Goal: Task Accomplishment & Management: Manage account settings

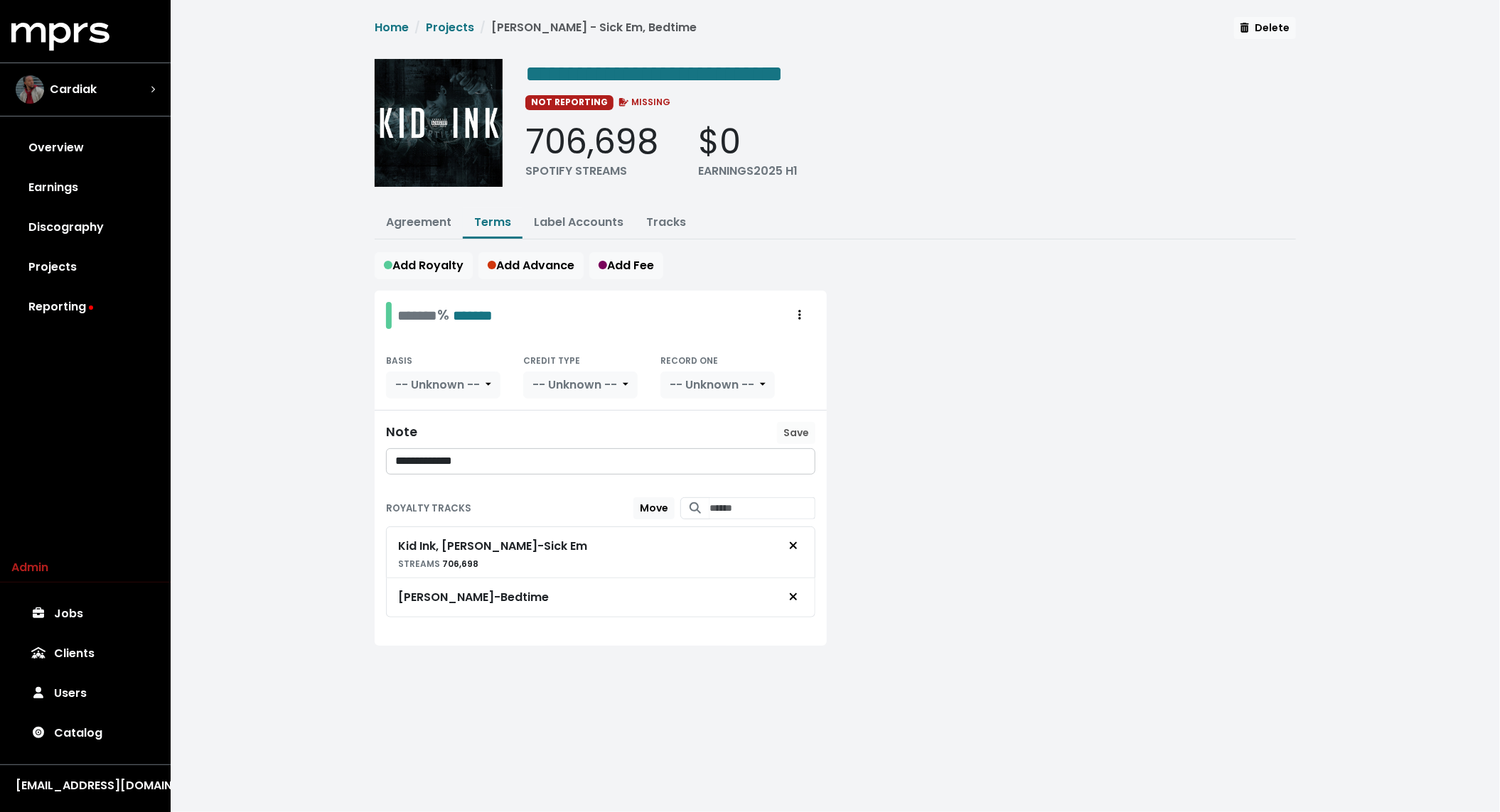
click at [307, 212] on div "**********" at bounding box center [835, 349] width 1330 height 697
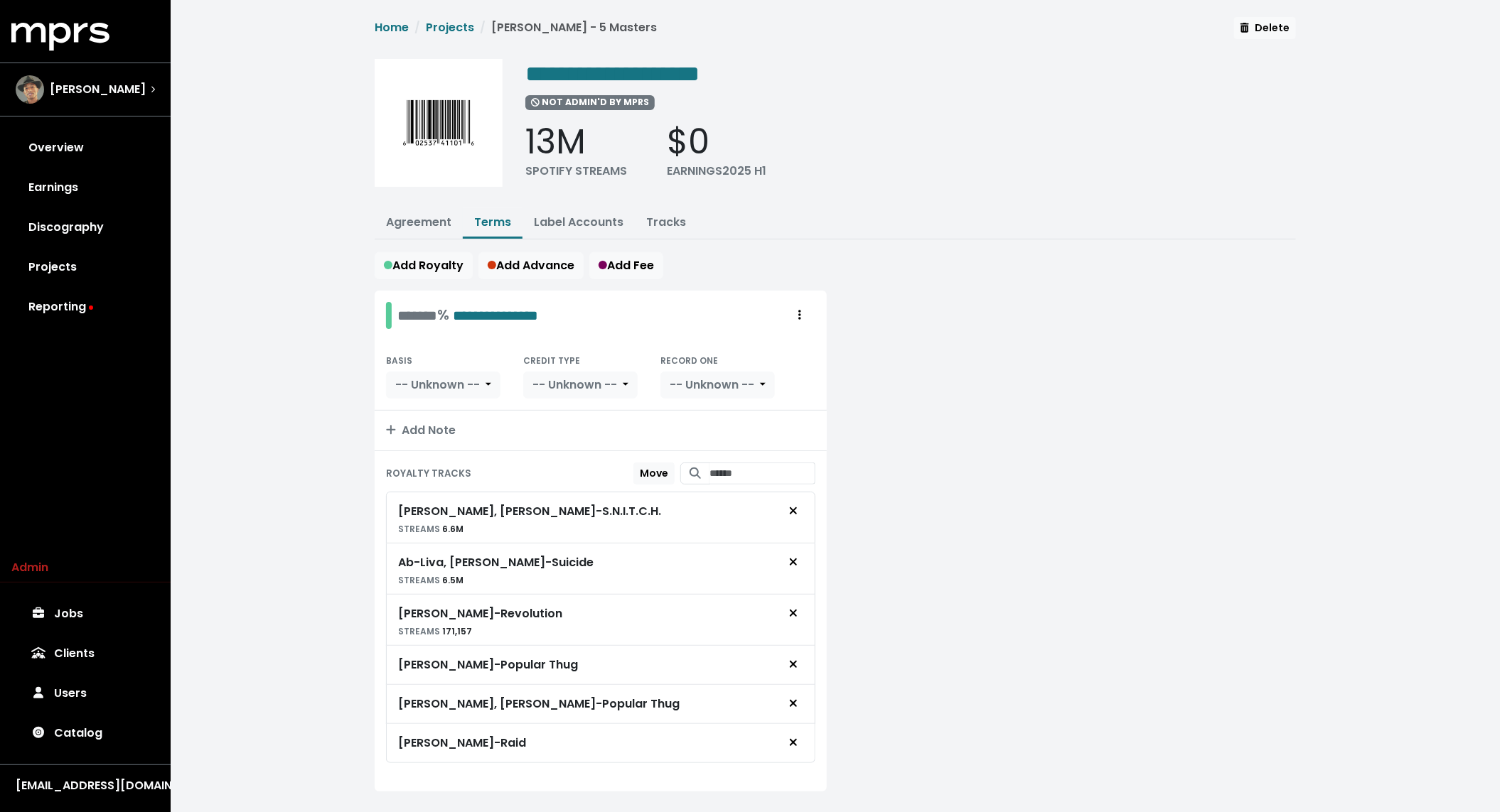
scroll to position [24, 0]
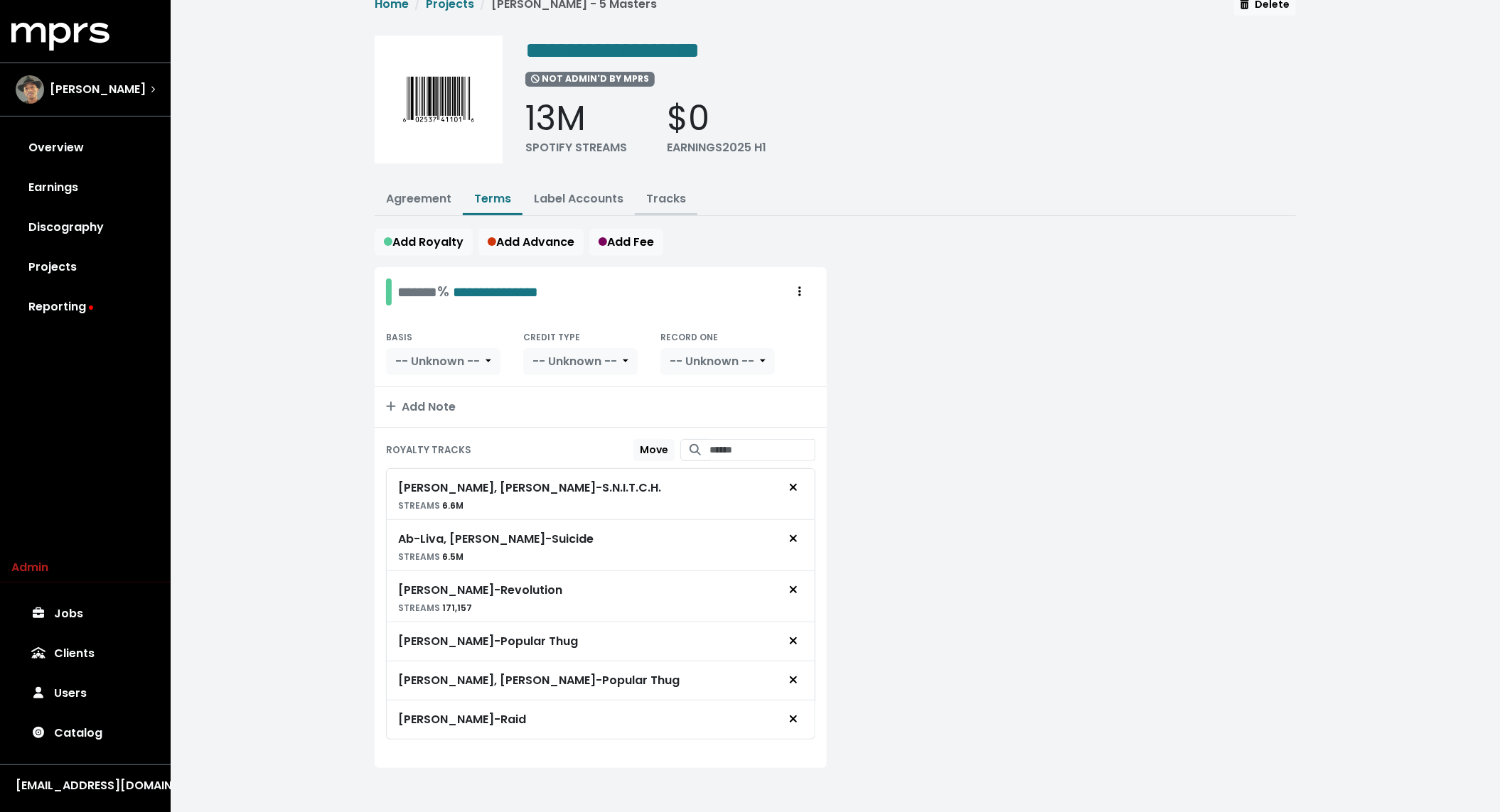
click at [656, 195] on link "Tracks" at bounding box center [666, 199] width 40 height 17
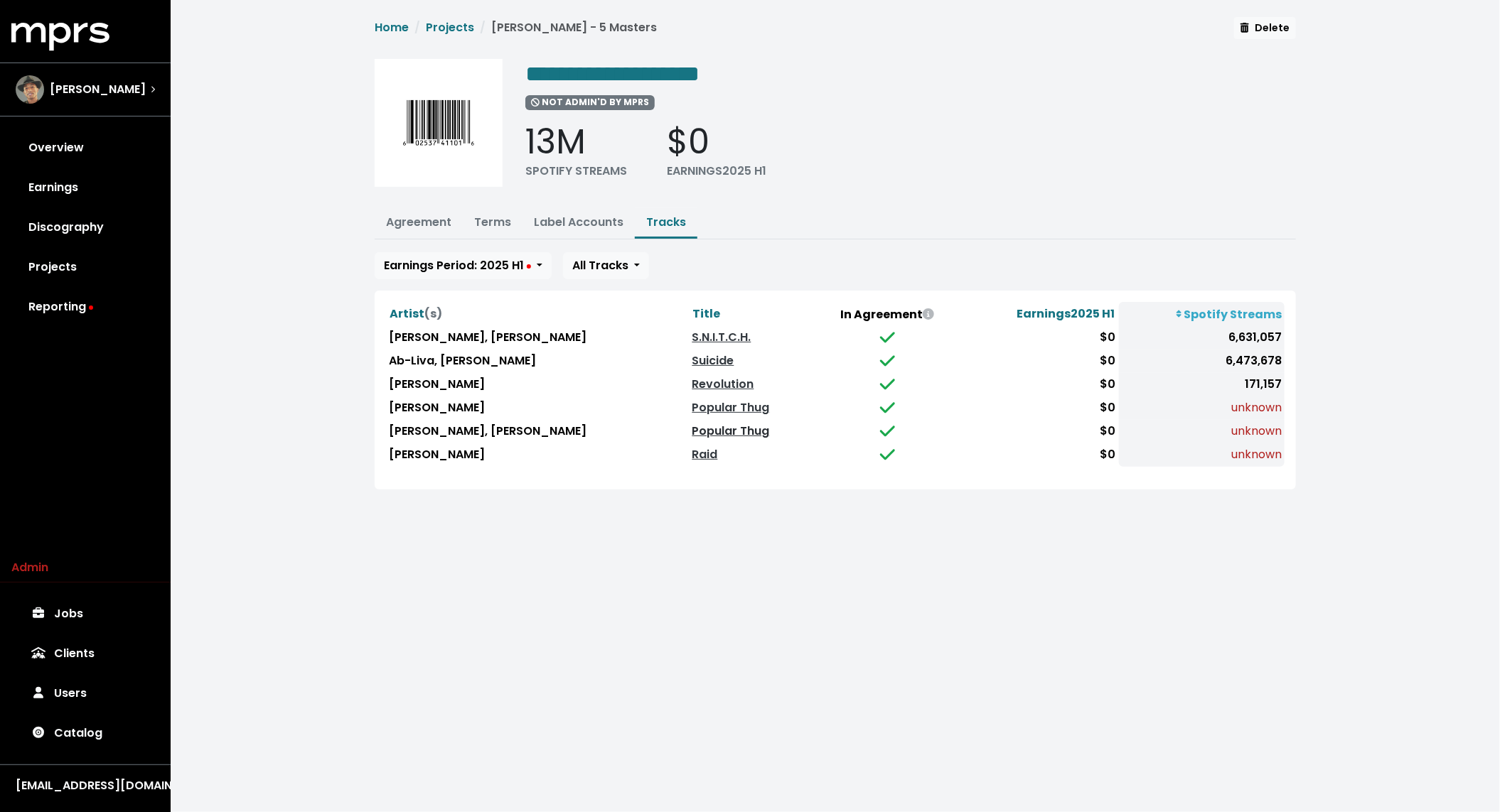
click at [692, 430] on link "Popular Thug" at bounding box center [731, 431] width 78 height 17
click at [690, 420] on td "Popular Thug" at bounding box center [751, 432] width 124 height 24
click at [692, 404] on link "Popular Thug" at bounding box center [731, 408] width 78 height 17
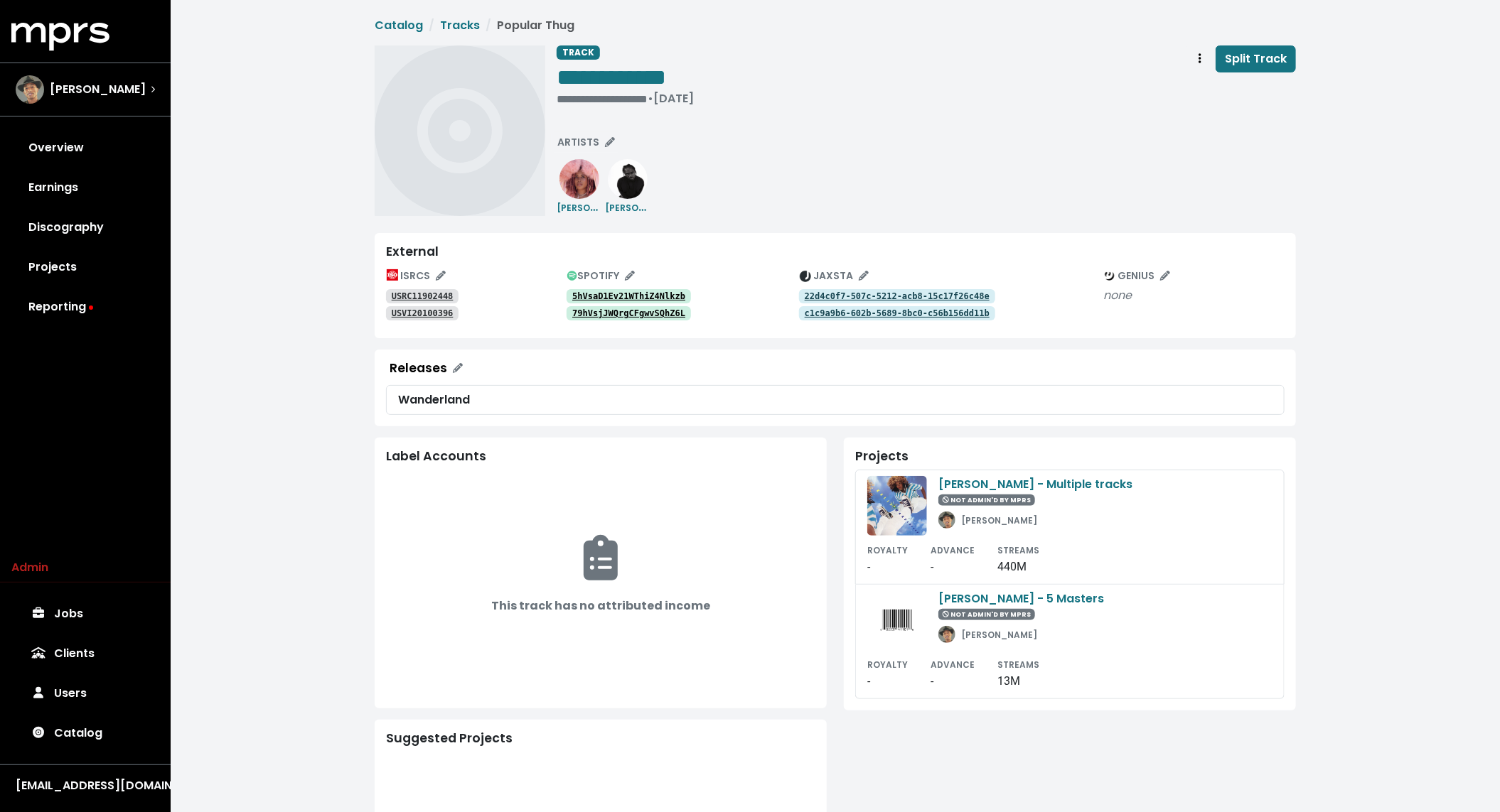
click at [628, 290] on link "5hVsaD1Ev21WThiZ4Nlkzb" at bounding box center [629, 297] width 124 height 14
click at [622, 305] on div "79hVsjJWQrgCFgwvSQhZ6L" at bounding box center [682, 312] width 232 height 17
click at [411, 297] on tt "USRC11902448" at bounding box center [423, 296] width 62 height 10
click at [409, 311] on tt "USVI20100396" at bounding box center [423, 312] width 62 height 10
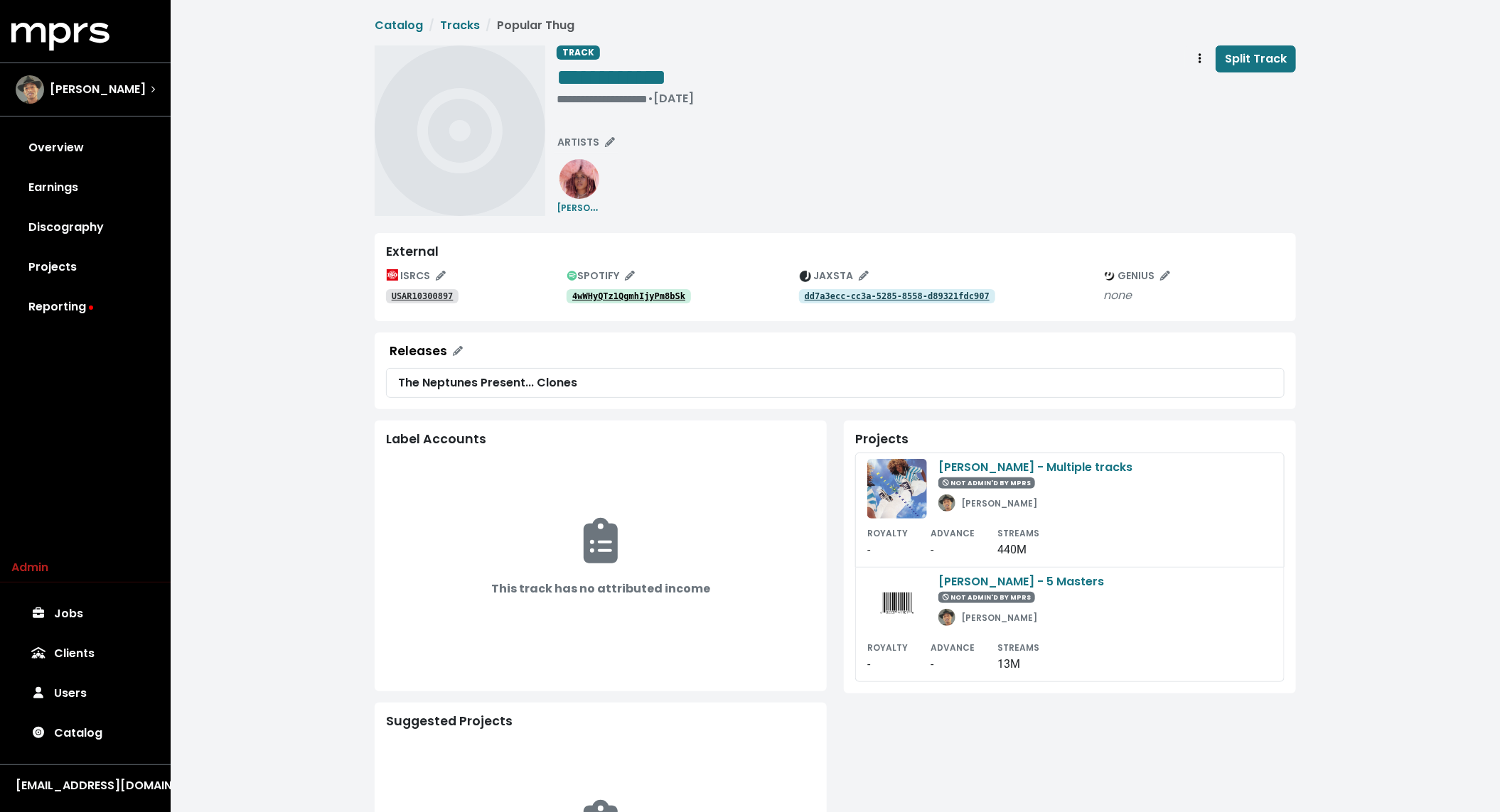
click at [622, 295] on tt "4wWHyQTz1QgmhIjyPm8bSk" at bounding box center [629, 296] width 113 height 10
click at [414, 296] on tt "USAR10300897" at bounding box center [423, 296] width 62 height 10
click at [826, 291] on tt "dd7a3ecc-cc3a-5285-8558-d89321fdc907" at bounding box center [897, 296] width 185 height 10
click at [608, 140] on icon "Edit artists" at bounding box center [609, 141] width 10 height 10
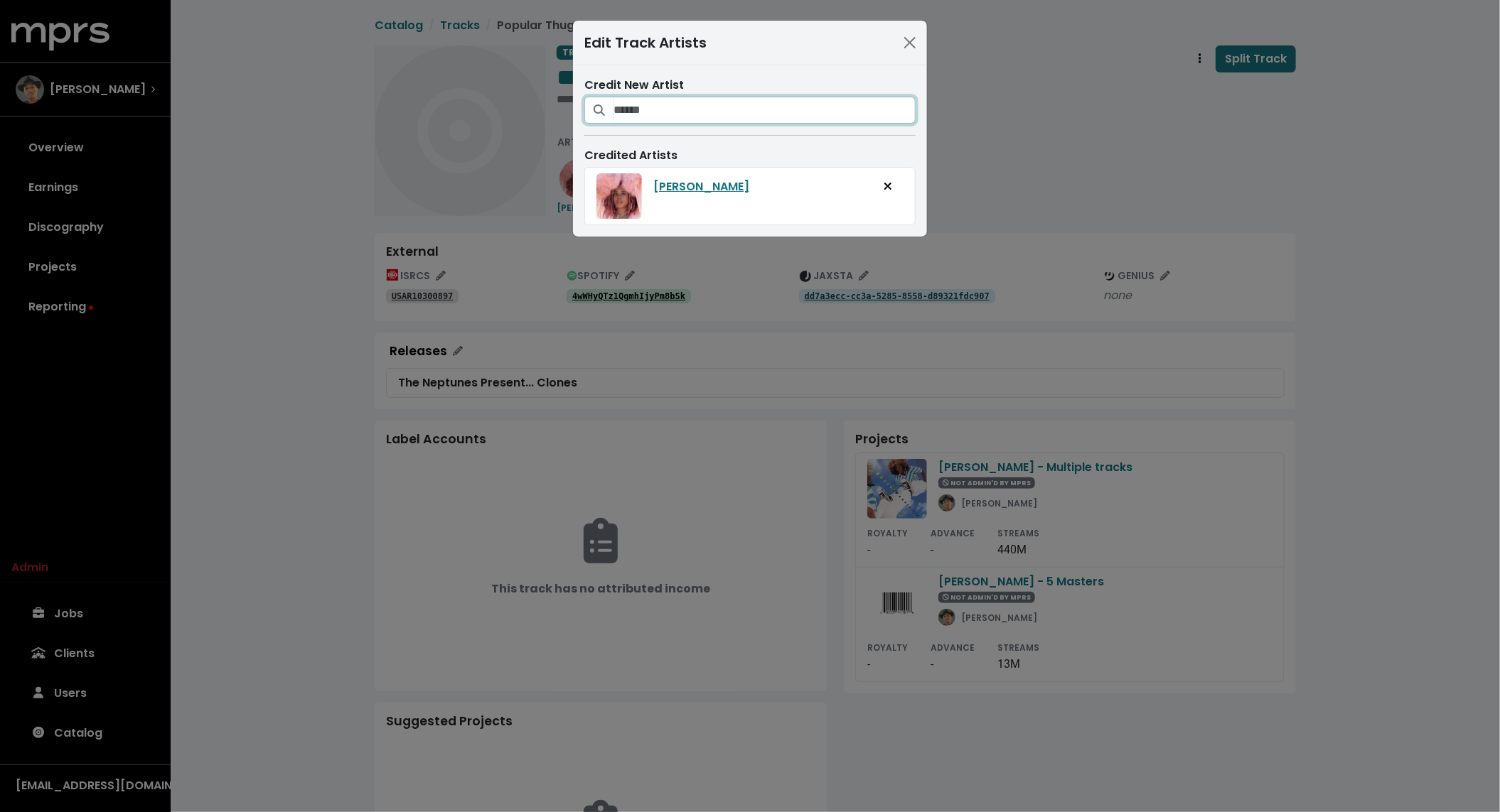
click at [644, 108] on input "Search for artists who should be credited on this track" at bounding box center [765, 110] width 302 height 27
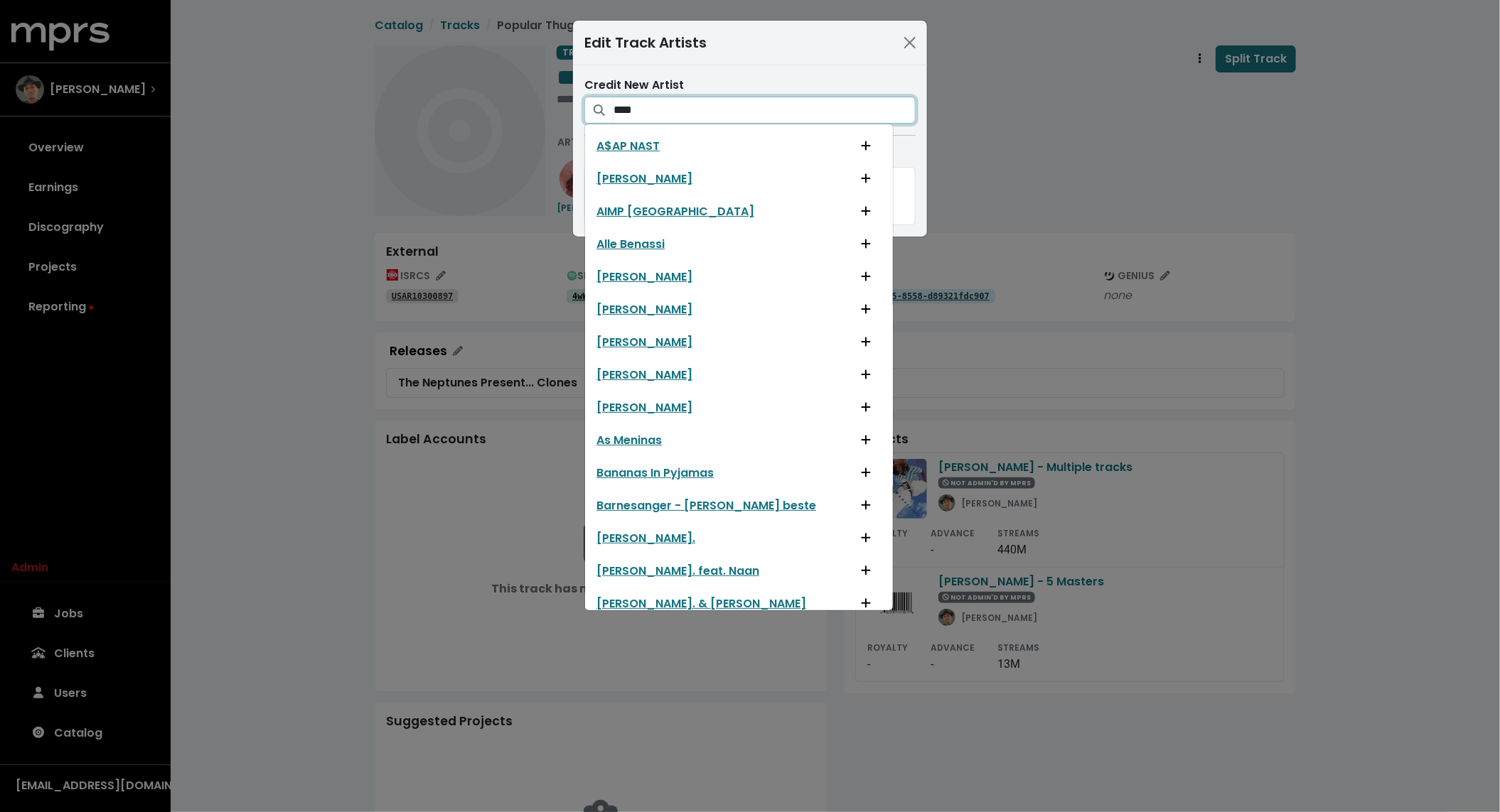
type input "***"
click at [912, 148] on div "Credited Artists" at bounding box center [750, 155] width 331 height 17
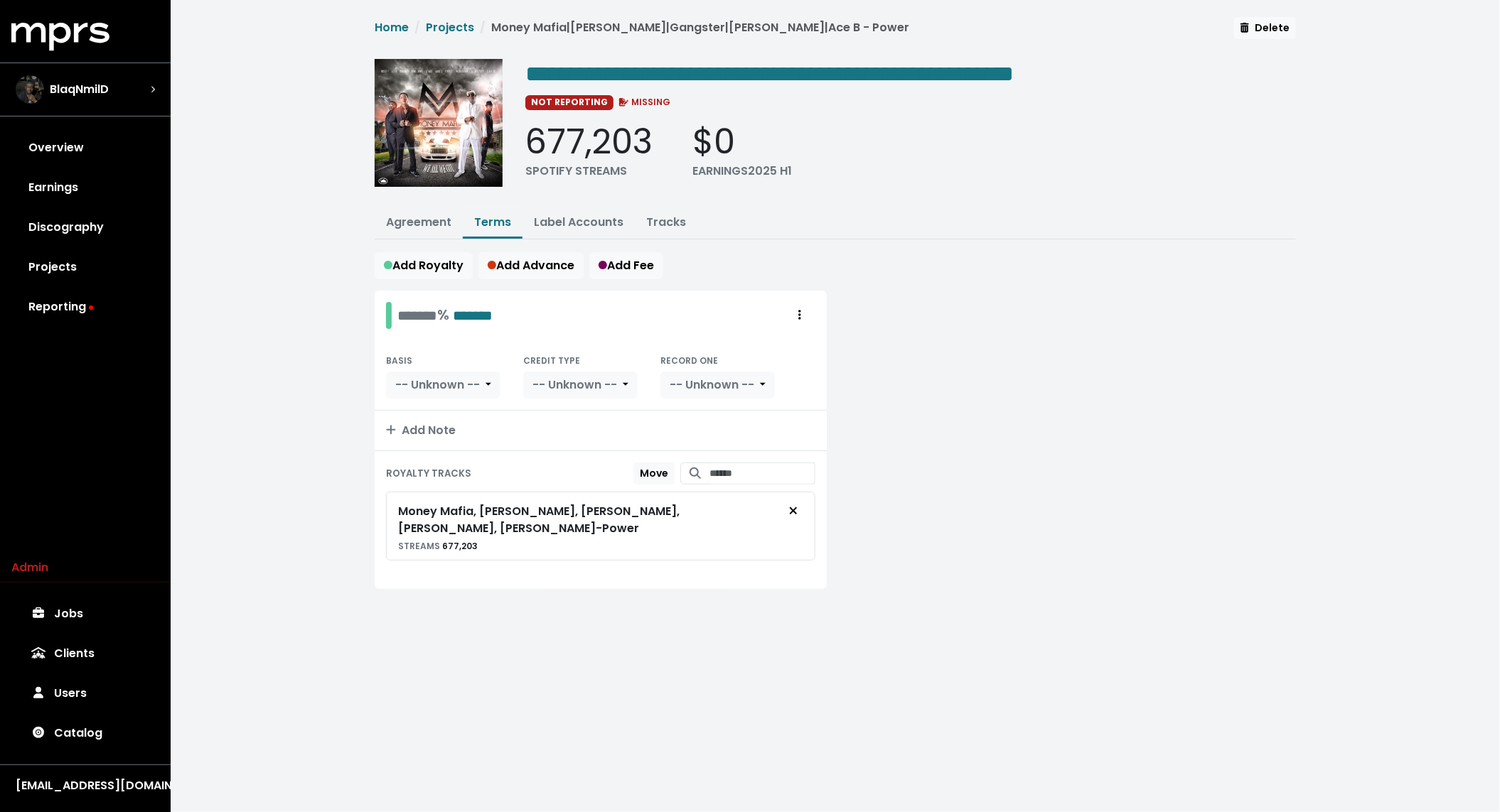
click at [309, 451] on div "**********" at bounding box center [835, 320] width 1330 height 641
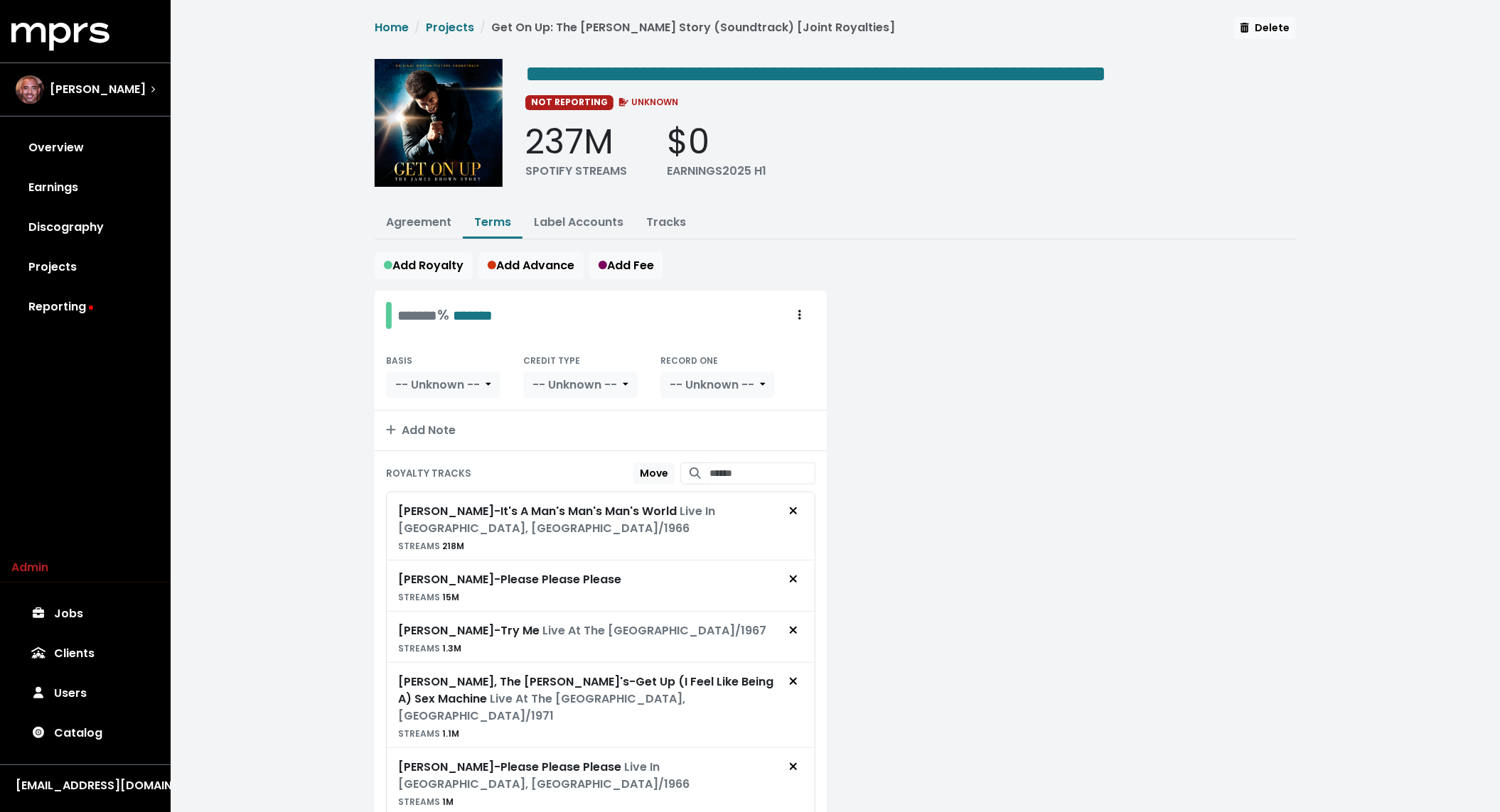
scroll to position [159, 0]
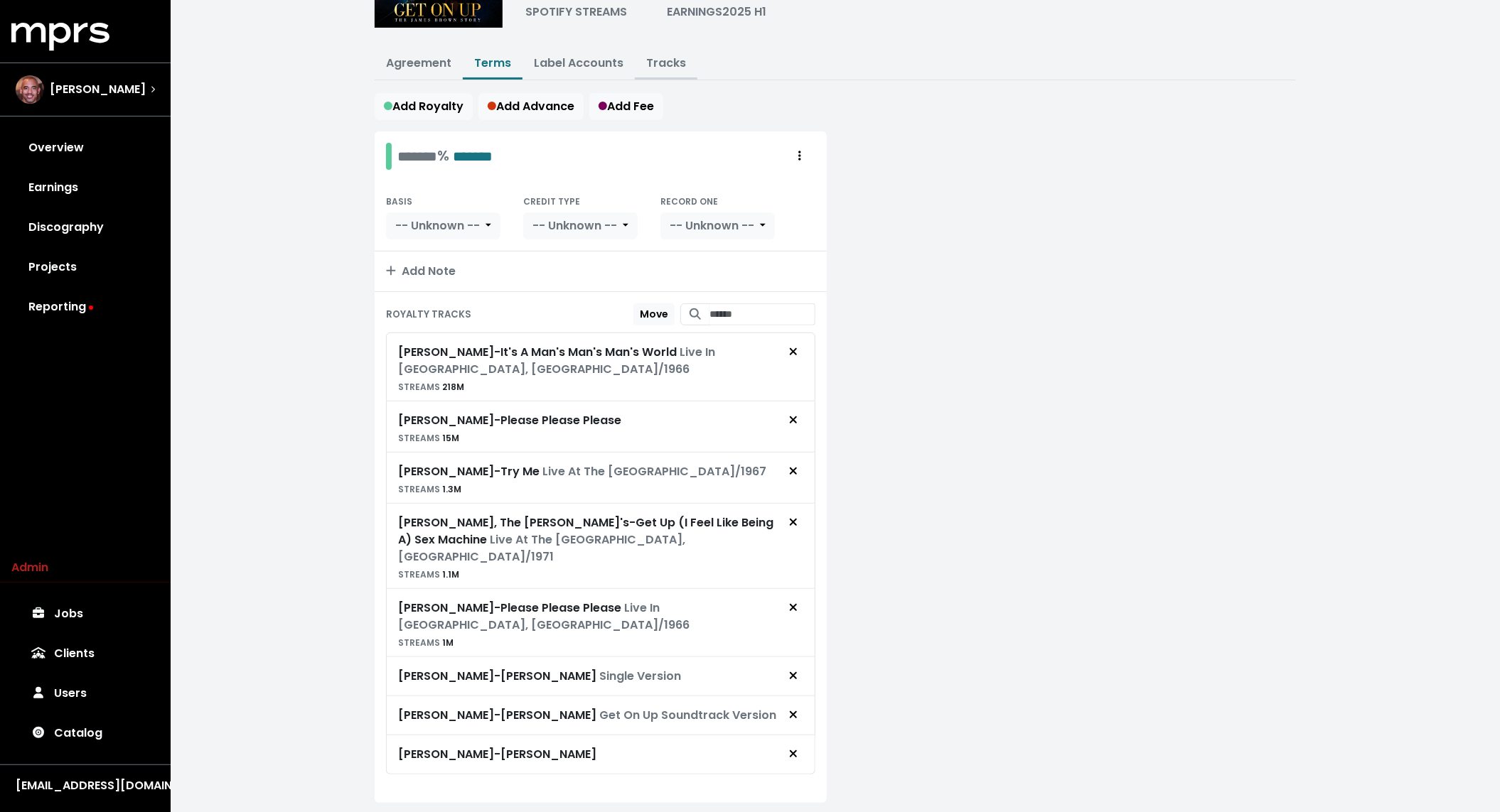
click at [657, 49] on button "Tracks" at bounding box center [666, 64] width 63 height 31
click at [660, 62] on link "Tracks" at bounding box center [666, 63] width 40 height 17
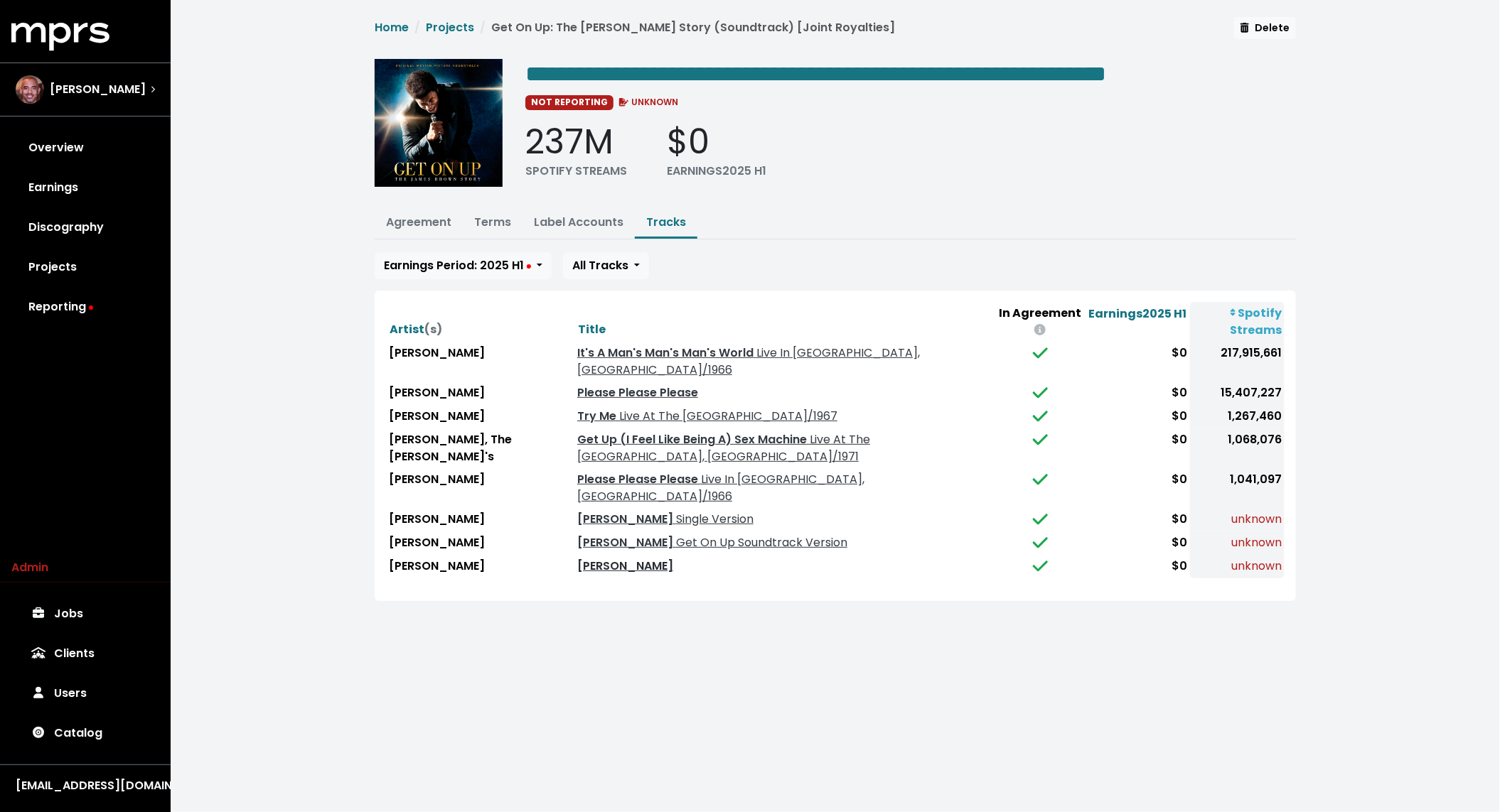
click at [577, 558] on link "Caldonia" at bounding box center [625, 566] width 96 height 17
click at [577, 535] on link "Caldonia Get On Up Soundtrack Version" at bounding box center [712, 543] width 270 height 17
click at [577, 511] on link "Caldonia Single Version" at bounding box center [666, 519] width 177 height 17
click at [575, 579] on div "**********" at bounding box center [835, 318] width 1330 height 635
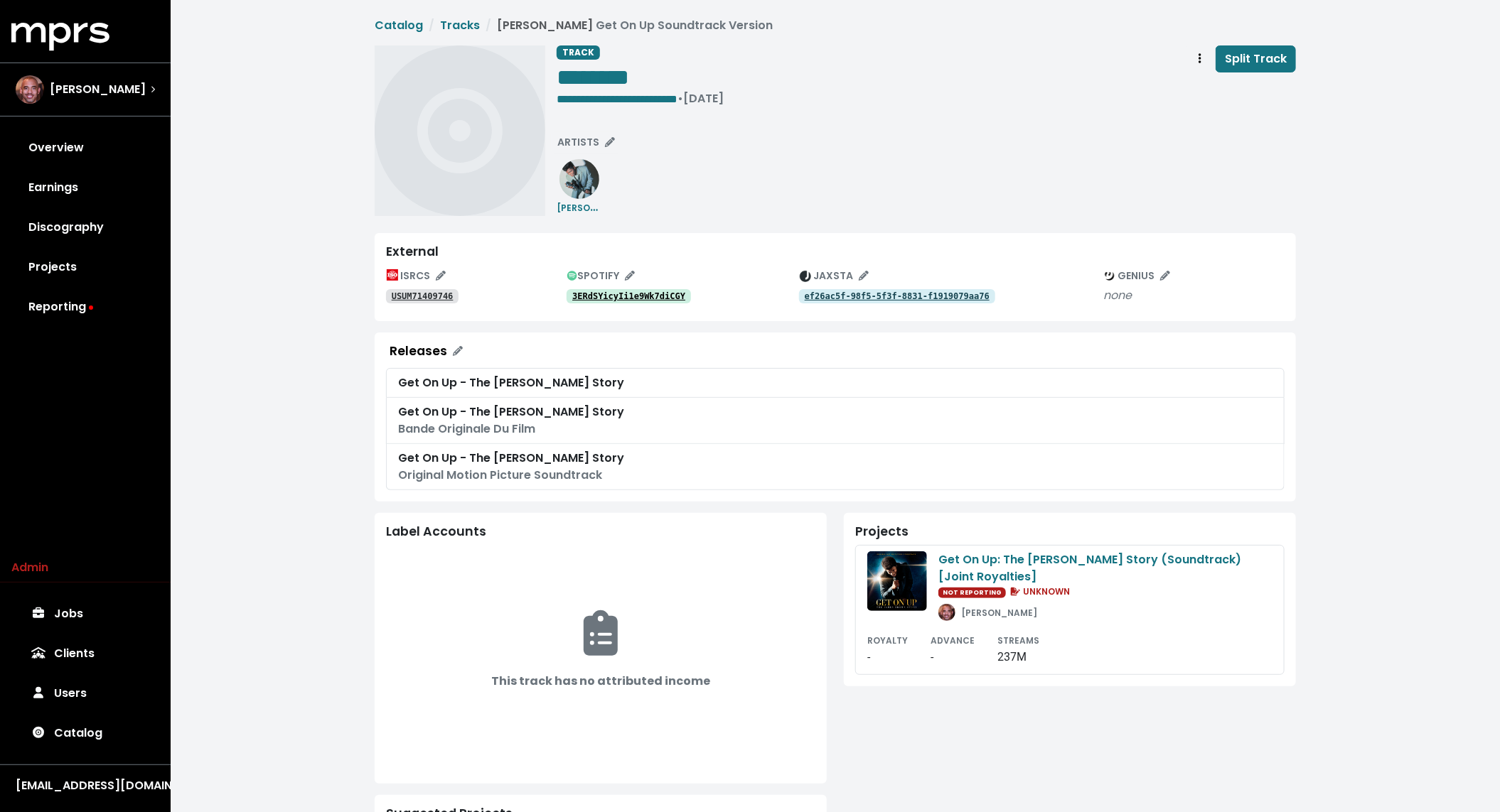
click at [627, 294] on tt "3ERdSYicyIi1e9Wk7diCGY" at bounding box center [629, 296] width 113 height 10
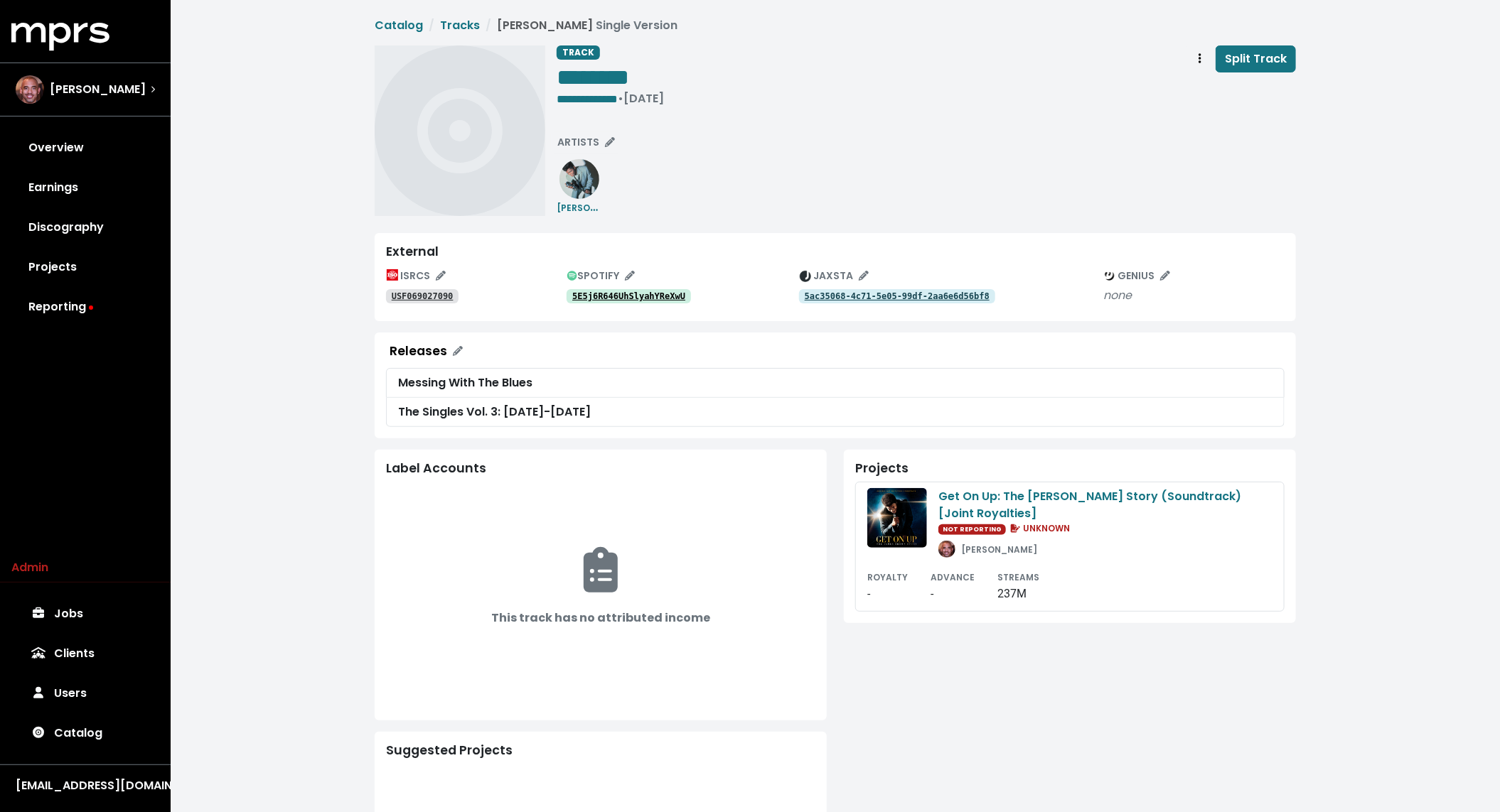
click at [627, 294] on tt "5E5j6R646UhSlyahYReXwU" at bounding box center [629, 296] width 113 height 10
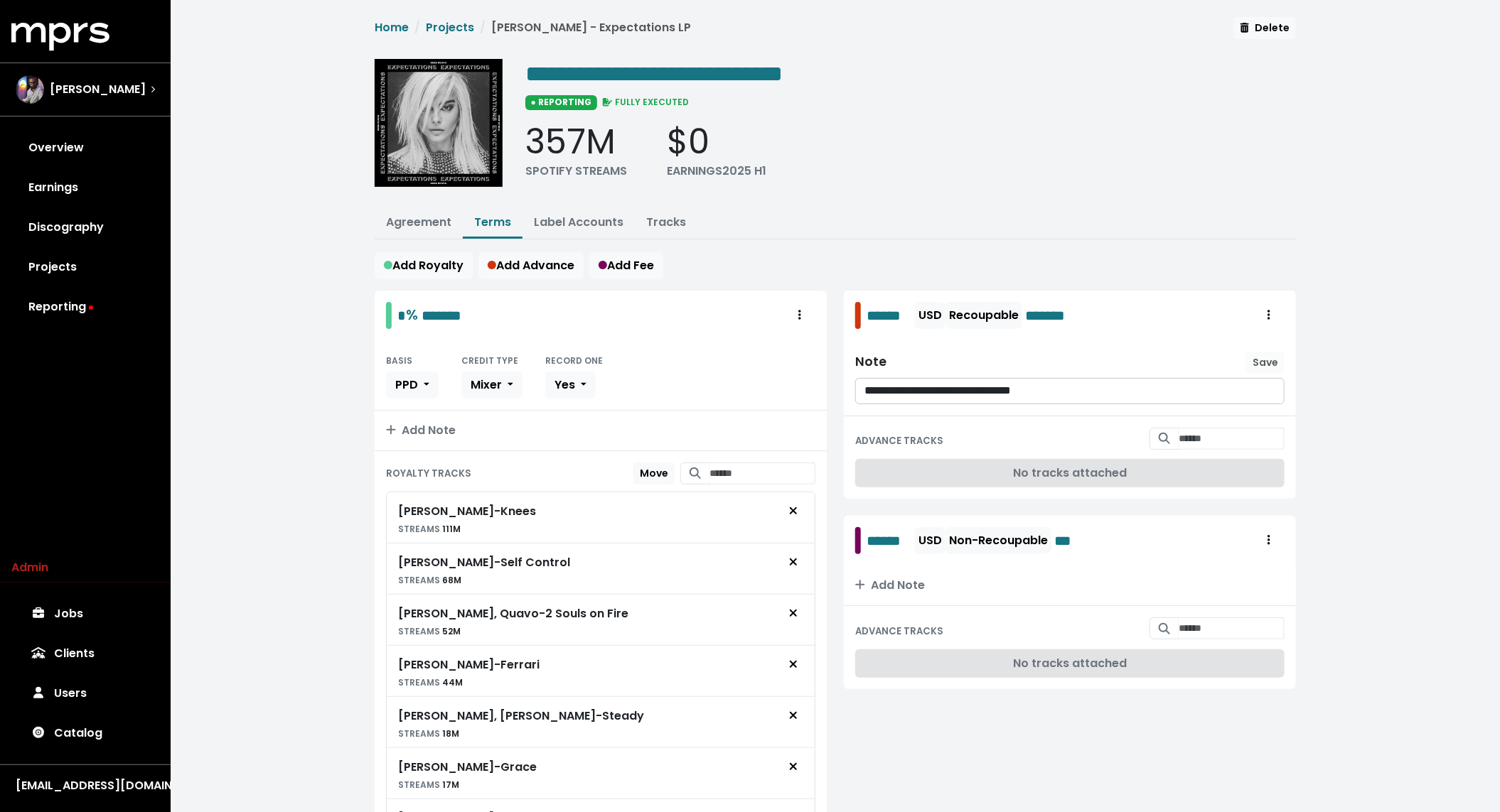
click at [304, 312] on div "**********" at bounding box center [835, 606] width 1330 height 1214
click at [646, 219] on link "Tracks" at bounding box center [666, 222] width 40 height 17
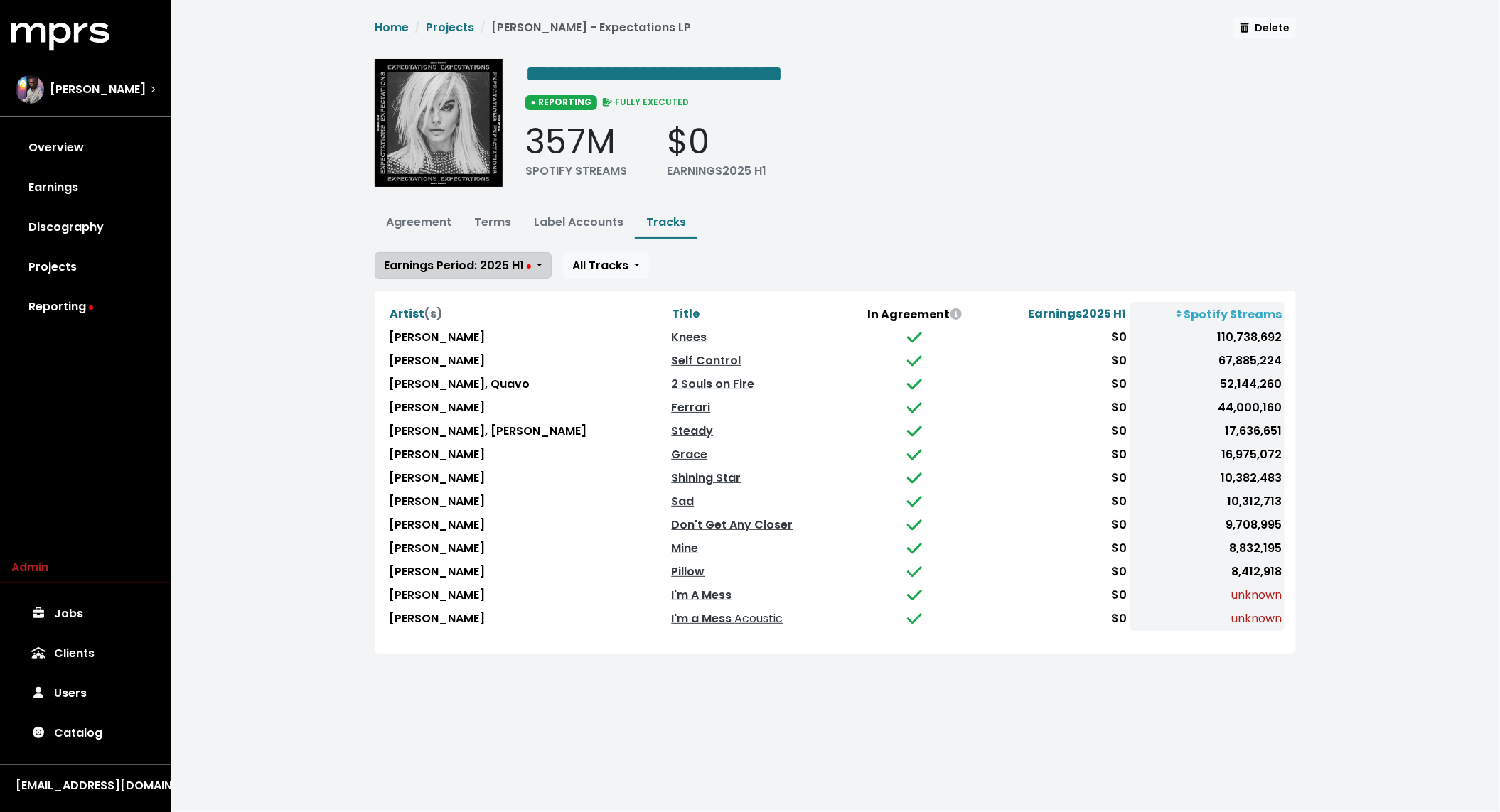
click at [513, 258] on span "Earnings Period: 2025 H1" at bounding box center [457, 266] width 147 height 17
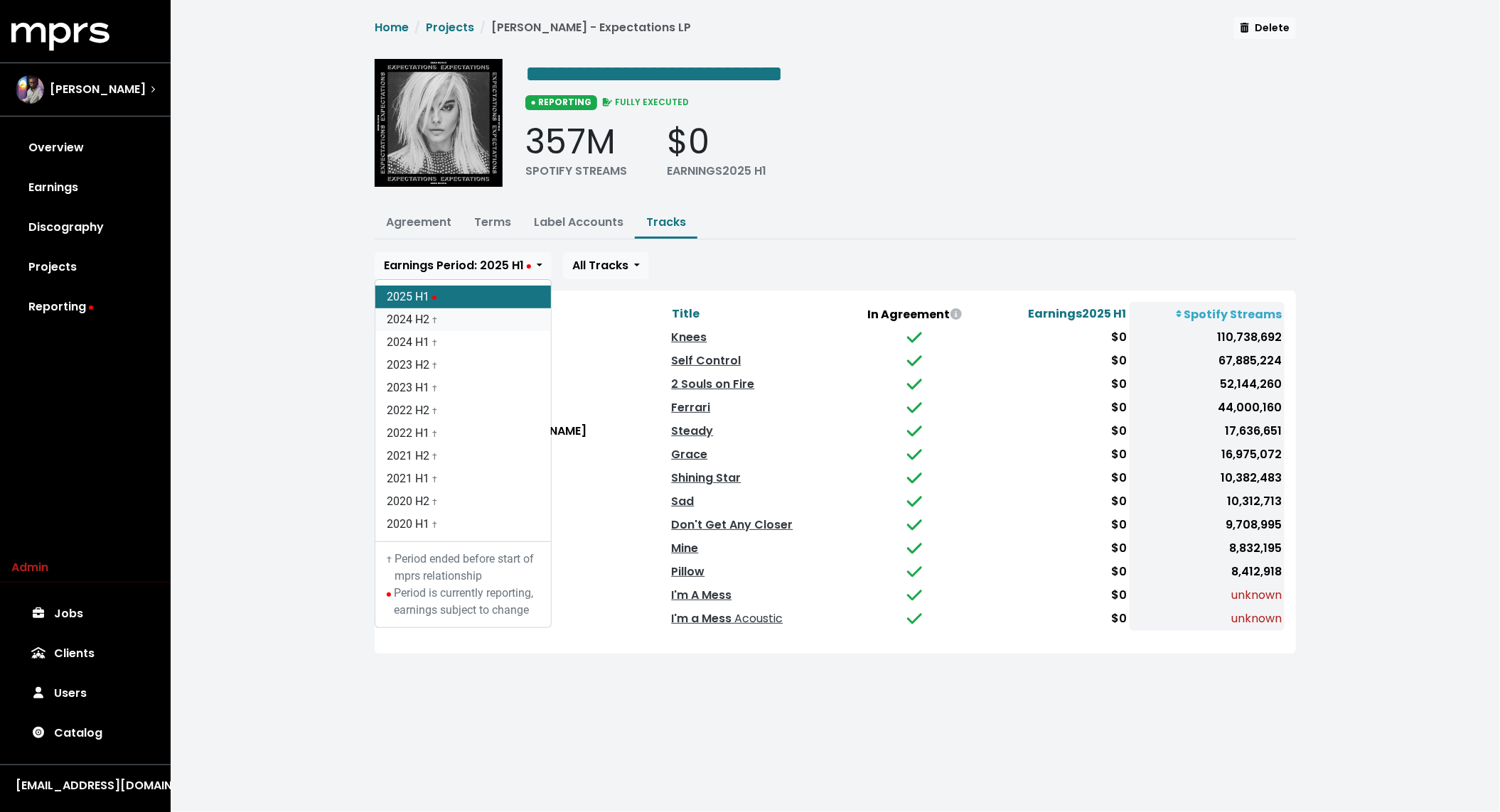
click at [472, 320] on link "2024 H2 †" at bounding box center [463, 320] width 176 height 23
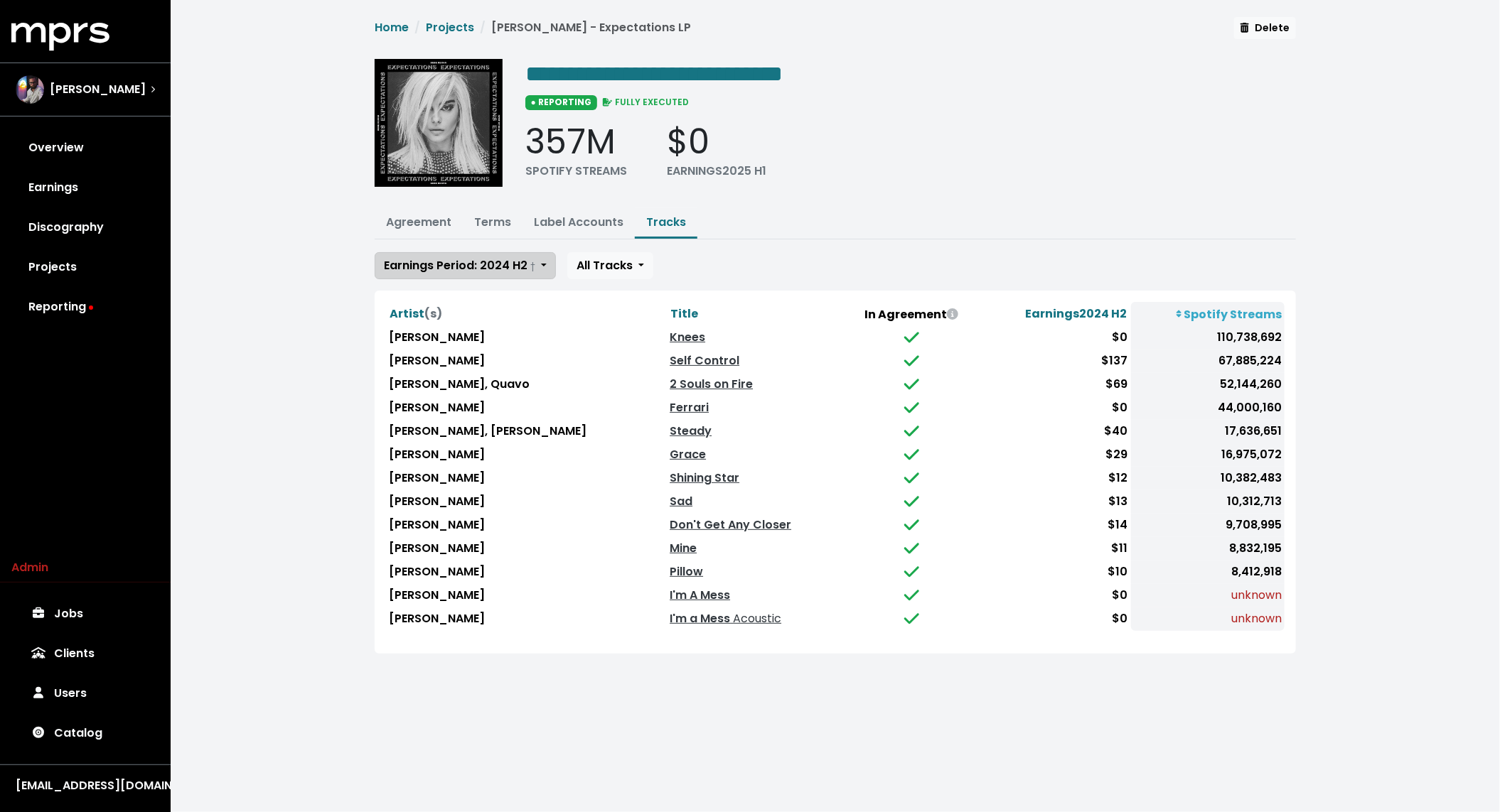
click at [491, 264] on span "Earnings Period: 2024 H2 †" at bounding box center [460, 266] width 152 height 17
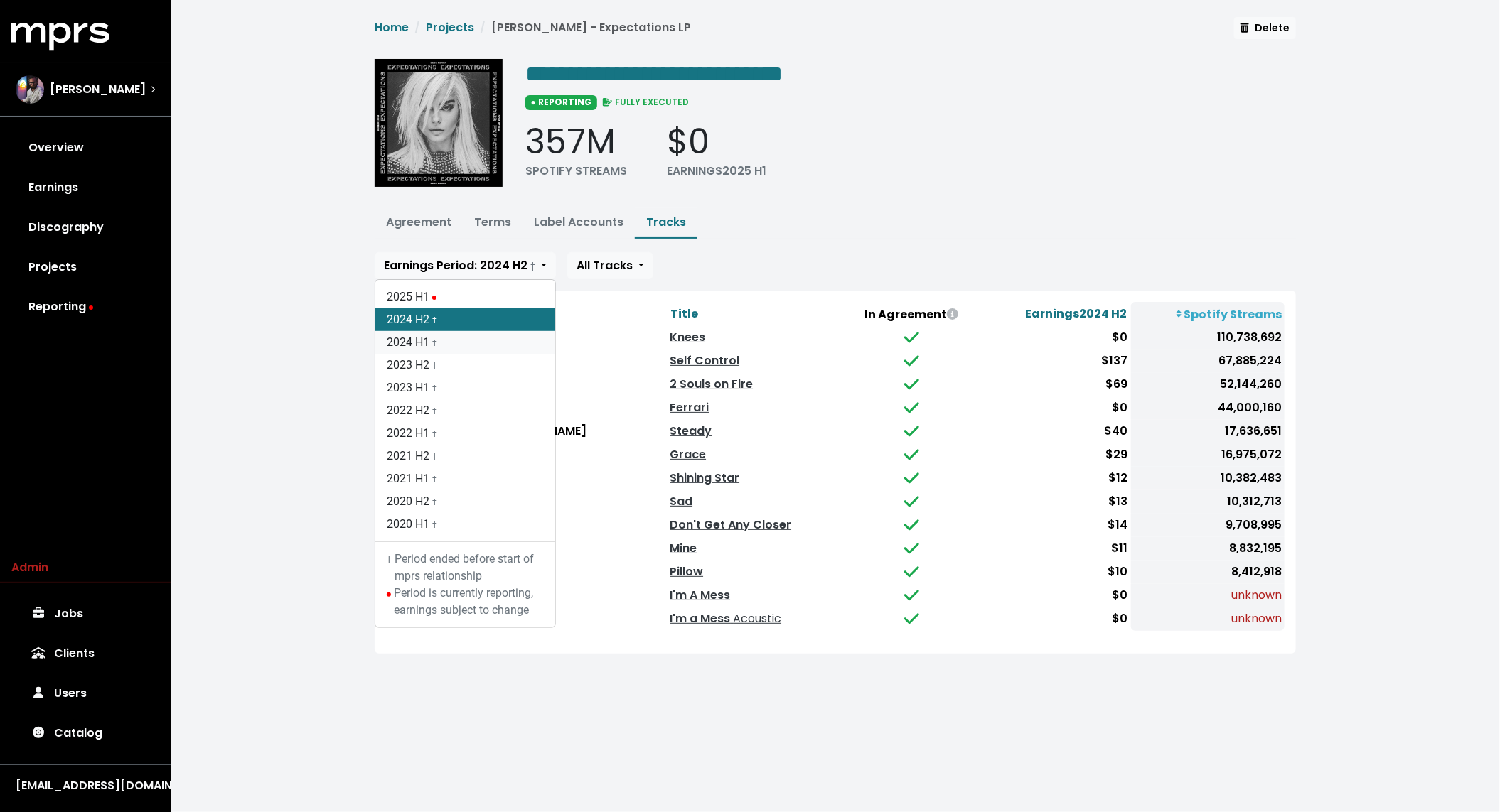
click at [457, 342] on link "2024 H1 †" at bounding box center [465, 342] width 180 height 23
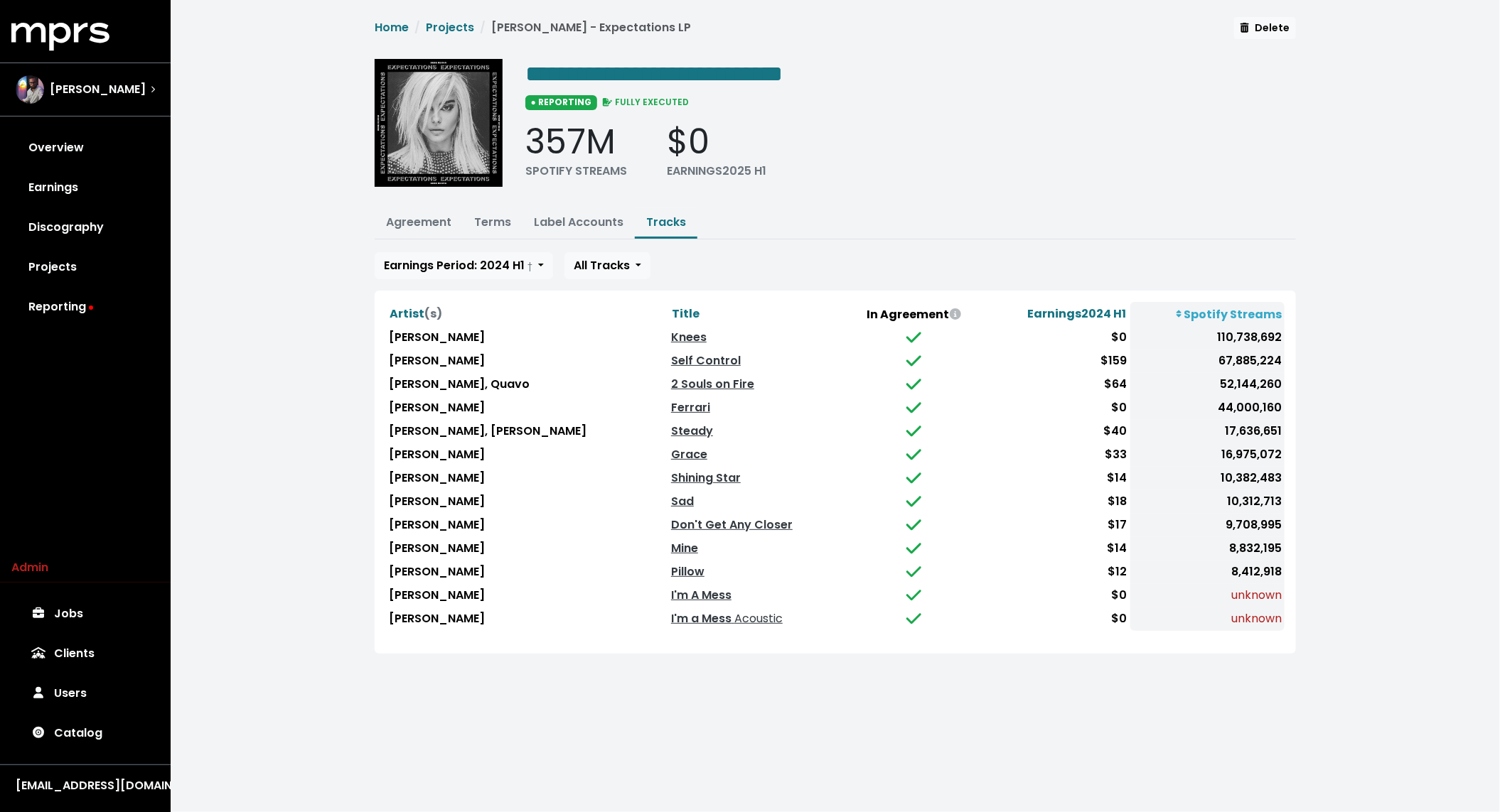
click at [582, 688] on html "**********" at bounding box center [750, 344] width 1500 height 688
click at [484, 220] on link "Terms" at bounding box center [493, 222] width 37 height 17
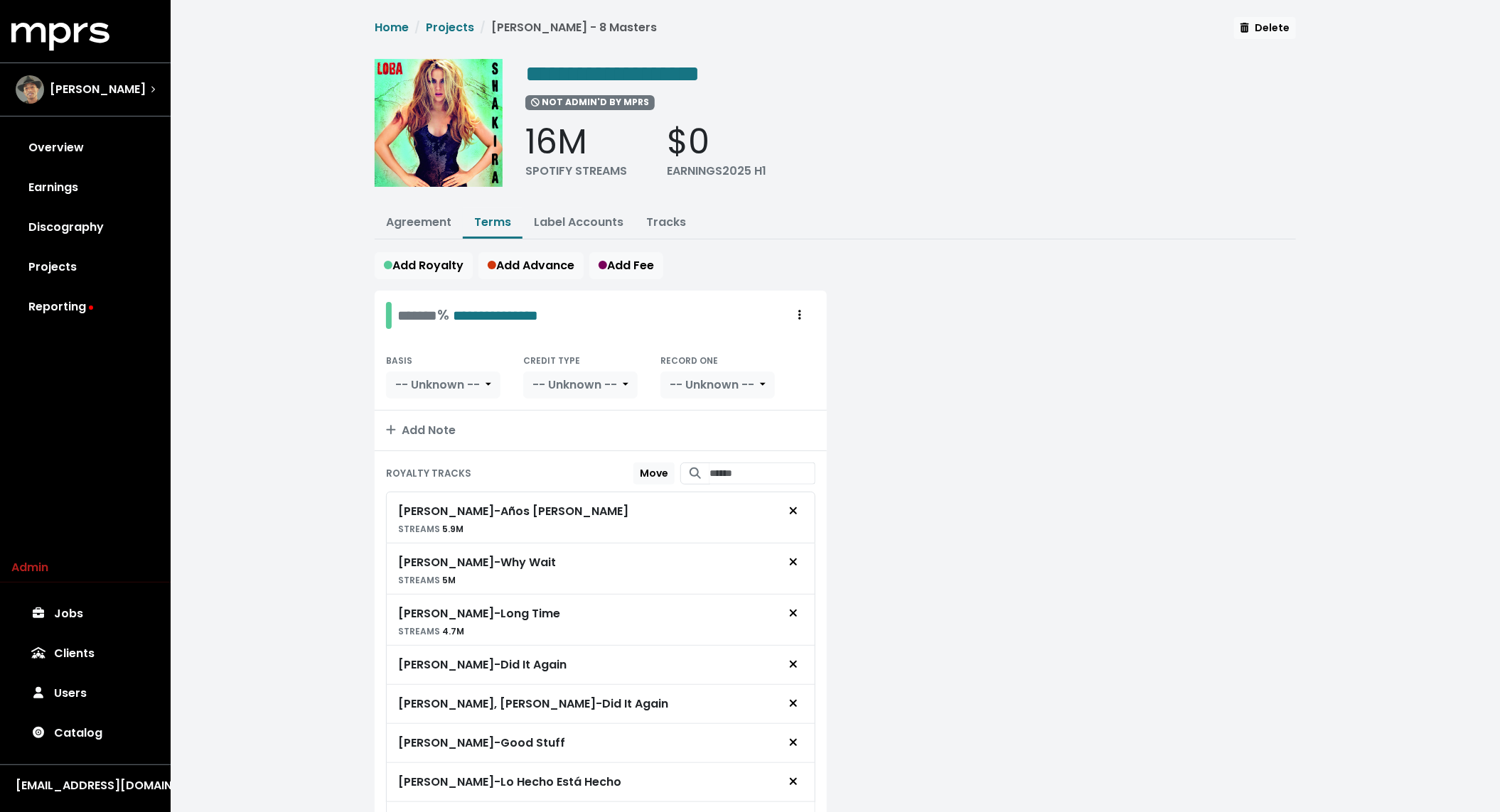
scroll to position [101, 0]
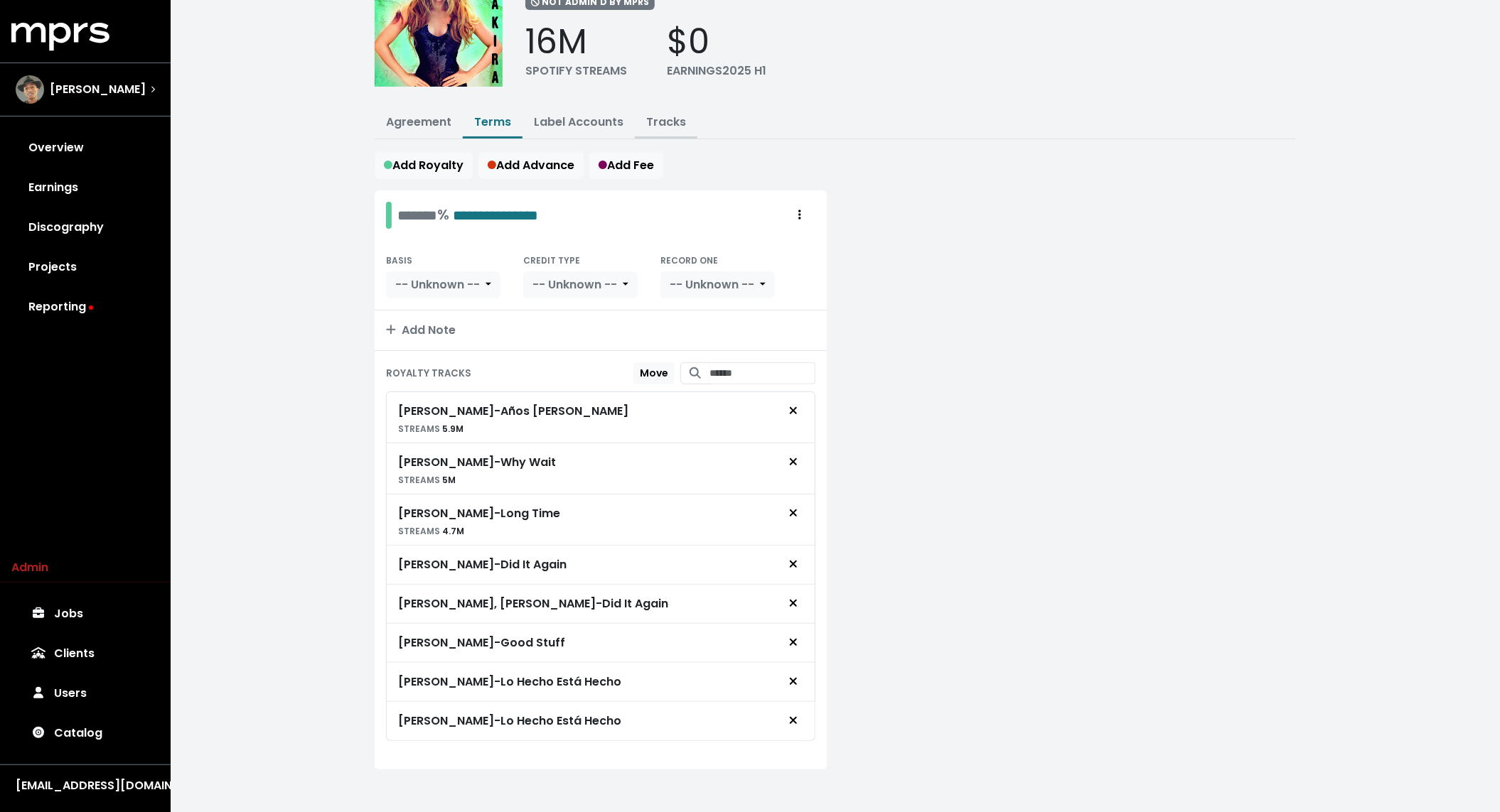
click at [679, 126] on link "Tracks" at bounding box center [666, 122] width 40 height 17
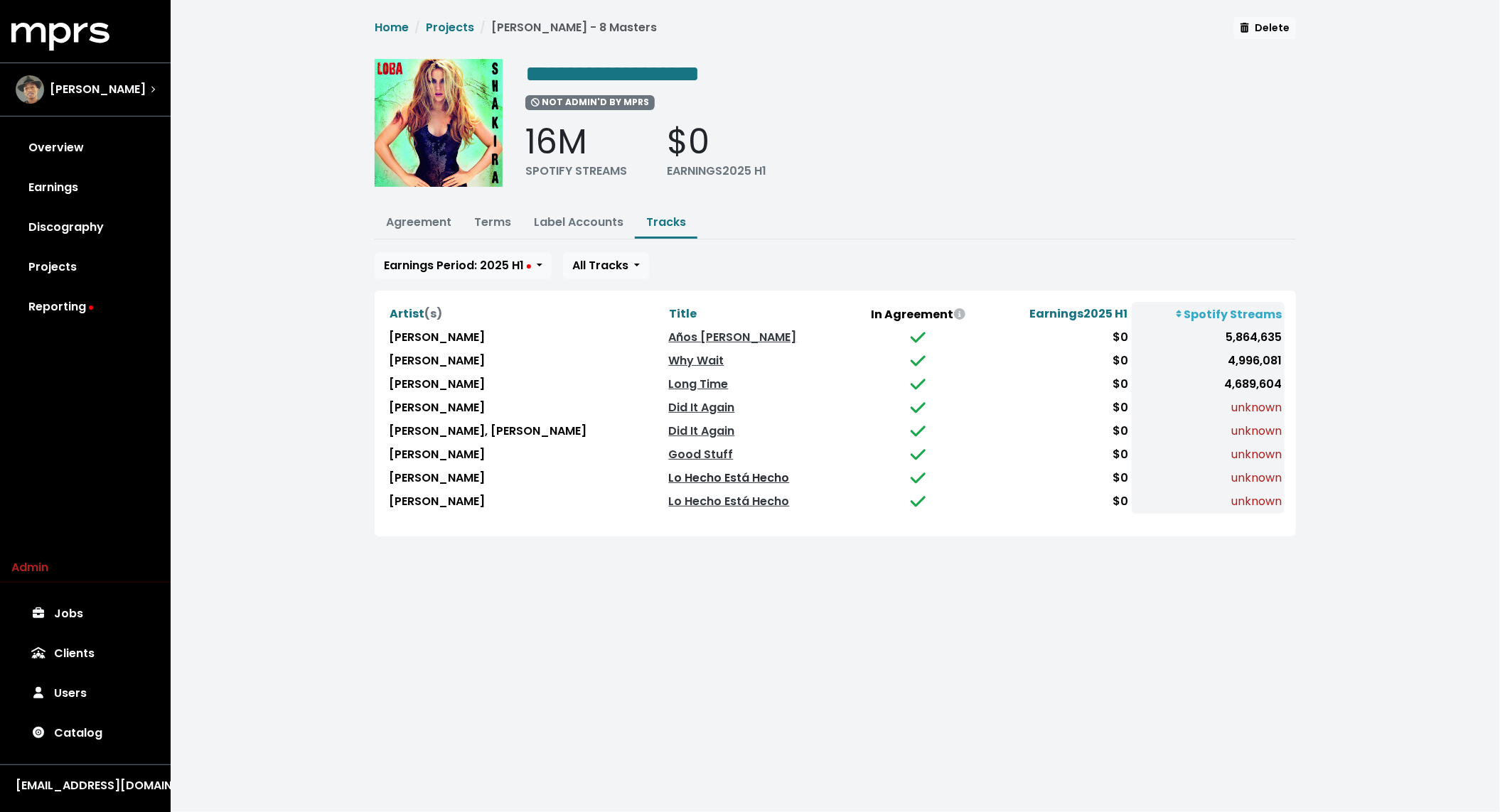
click at [669, 477] on link "Lo Hecho Está Hecho" at bounding box center [729, 477] width 121 height 17
click at [669, 493] on link "Lo Hecho Está Hecho" at bounding box center [729, 501] width 121 height 17
click at [801, 228] on ul "Agreement Terms Label Accounts Tracks" at bounding box center [835, 223] width 922 height 31
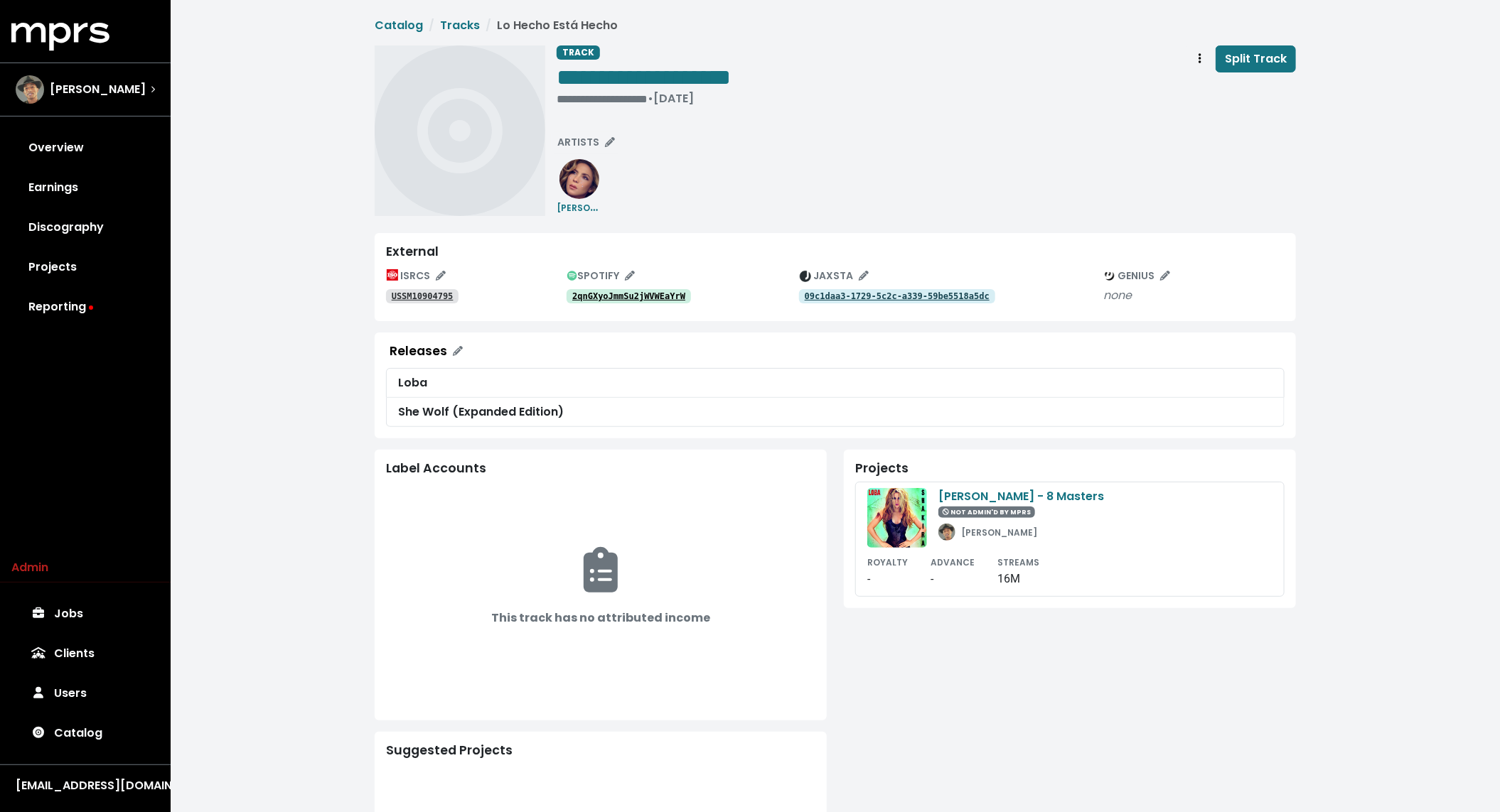
click at [603, 294] on tt "2qnGXyoJmmSu2jWVWEaYrW" at bounding box center [629, 296] width 113 height 10
click at [432, 289] on link "USSM10904795" at bounding box center [422, 297] width 72 height 14
click at [603, 294] on tt "2wPJO6THLVIsVzgcrXYPFR" at bounding box center [629, 296] width 113 height 10
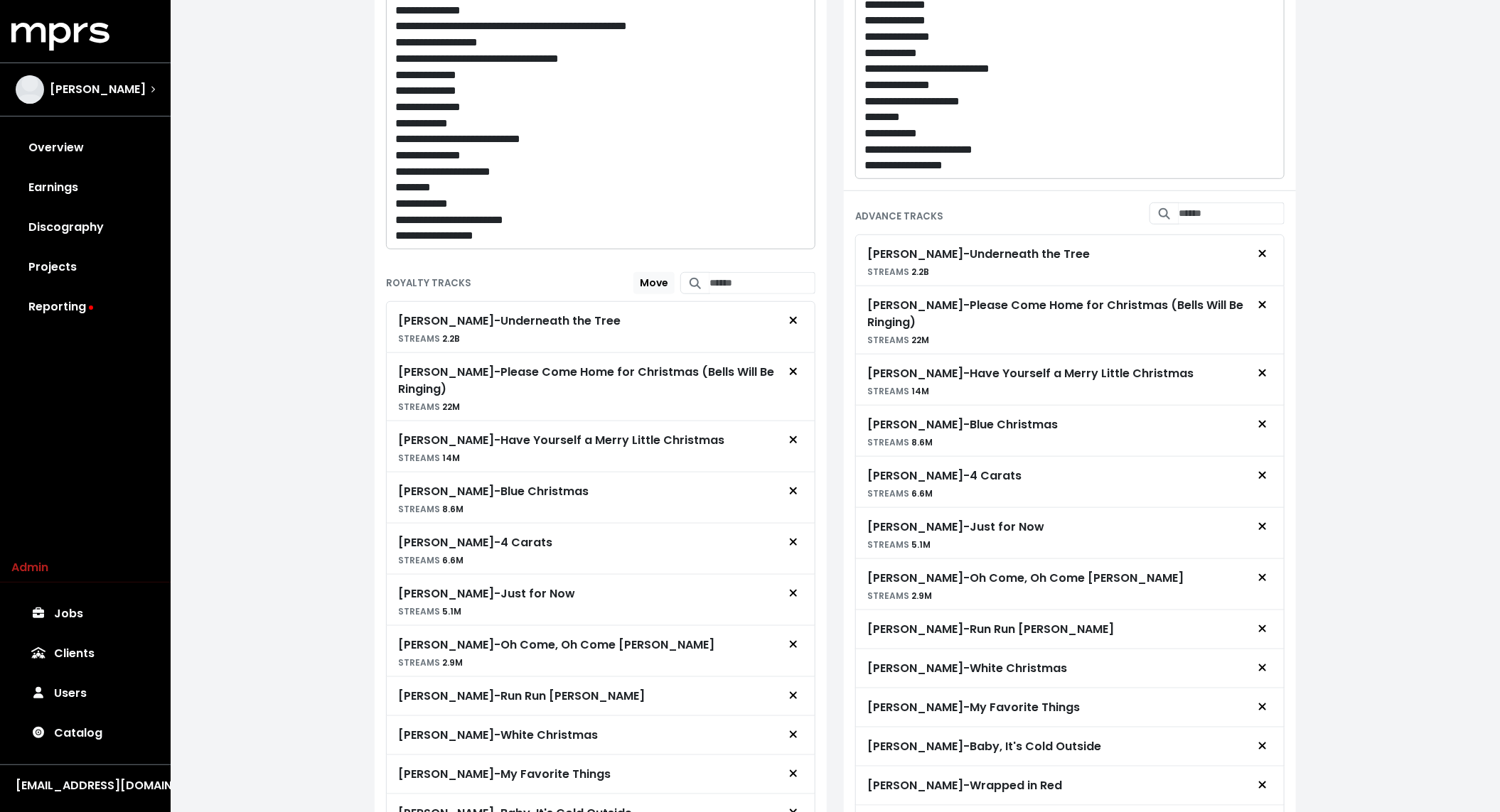
scroll to position [459, 0]
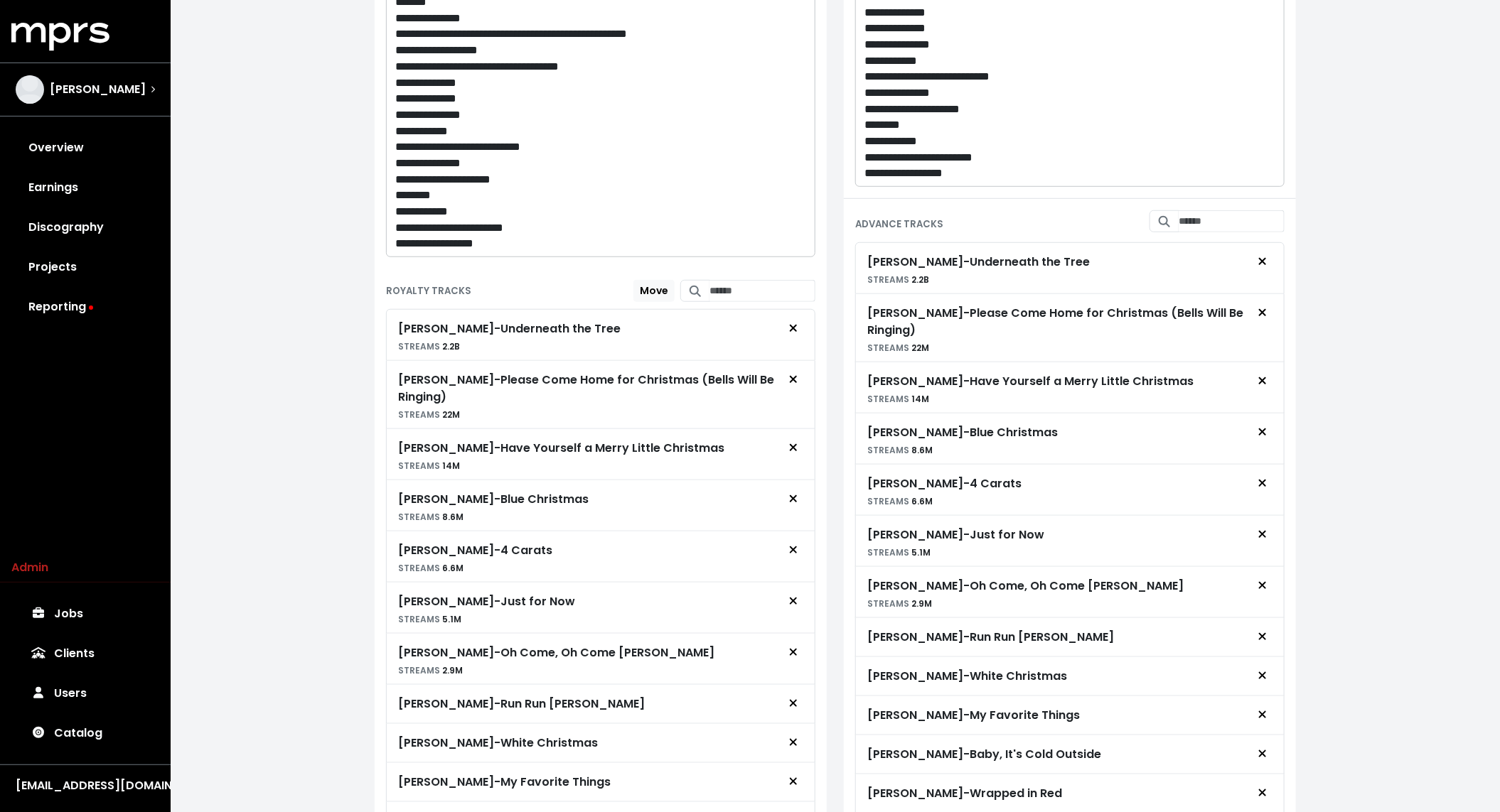
click at [494, 243] on p "**********" at bounding box center [601, 244] width 411 height 17
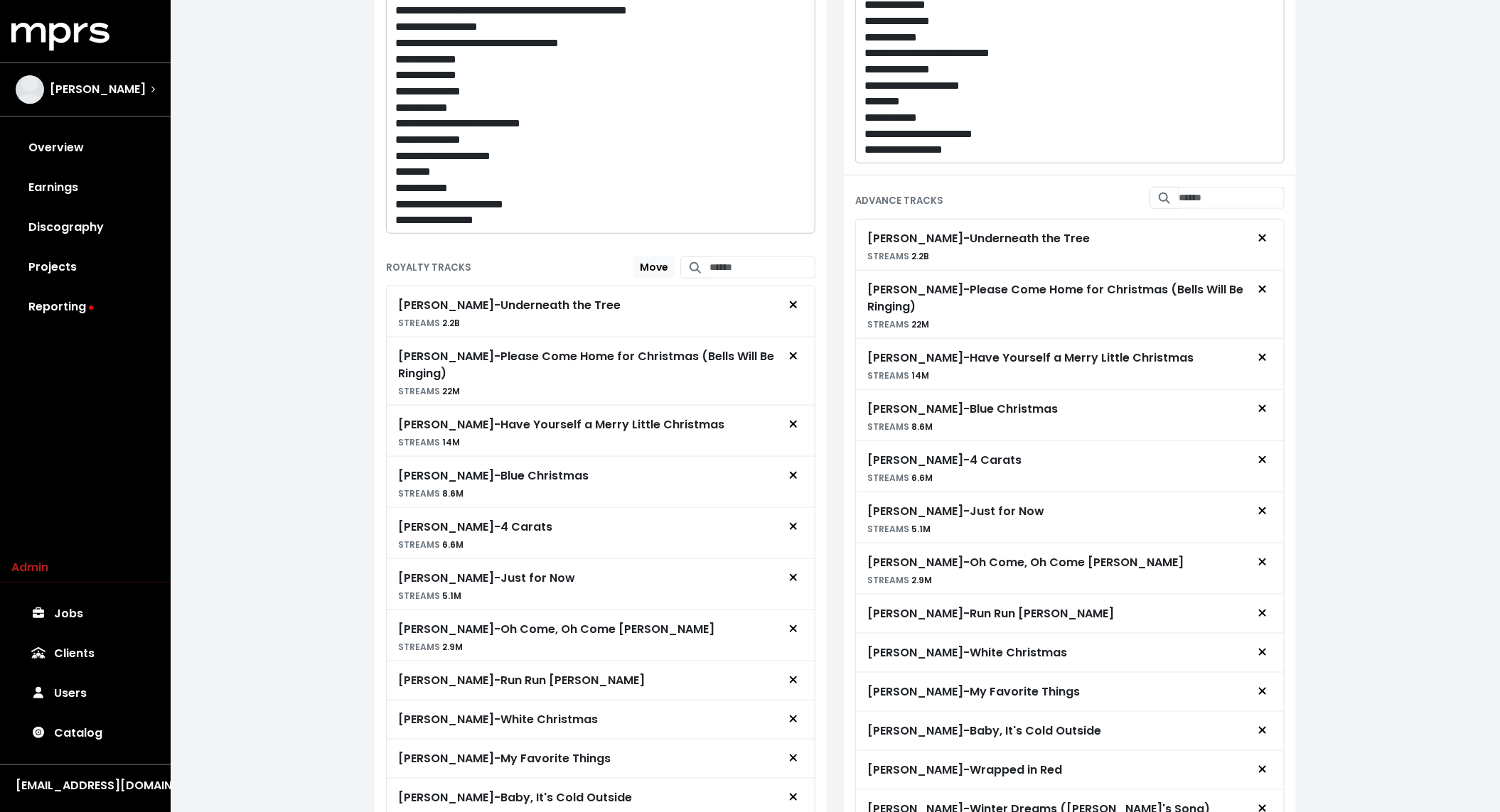
scroll to position [474, 0]
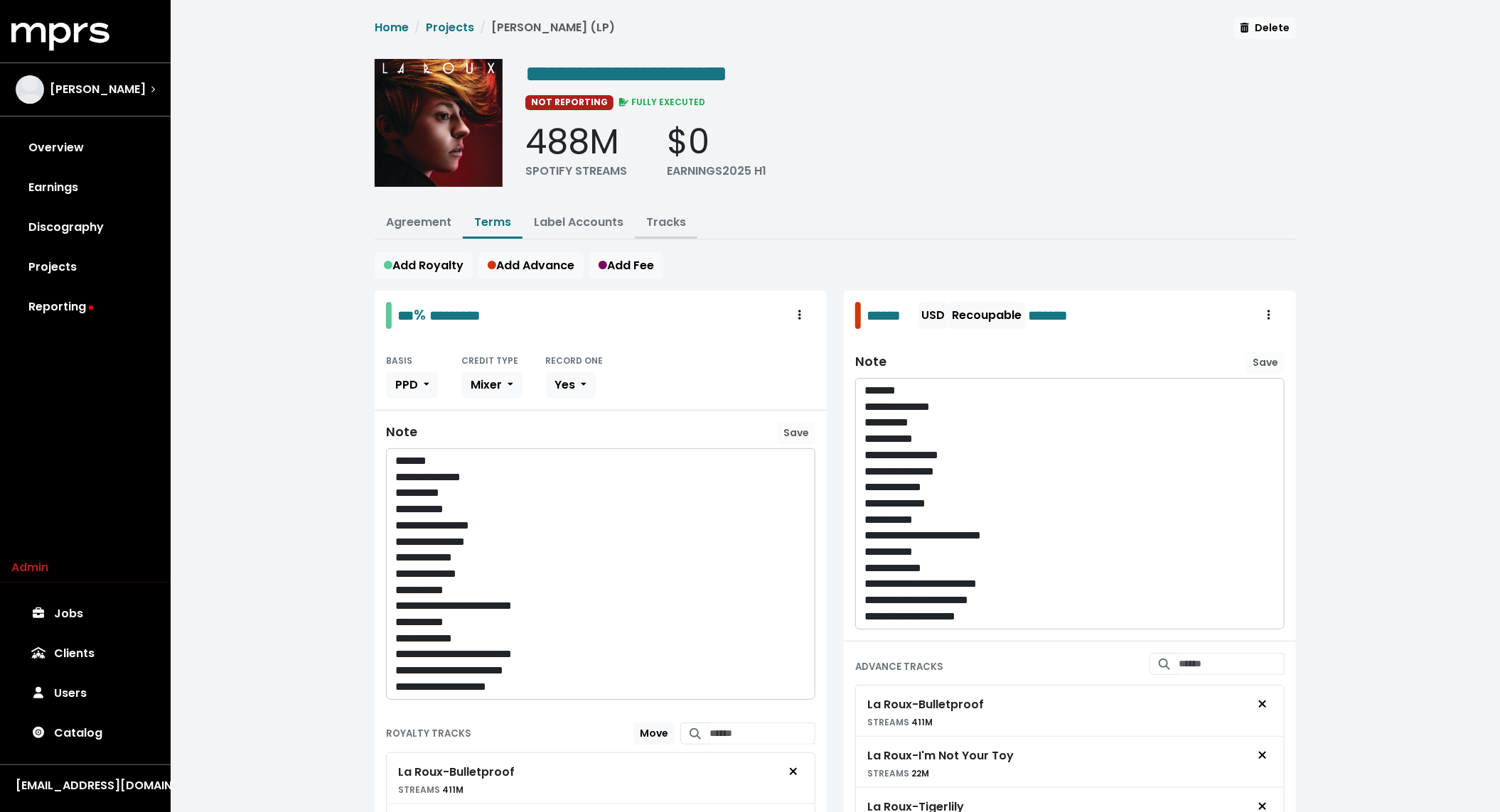
click at [660, 227] on link "Tracks" at bounding box center [666, 222] width 40 height 17
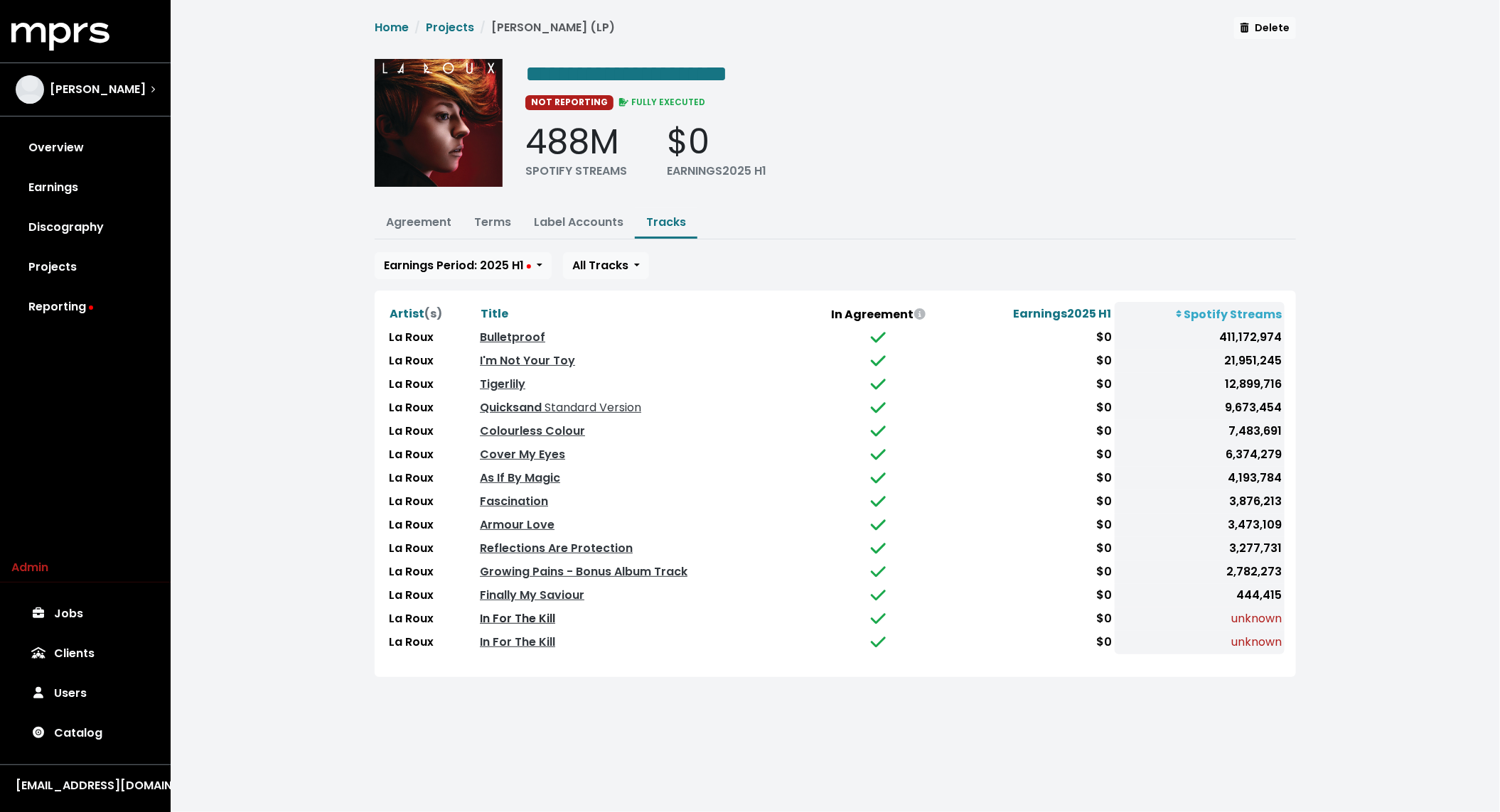
click at [506, 613] on link "In For The Kill" at bounding box center [517, 619] width 75 height 17
click at [501, 638] on link "In For The Kill" at bounding box center [517, 642] width 75 height 17
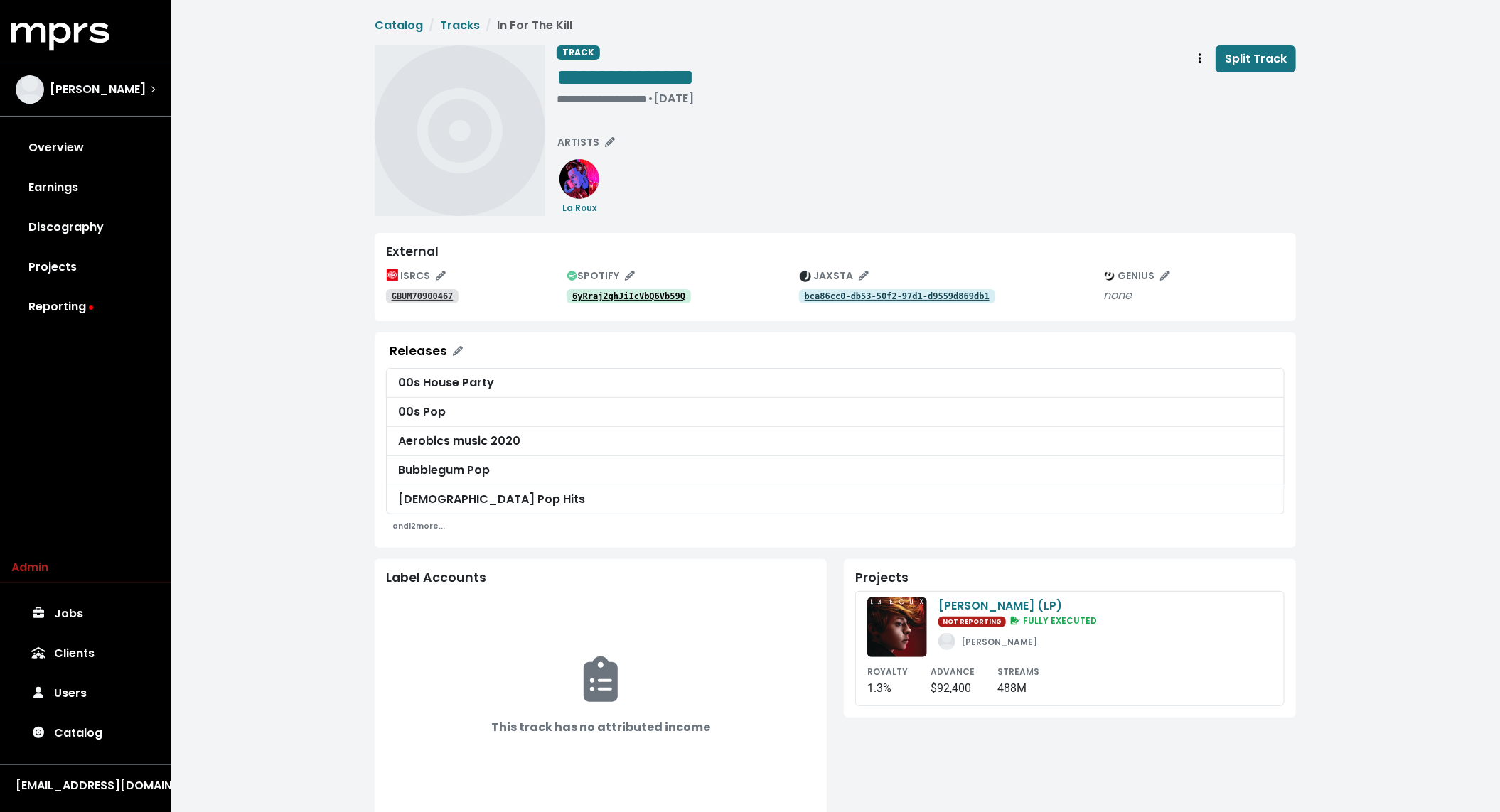
click at [657, 289] on link "6yRraj2ghJiIcVbQ6Vb59Q" at bounding box center [629, 297] width 124 height 14
click at [305, 263] on div "**********" at bounding box center [835, 568] width 1330 height 1135
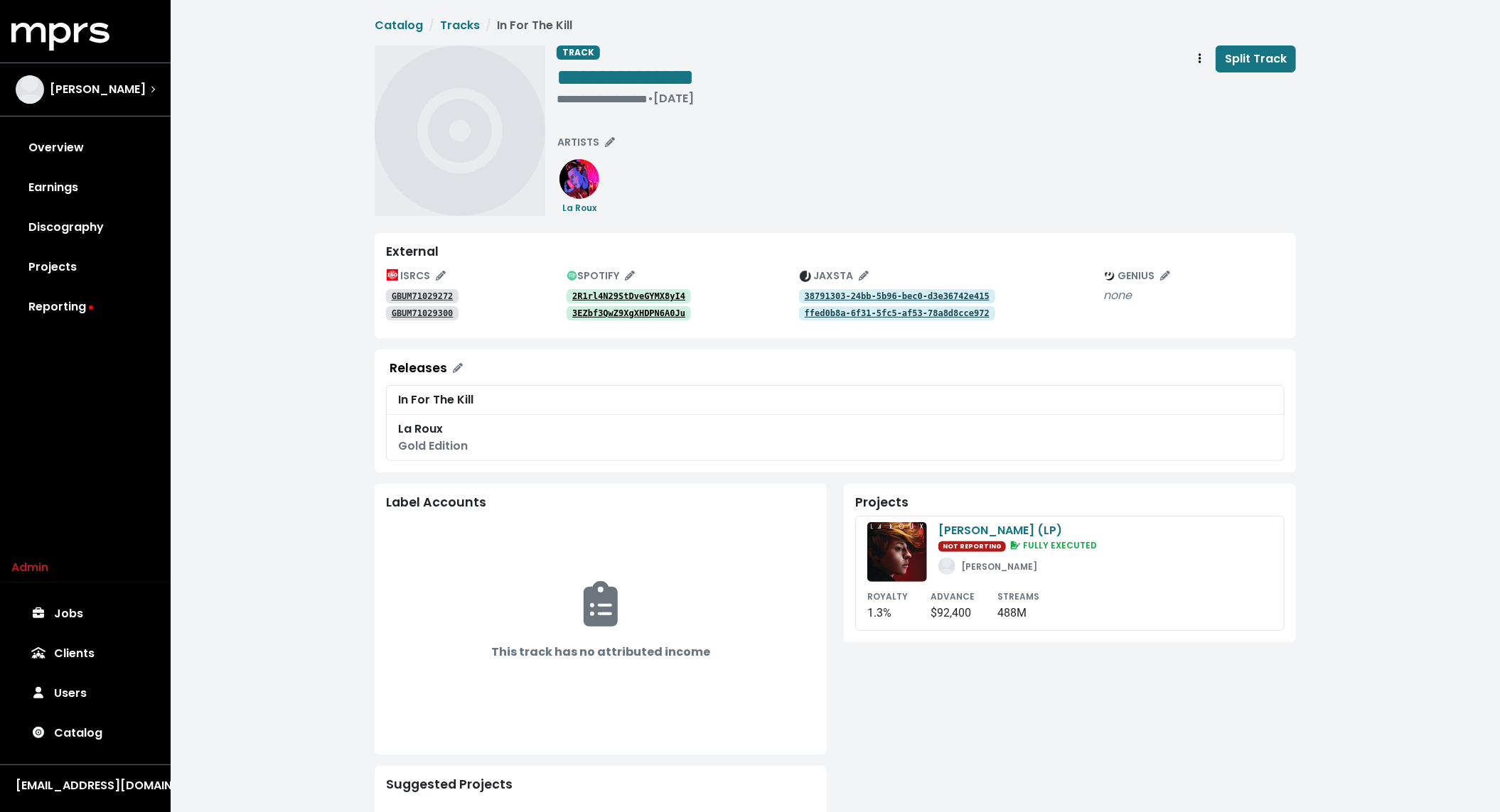
click at [657, 289] on link "2R1rl4N29StDveGYMX8yI4" at bounding box center [629, 297] width 124 height 14
click at [641, 320] on link "3EZbf3QwZ9XgXHDPN6A0Ju" at bounding box center [629, 313] width 124 height 14
click at [431, 294] on tt "GBUM71029272" at bounding box center [423, 296] width 62 height 10
click at [425, 314] on tt "GBUM71029300" at bounding box center [423, 312] width 62 height 10
click at [419, 290] on link "GBUM71029272" at bounding box center [422, 297] width 72 height 14
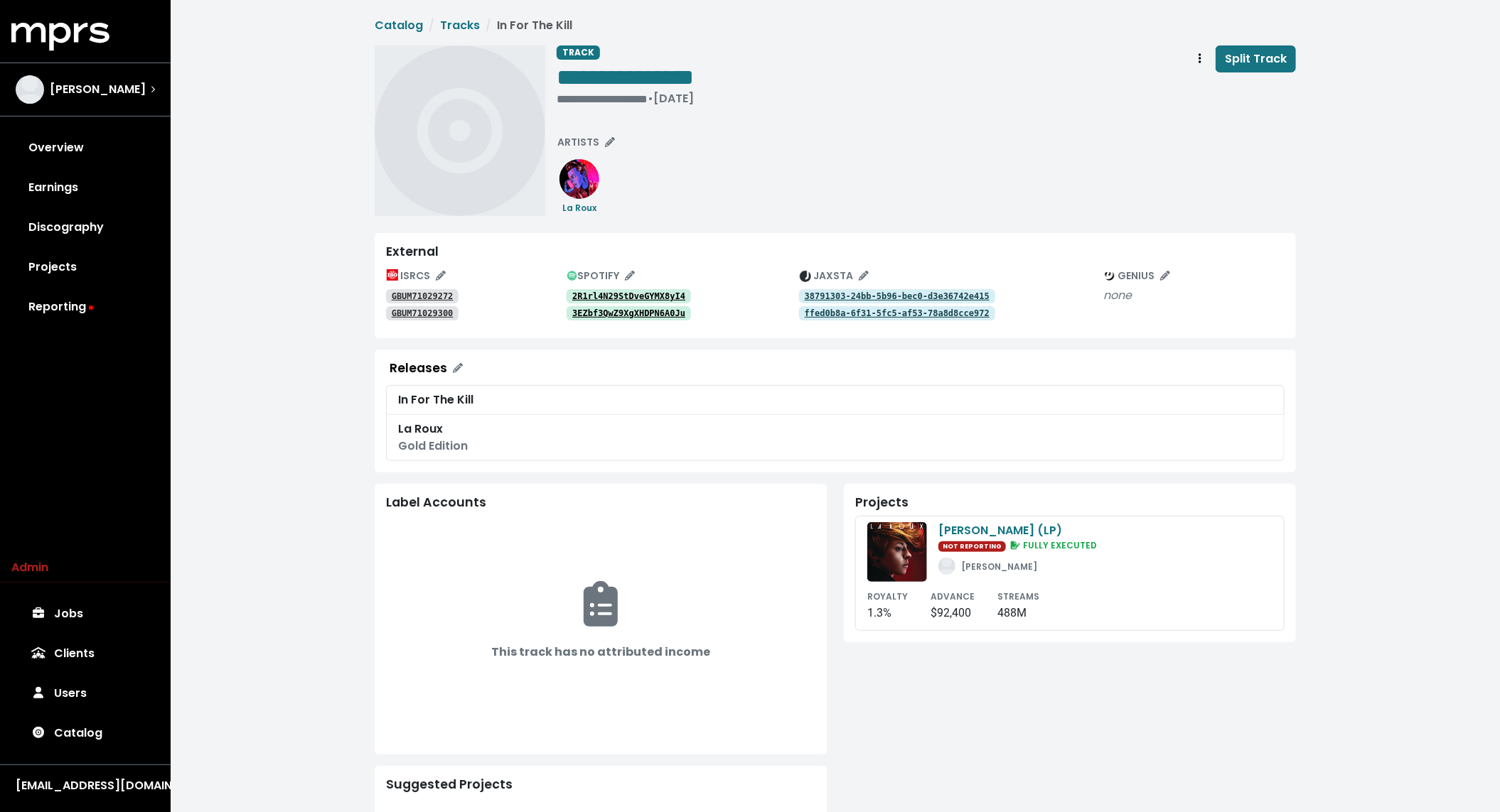
click at [414, 311] on tt "GBUM71029300" at bounding box center [423, 312] width 62 height 10
click at [611, 140] on icon "Edit artists" at bounding box center [609, 141] width 10 height 10
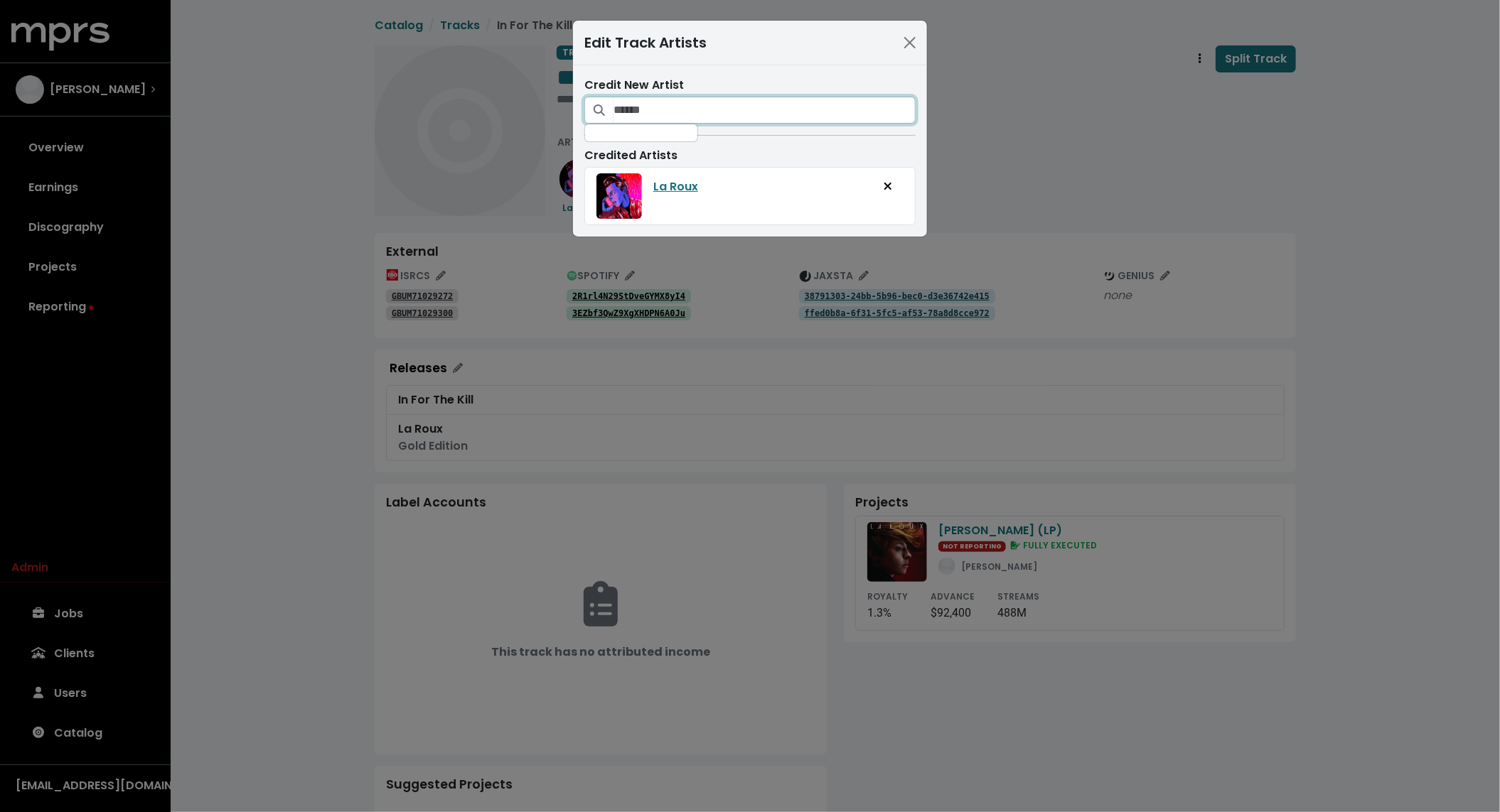
click at [658, 108] on input "Search for artists who should be credited on this track" at bounding box center [765, 110] width 302 height 27
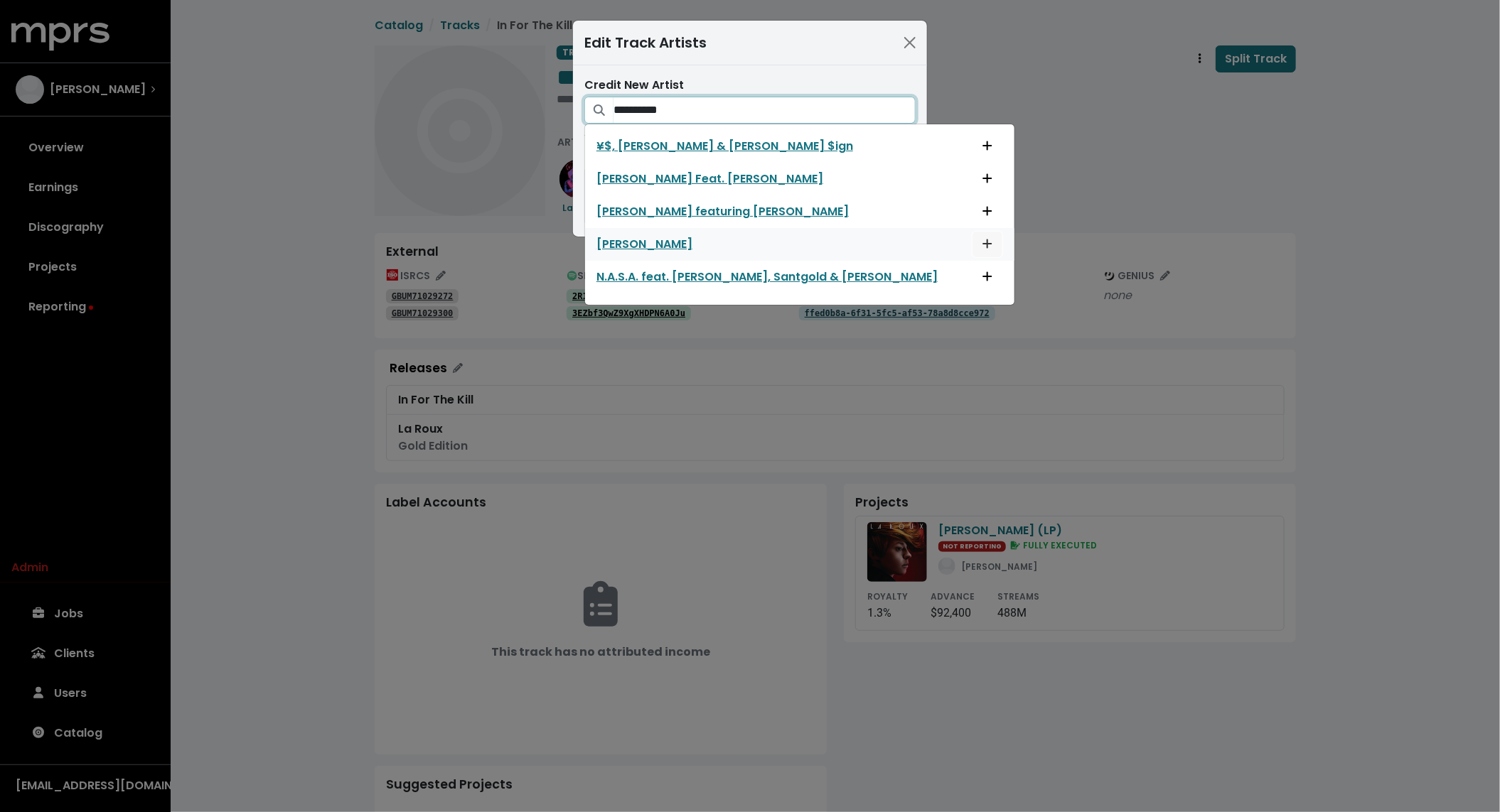
type input "**********"
click at [983, 246] on icon "Add artist to this track's credited artists" at bounding box center [987, 244] width 10 height 11
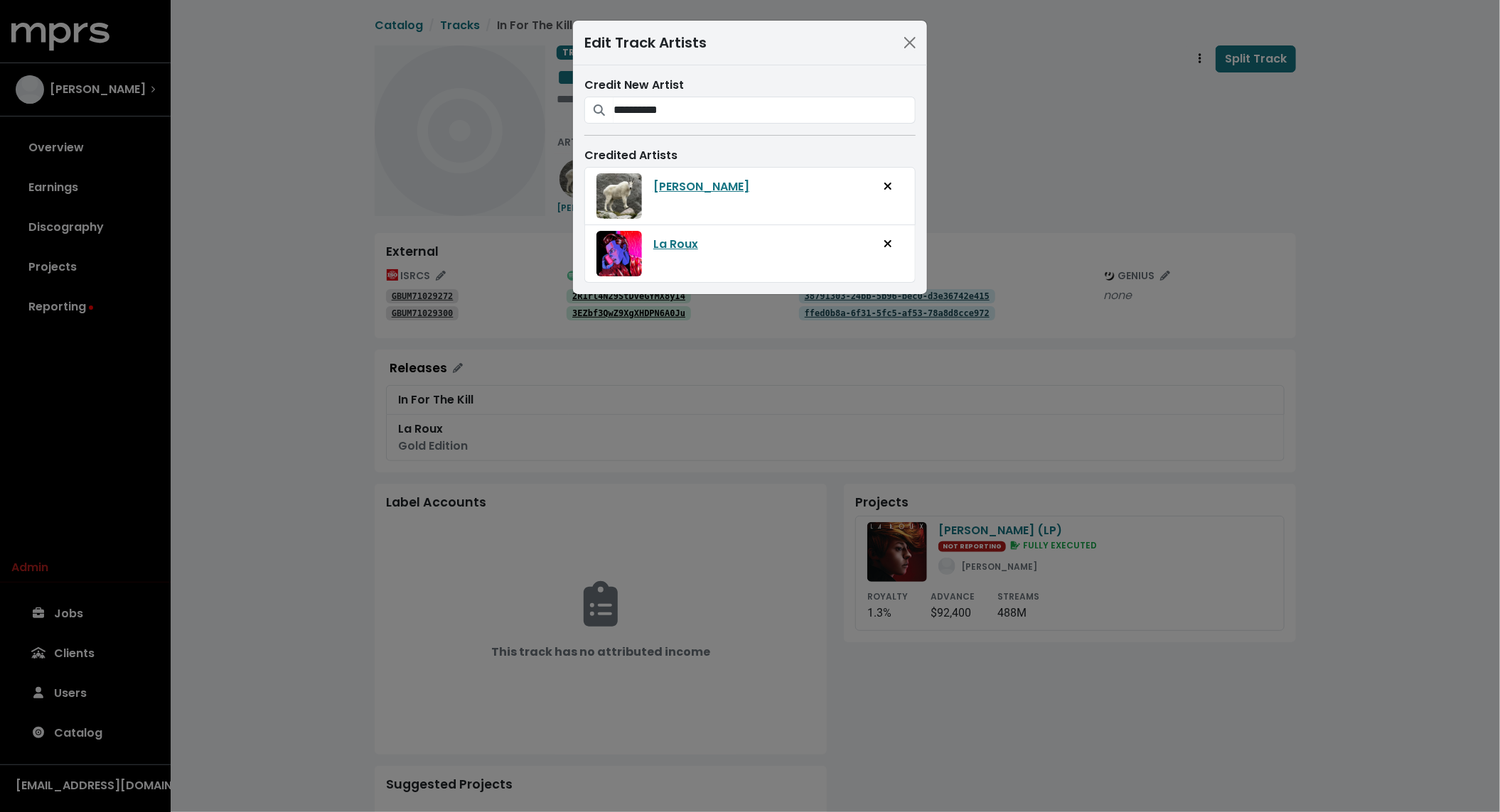
click at [381, 179] on div "**********" at bounding box center [750, 406] width 1500 height 812
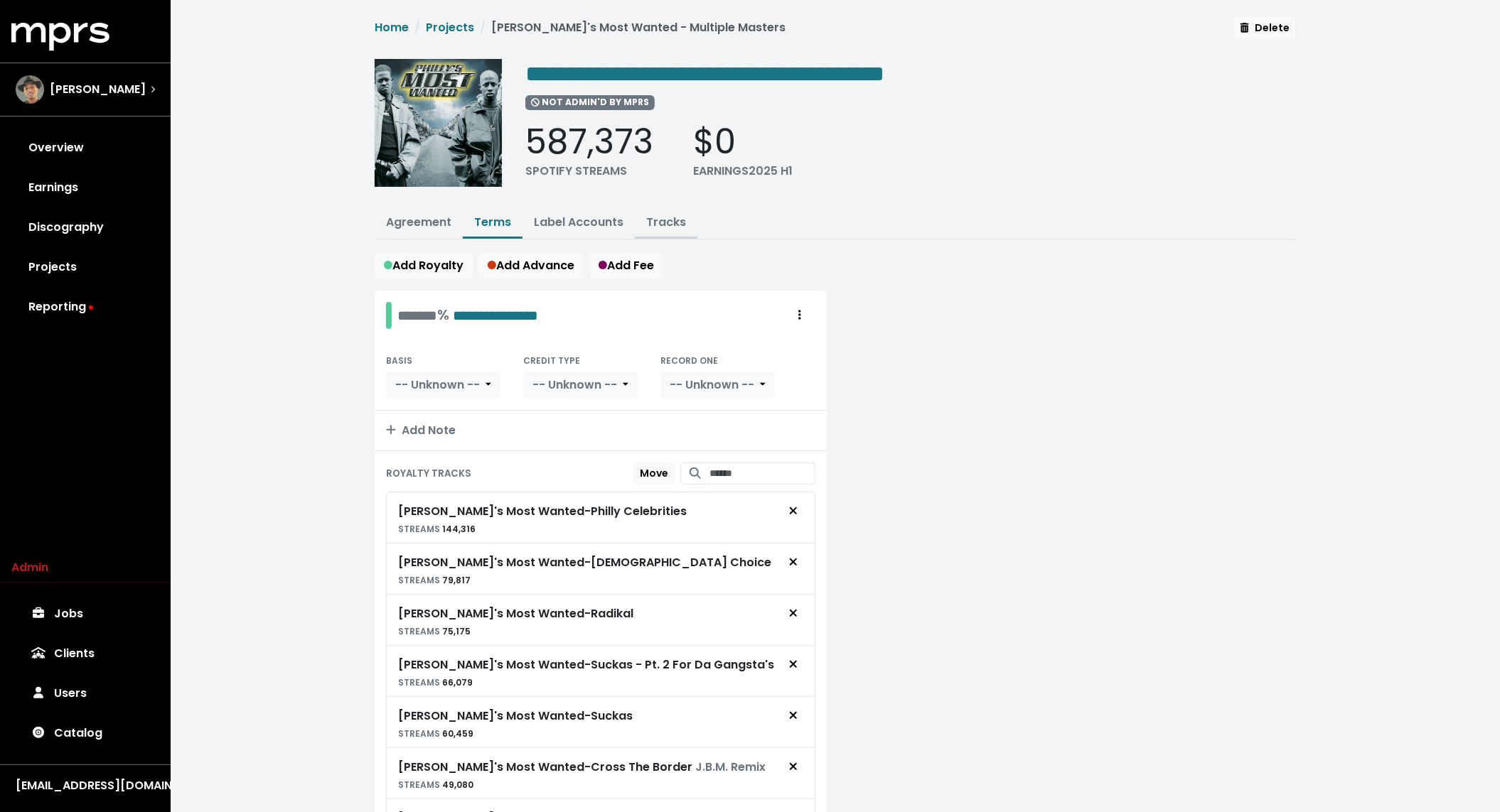
click at [675, 221] on link "Tracks" at bounding box center [666, 222] width 40 height 17
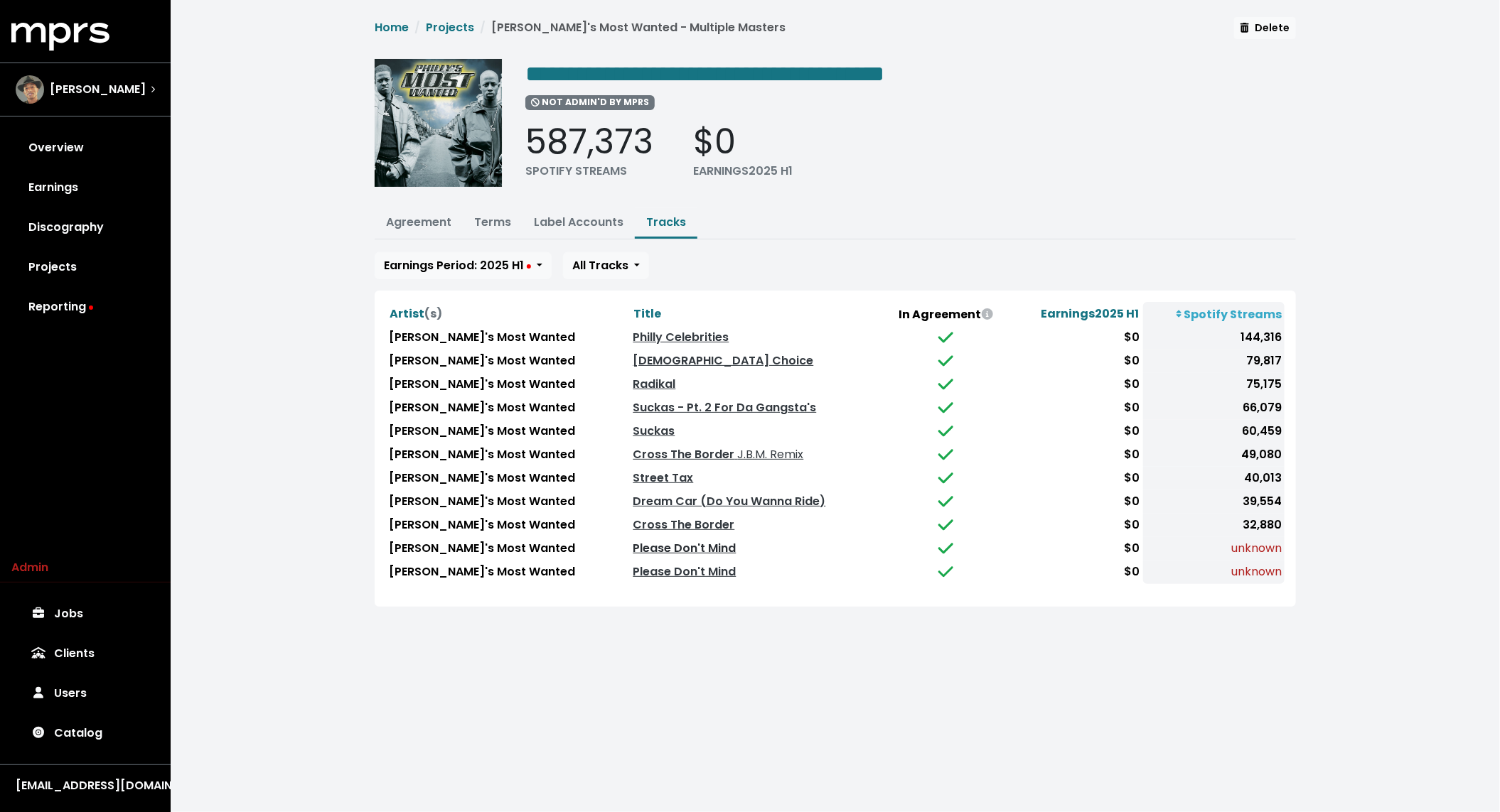
click at [634, 545] on link "Please Don't Mind" at bounding box center [685, 548] width 103 height 17
click at [634, 564] on link "Please Don't Mind" at bounding box center [685, 572] width 103 height 17
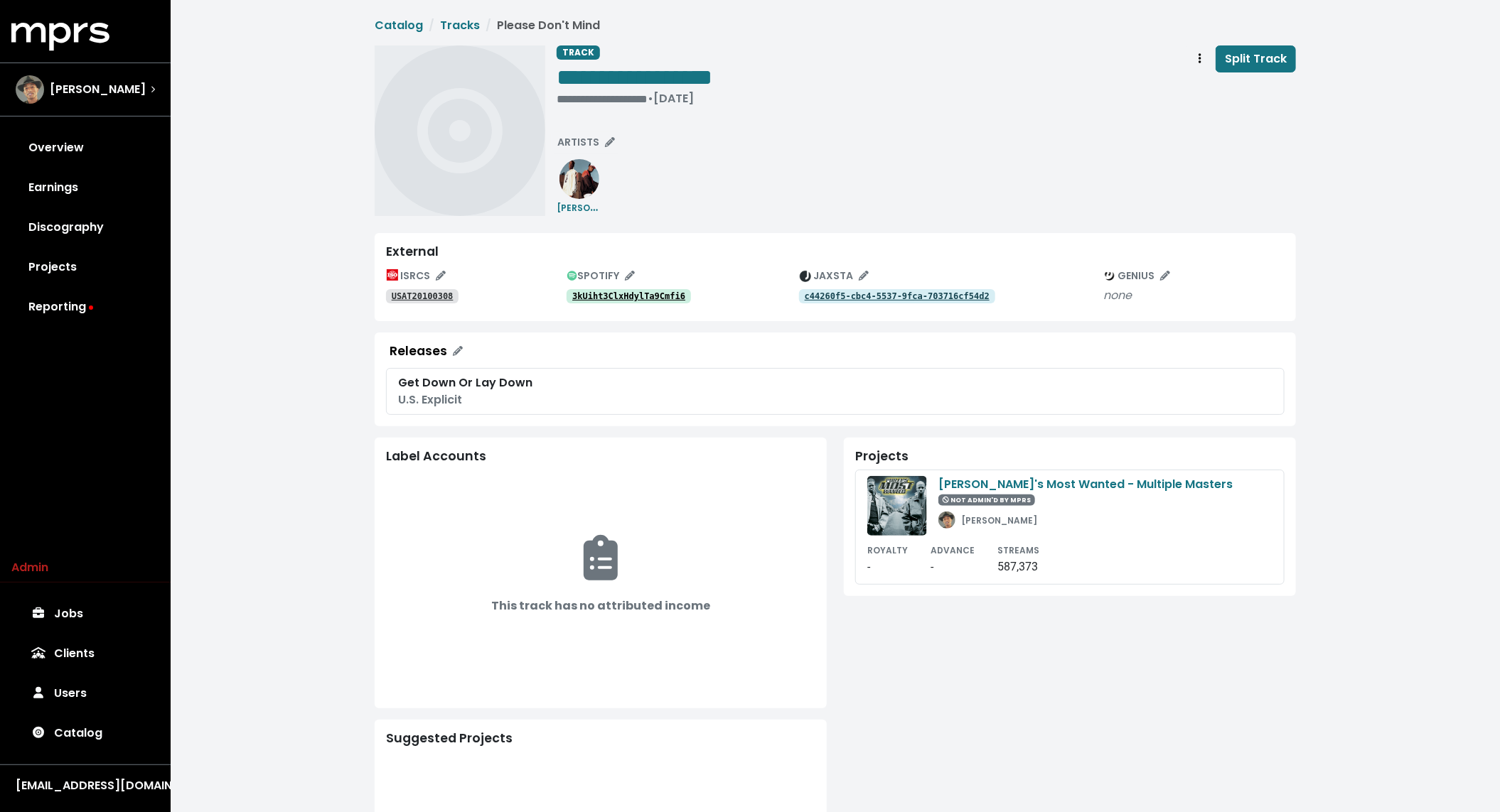
click at [624, 292] on tt "3kUiht3ClxHdylTa9Cmfi6" at bounding box center [629, 296] width 113 height 10
click at [579, 102] on div "• [DATE]" at bounding box center [635, 99] width 155 height 14
click at [624, 292] on tt "4fdripAhMTKb0KIq989711" at bounding box center [629, 296] width 113 height 10
click at [568, 103] on div "• Jan 1st, 2001" at bounding box center [635, 99] width 155 height 14
click at [568, 103] on span "• Jan 1st, 2001" at bounding box center [580, 98] width 46 height 17
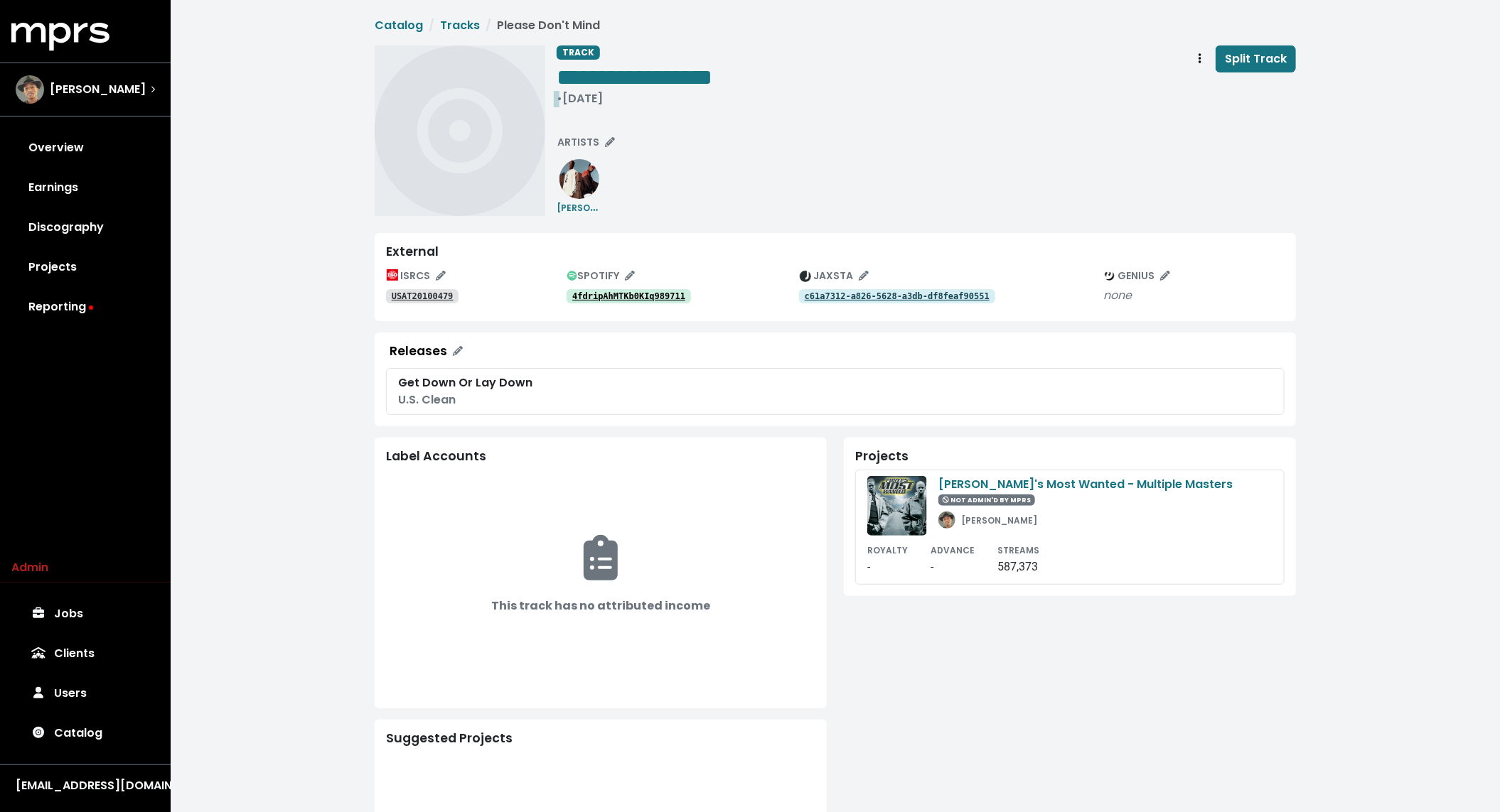
click at [557, 103] on span "• Jan 1st, 2001" at bounding box center [580, 98] width 46 height 17
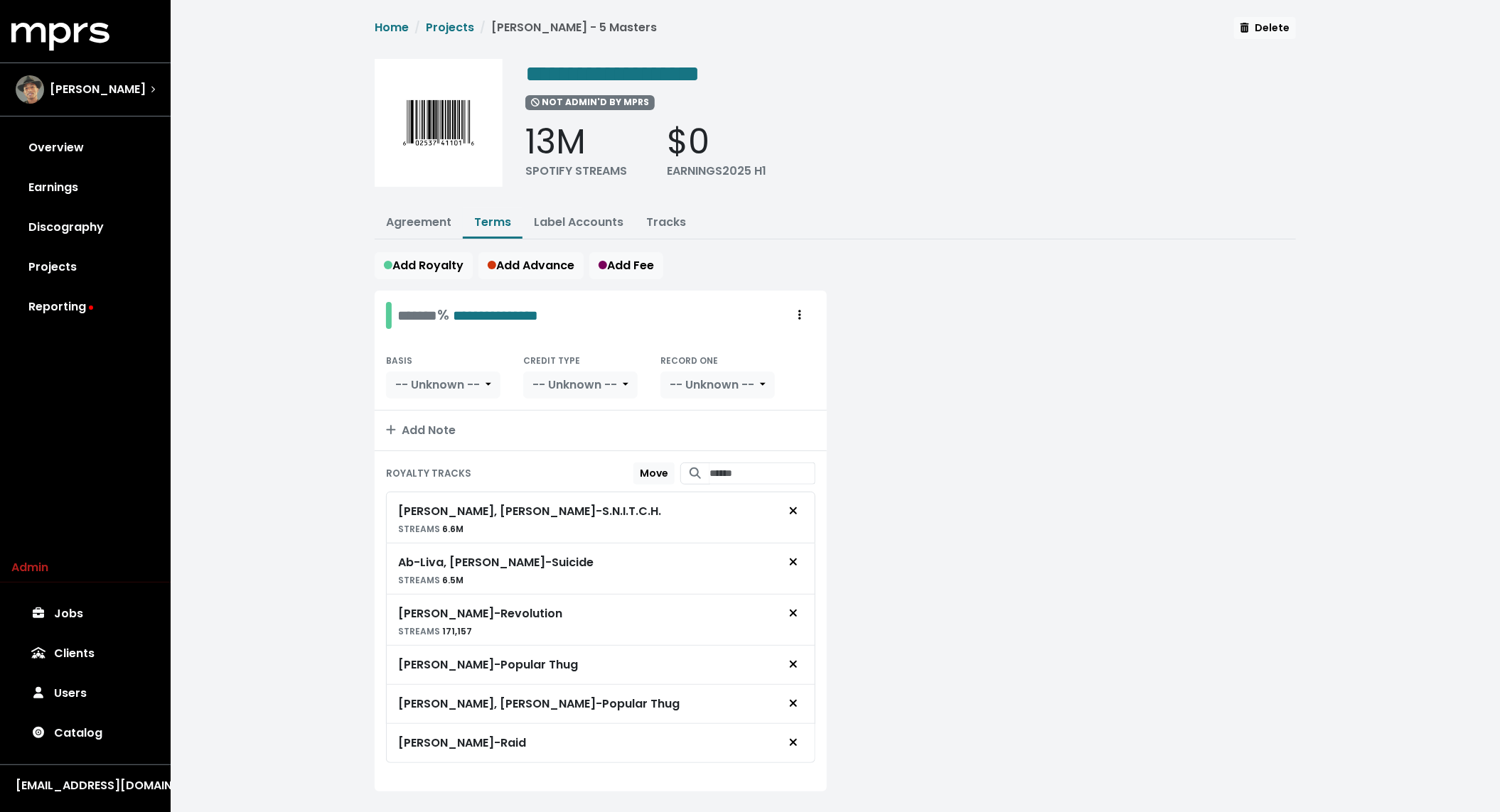
scroll to position [24, 0]
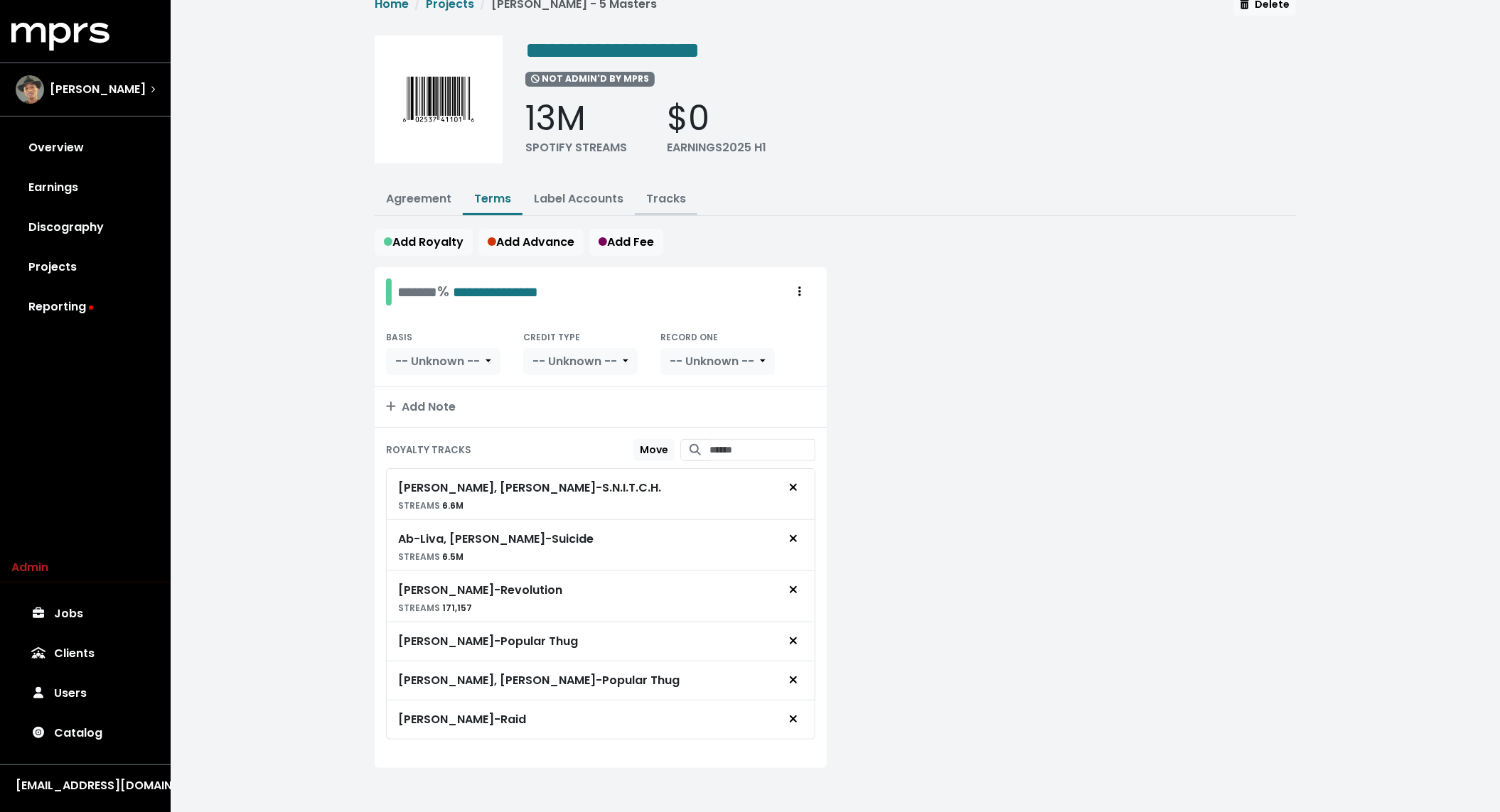
click at [660, 197] on link "Tracks" at bounding box center [666, 199] width 40 height 17
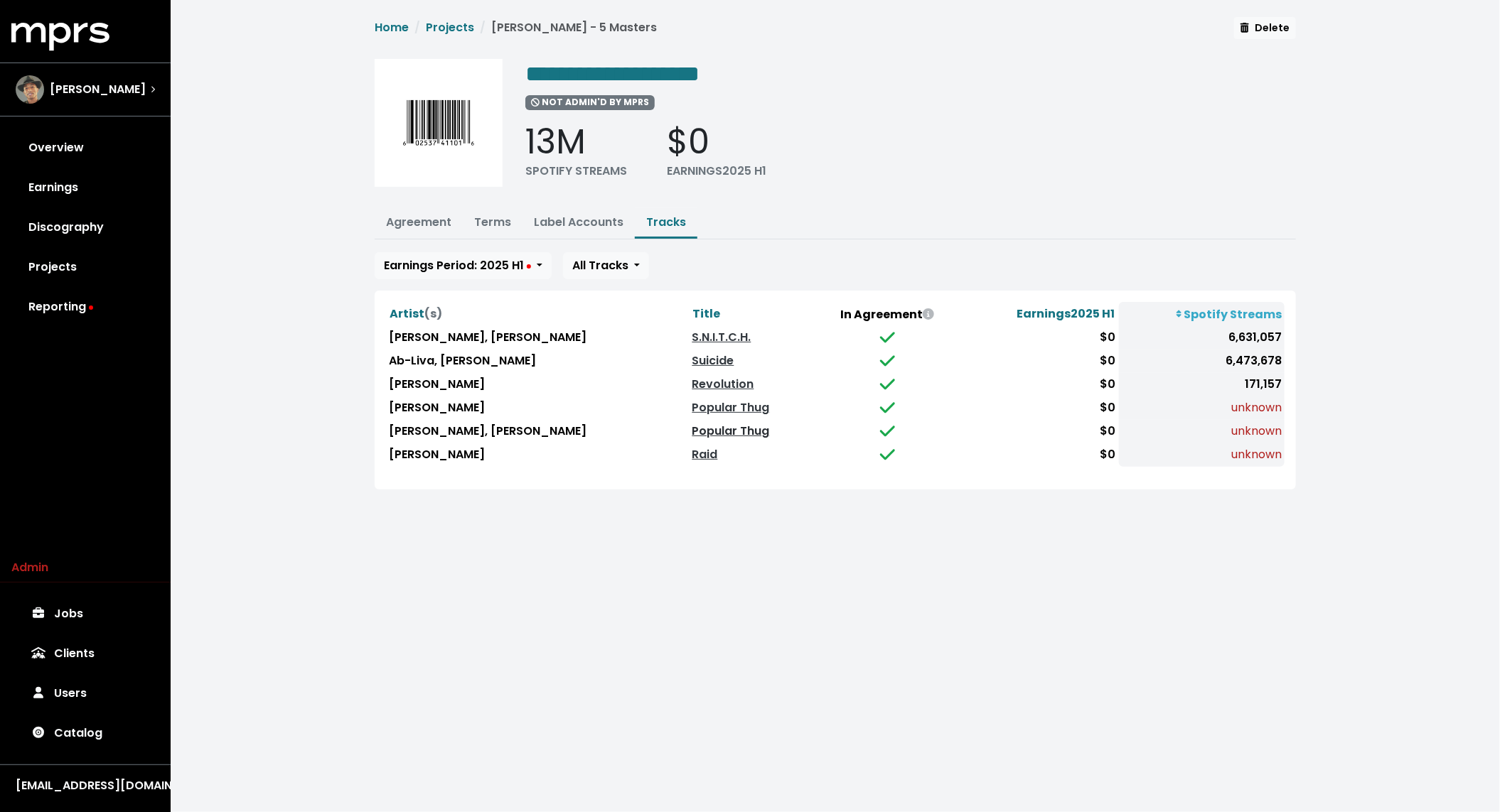
click at [692, 433] on link "Popular Thug" at bounding box center [731, 431] width 78 height 17
click at [692, 451] on link "Raid" at bounding box center [705, 455] width 26 height 17
click at [692, 403] on link "Popular Thug" at bounding box center [731, 408] width 78 height 17
click at [495, 208] on button "Terms" at bounding box center [493, 223] width 60 height 31
click at [490, 221] on link "Terms" at bounding box center [493, 222] width 37 height 17
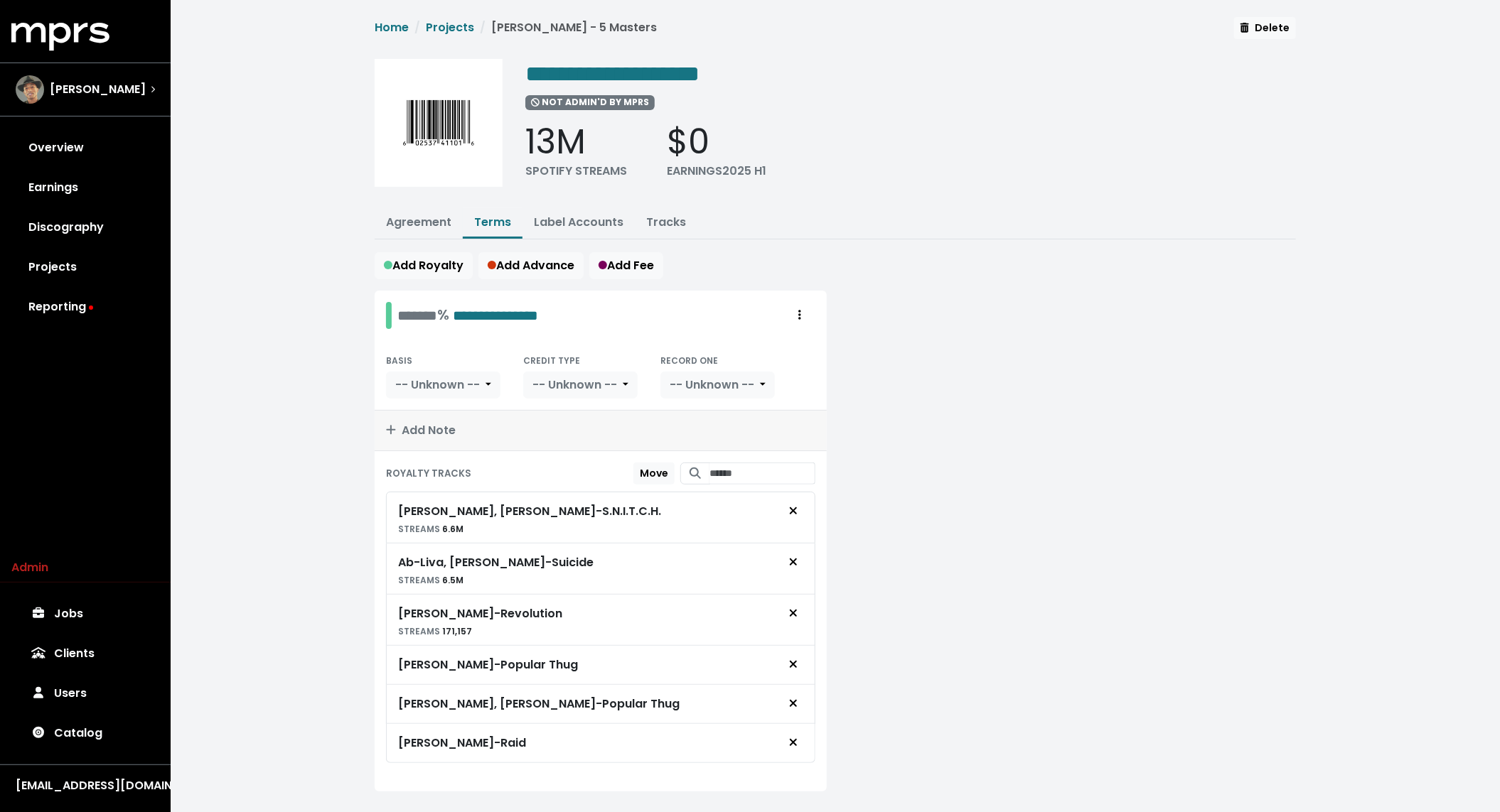
scroll to position [24, 0]
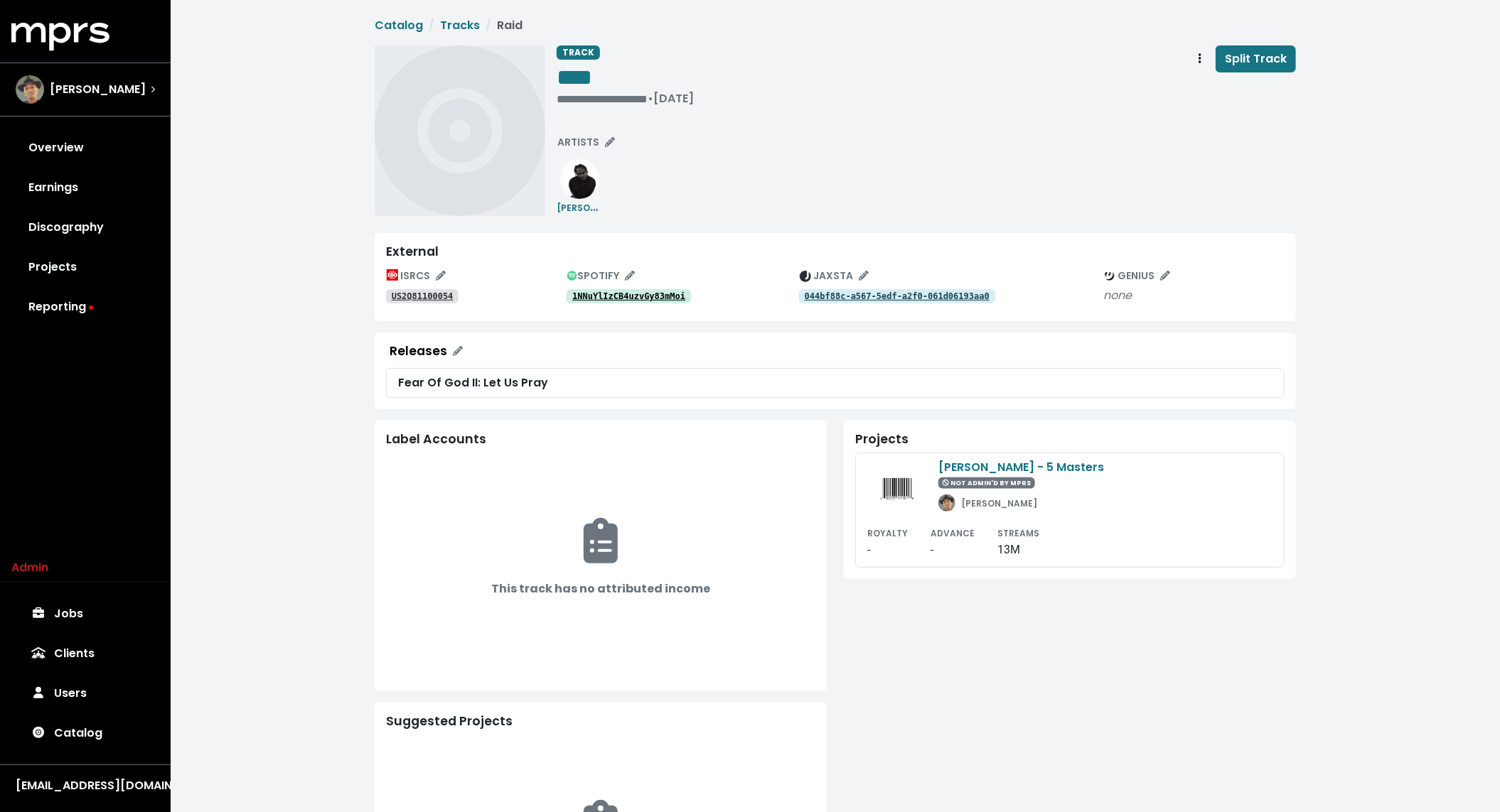
click at [355, 232] on div "**********" at bounding box center [835, 498] width 1330 height 996
click at [825, 295] on tt "044bf88c-a567-5edf-a2f0-061d06193aa0" at bounding box center [897, 296] width 185 height 10
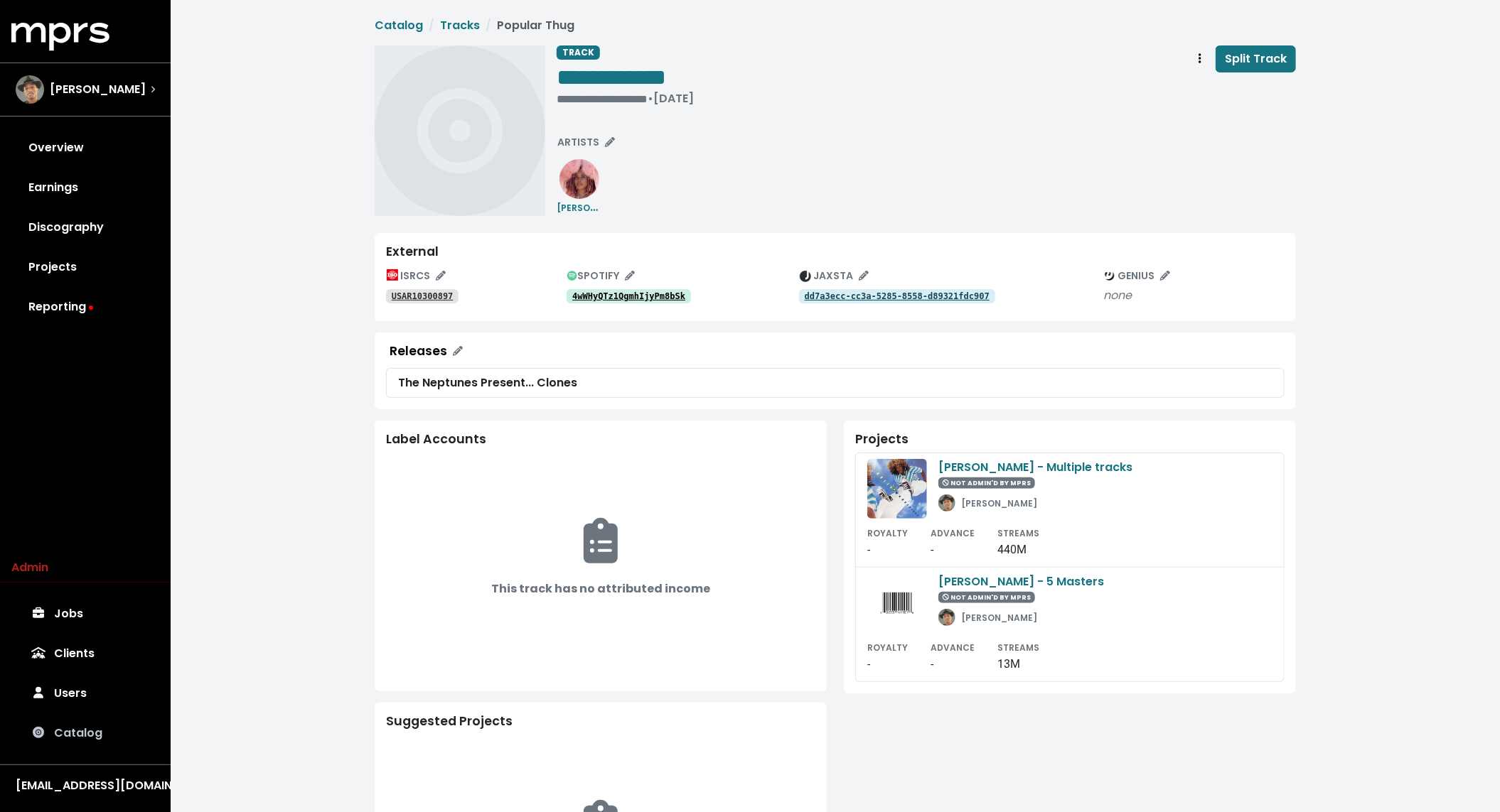
click at [72, 749] on link "Catalog" at bounding box center [86, 733] width 148 height 40
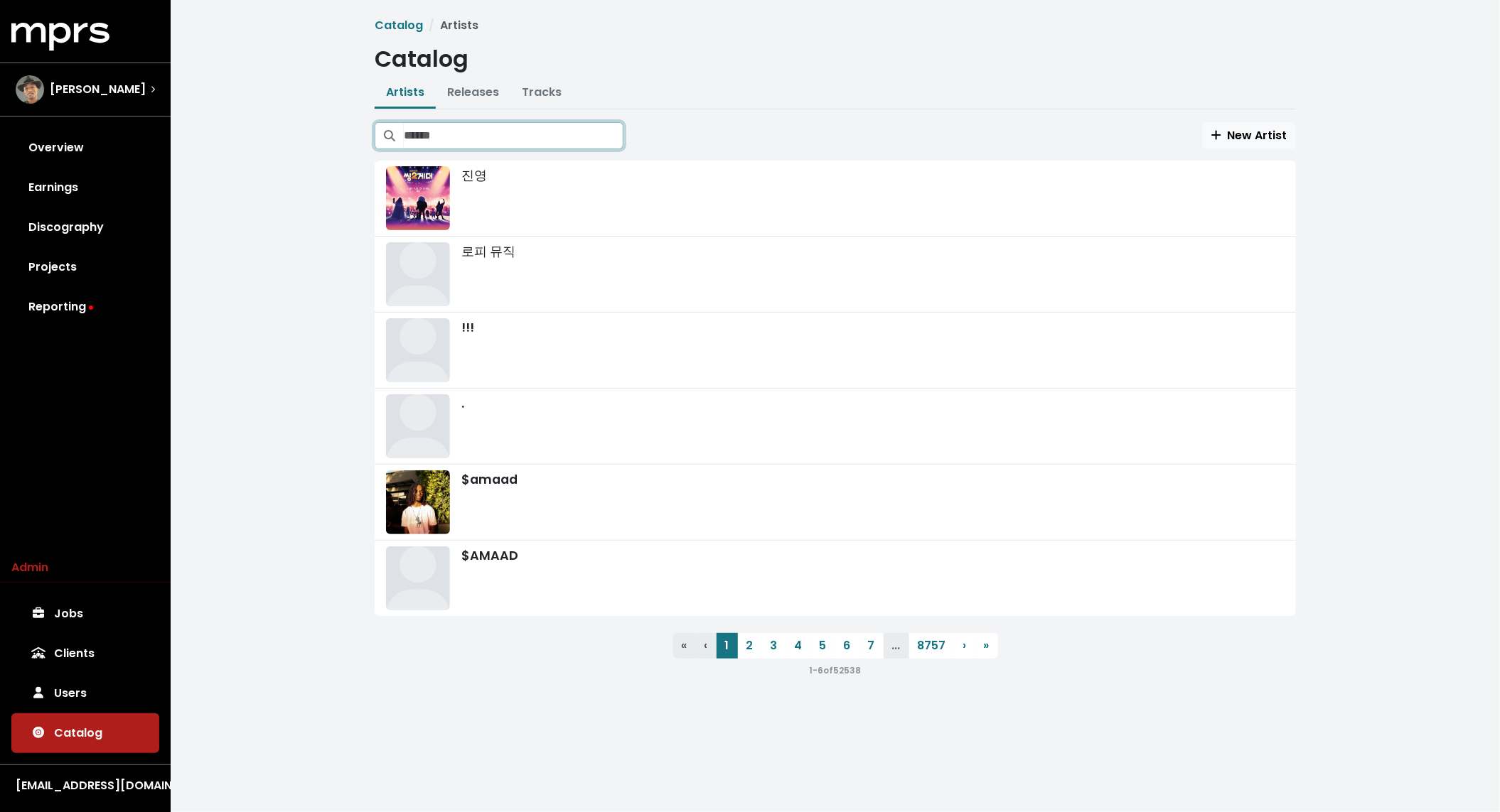
click at [493, 139] on input "Search artists" at bounding box center [513, 136] width 220 height 27
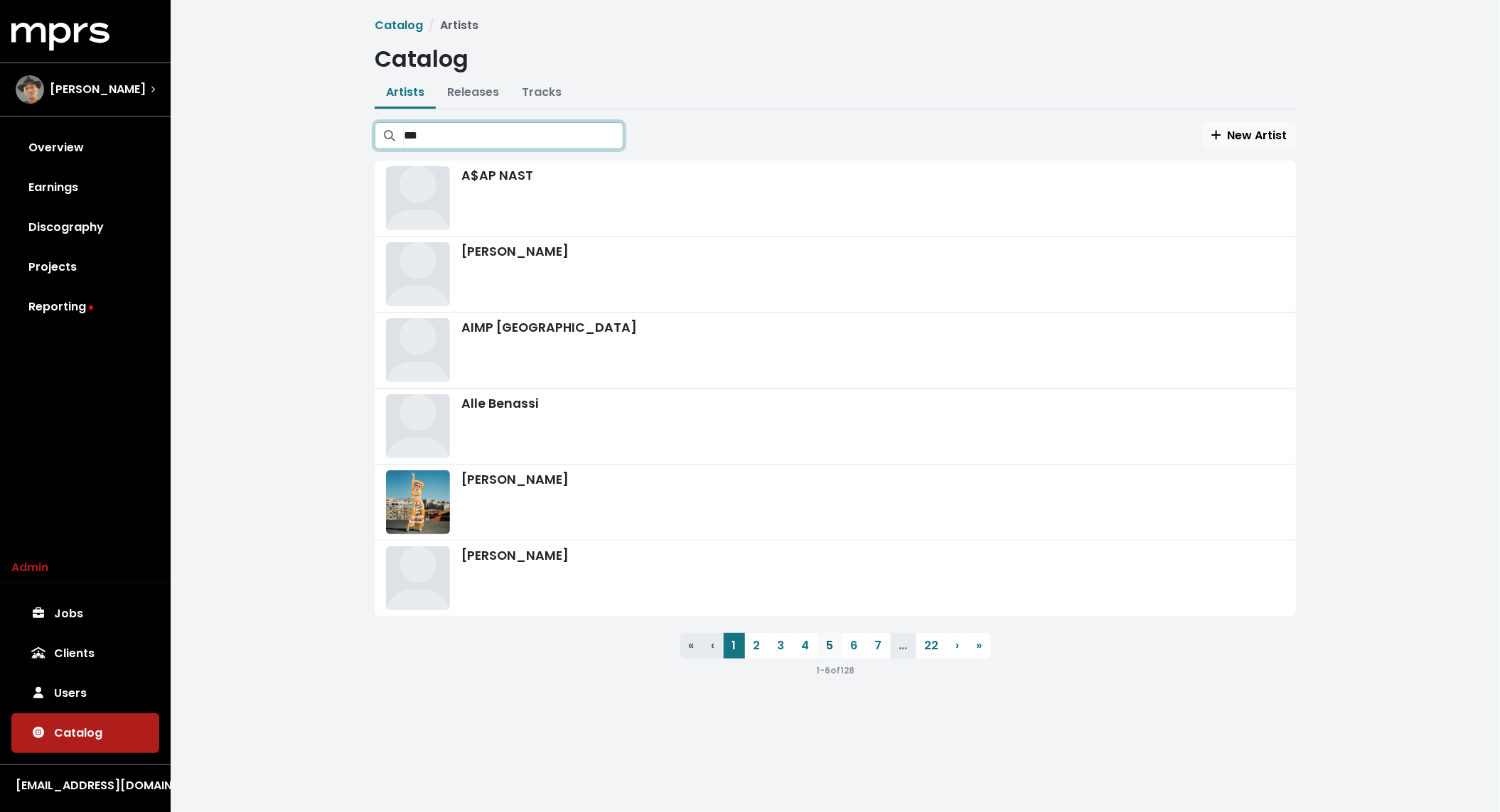
type input "***"
click at [834, 641] on link "5" at bounding box center [830, 646] width 24 height 26
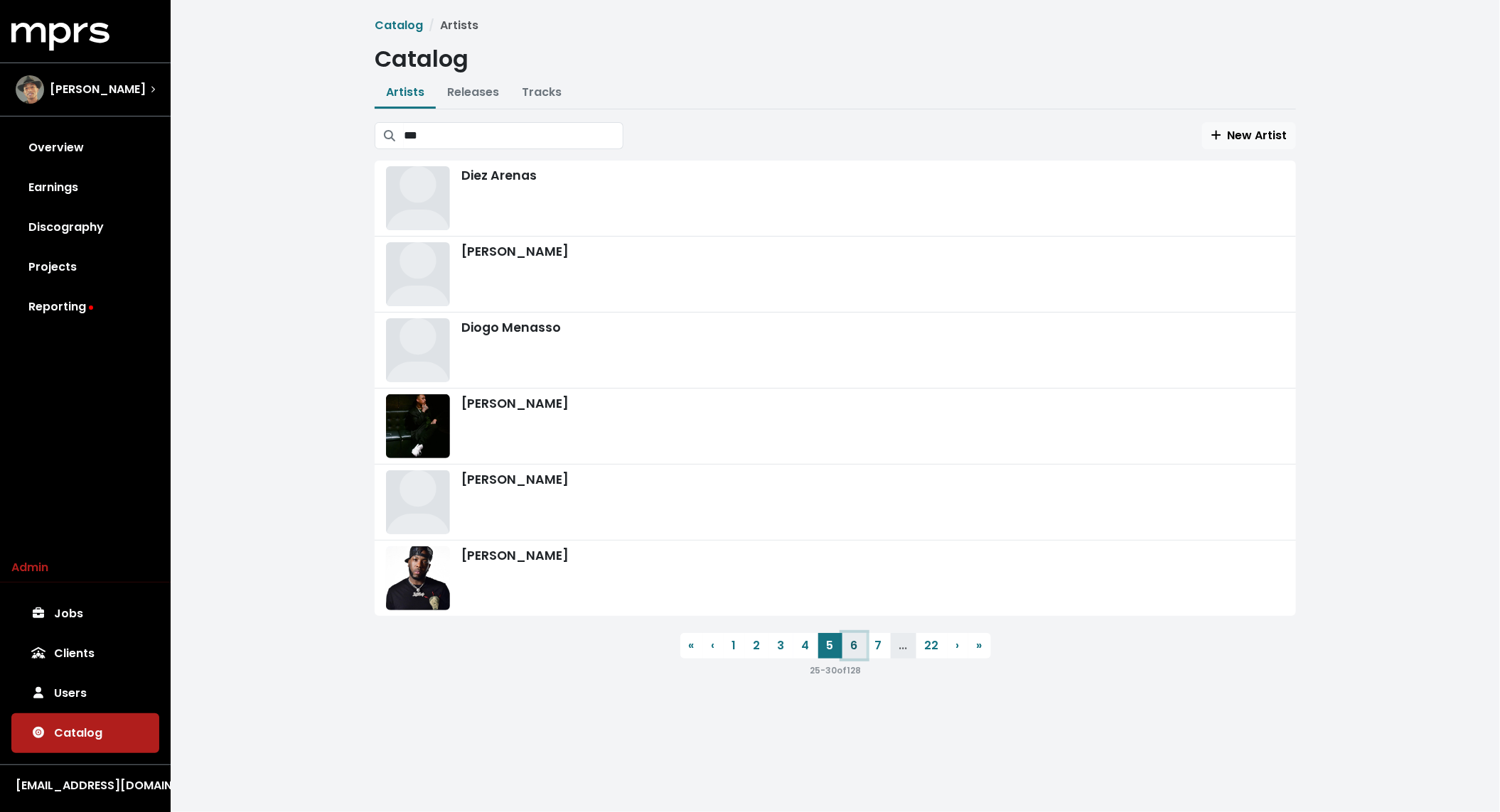
click at [849, 644] on link "6" at bounding box center [854, 646] width 24 height 26
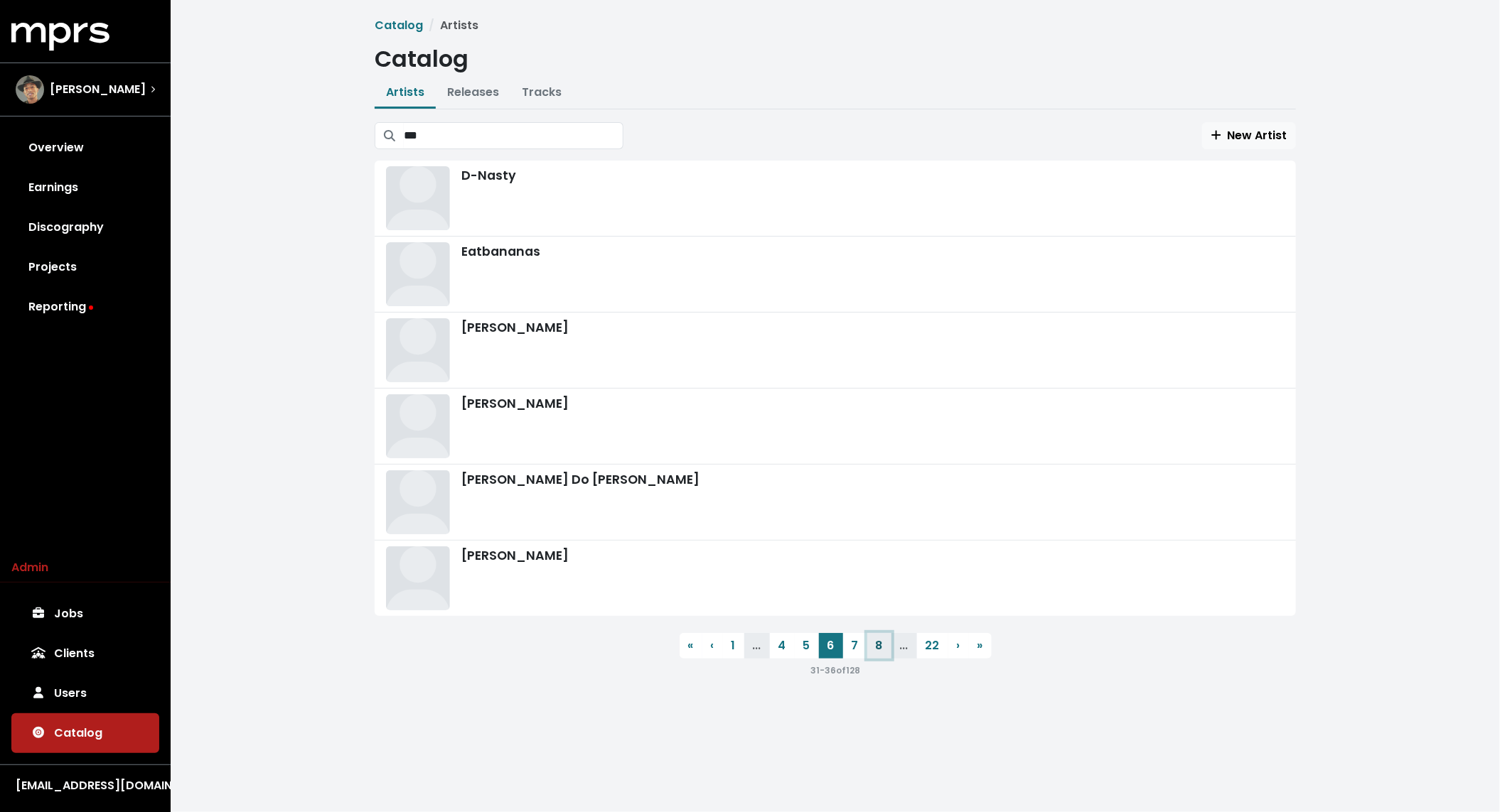
click at [884, 647] on link "8" at bounding box center [878, 646] width 24 height 26
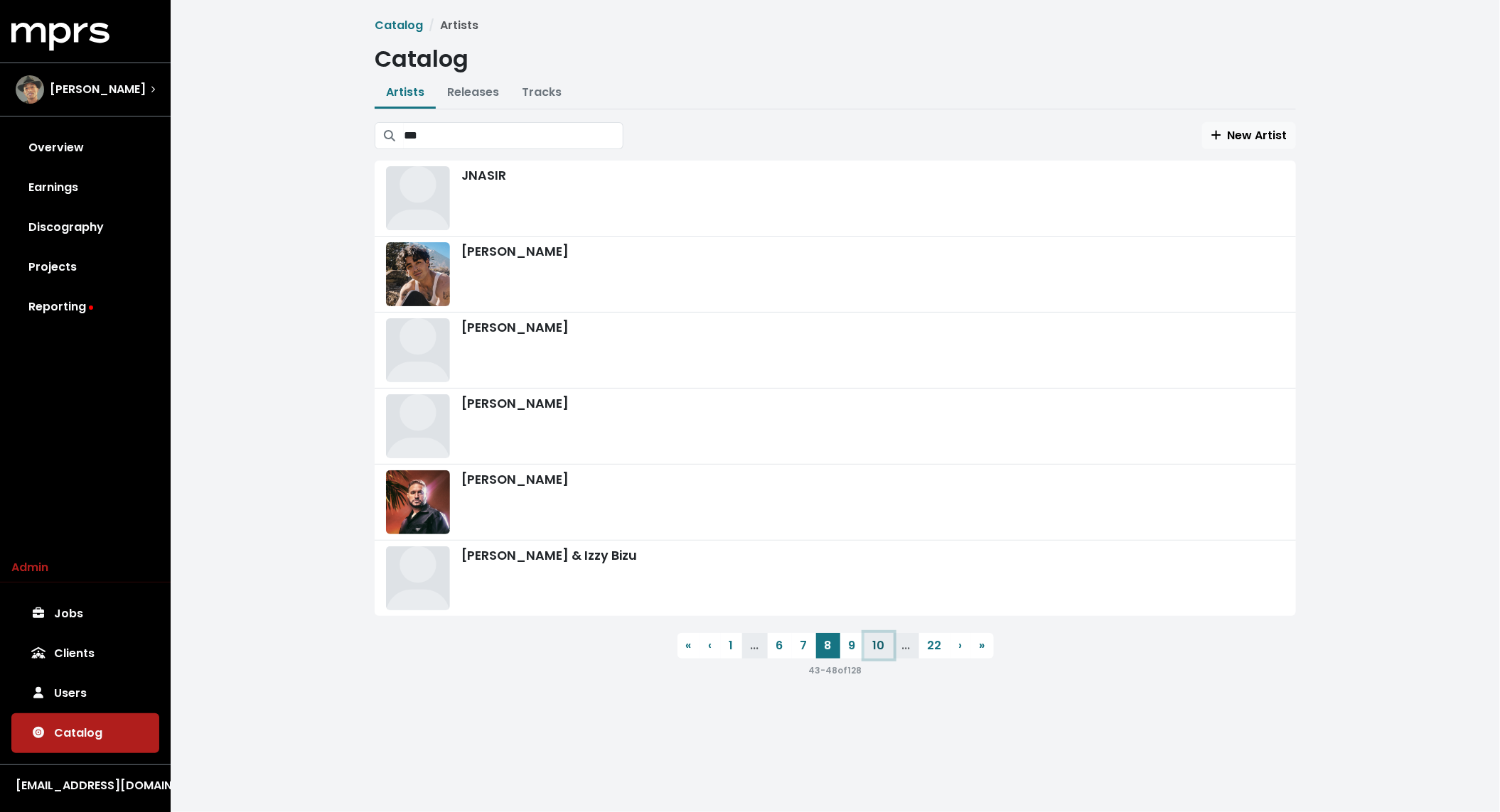
click at [878, 646] on link "10" at bounding box center [878, 646] width 29 height 26
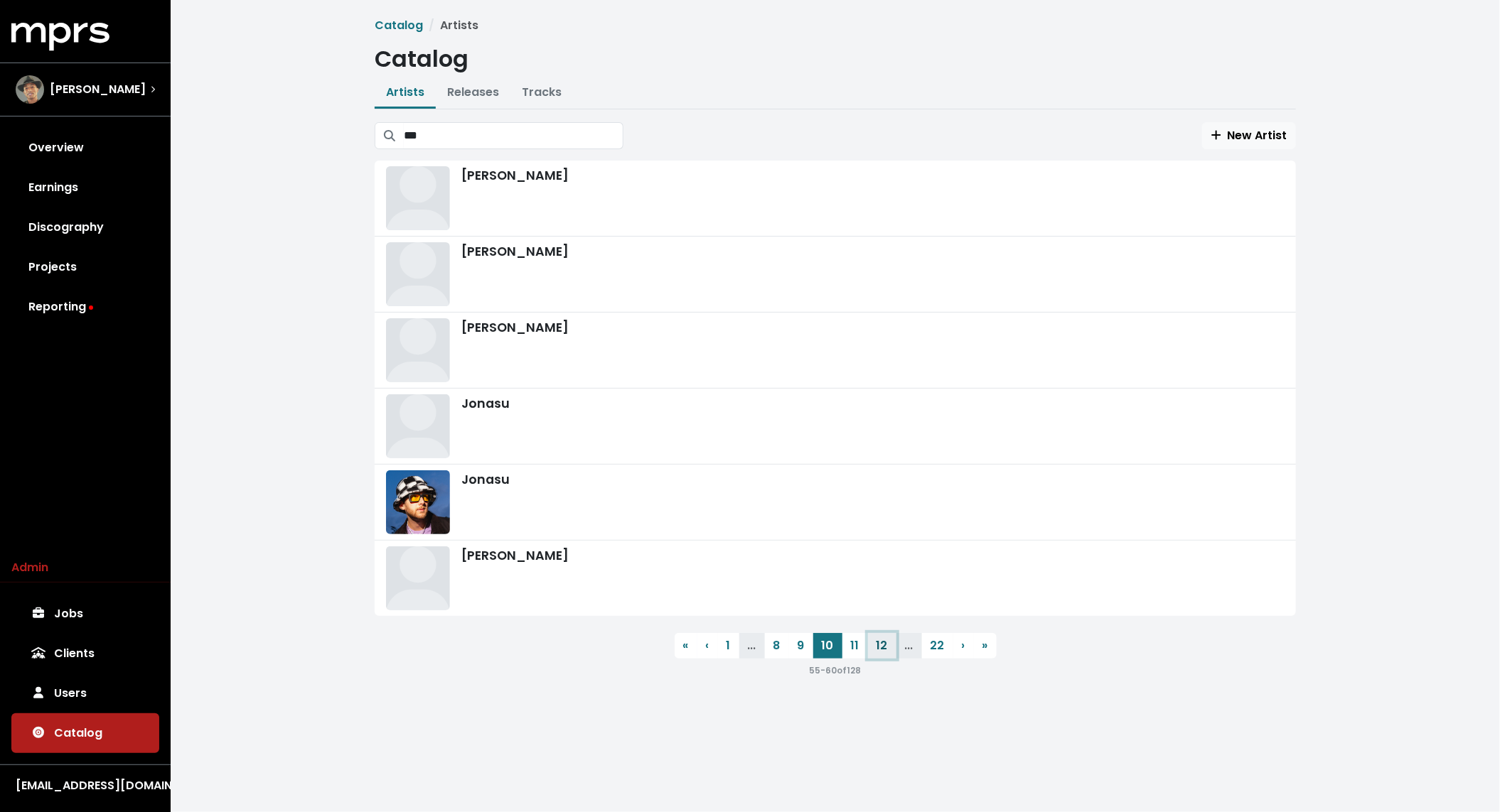
click at [878, 646] on link "12" at bounding box center [882, 646] width 28 height 26
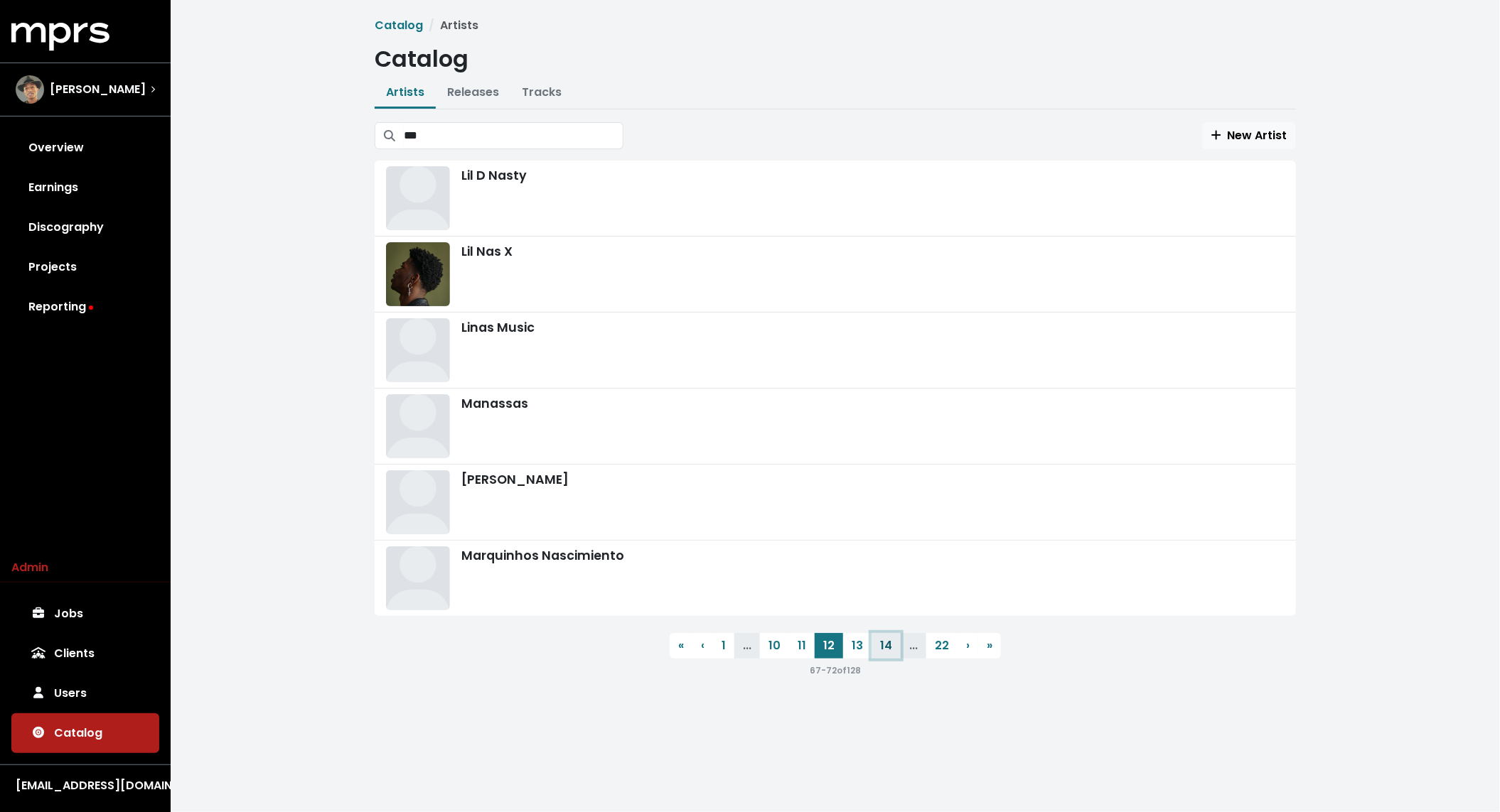
click at [885, 645] on link "14" at bounding box center [886, 646] width 29 height 26
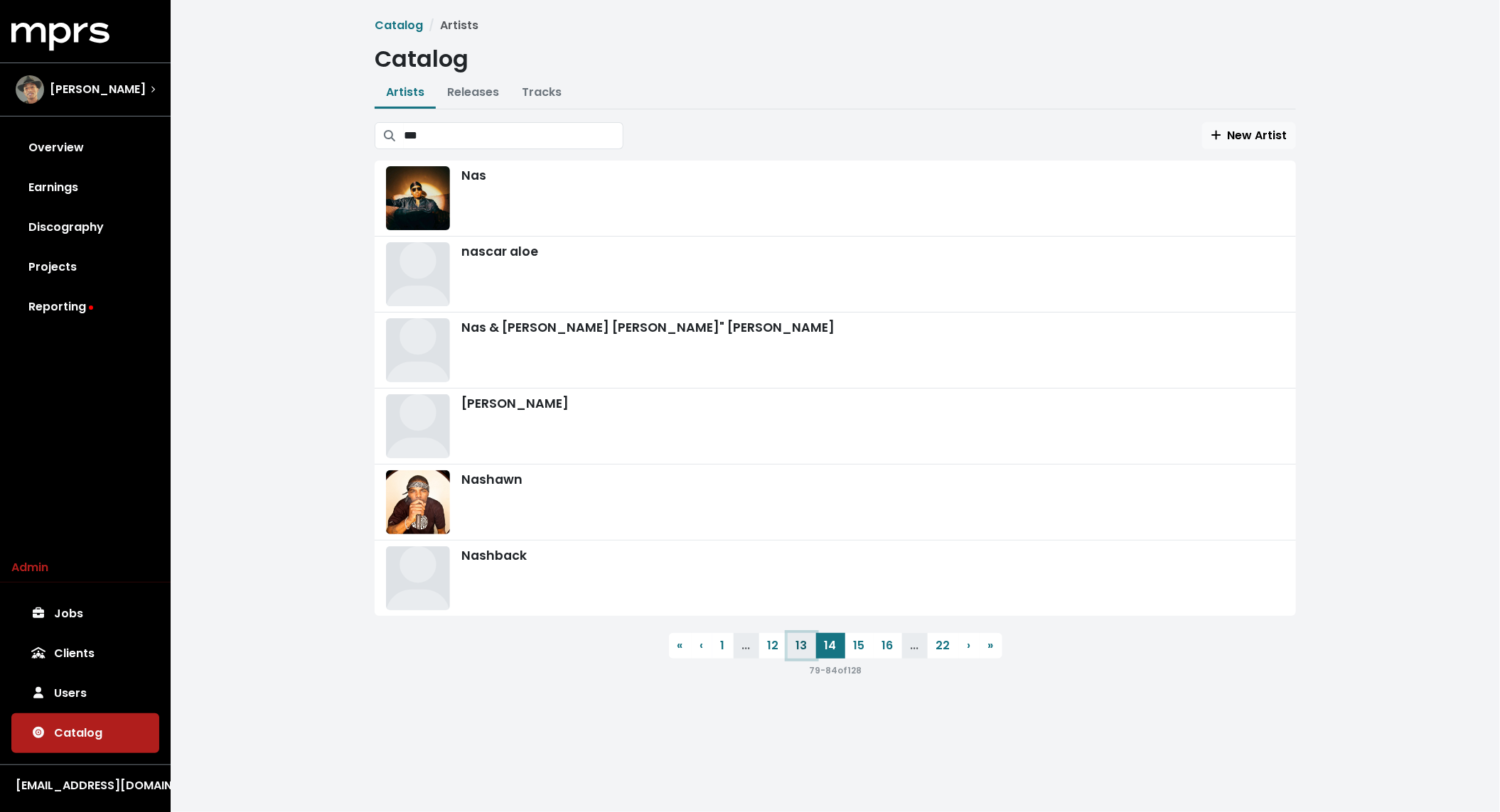
click at [805, 650] on link "13" at bounding box center [802, 646] width 28 height 26
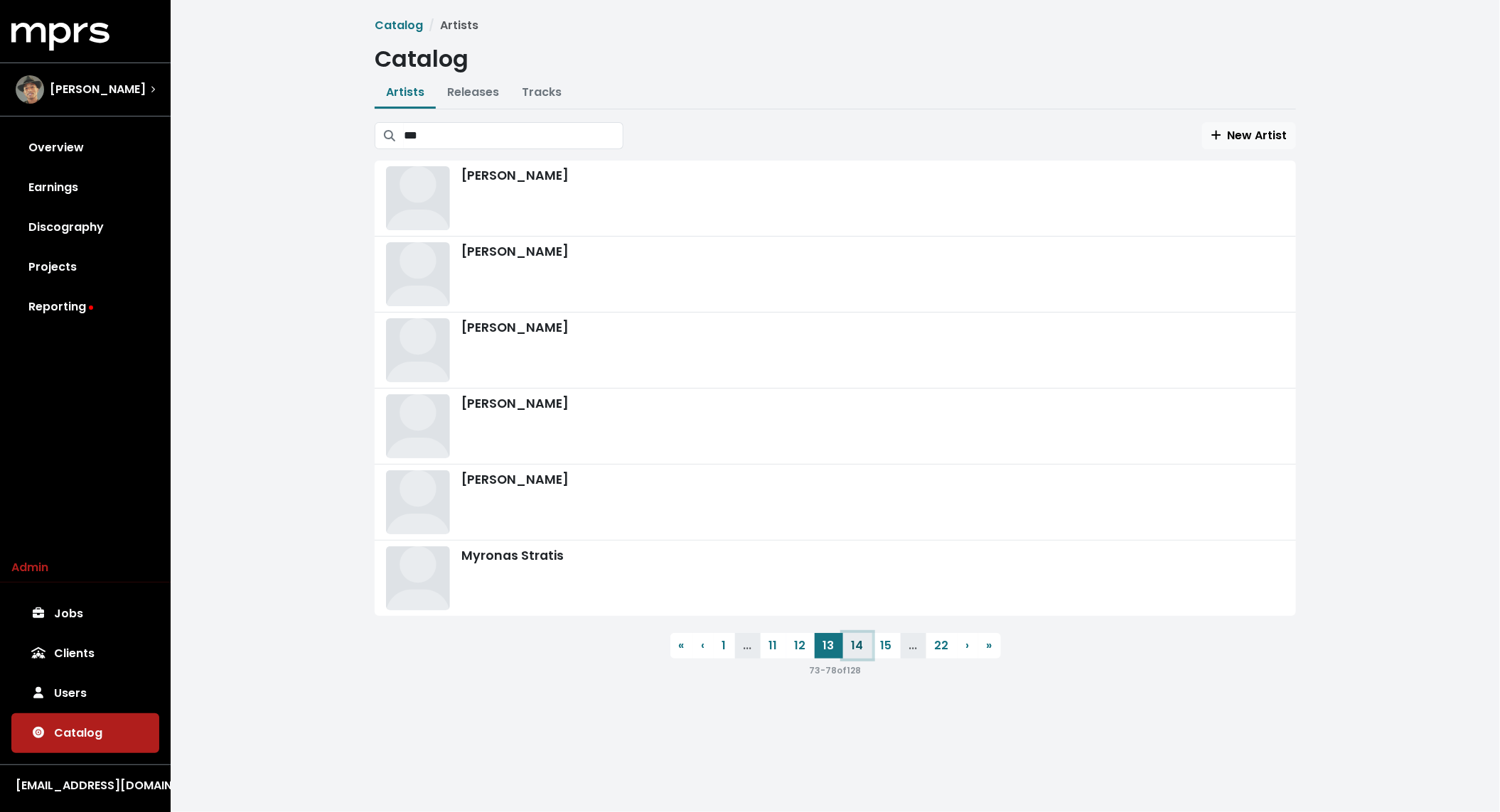
click at [846, 650] on link "14" at bounding box center [857, 646] width 29 height 26
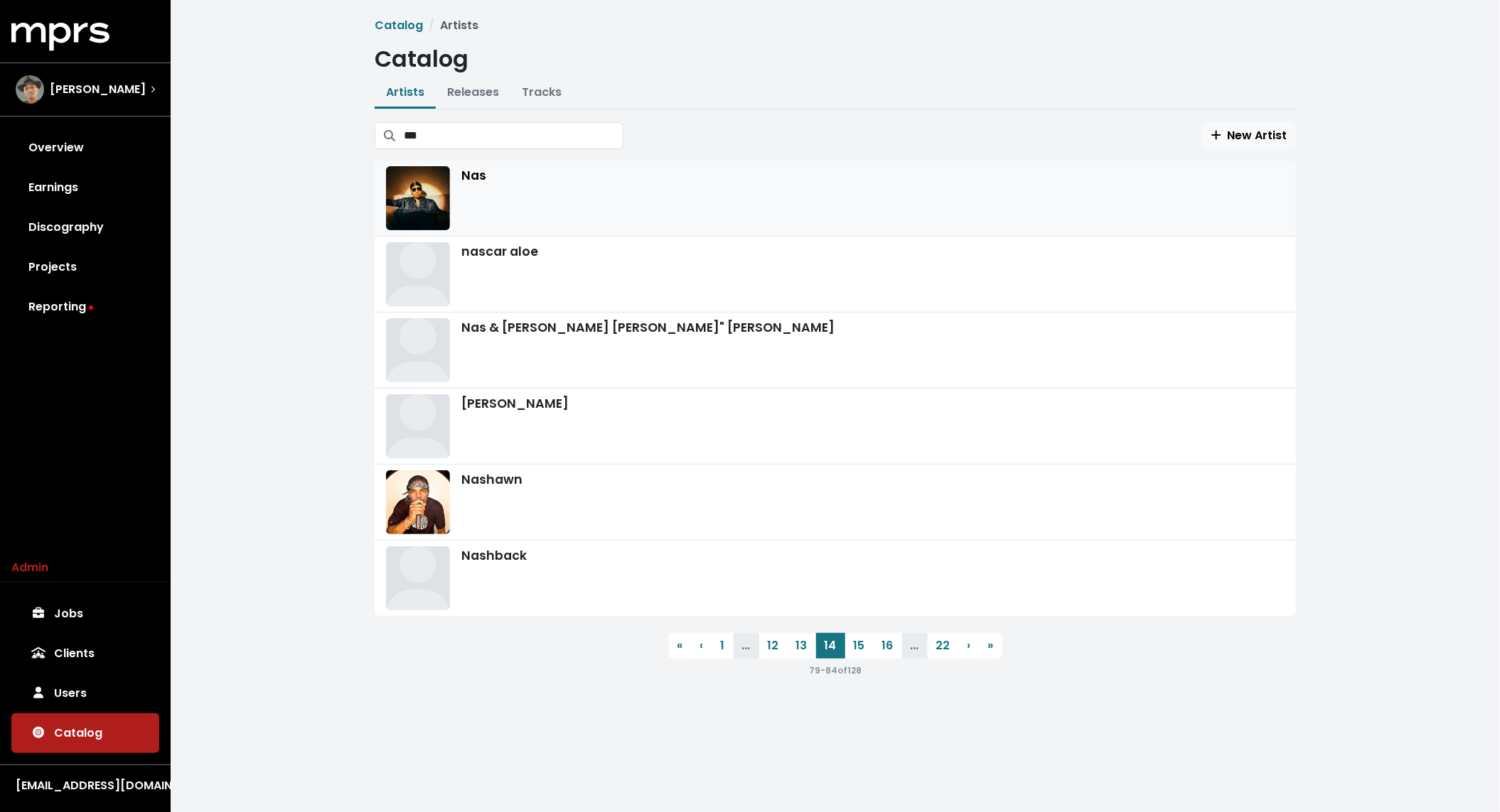
click at [503, 200] on div "Nas" at bounding box center [835, 198] width 899 height 64
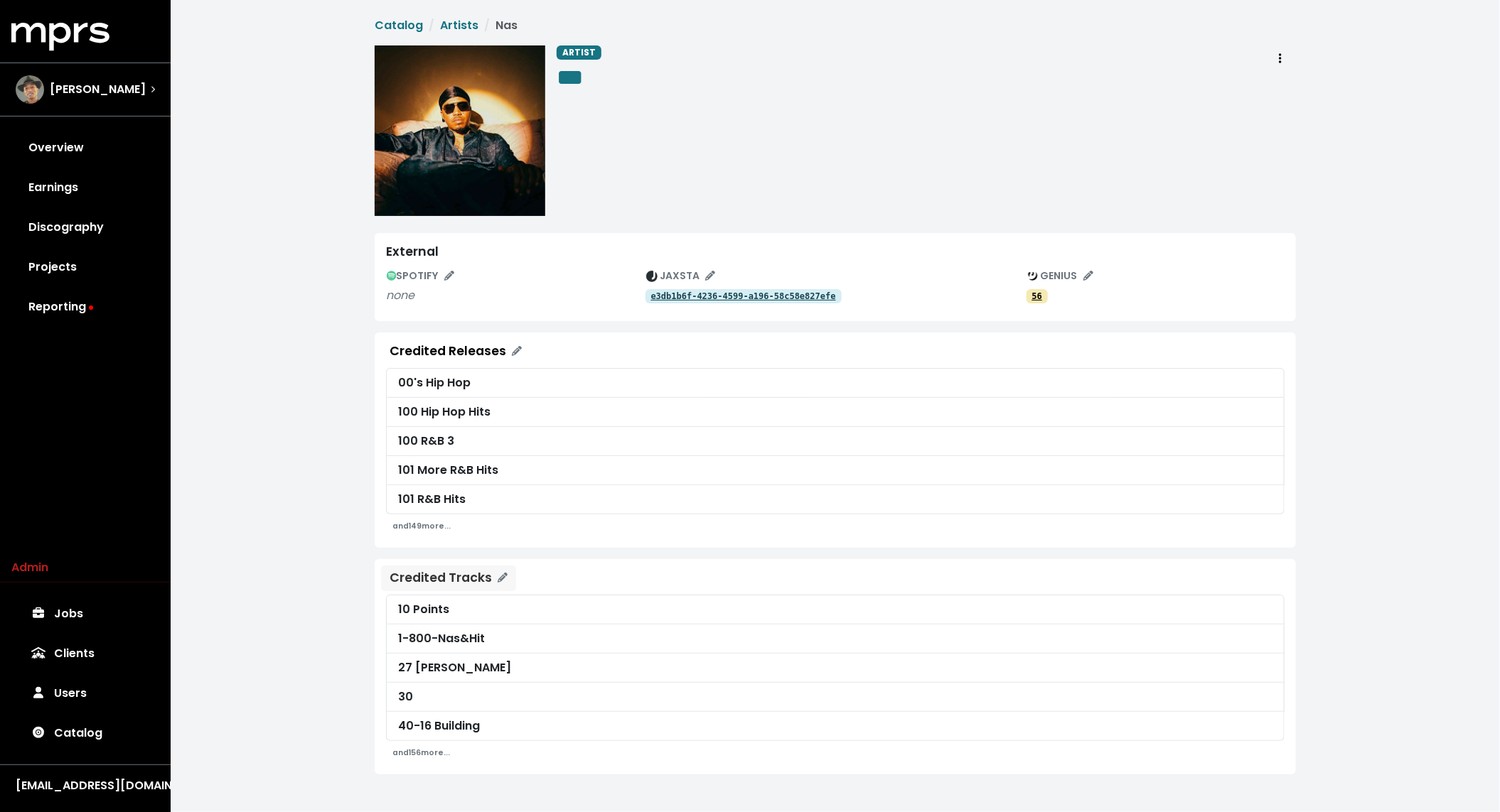
click at [502, 581] on span "Credited Tracks" at bounding box center [448, 578] width 118 height 17
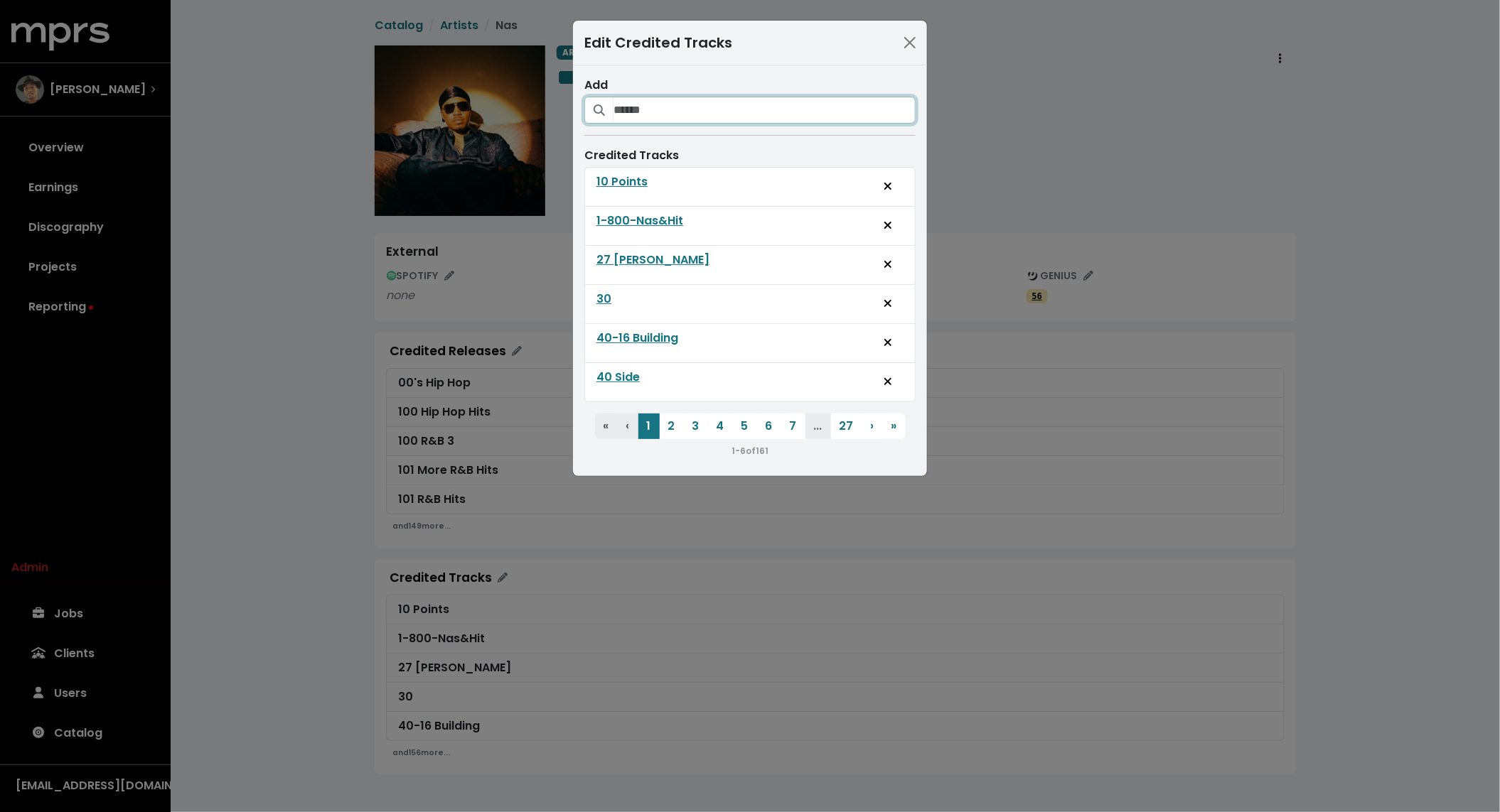
click at [660, 119] on input "Search for tracks that should credit this artist" at bounding box center [765, 110] width 302 height 27
type input "**********"
click at [652, 184] on div "Popular Thug" at bounding box center [636, 185] width 78 height 17
click at [637, 220] on div "Popular Thug" at bounding box center [636, 218] width 78 height 17
click at [726, 184] on icon "Credit track to this artist" at bounding box center [724, 185] width 9 height 9
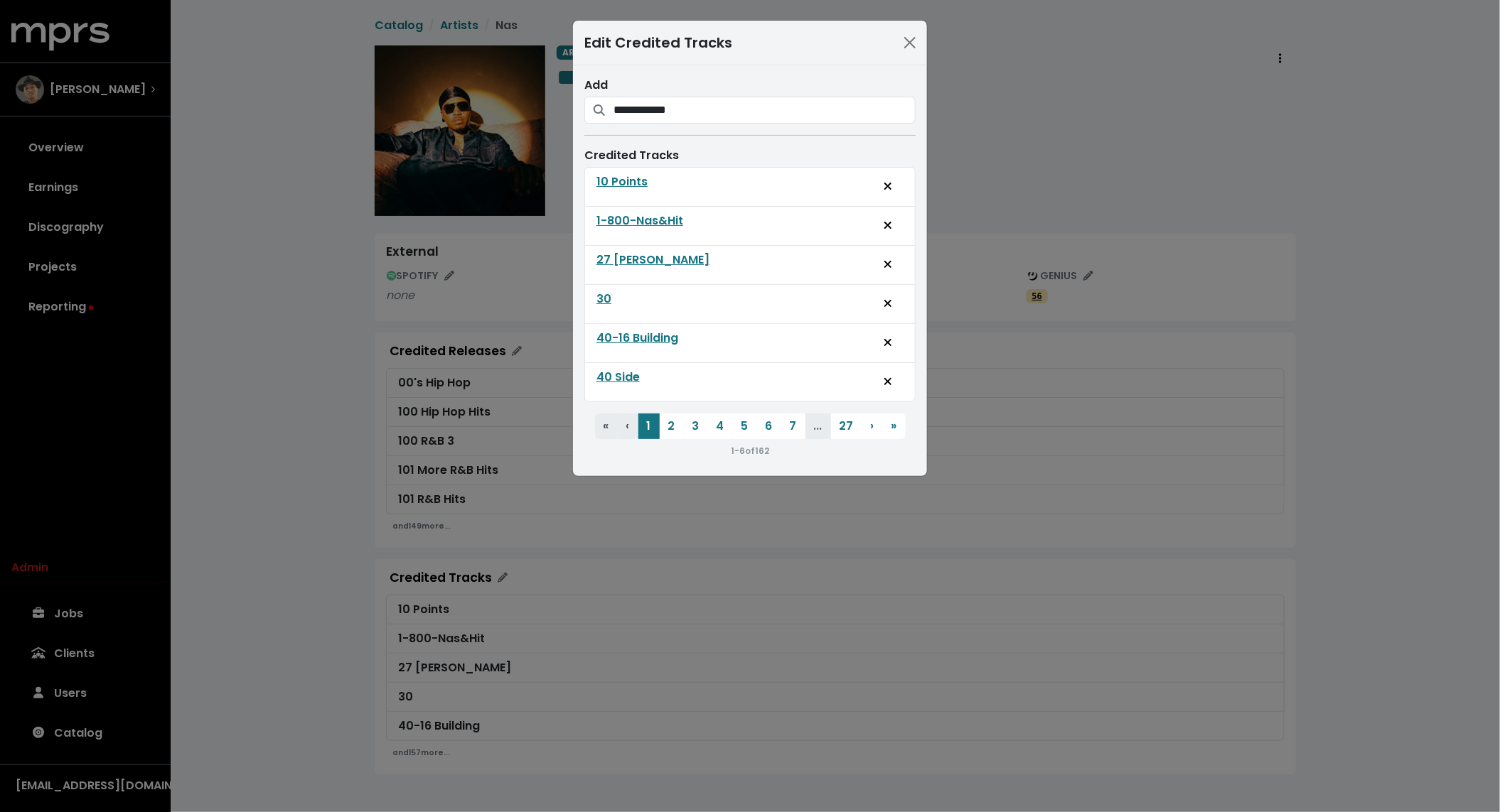
click at [330, 217] on div "**********" at bounding box center [750, 406] width 1500 height 812
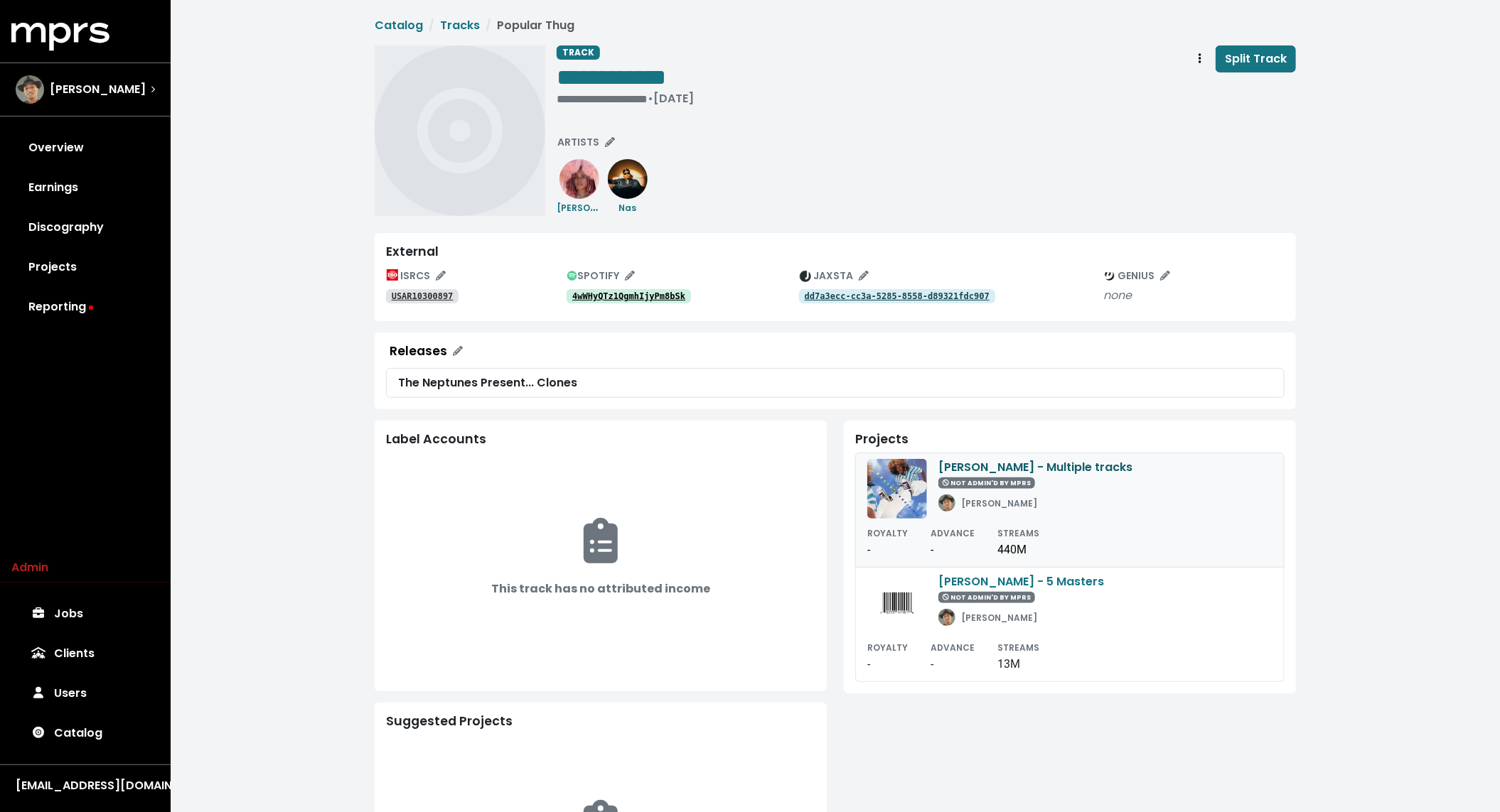
click at [953, 463] on div "Kelis - Multiple tracks" at bounding box center [1036, 467] width 194 height 17
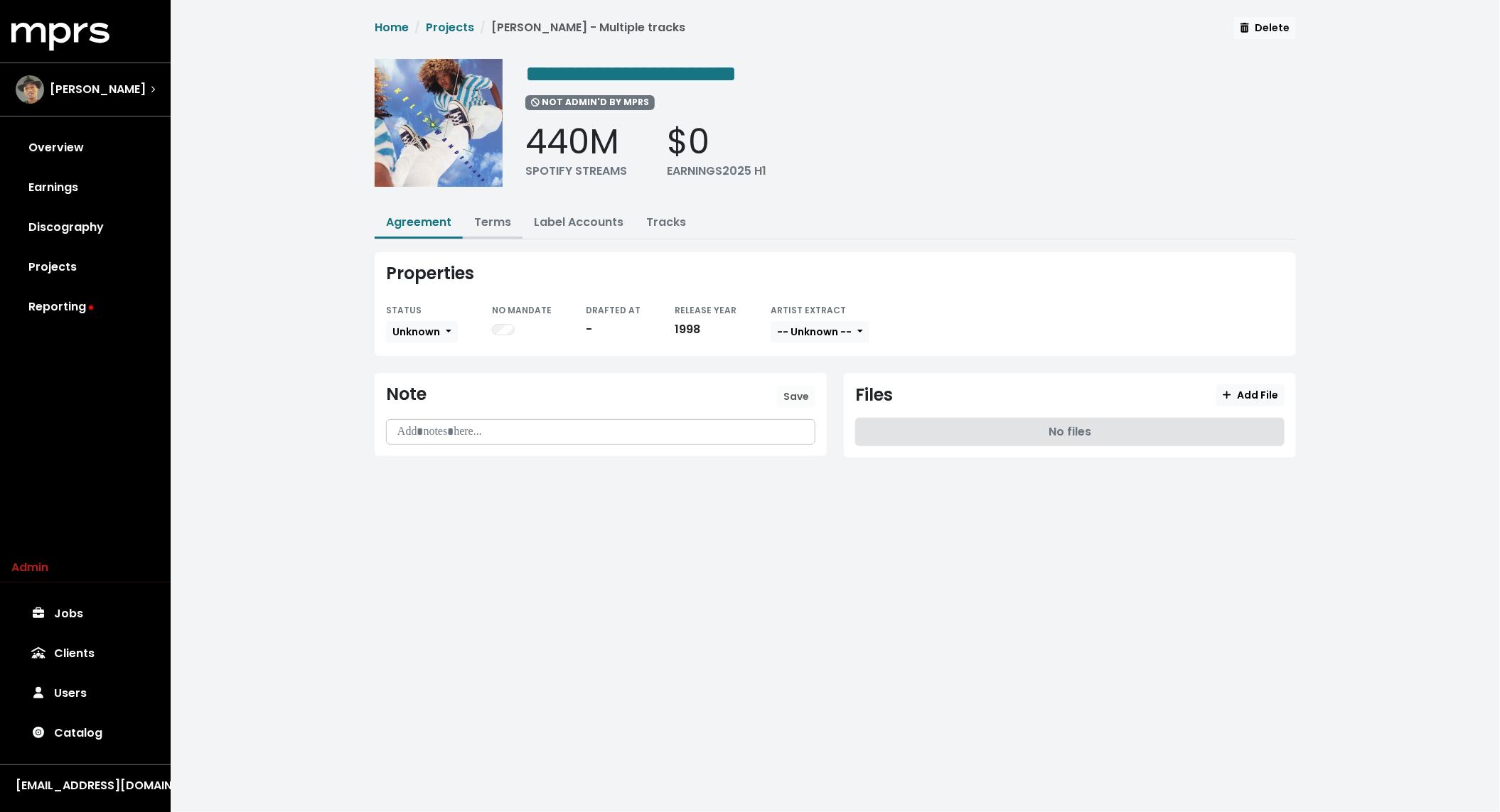
click at [497, 216] on link "Terms" at bounding box center [493, 222] width 37 height 17
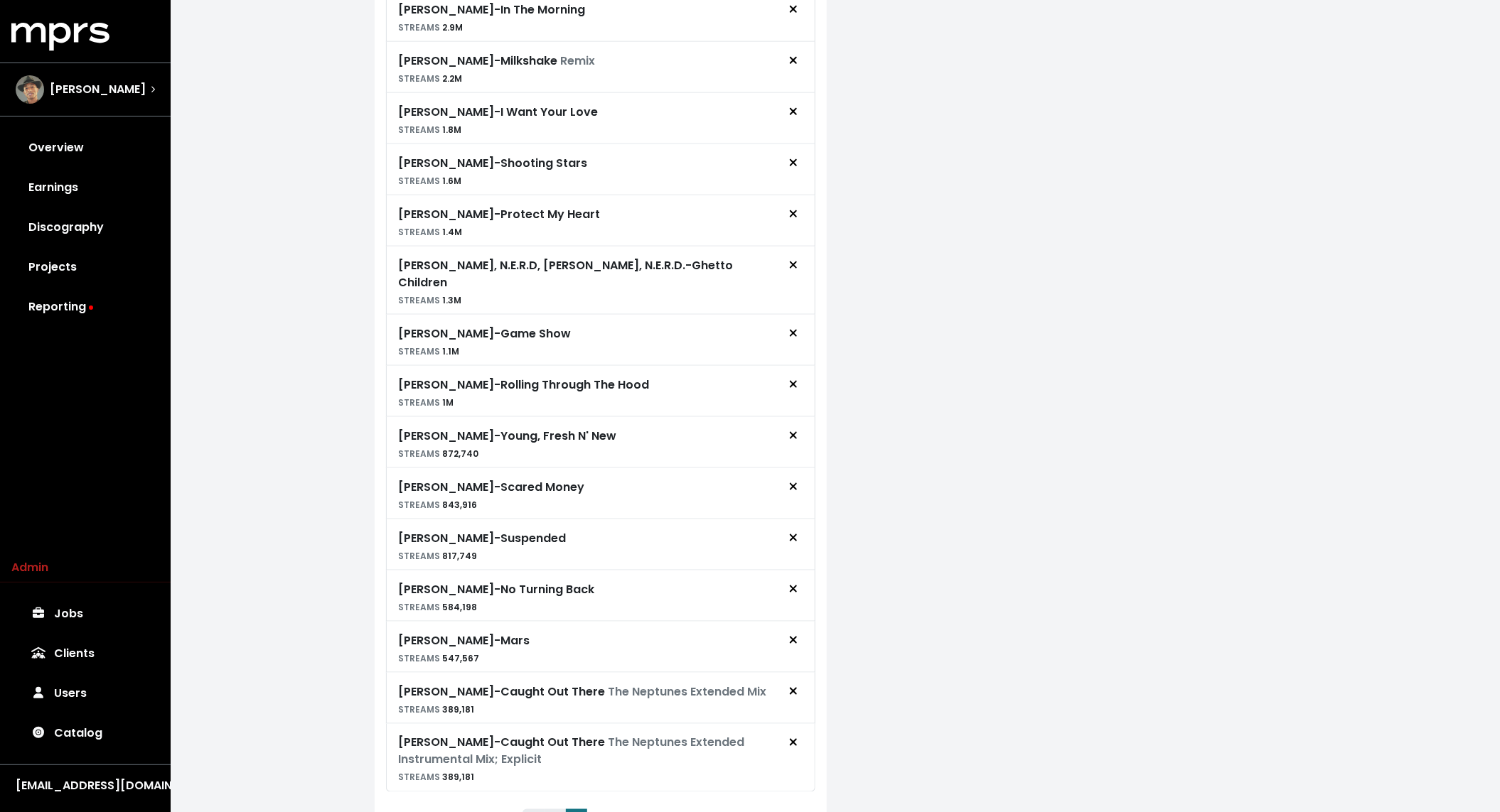
scroll to position [839, 0]
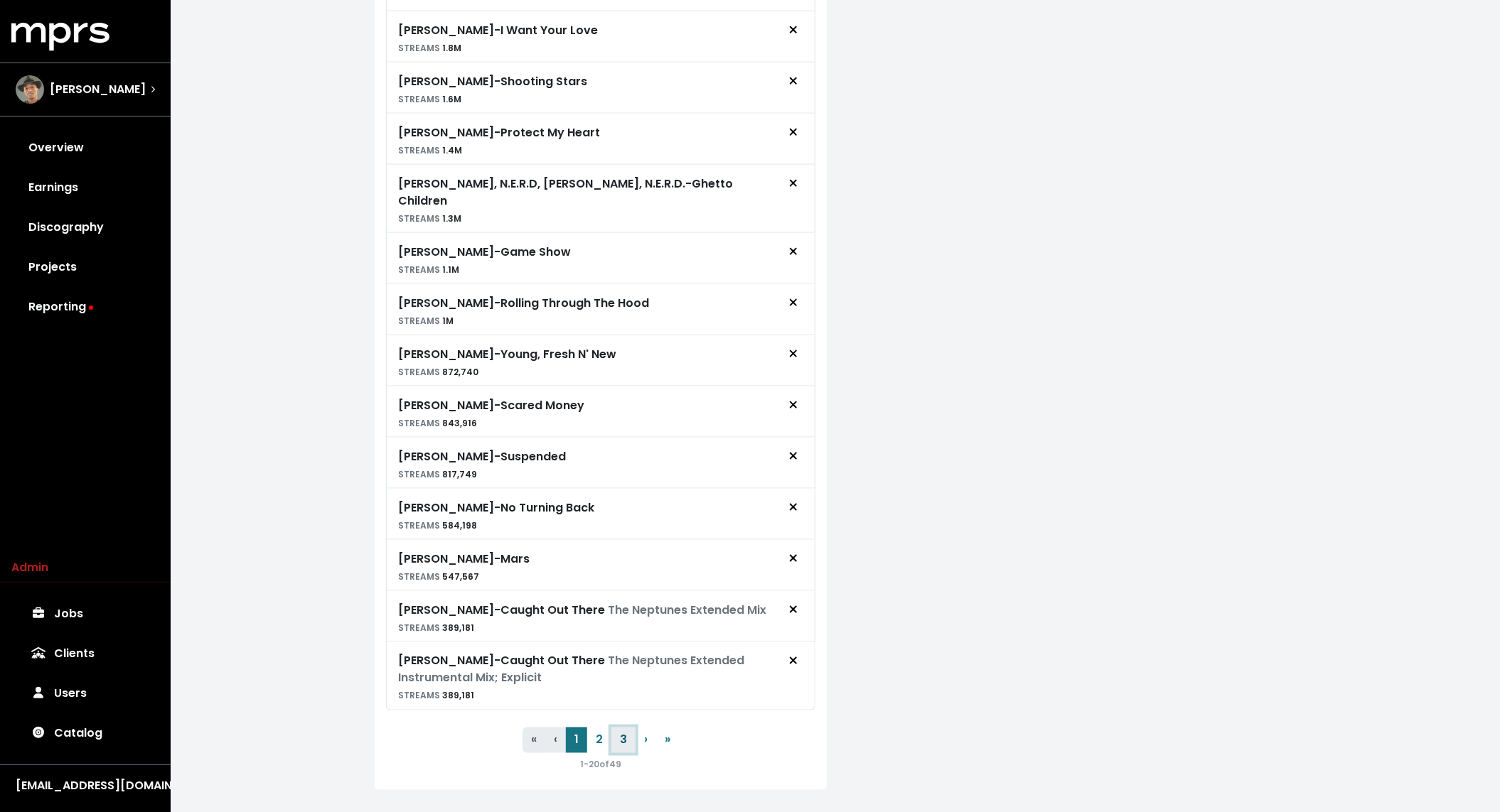
click at [616, 728] on button "3" at bounding box center [623, 741] width 24 height 26
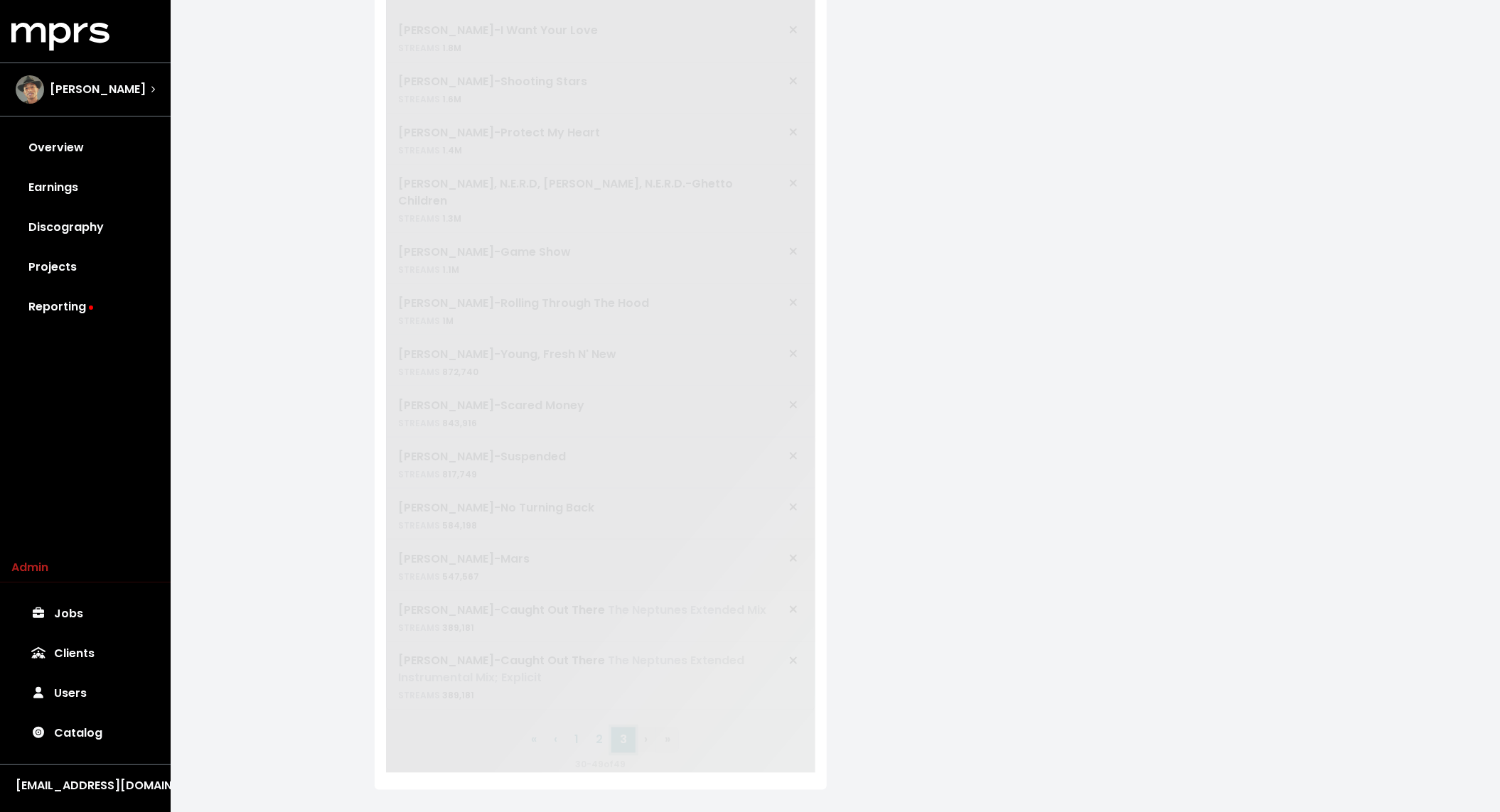
scroll to position [154, 0]
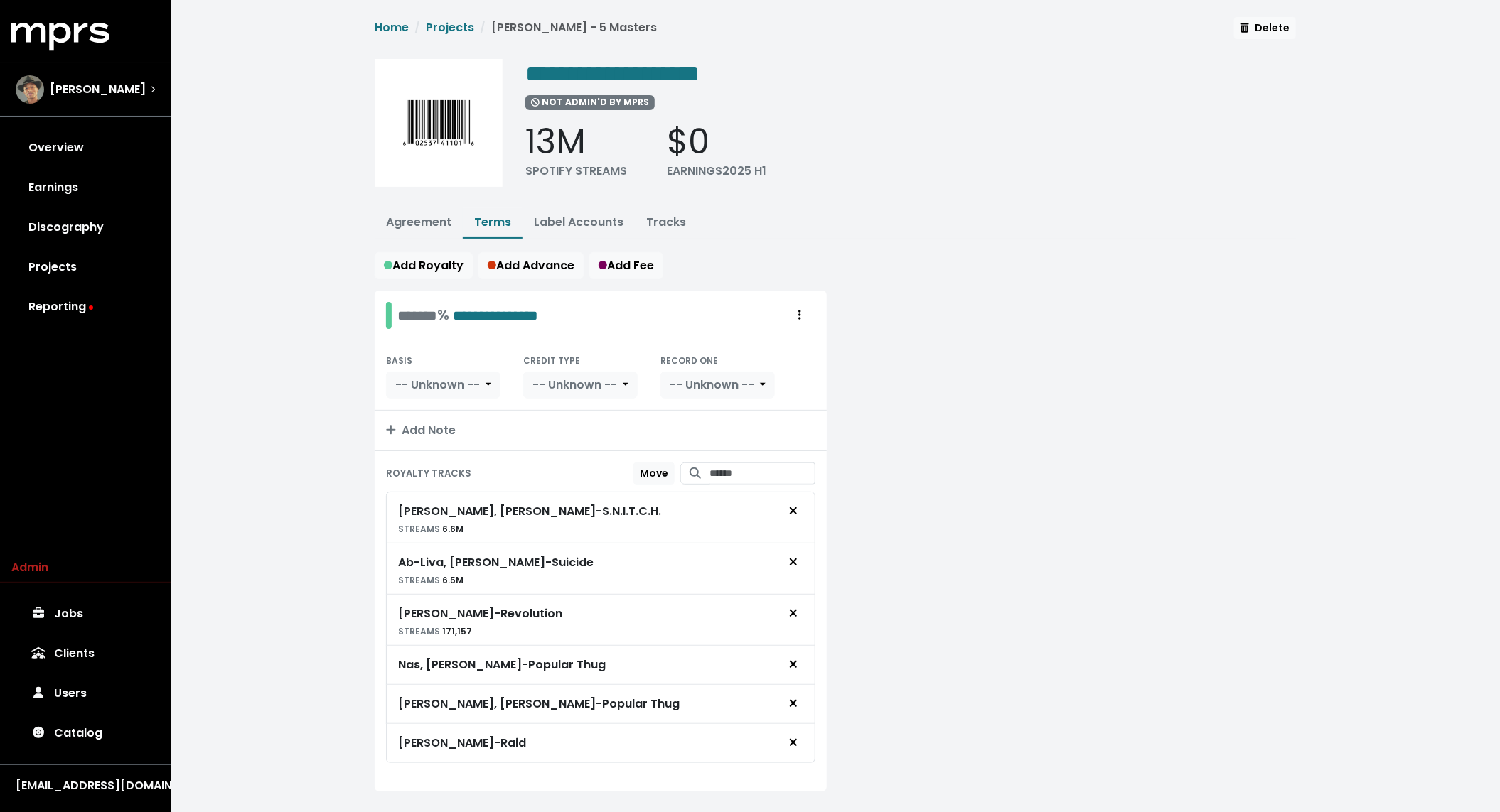
scroll to position [24, 0]
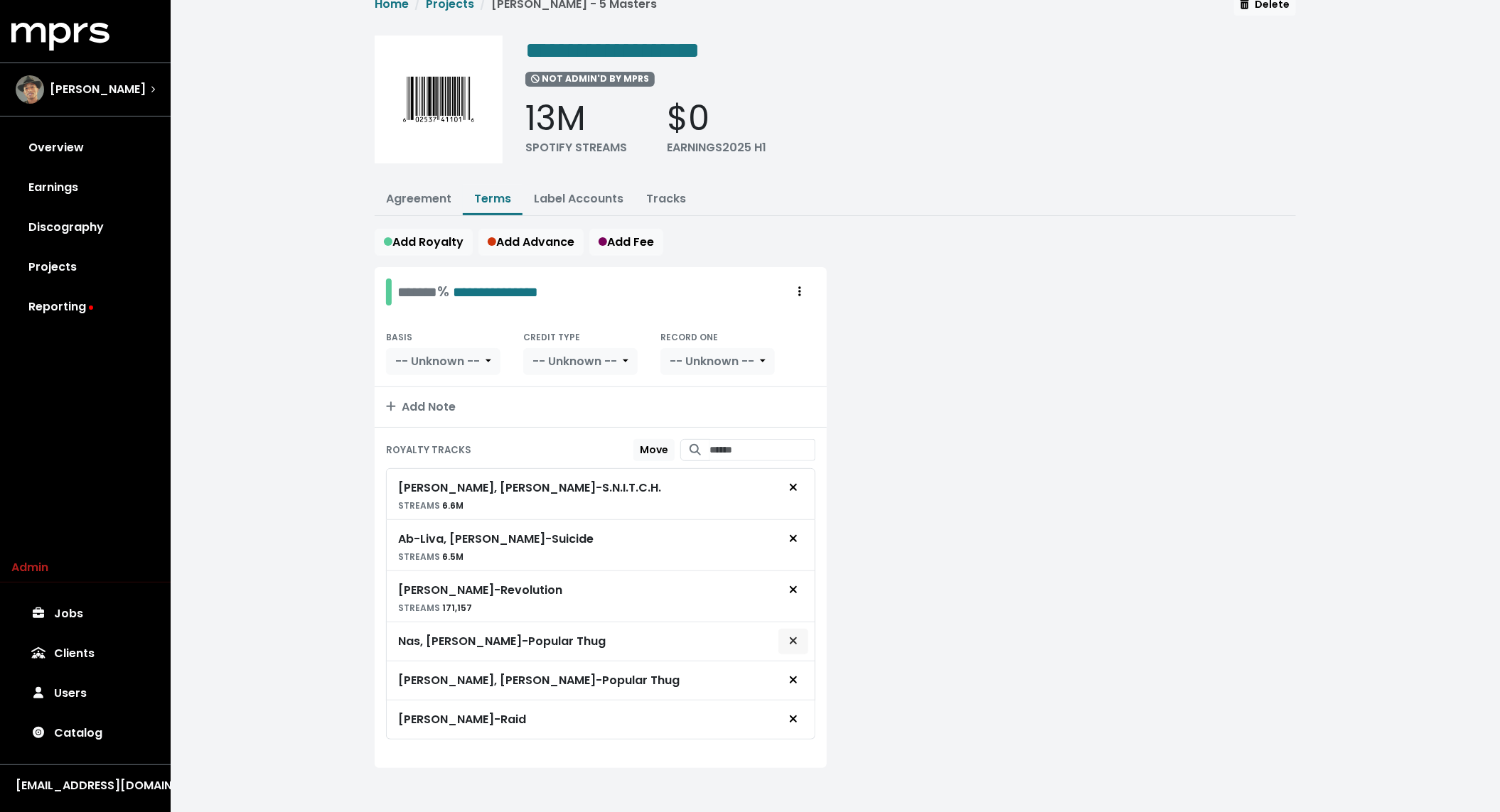
click at [798, 640] on icon "Remove royalty target" at bounding box center [794, 641] width 9 height 11
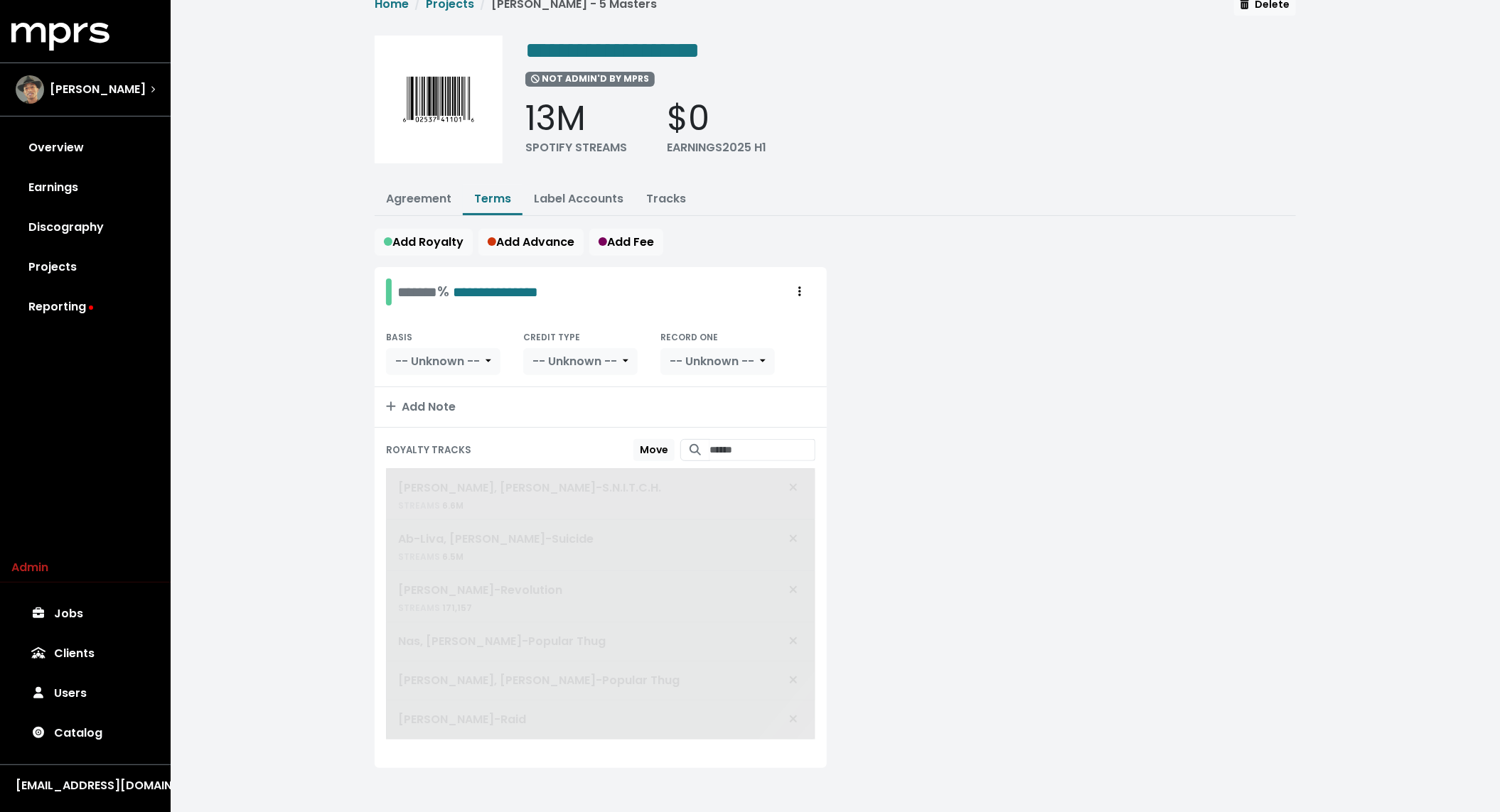
scroll to position [0, 0]
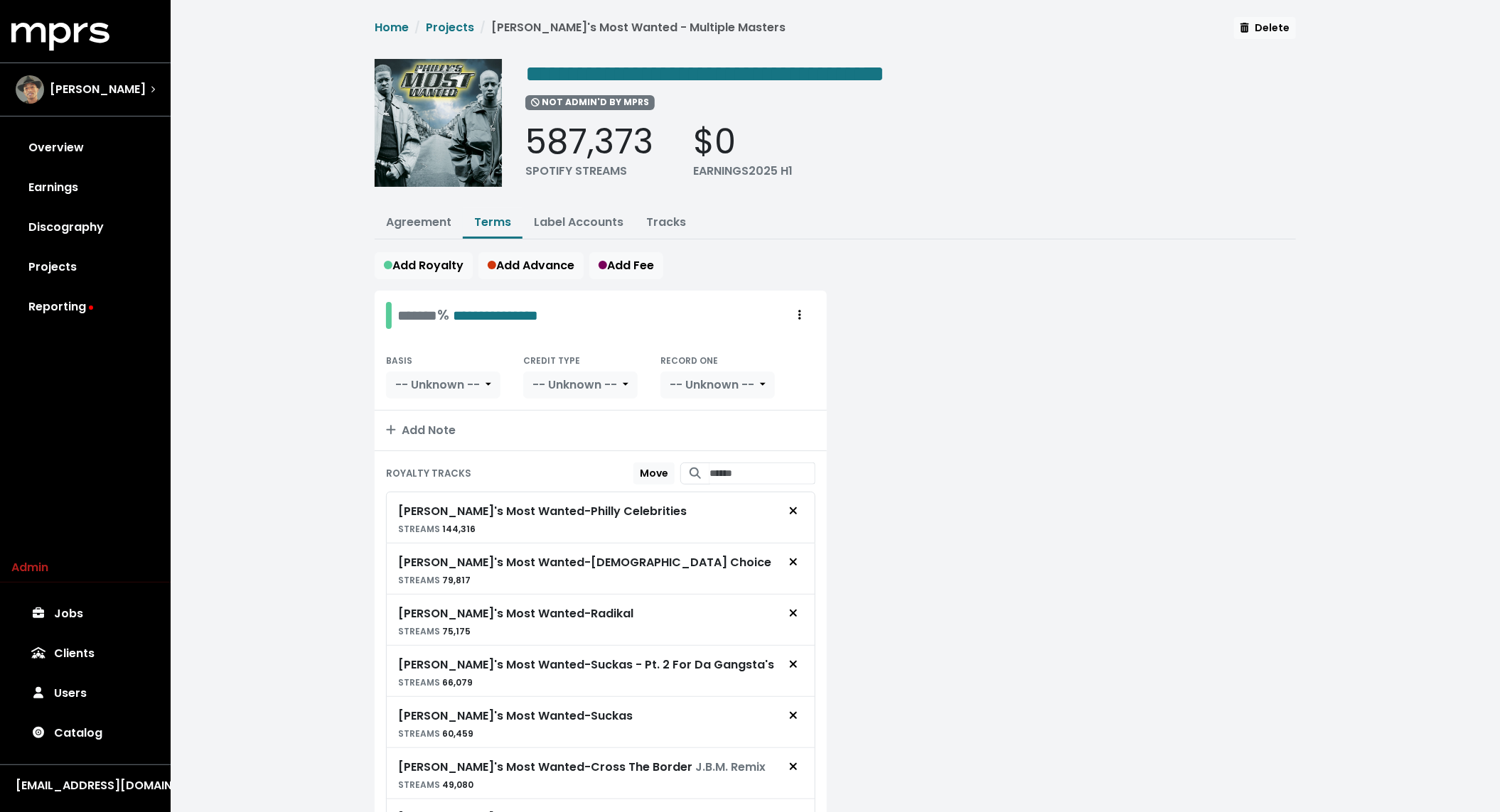
scroll to position [290, 0]
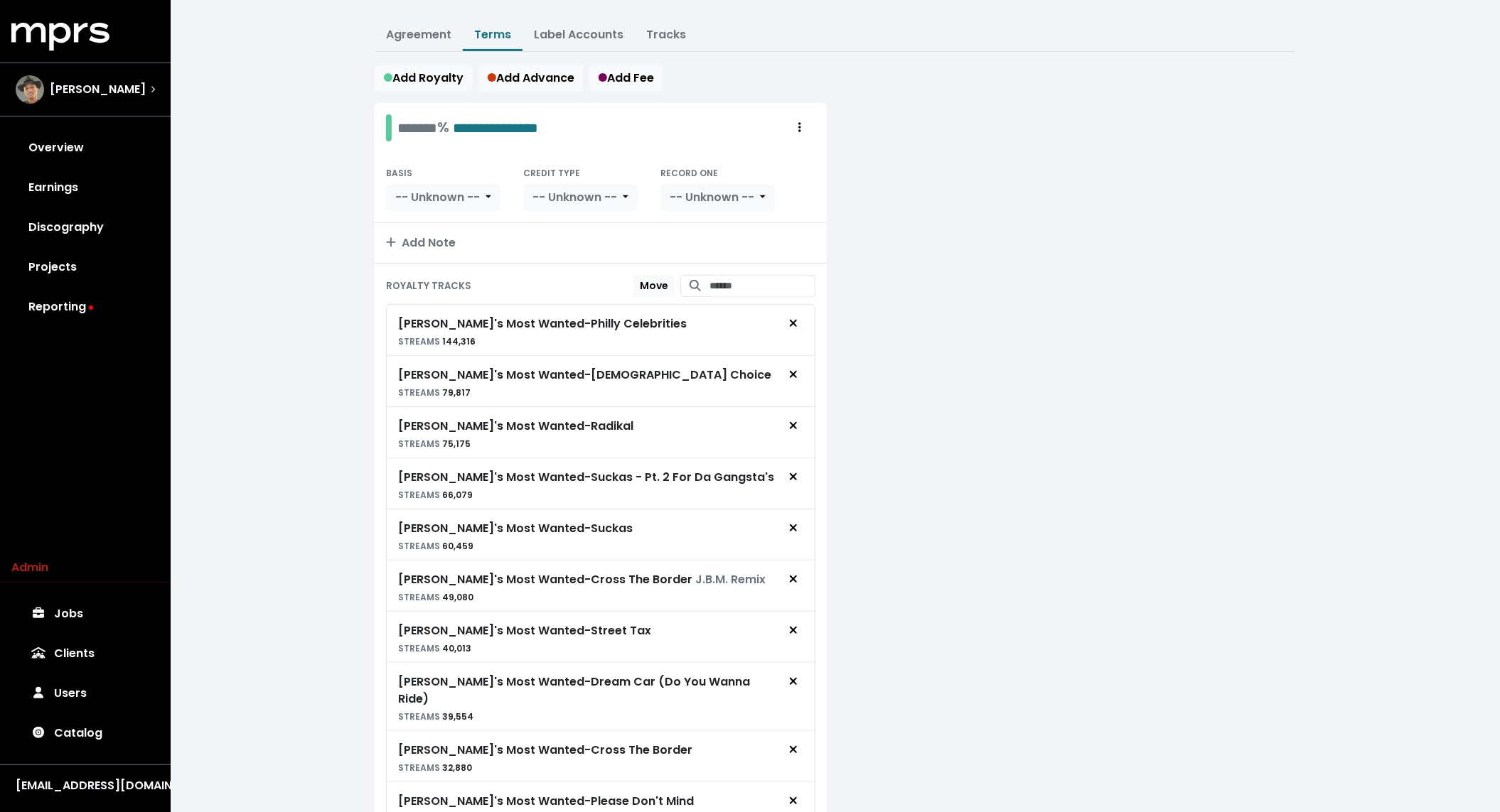
scroll to position [290, 0]
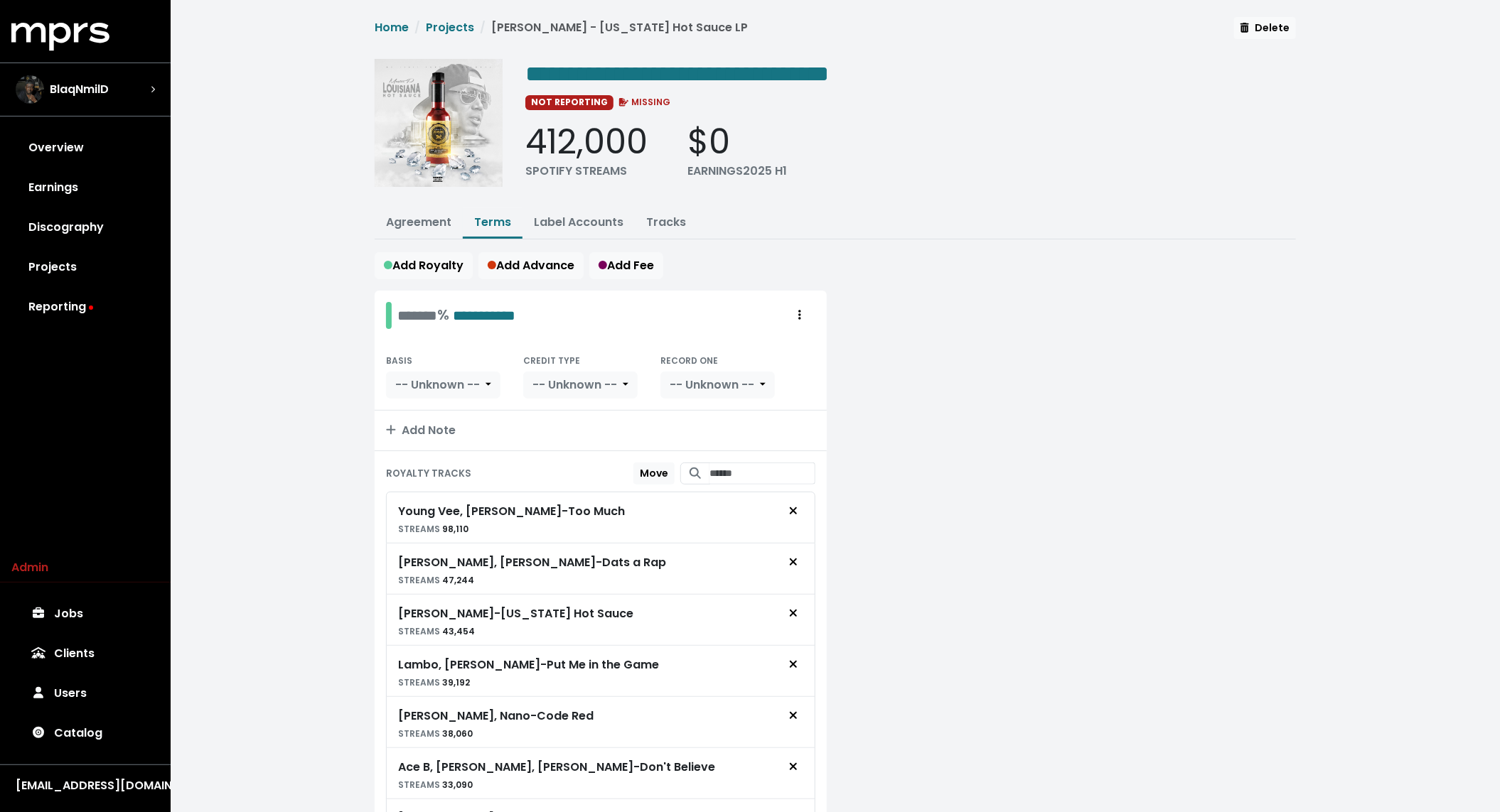
scroll to position [341, 0]
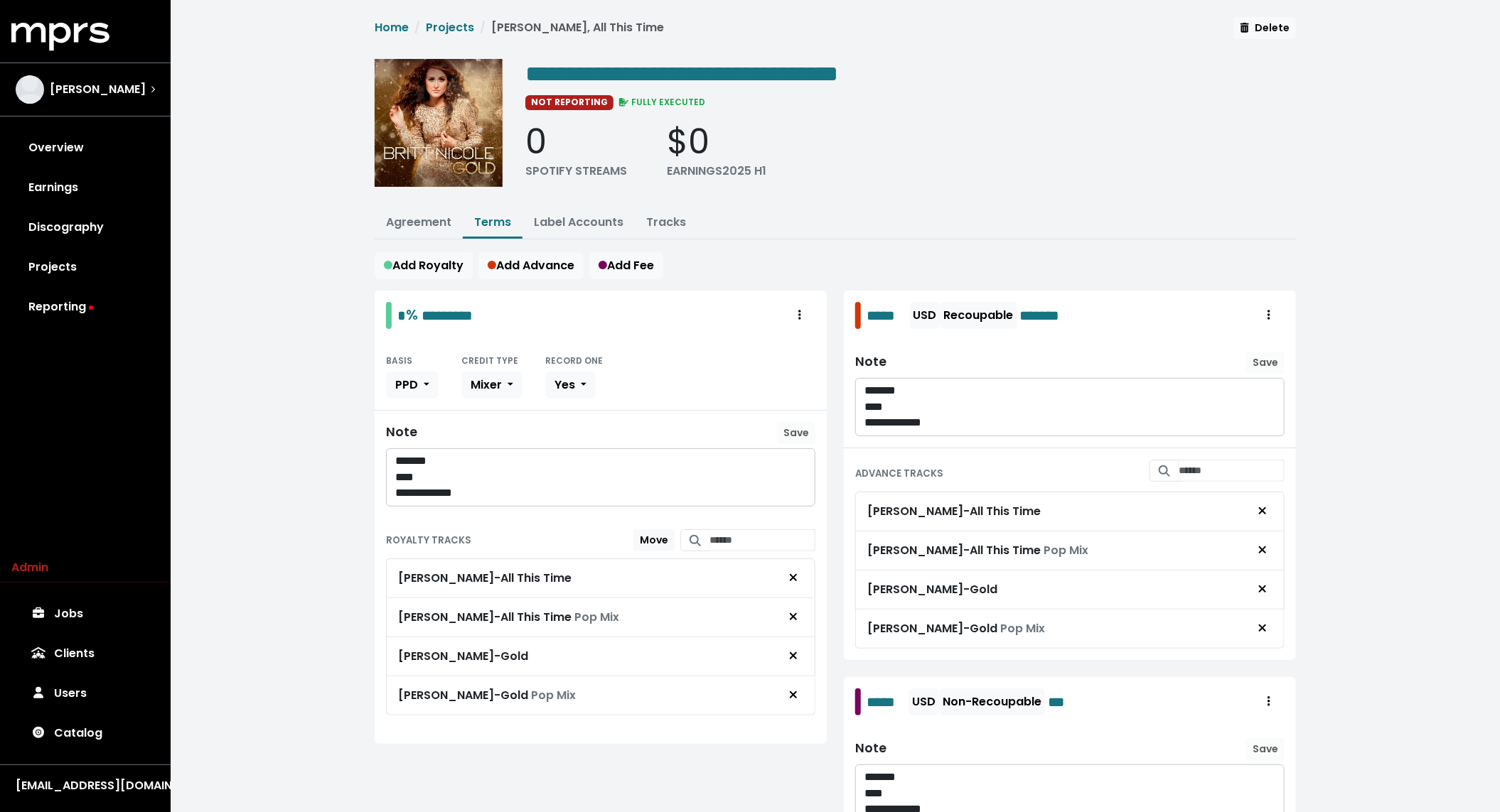
click at [302, 410] on div "**********" at bounding box center [835, 549] width 1330 height 1098
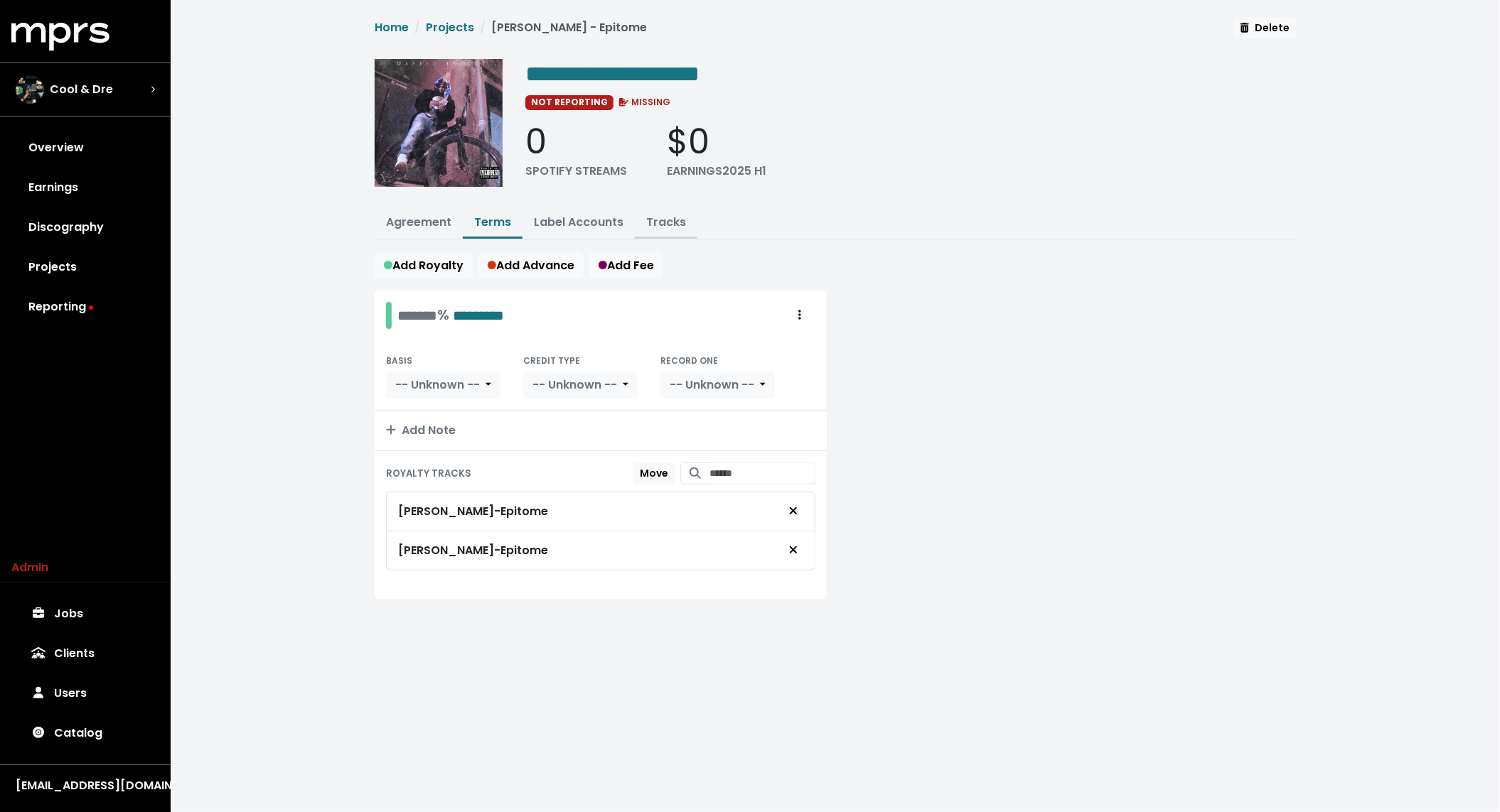
click at [667, 209] on button "Tracks" at bounding box center [666, 223] width 63 height 31
click at [674, 224] on link "Tracks" at bounding box center [666, 222] width 40 height 17
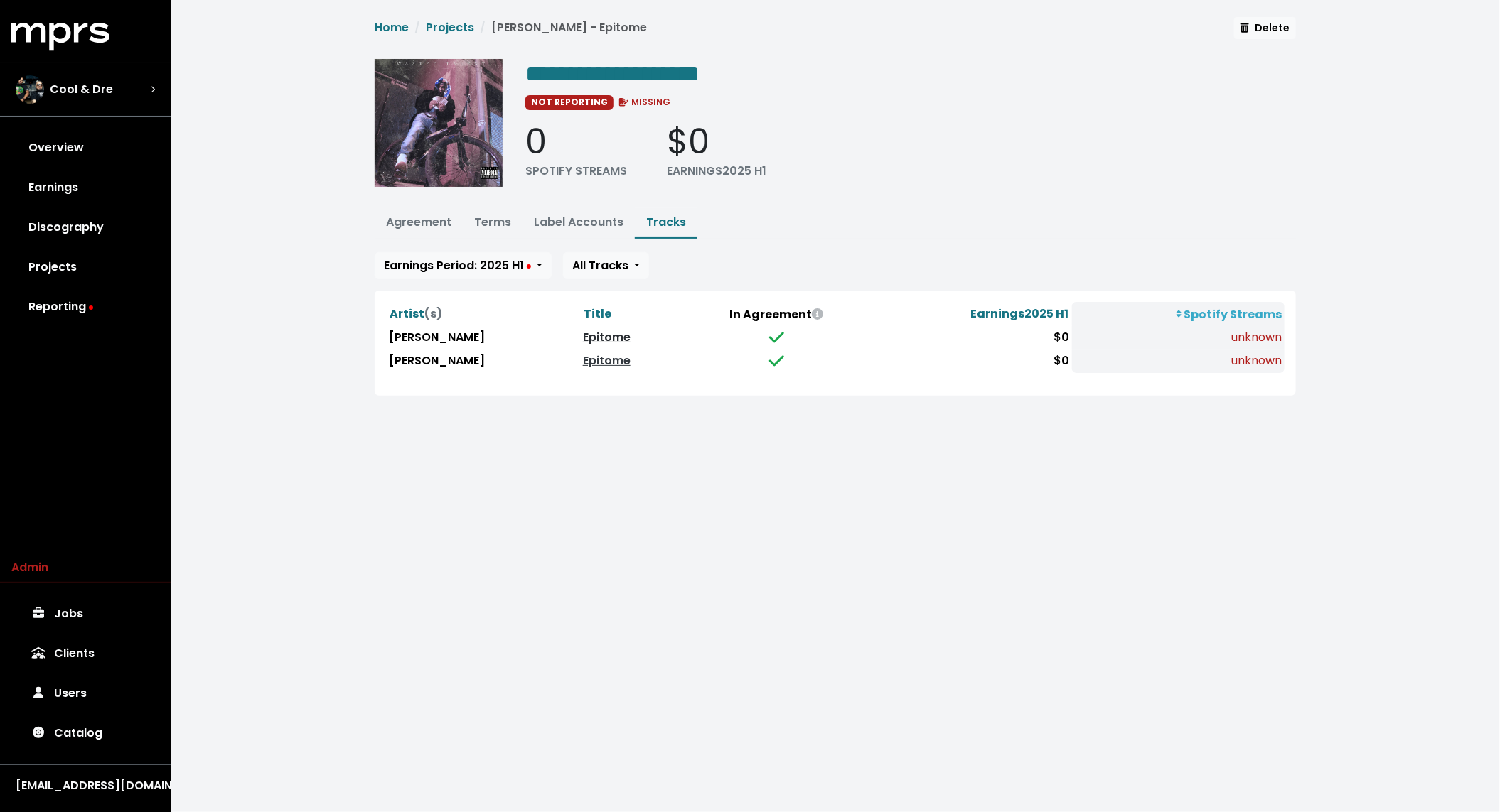
click at [583, 335] on link "Epitome" at bounding box center [607, 337] width 48 height 17
click at [583, 360] on link "Epitome" at bounding box center [607, 360] width 48 height 17
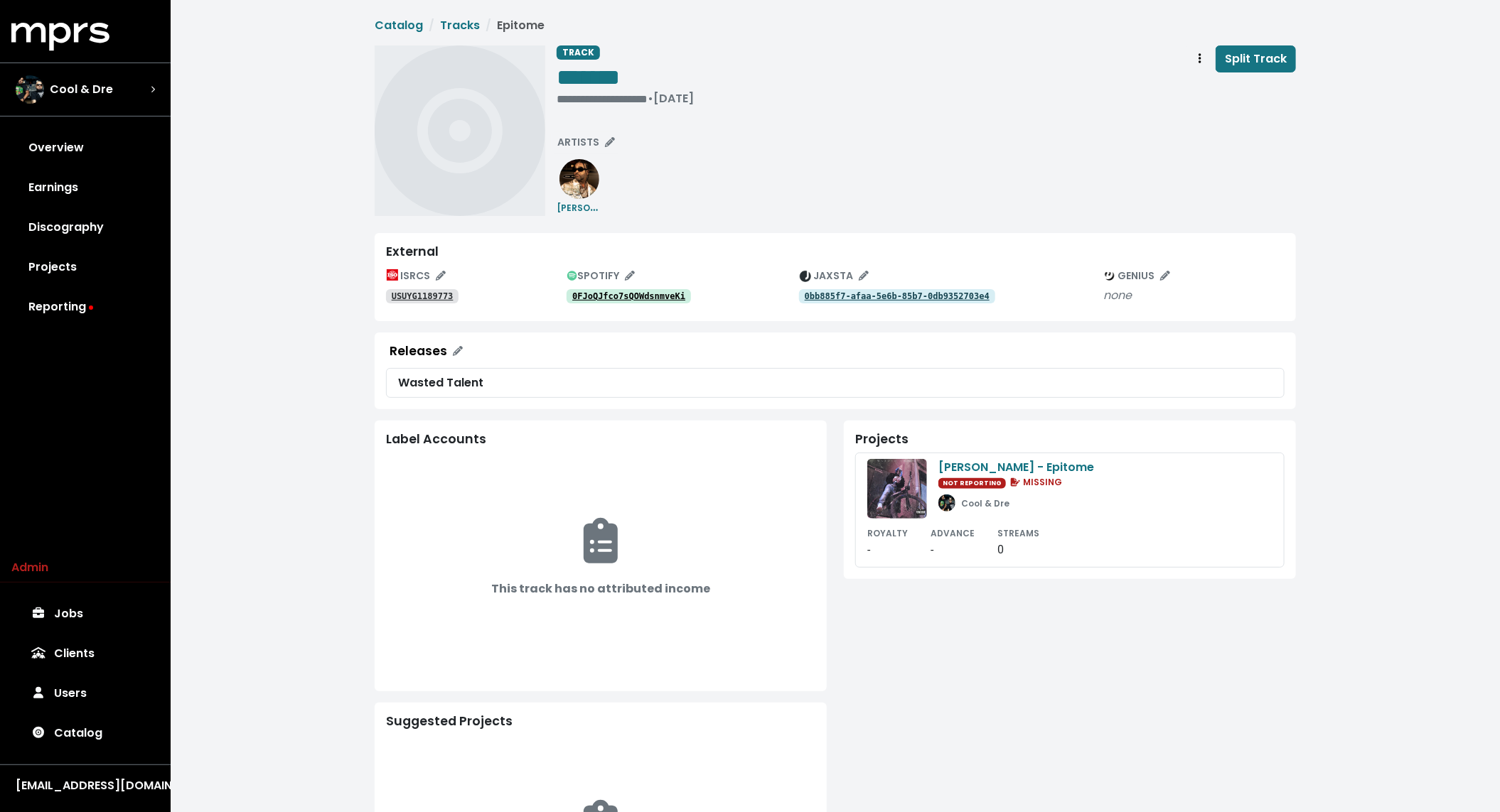
click at [620, 295] on tt "0FJoQJfco7sQOWdsnmveKi" at bounding box center [629, 296] width 113 height 10
click at [416, 292] on tt "USUYG1189773" at bounding box center [423, 296] width 62 height 10
click at [620, 295] on tt "2SnRG8WcOpB2VltzTrpRBi" at bounding box center [629, 296] width 113 height 10
click at [426, 294] on tt "USUYG1193632" at bounding box center [423, 296] width 62 height 10
click at [568, 103] on div "• Apr 12th, 2018" at bounding box center [589, 99] width 64 height 14
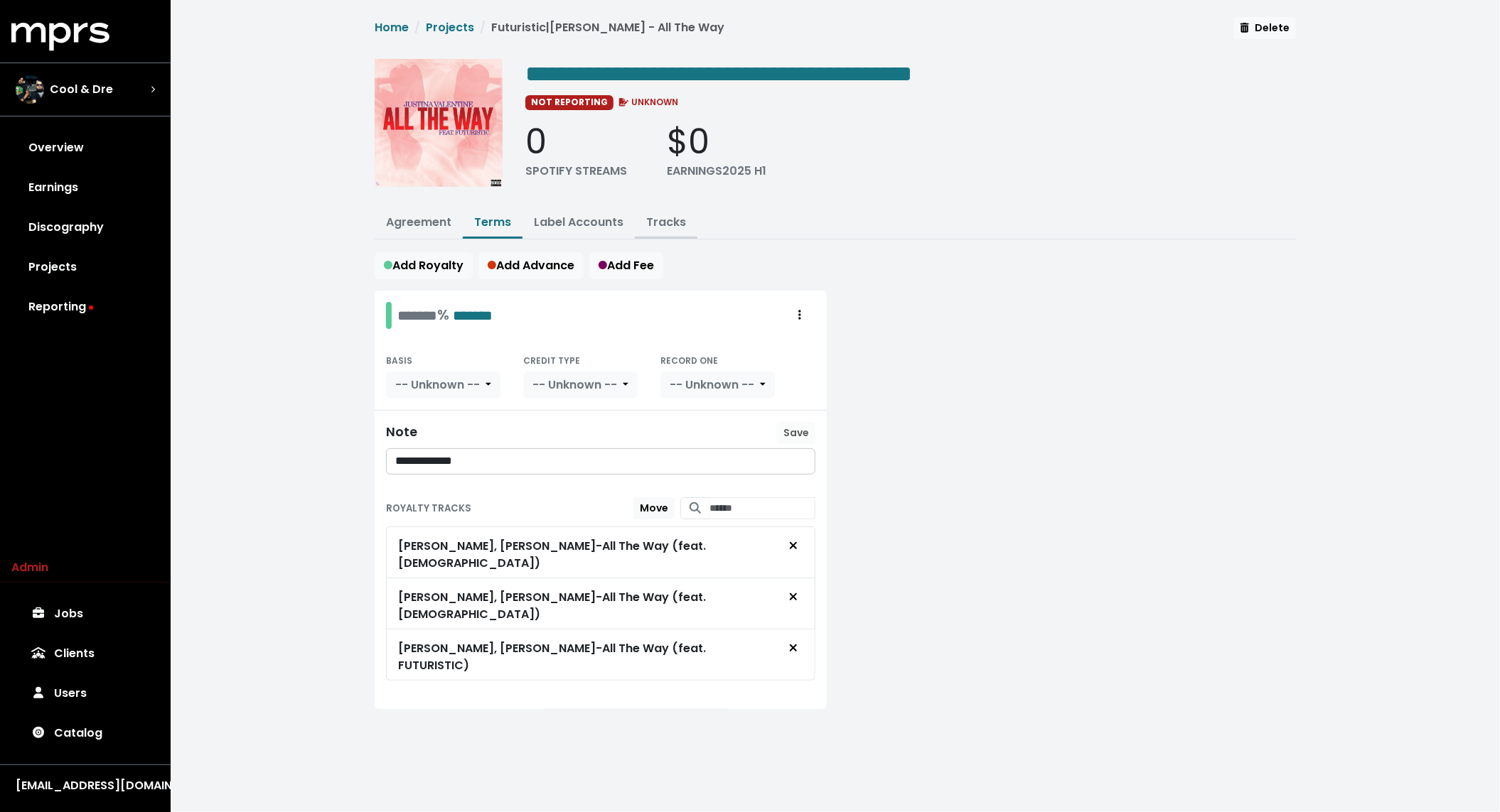
click at [677, 214] on link "Tracks" at bounding box center [666, 222] width 40 height 17
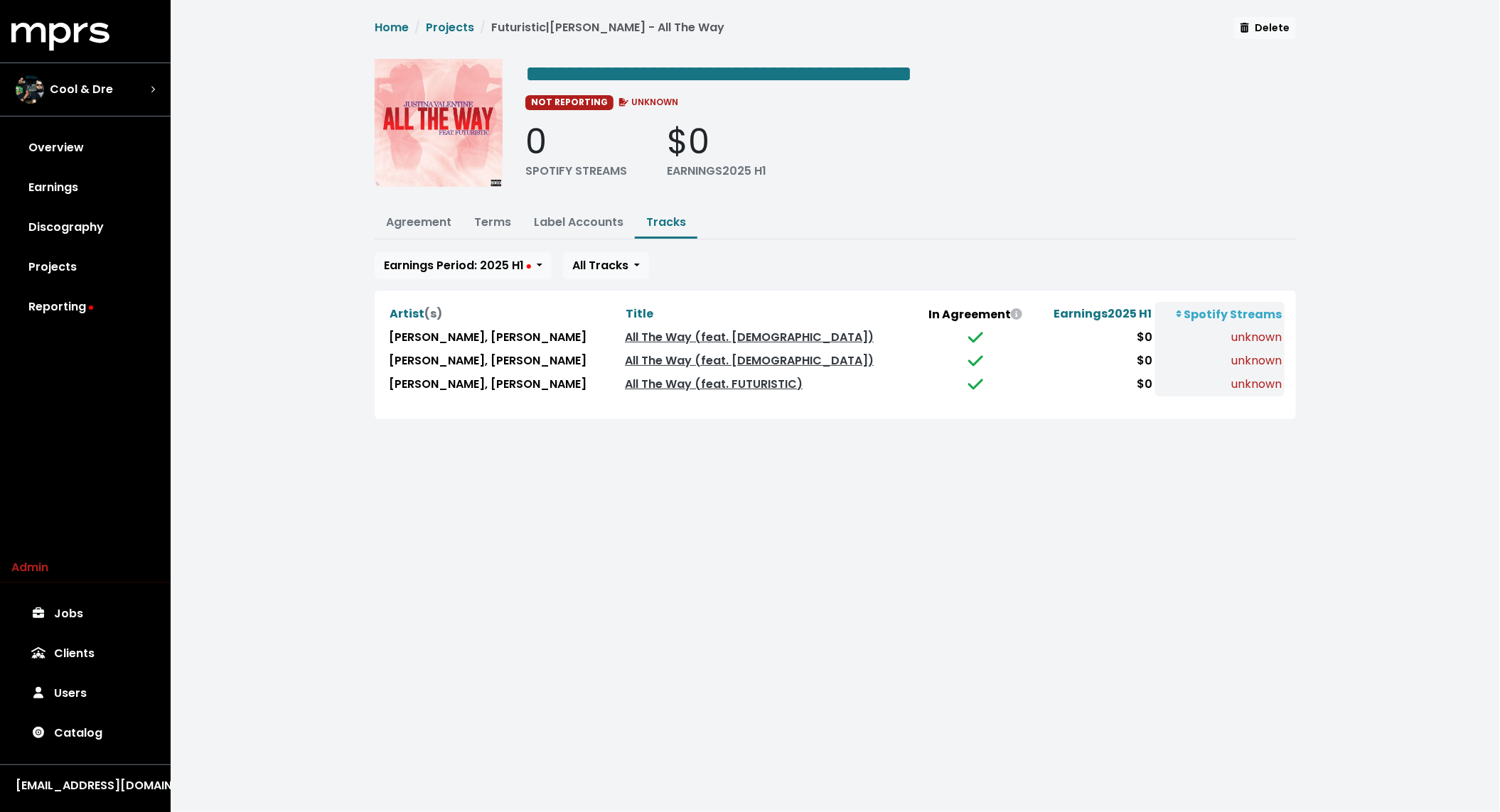
click at [749, 327] on td "All The Way (feat. Futuristic)" at bounding box center [770, 338] width 296 height 24
click at [748, 329] on link "All The Way (feat. [DEMOGRAPHIC_DATA])" at bounding box center [750, 337] width 249 height 17
click at [747, 352] on link "All The Way (feat. [DEMOGRAPHIC_DATA])" at bounding box center [750, 360] width 249 height 17
click at [747, 381] on link "All The Way (feat. FUTURISTIC)" at bounding box center [713, 384] width 177 height 17
click at [257, 296] on div "**********" at bounding box center [835, 227] width 1330 height 454
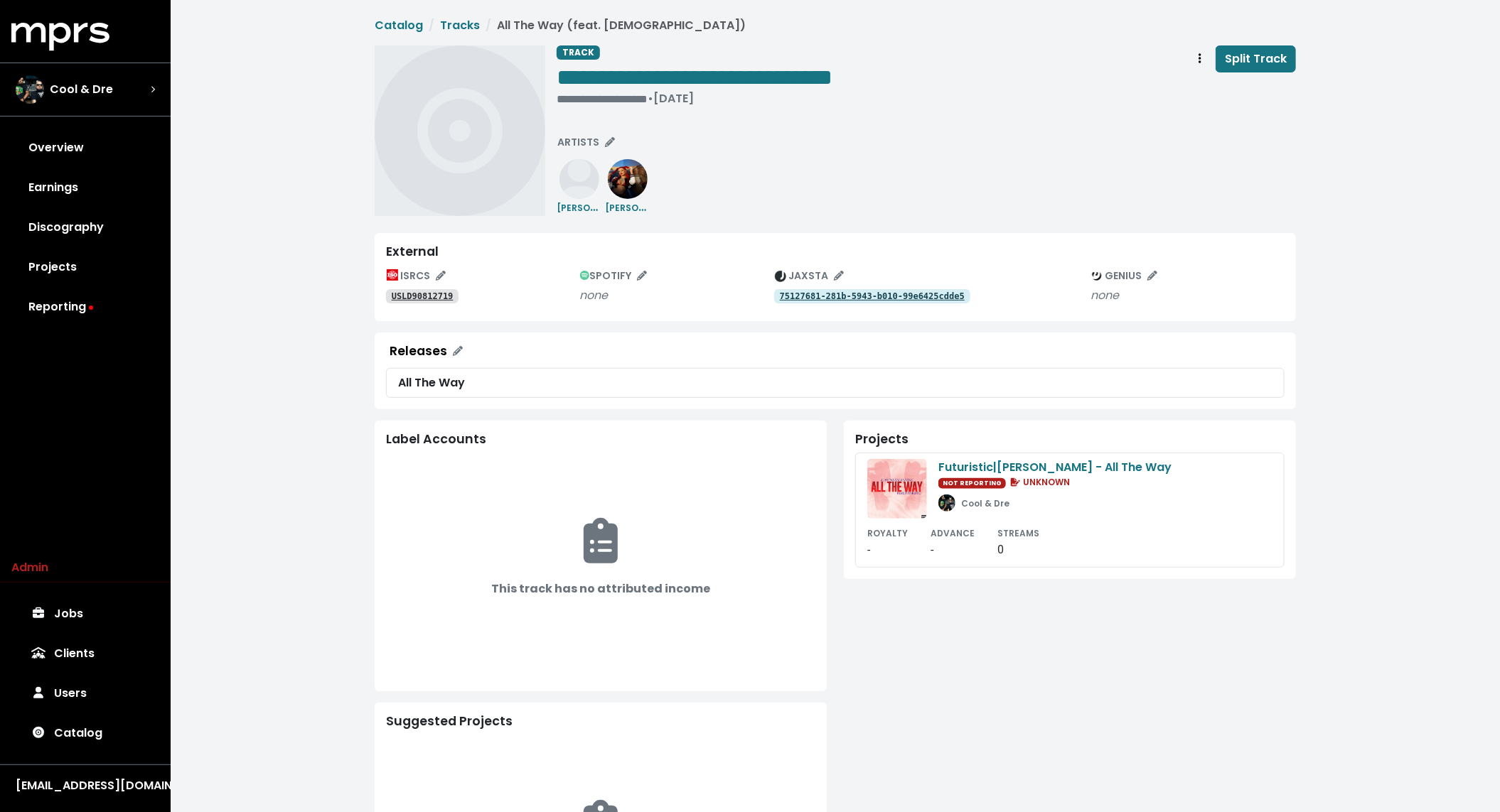
click at [411, 297] on tt "USLD90812719" at bounding box center [423, 296] width 62 height 10
click at [848, 303] on link "75127681-281b-5943-b010-99e6425cdde5" at bounding box center [872, 297] width 196 height 14
click at [583, 194] on img at bounding box center [579, 178] width 40 height 40
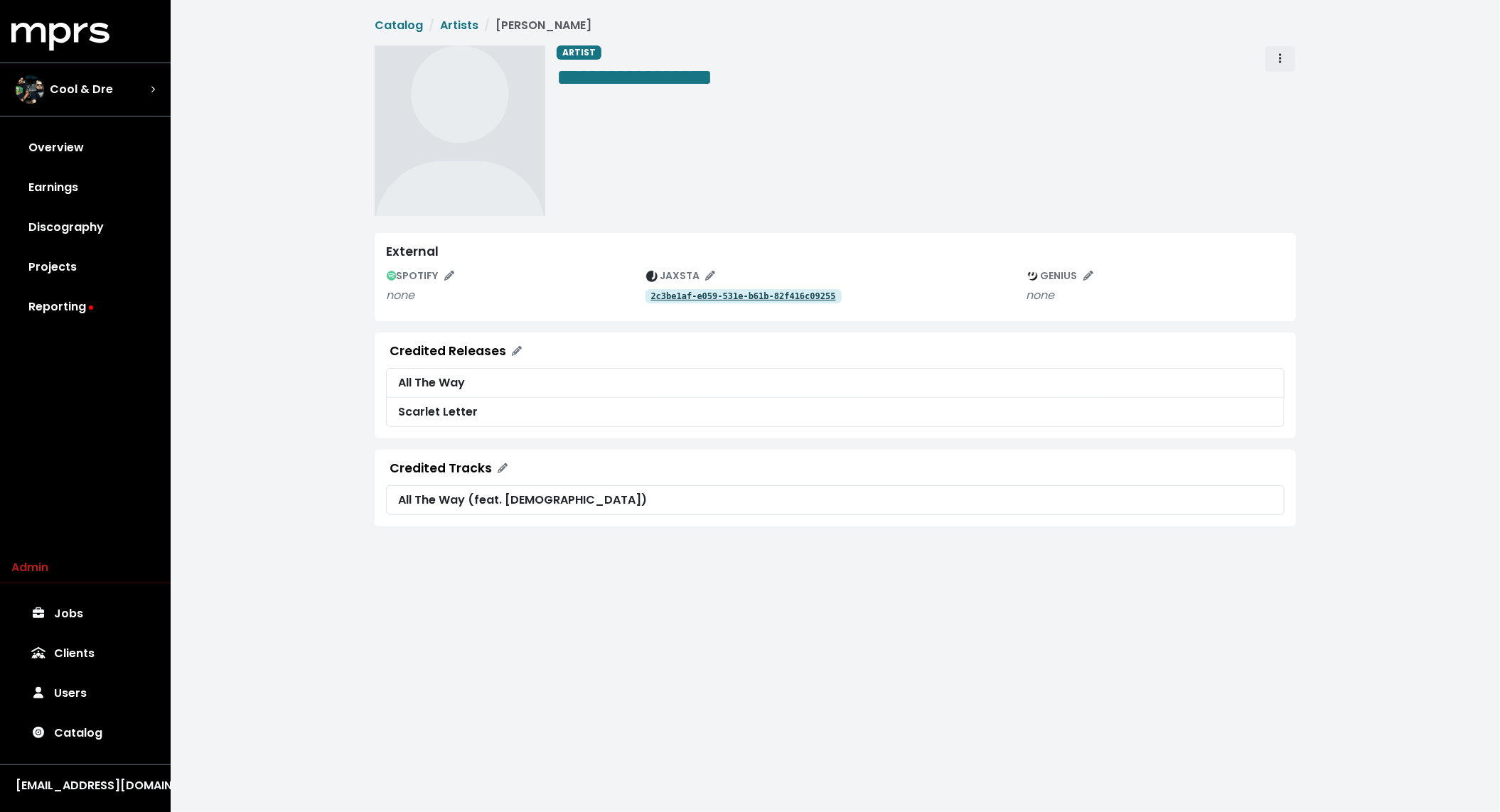
click at [1289, 60] on button "Artist actions" at bounding box center [1280, 59] width 31 height 27
click at [981, 149] on div "**********" at bounding box center [927, 131] width 740 height 170
click at [698, 188] on div "**********" at bounding box center [927, 131] width 740 height 170
click at [1272, 57] on button "Artist actions" at bounding box center [1280, 59] width 31 height 27
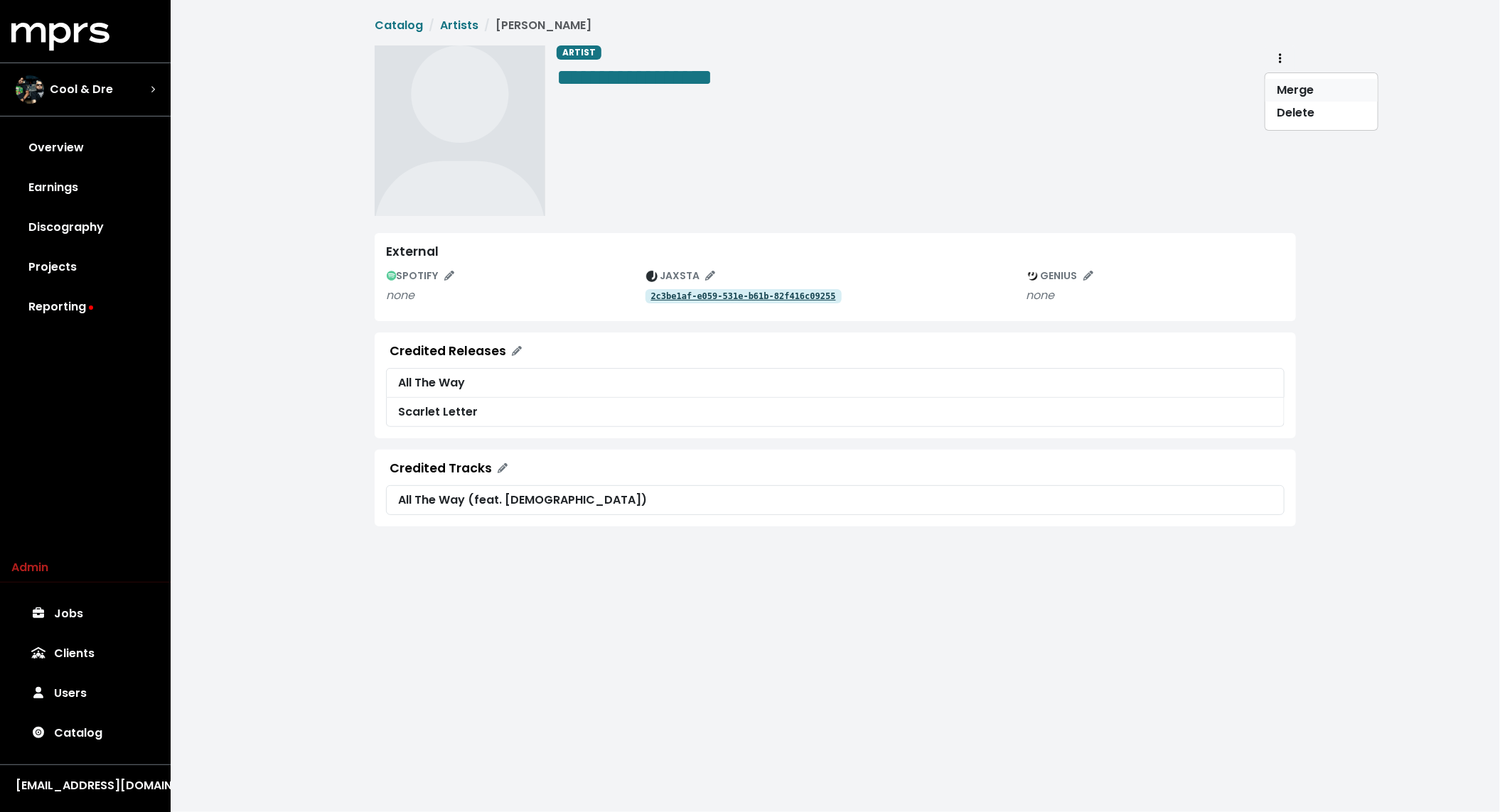
click at [1293, 89] on link "Merge" at bounding box center [1321, 90] width 112 height 23
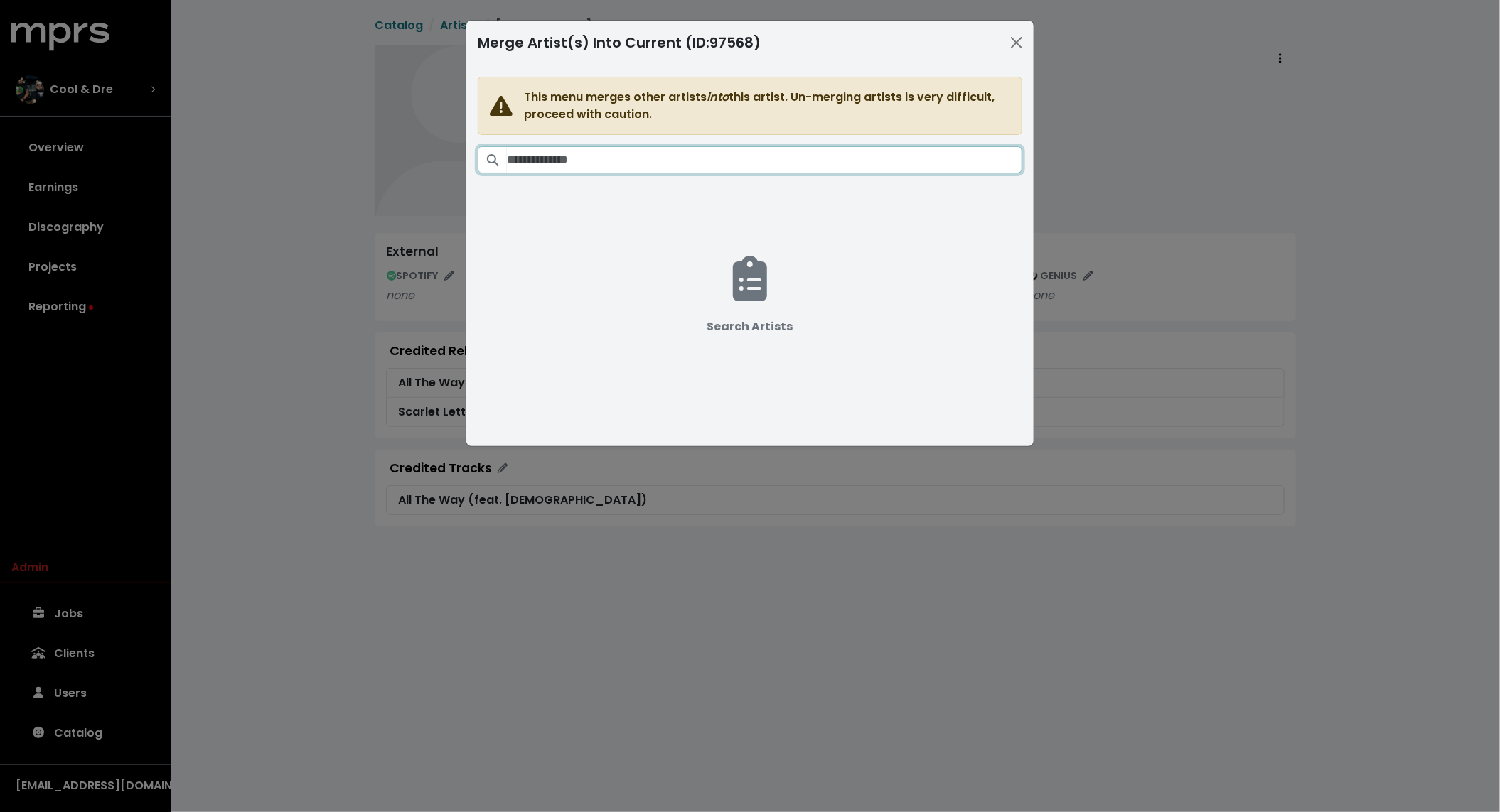
click at [610, 147] on input "Search artists" at bounding box center [765, 160] width 516 height 27
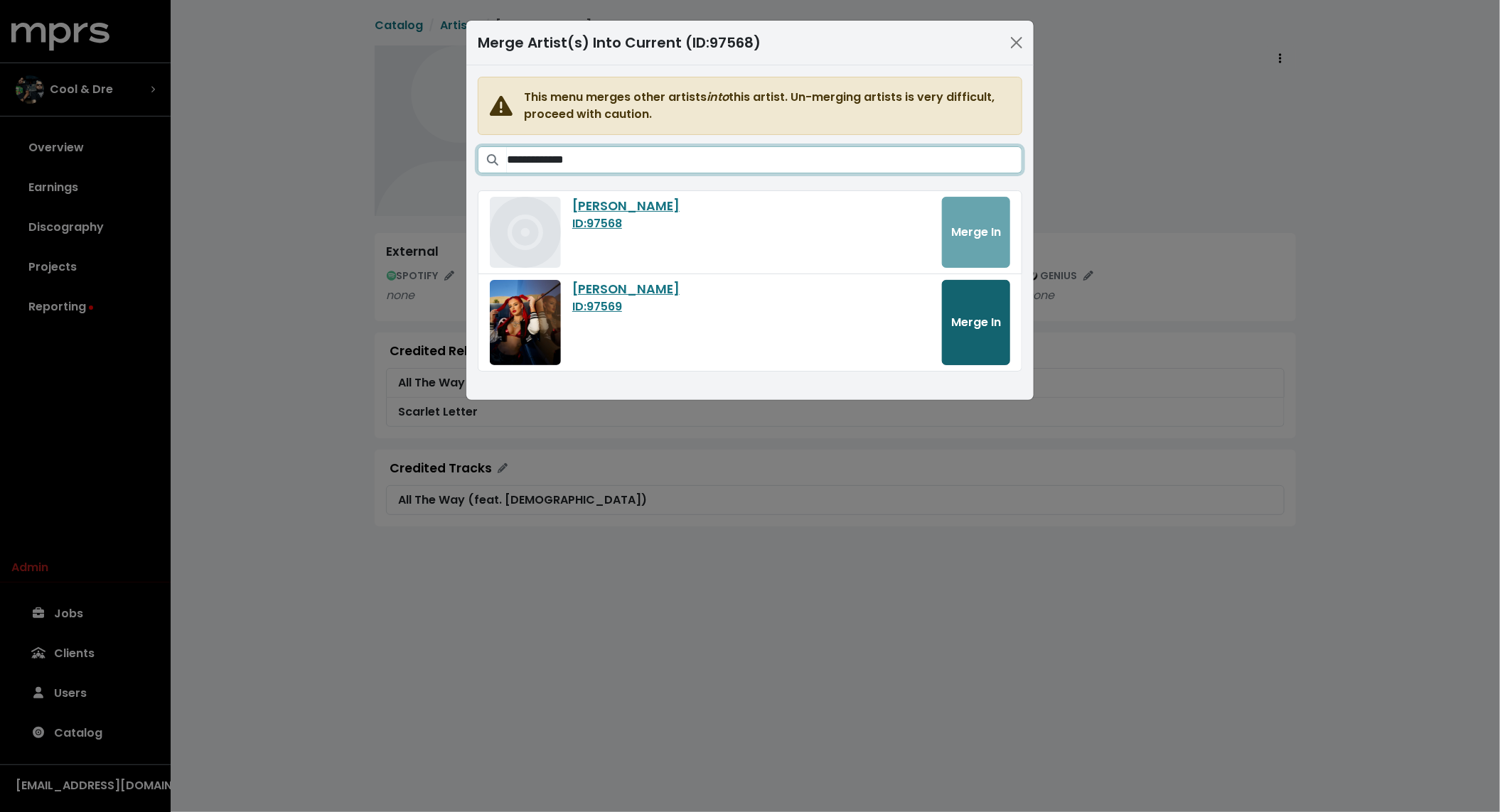
type input "**********"
click at [996, 329] on span "Merge In" at bounding box center [976, 322] width 49 height 17
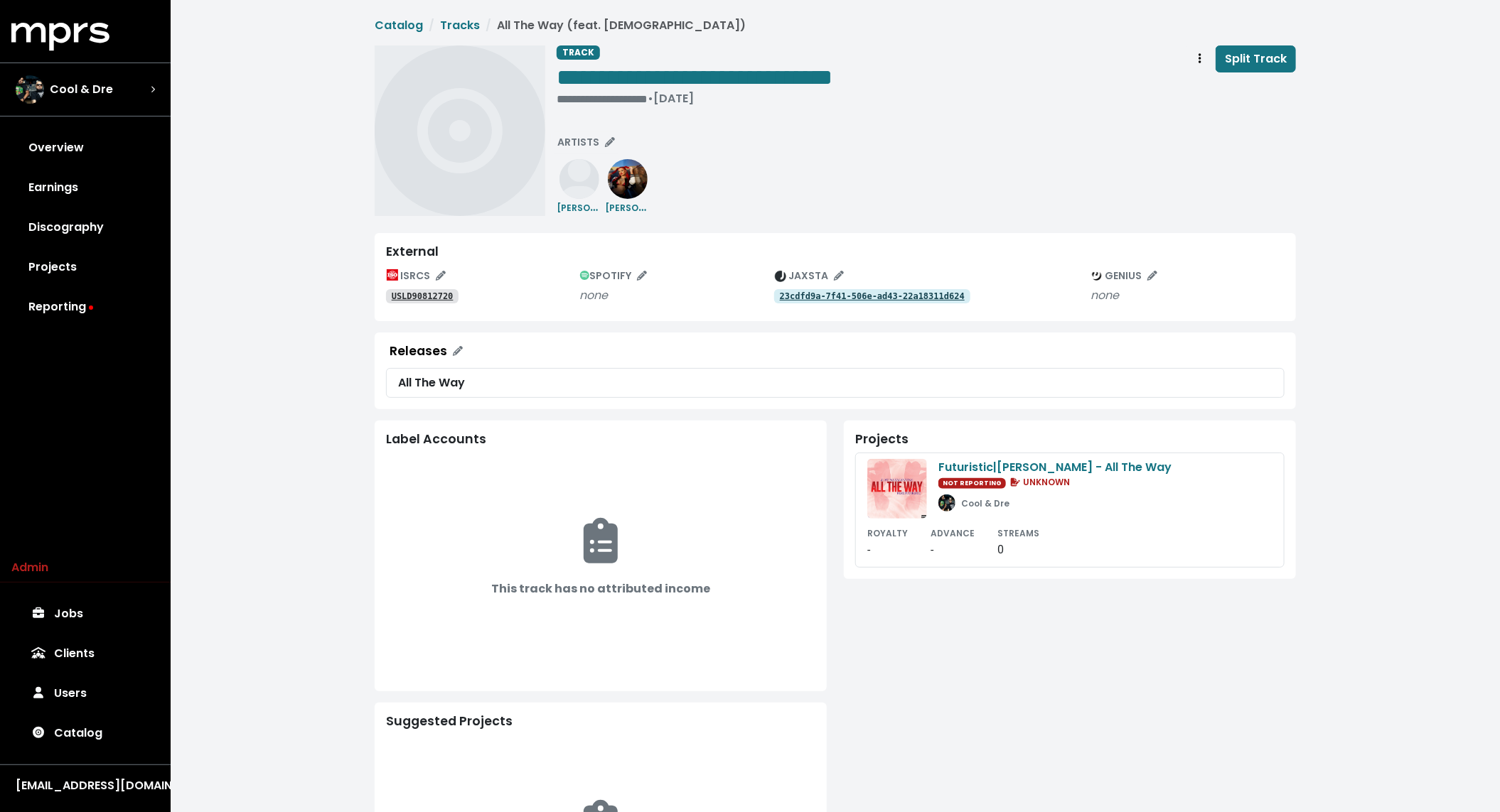
click at [411, 297] on tt "USLD90812720" at bounding box center [423, 296] width 62 height 10
click at [883, 291] on tt "23cdfd9a-7f41-506e-ad43-22a18311d624" at bounding box center [871, 296] width 185 height 10
click at [1200, 63] on span "Track actions" at bounding box center [1200, 58] width 12 height 17
click at [1222, 86] on link "Merge" at bounding box center [1240, 90] width 112 height 23
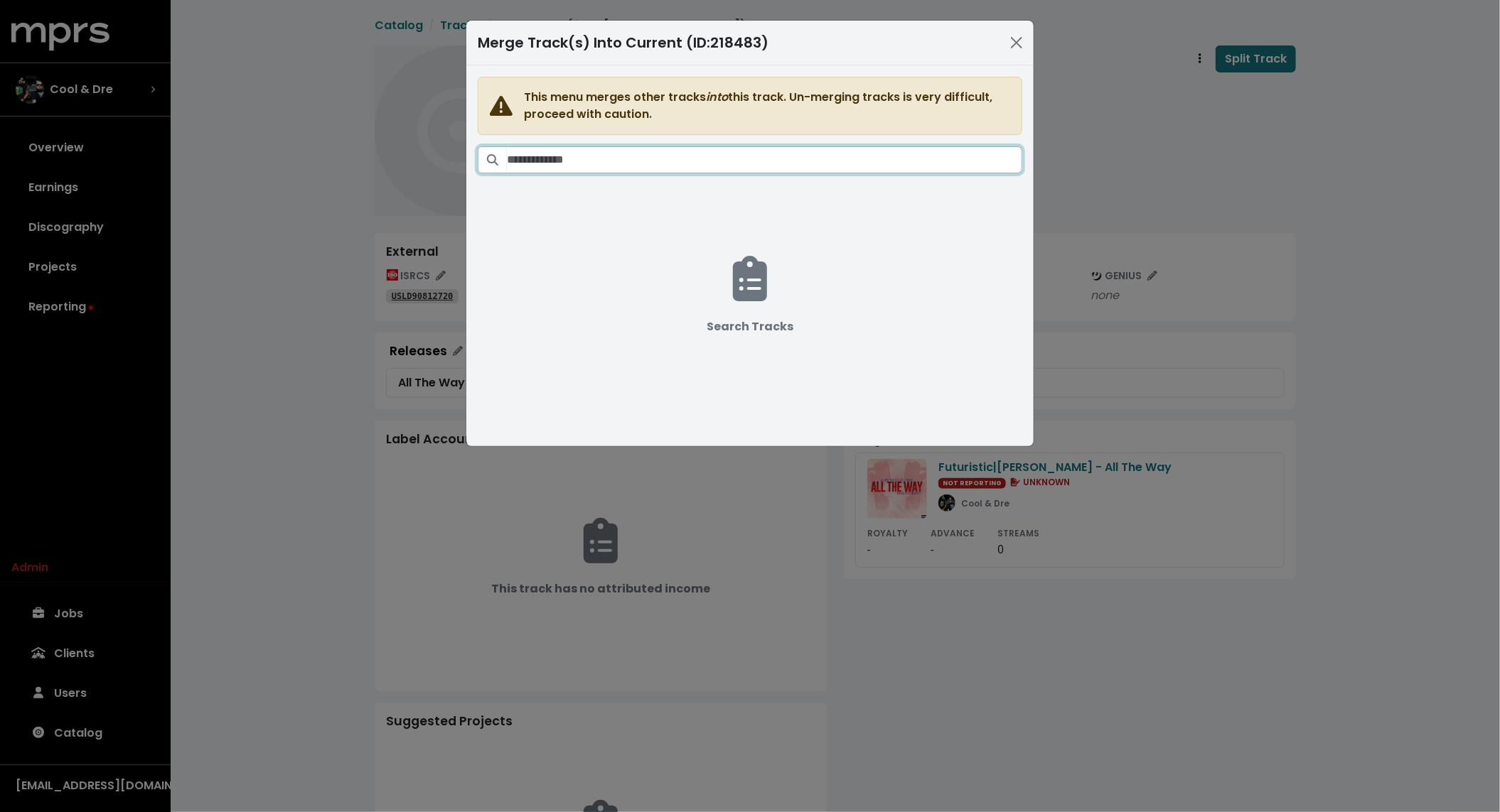
click at [917, 152] on input "Search tracks" at bounding box center [765, 160] width 516 height 27
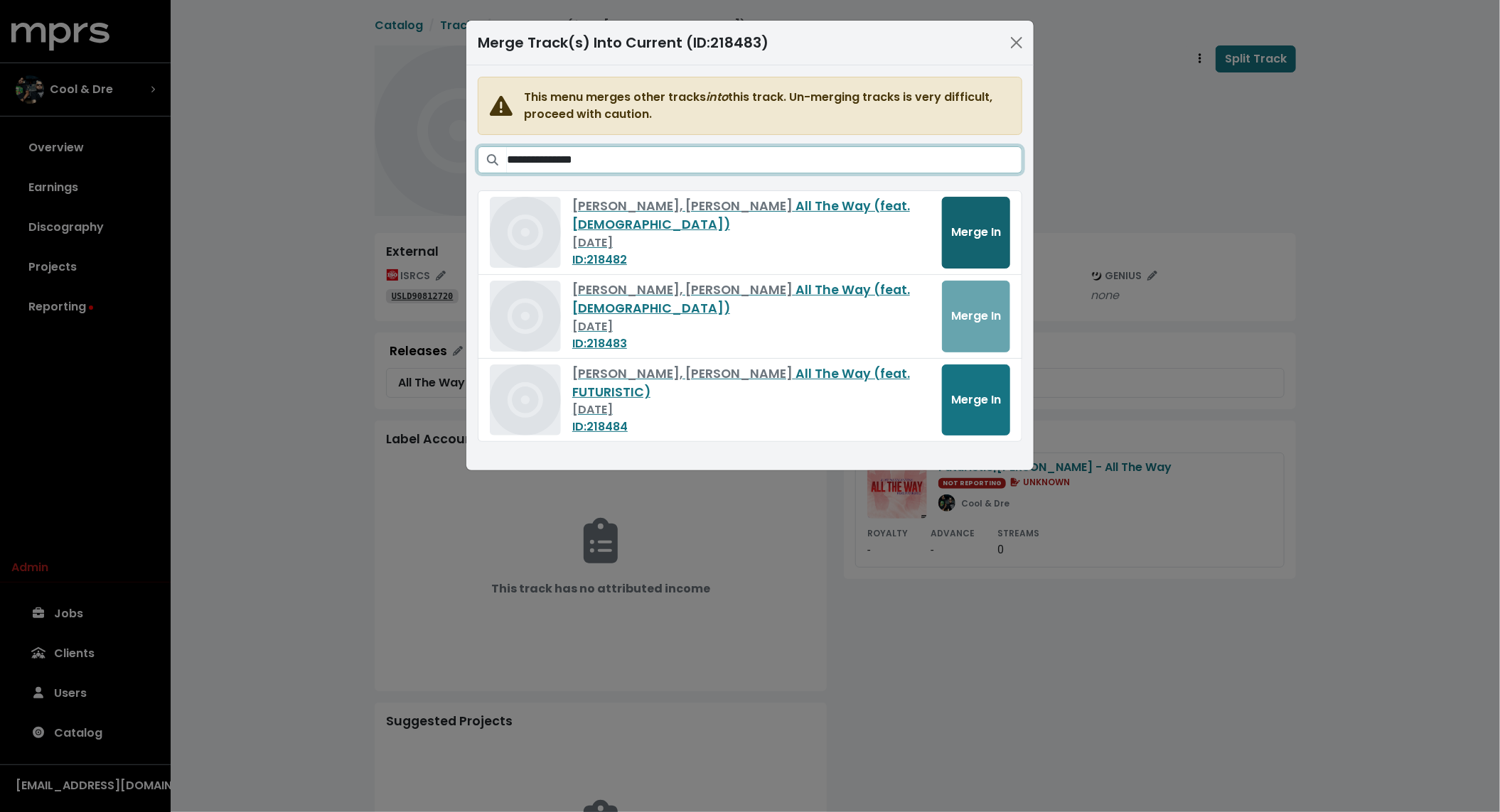
type input "**********"
click at [975, 230] on span "Merge In" at bounding box center [976, 232] width 49 height 17
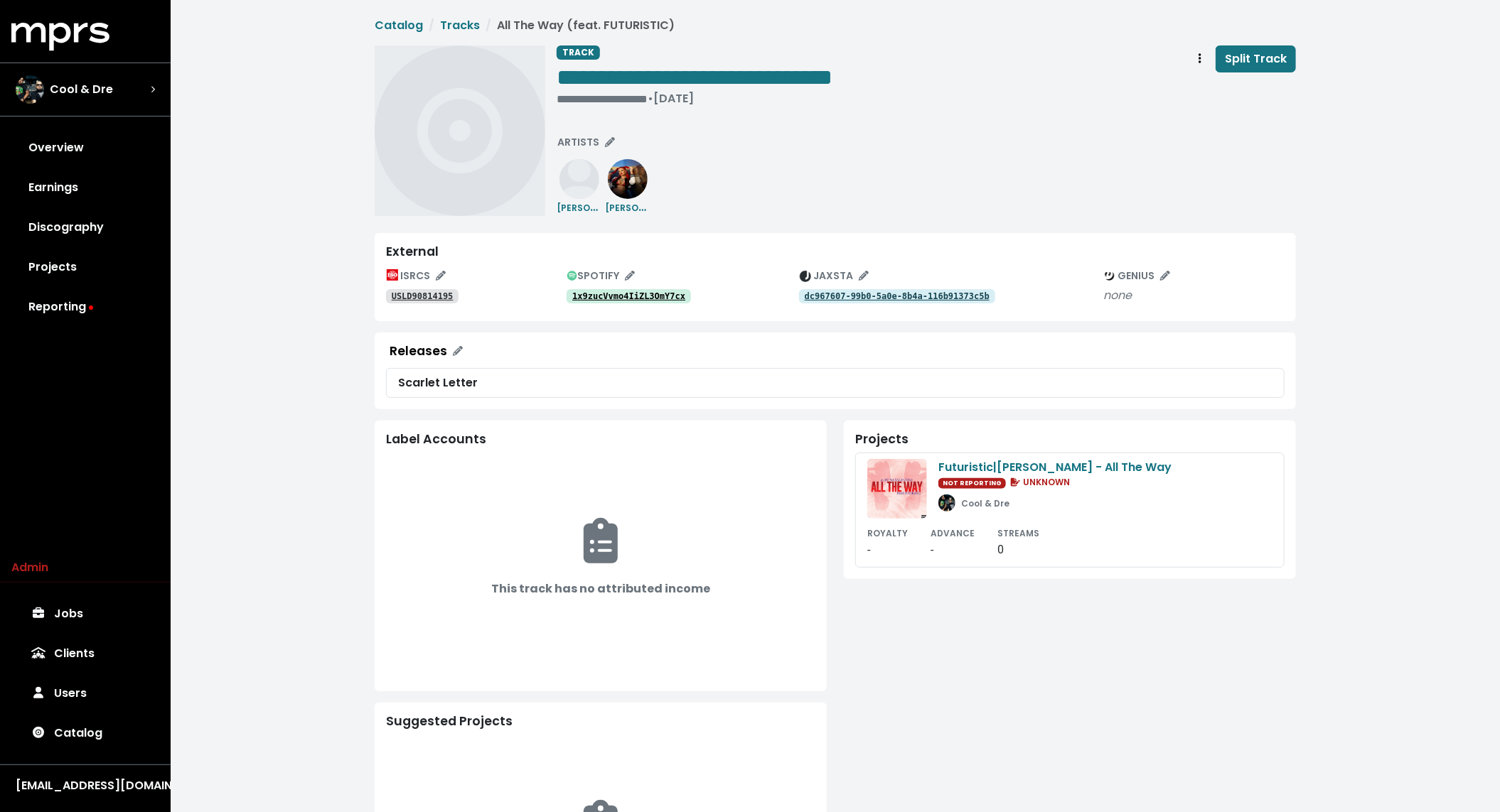
click at [411, 297] on tt "USLD90814195" at bounding box center [423, 296] width 62 height 10
click at [925, 291] on tt "dc967607-99b0-5a0e-8b4a-116b91373c5b" at bounding box center [897, 296] width 185 height 10
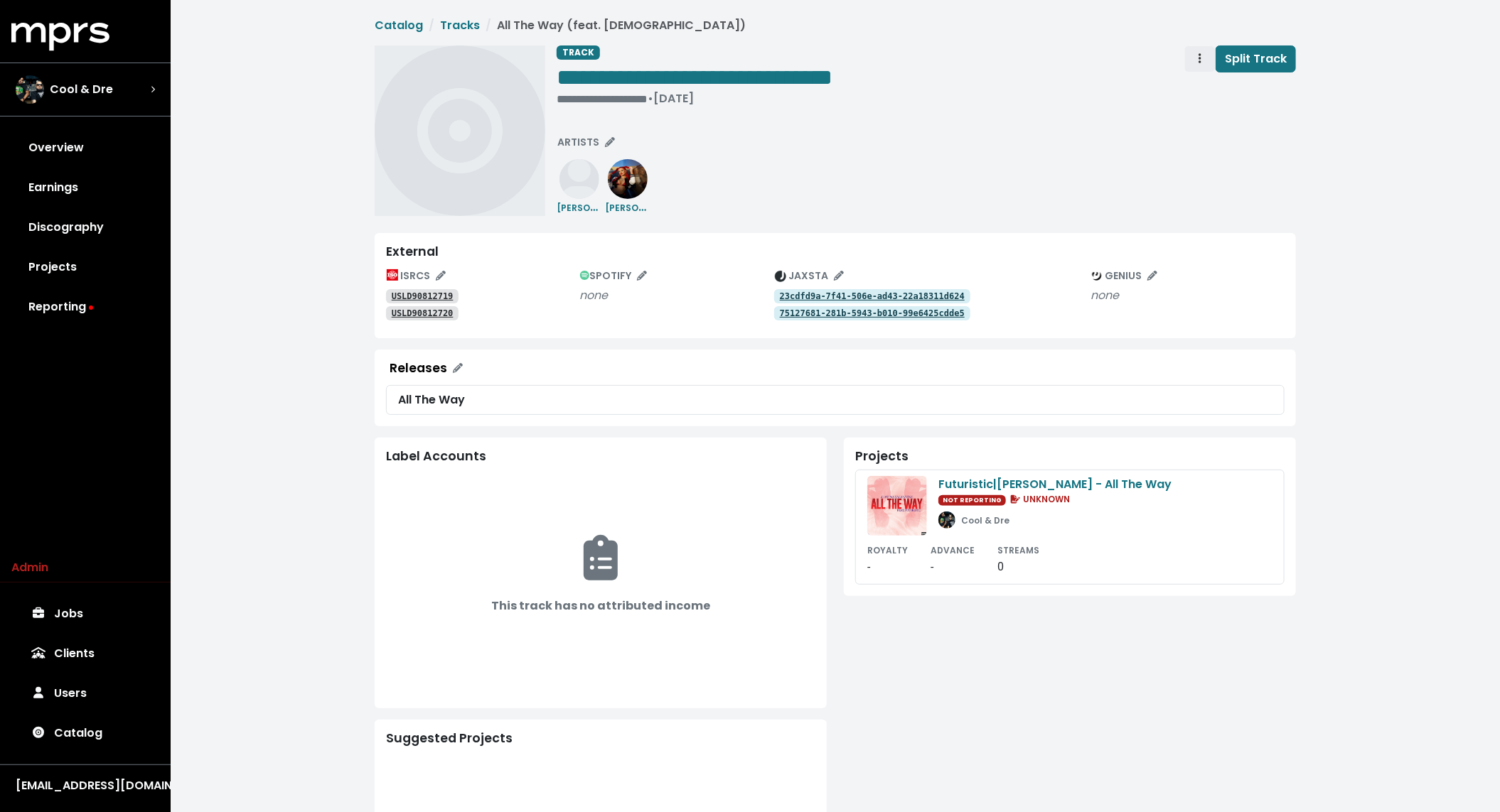
click at [1198, 60] on span "Track actions" at bounding box center [1200, 58] width 12 height 17
click at [1207, 89] on link "Merge" at bounding box center [1240, 90] width 112 height 23
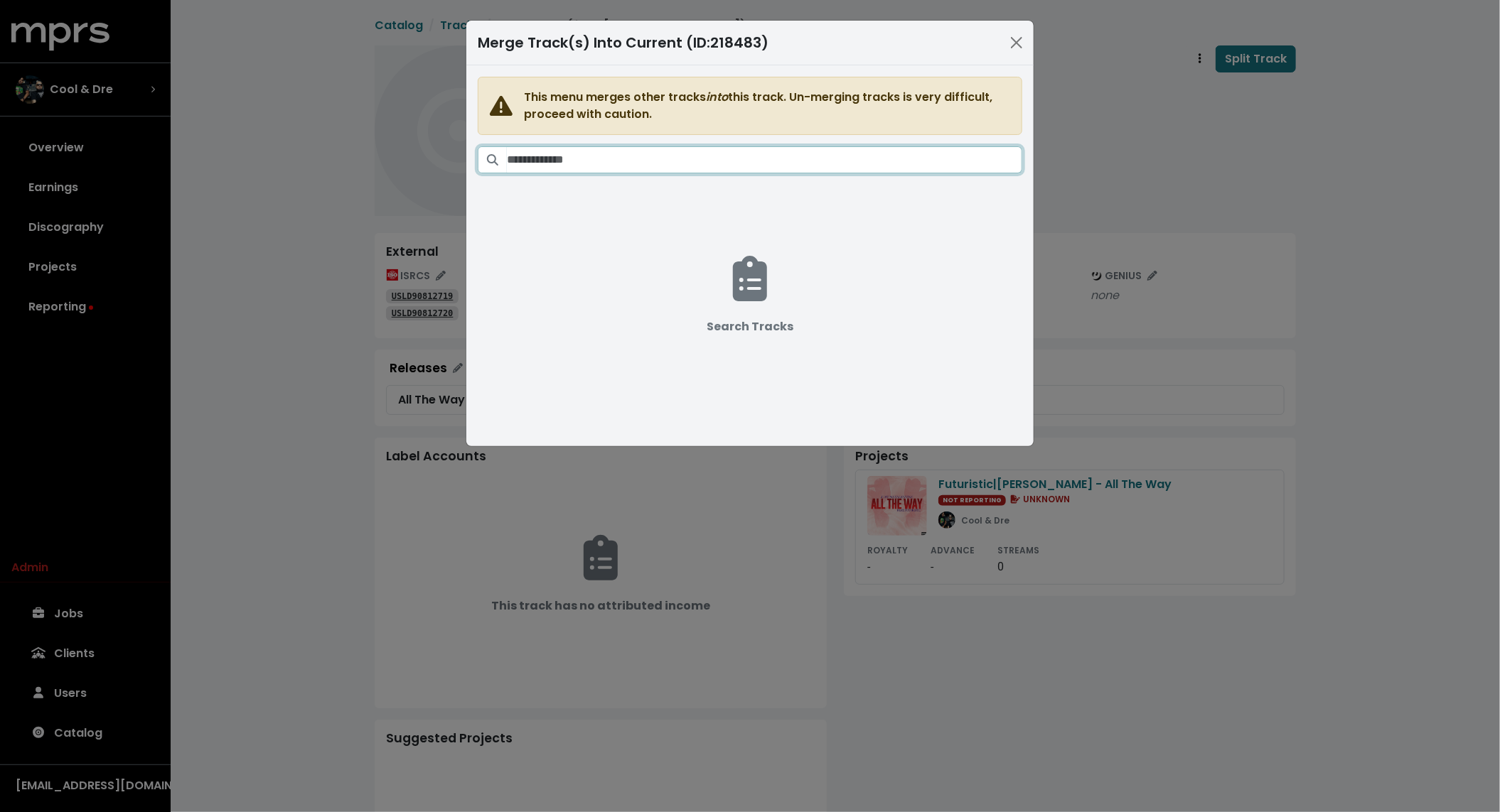
click at [846, 147] on input "Search tracks" at bounding box center [765, 160] width 516 height 27
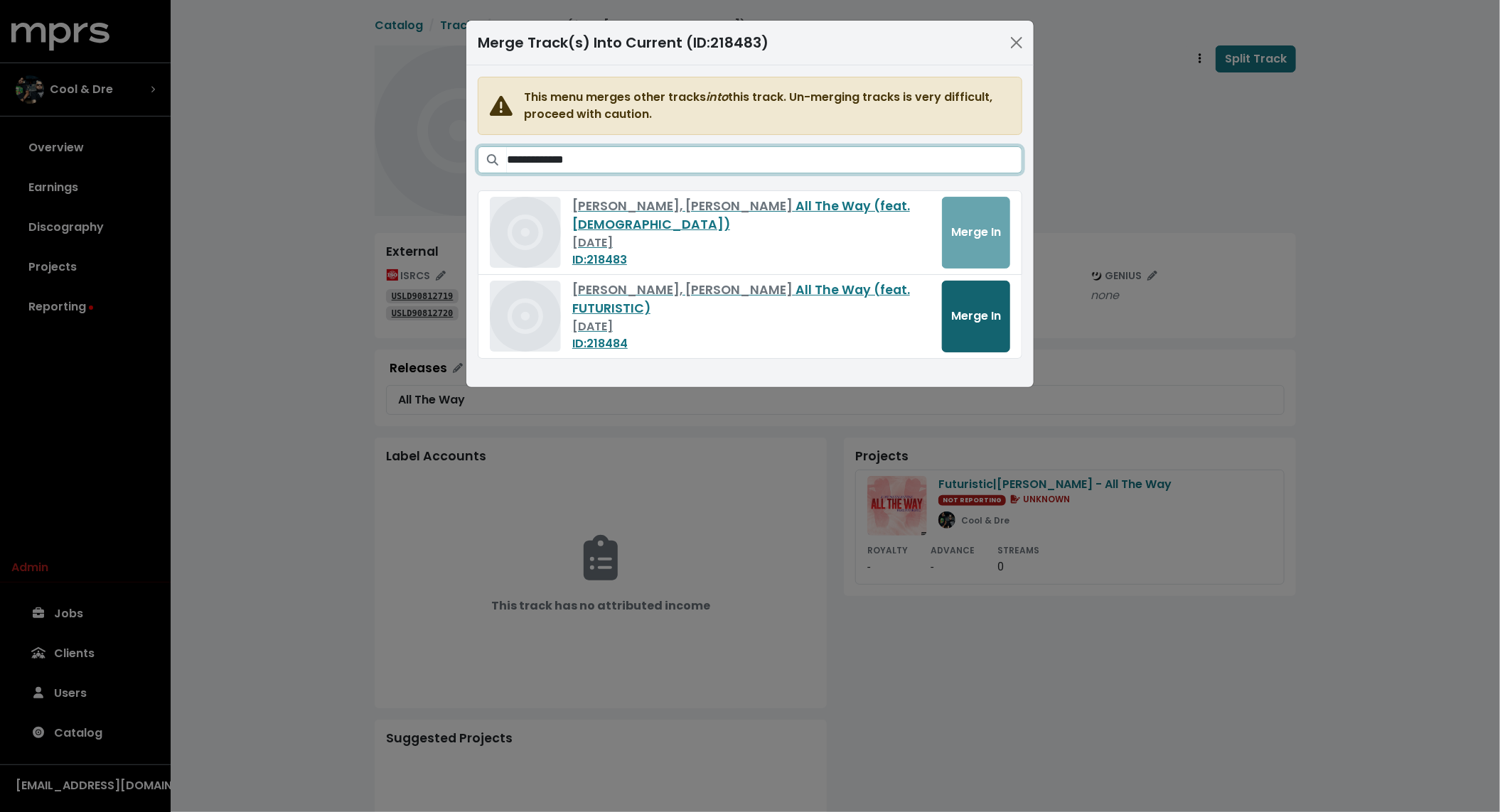
type input "**********"
click at [988, 328] on button "Merge In" at bounding box center [976, 316] width 68 height 71
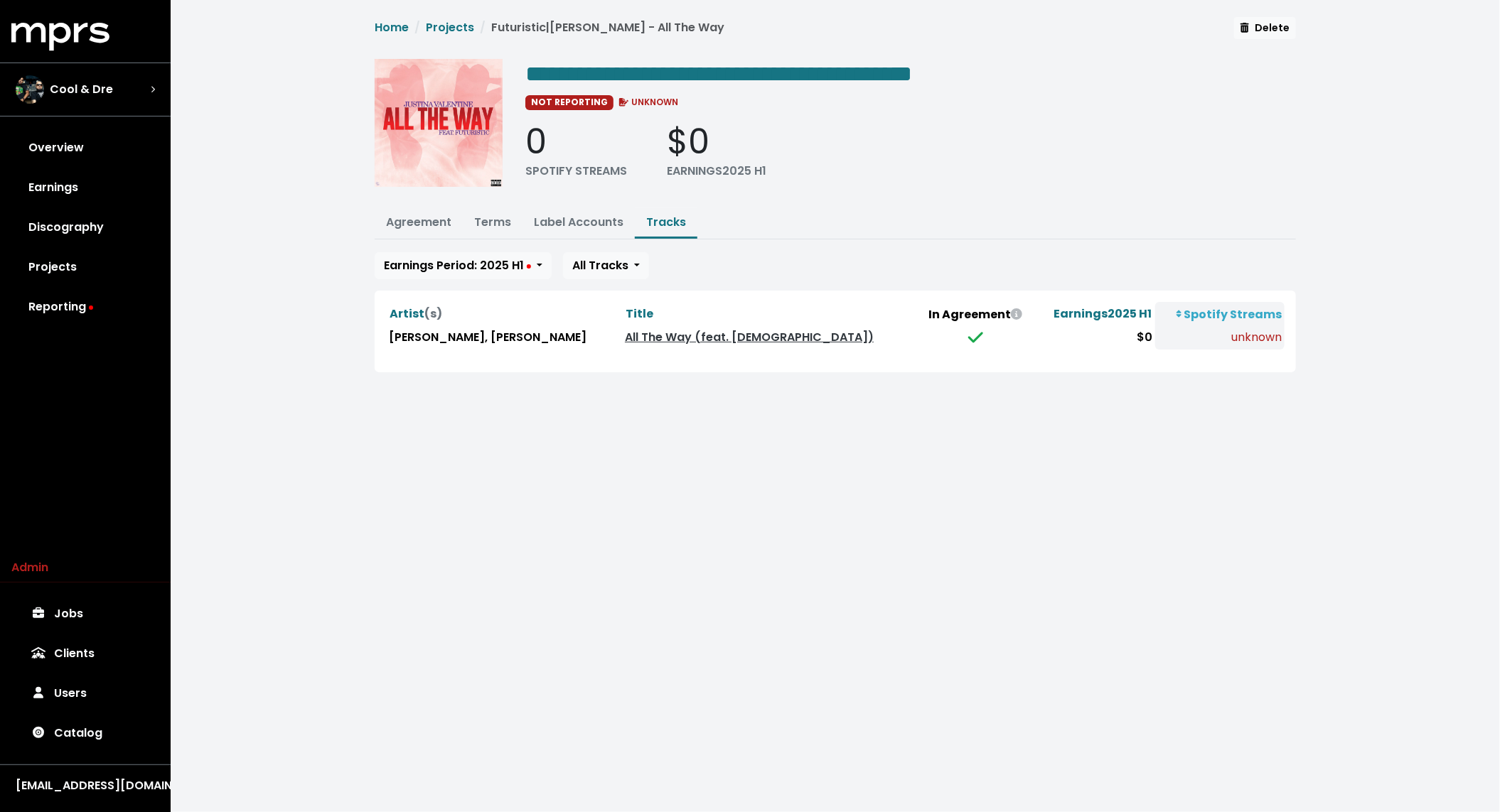
click at [307, 251] on div "**********" at bounding box center [835, 203] width 1330 height 407
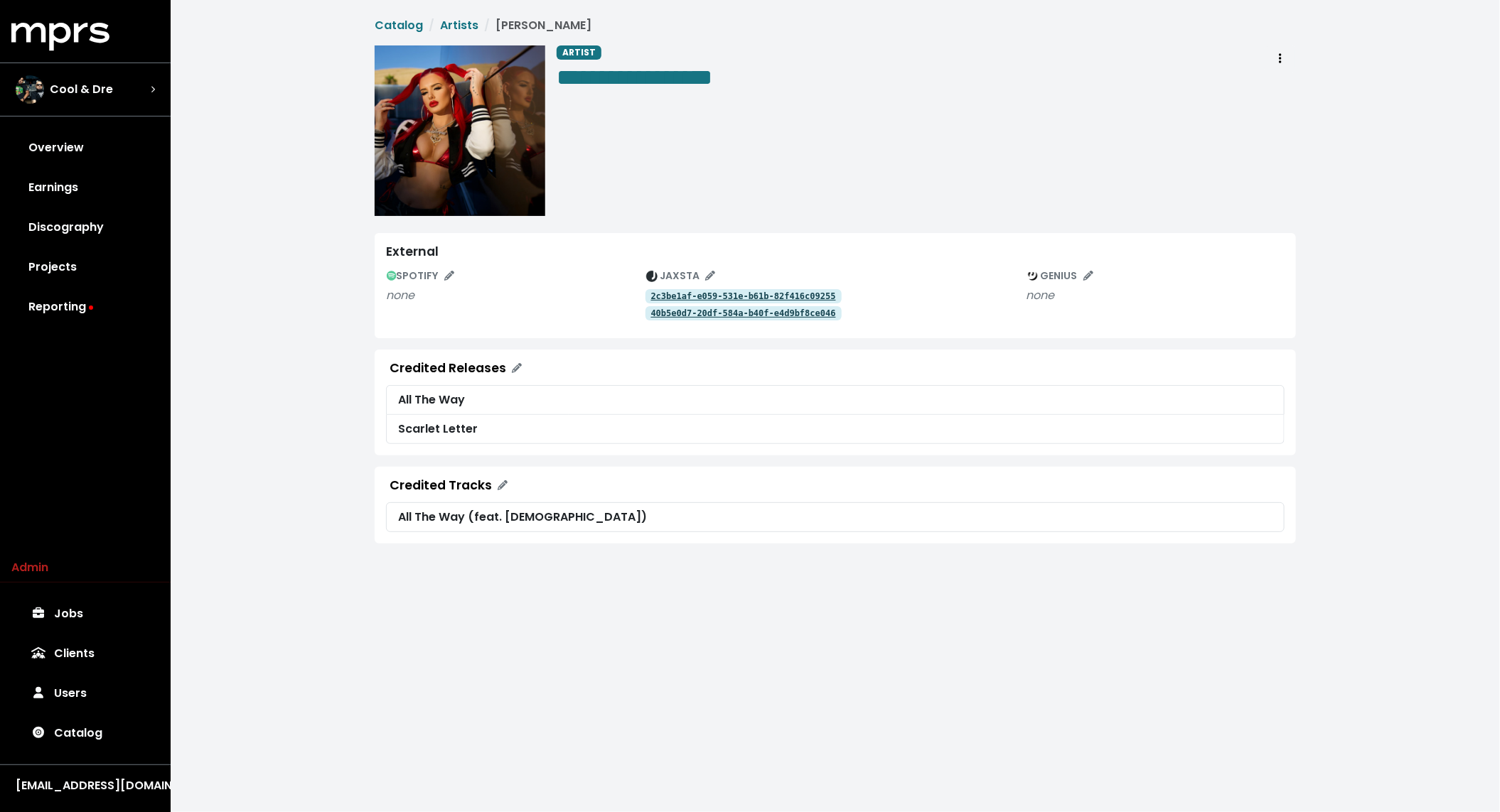
click at [908, 221] on span "**********" at bounding box center [835, 280] width 922 height 527
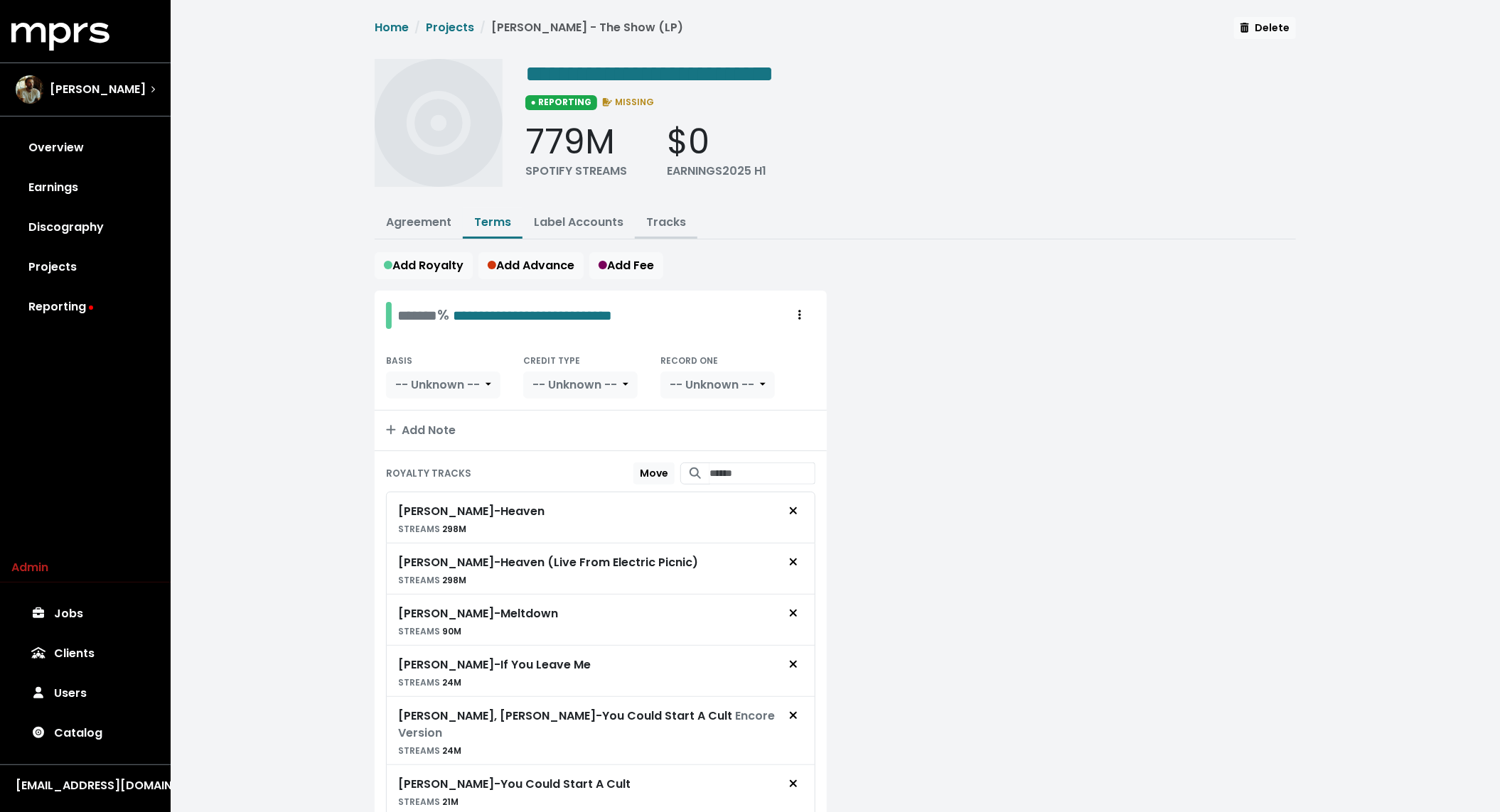
click at [665, 220] on link "Tracks" at bounding box center [666, 222] width 40 height 17
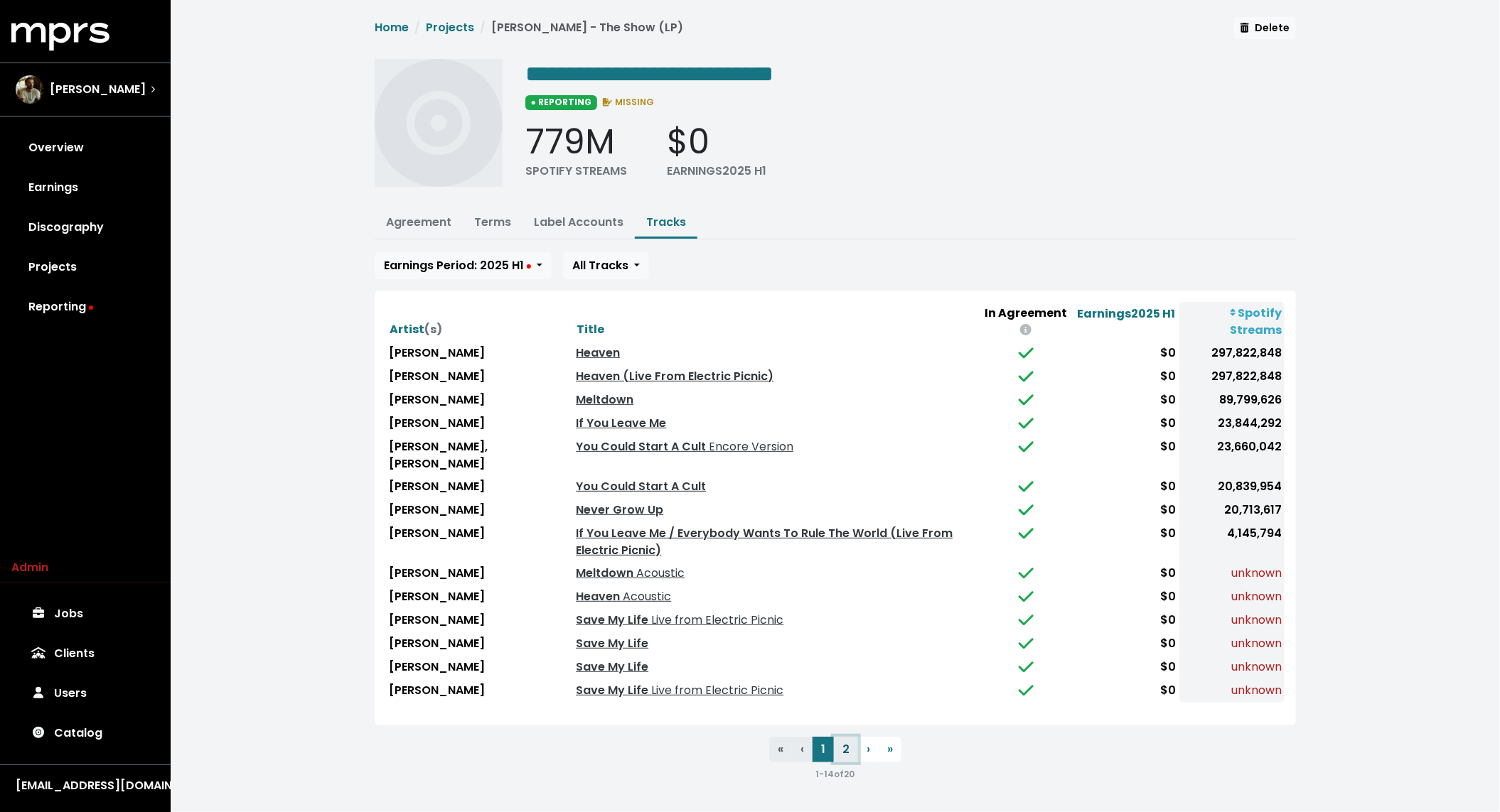
click at [848, 741] on button "2" at bounding box center [846, 749] width 24 height 26
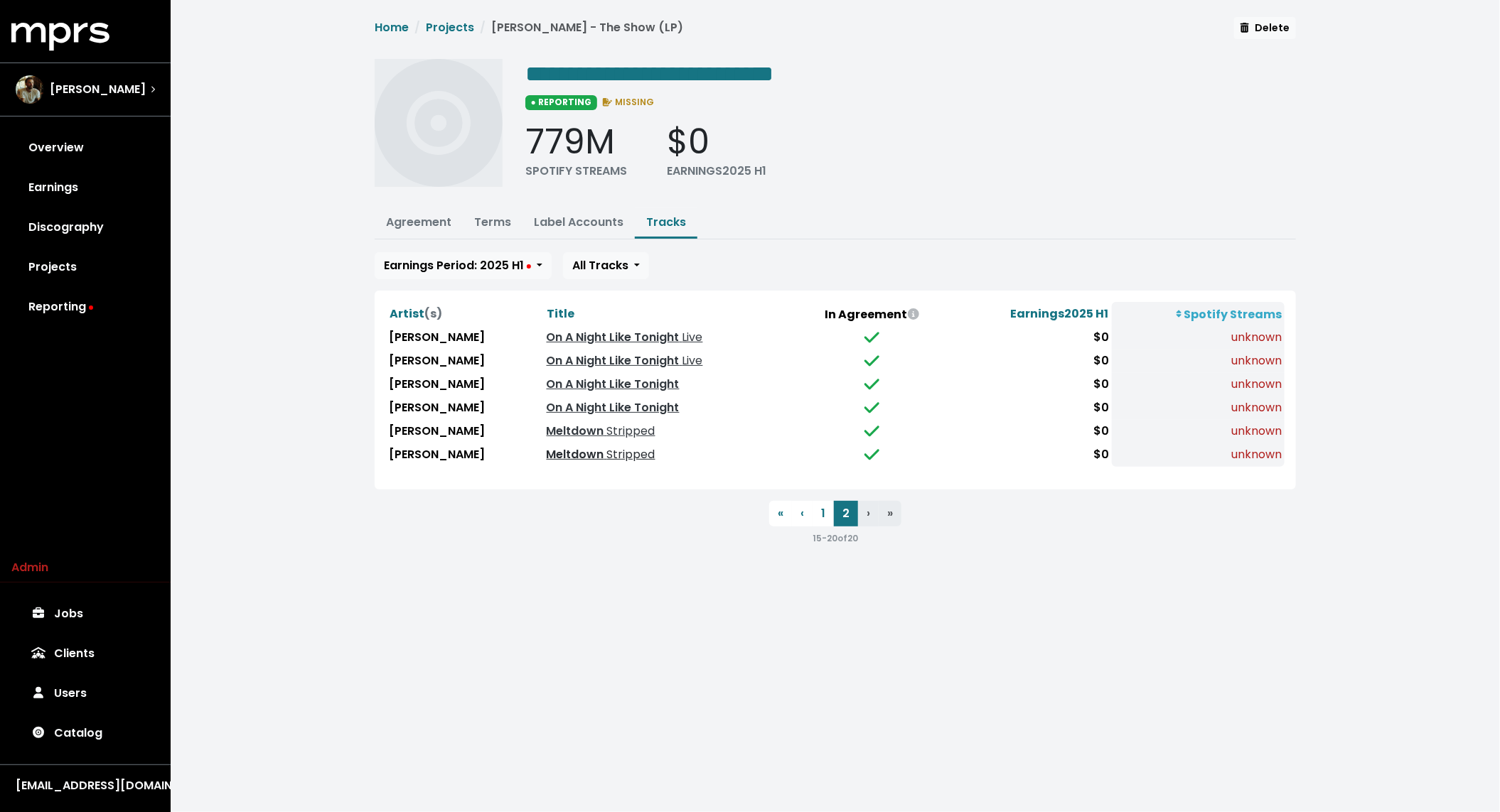
click at [604, 452] on span "Stripped" at bounding box center [629, 455] width 51 height 17
click at [559, 429] on link "Meltdown Stripped" at bounding box center [600, 431] width 109 height 17
click at [574, 575] on html "**********" at bounding box center [750, 287] width 1500 height 575
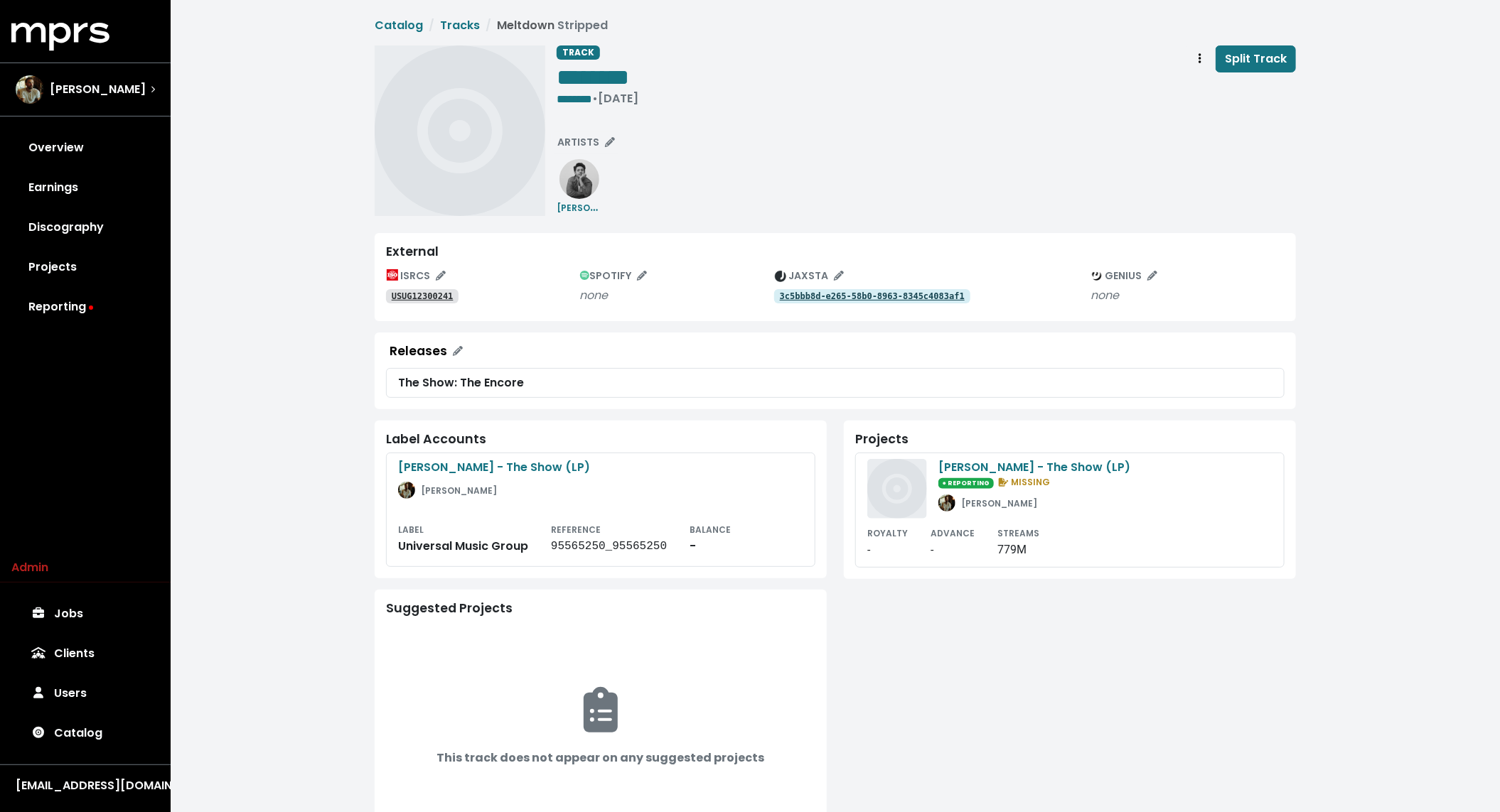
click at [439, 297] on tt "USUG12300241" at bounding box center [423, 296] width 62 height 10
click at [439, 297] on tt "USUG12300240" at bounding box center [423, 296] width 62 height 10
click at [1197, 64] on span "Track actions" at bounding box center [1200, 58] width 12 height 17
click at [1214, 88] on link "Merge" at bounding box center [1240, 90] width 112 height 23
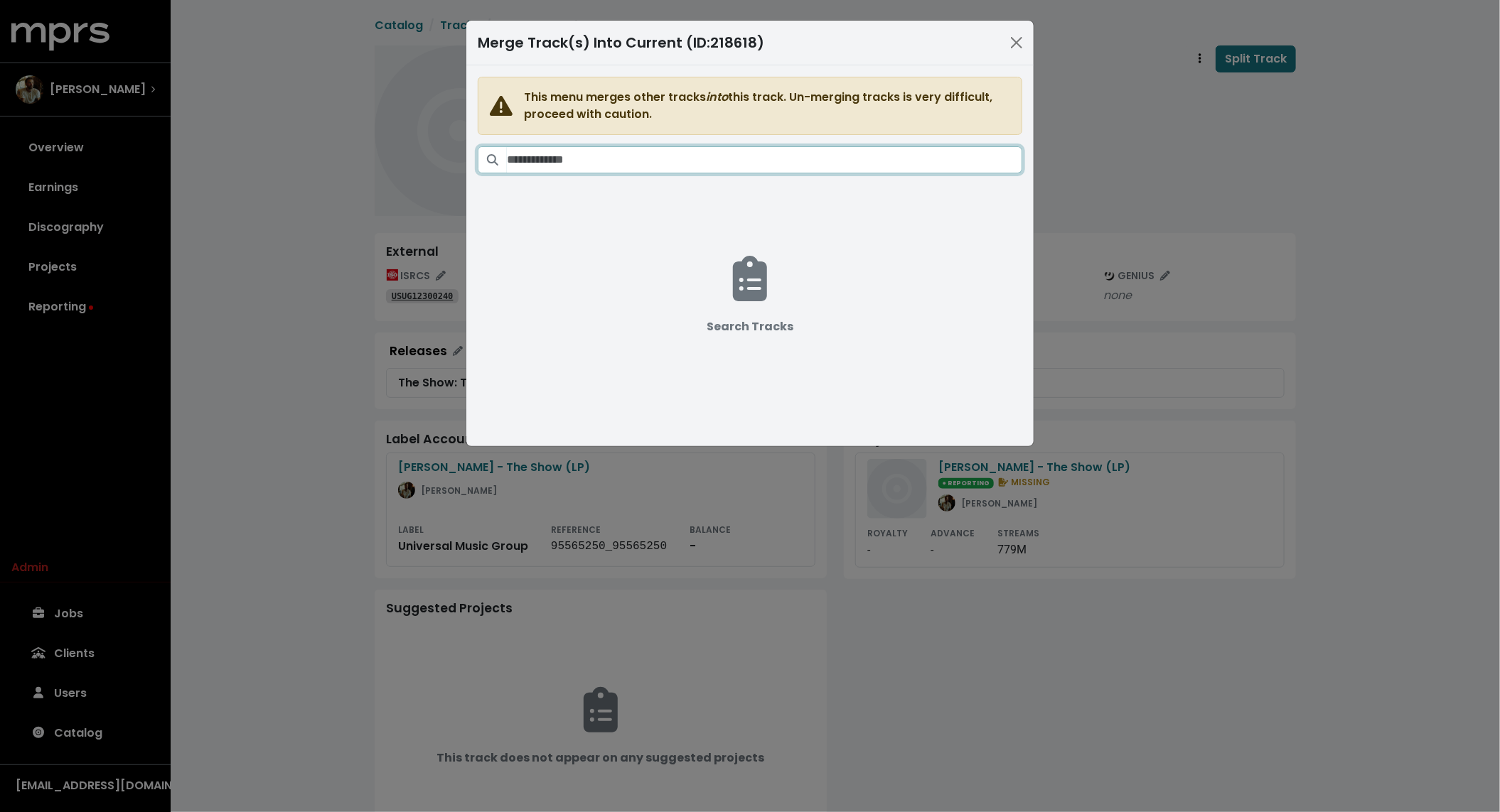
click at [754, 154] on input "Search tracks" at bounding box center [765, 160] width 516 height 27
type input "*"
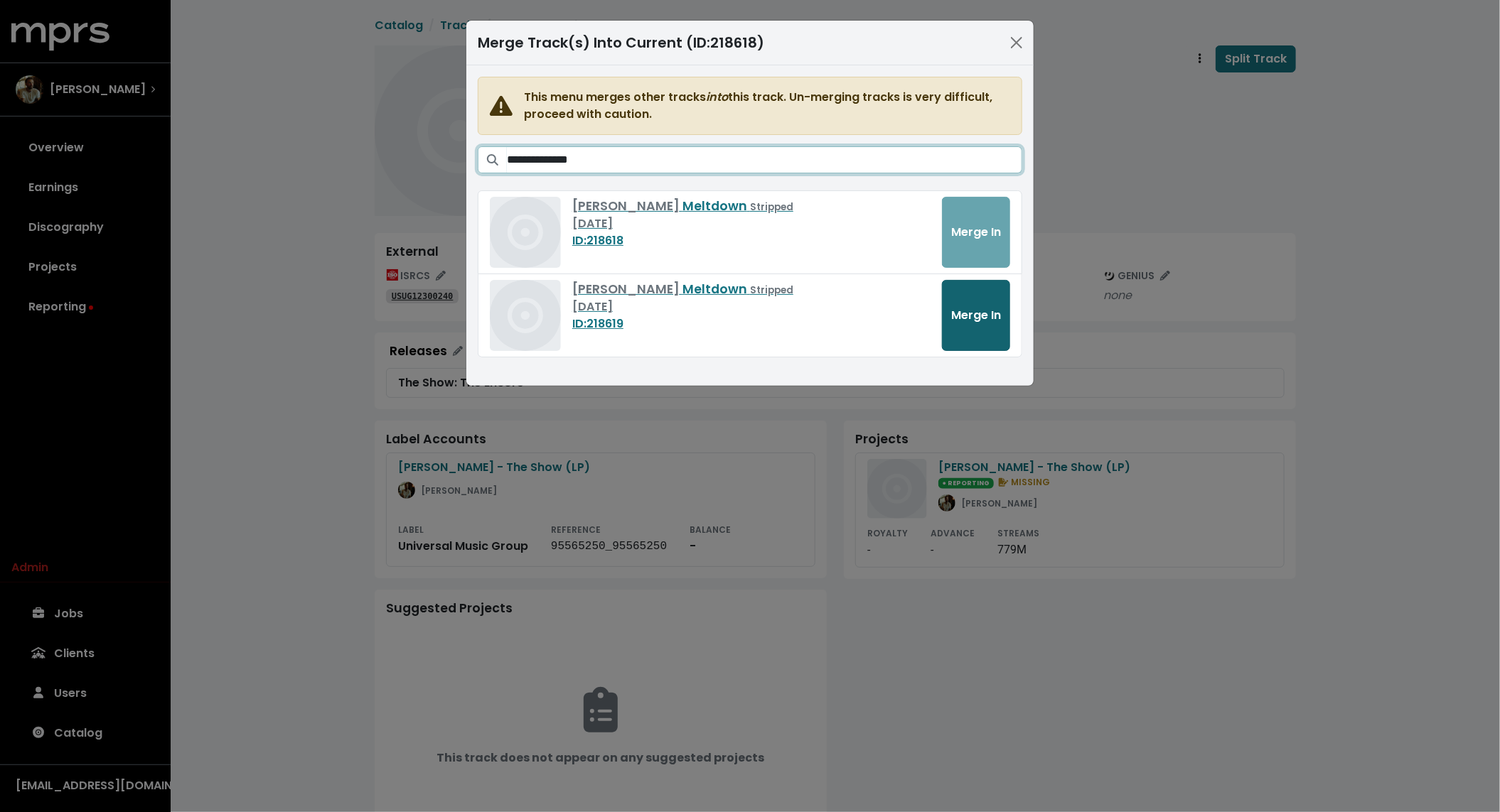
type input "**********"
click at [982, 308] on span "Merge In" at bounding box center [976, 315] width 49 height 17
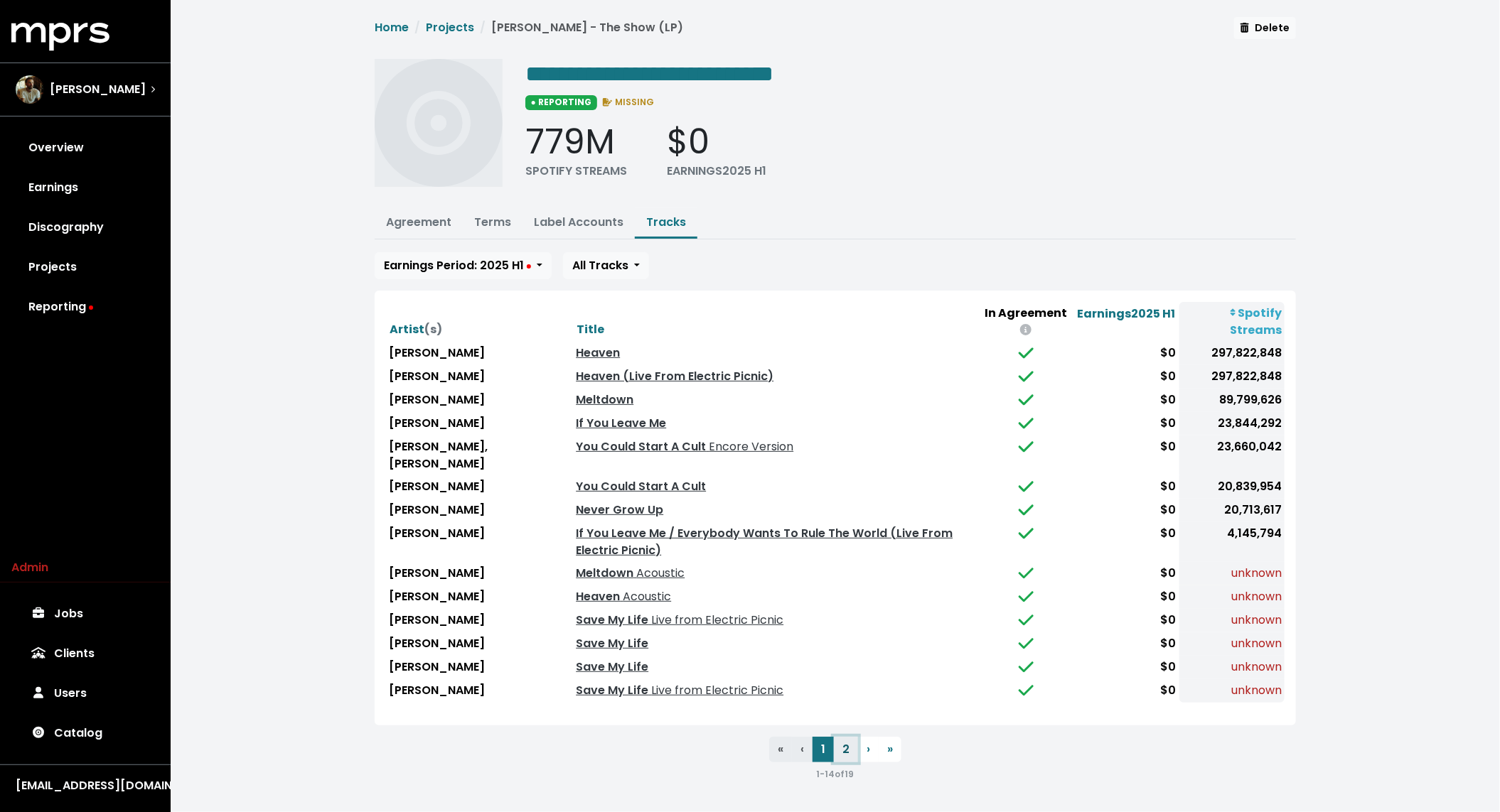
click at [842, 748] on button "2" at bounding box center [846, 749] width 24 height 26
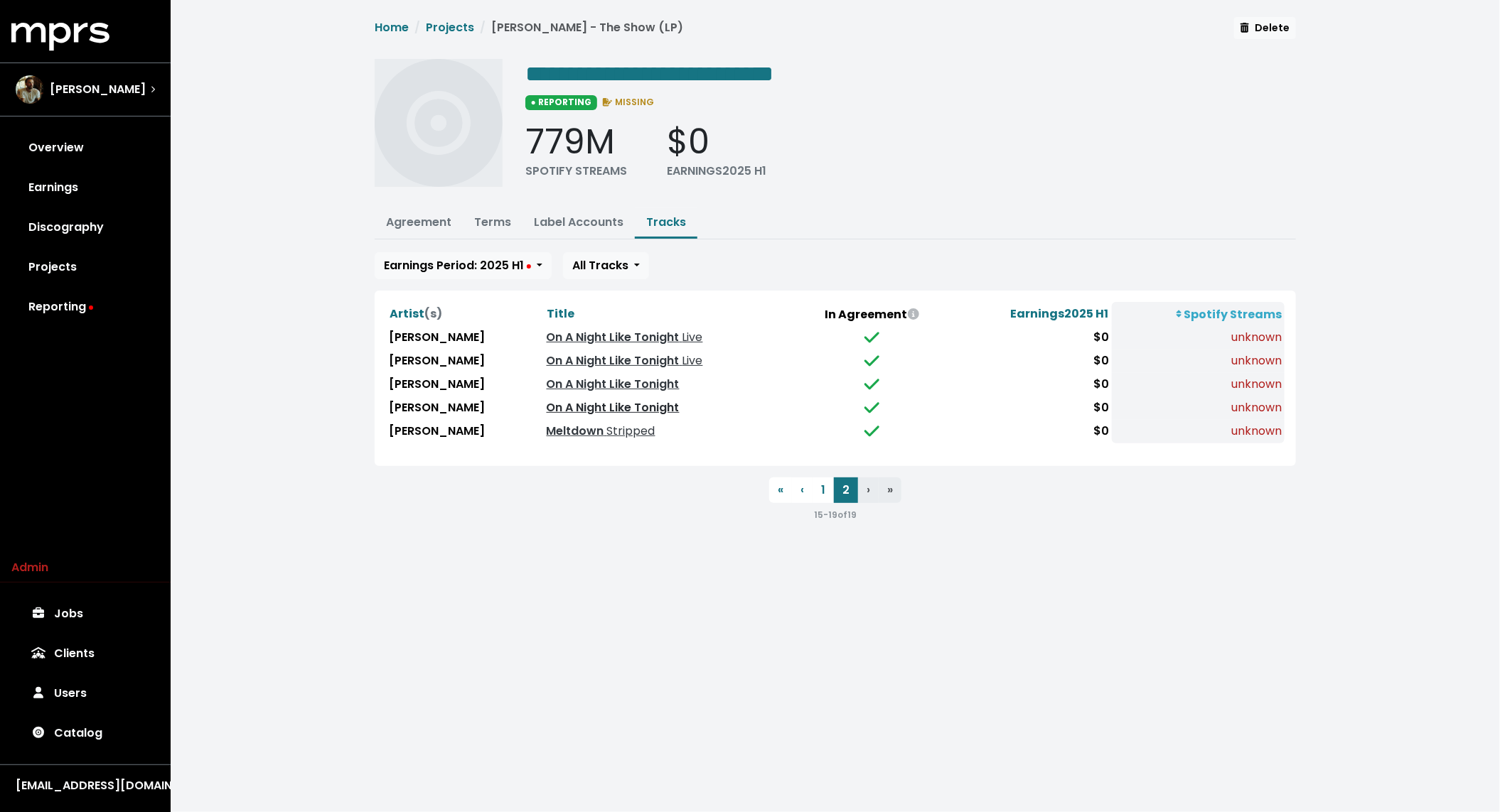
click at [582, 405] on link "On A Night Like Tonight" at bounding box center [613, 408] width 133 height 17
click at [582, 376] on link "On A Night Like Tonight" at bounding box center [613, 384] width 133 height 17
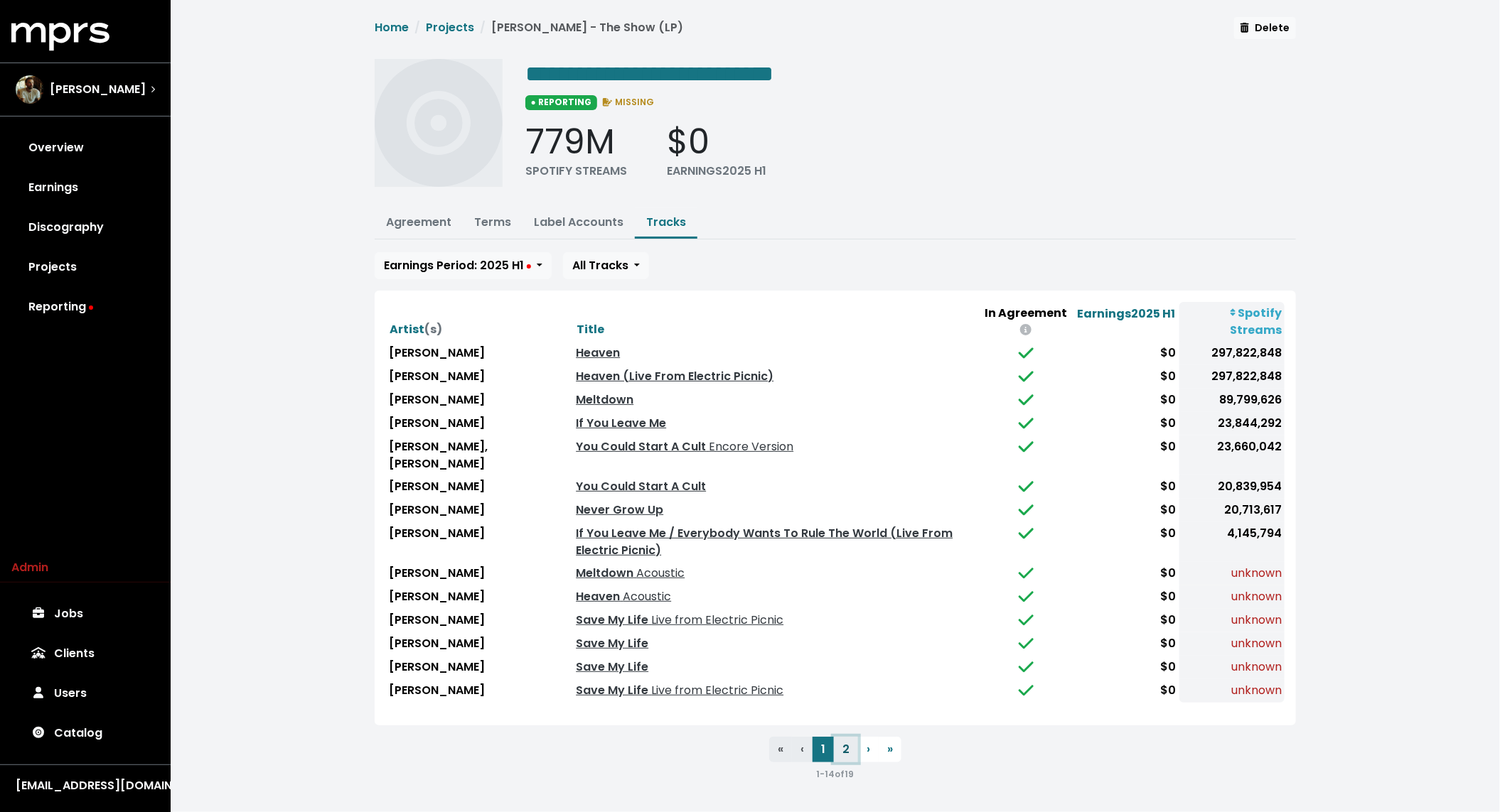
click at [844, 737] on button "2" at bounding box center [846, 749] width 24 height 26
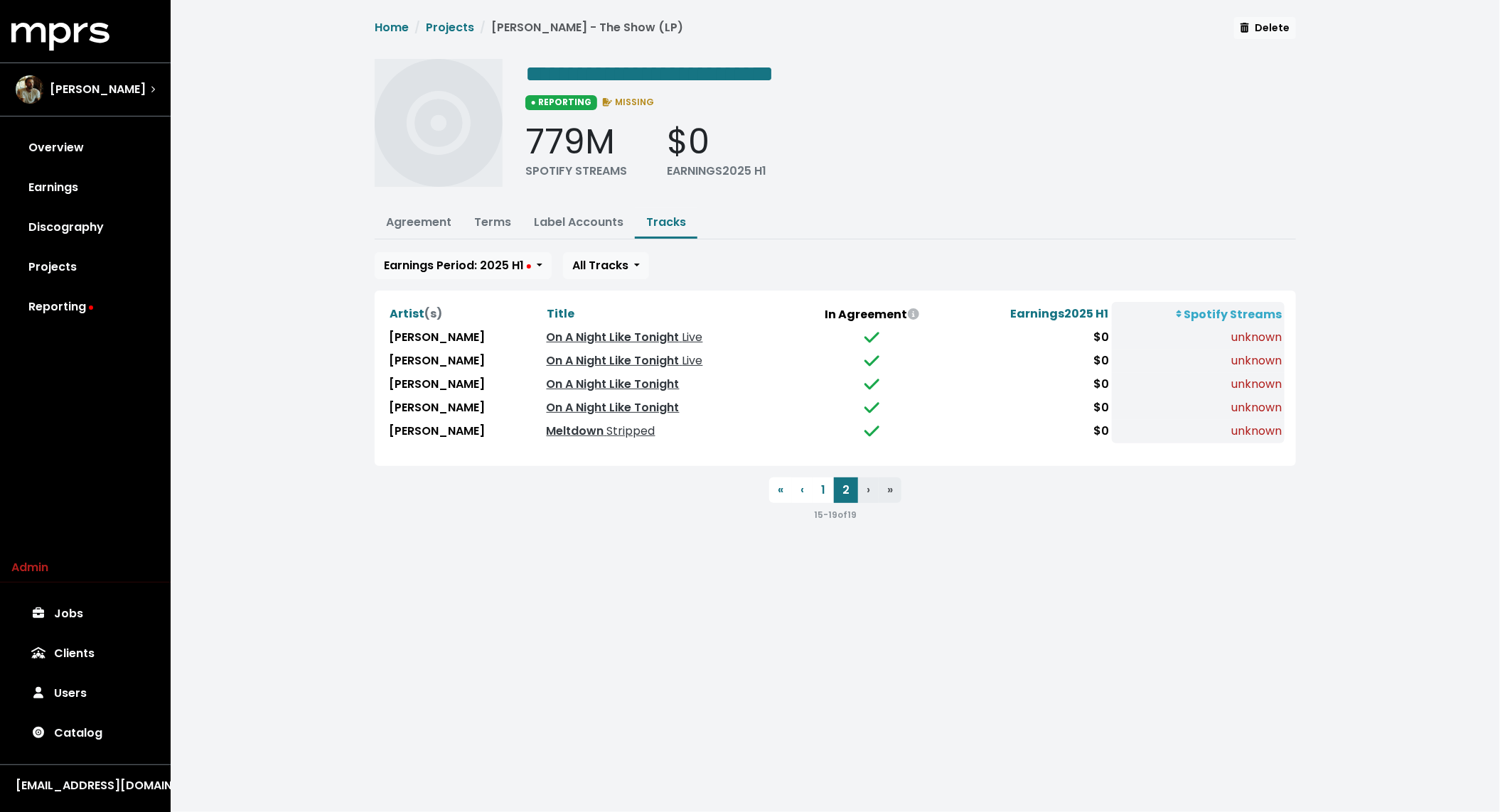
click at [281, 497] on div "**********" at bounding box center [835, 275] width 1330 height 552
click at [828, 489] on button "1" at bounding box center [823, 490] width 21 height 26
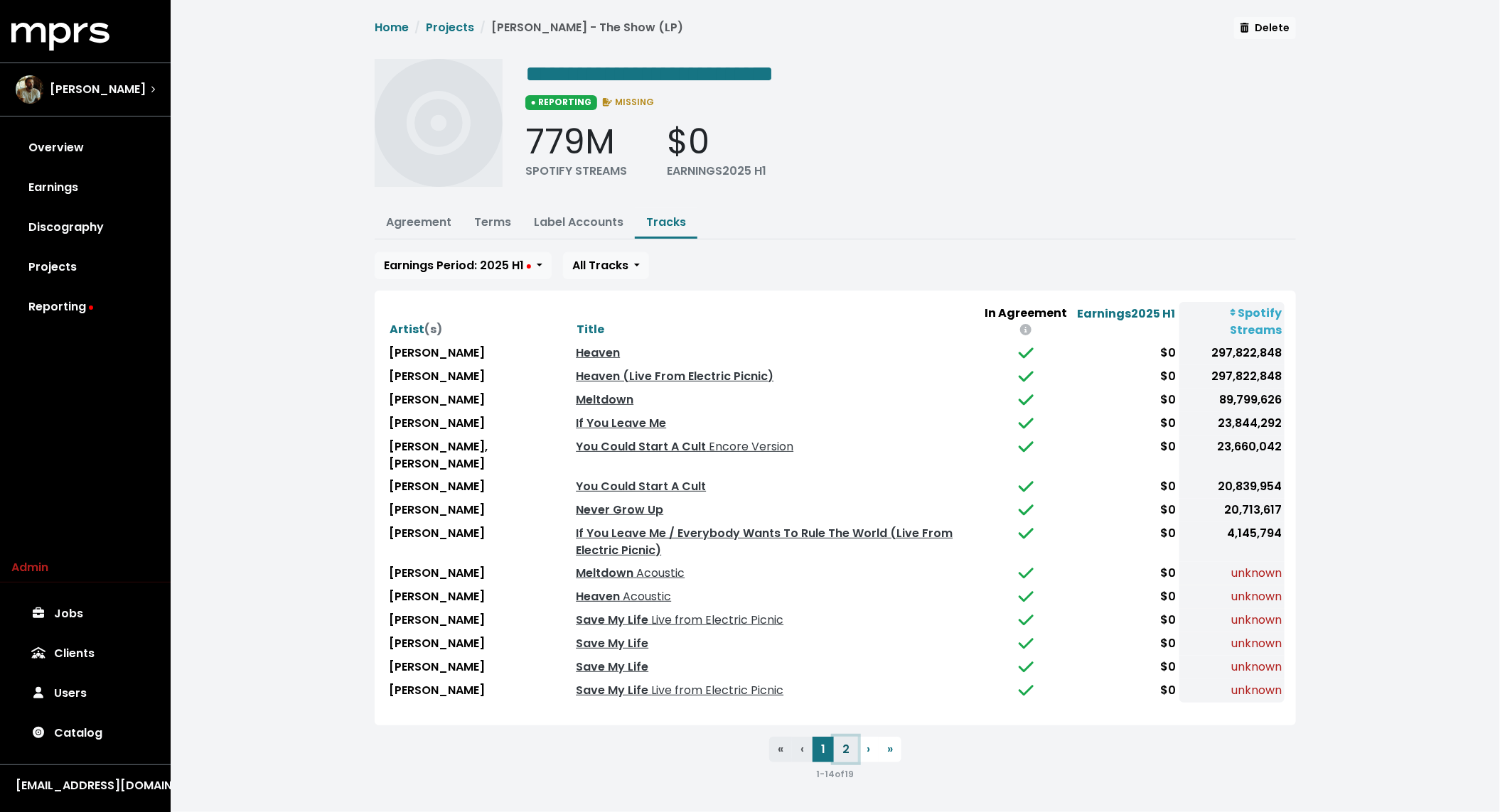
click at [847, 747] on button "2" at bounding box center [846, 749] width 24 height 26
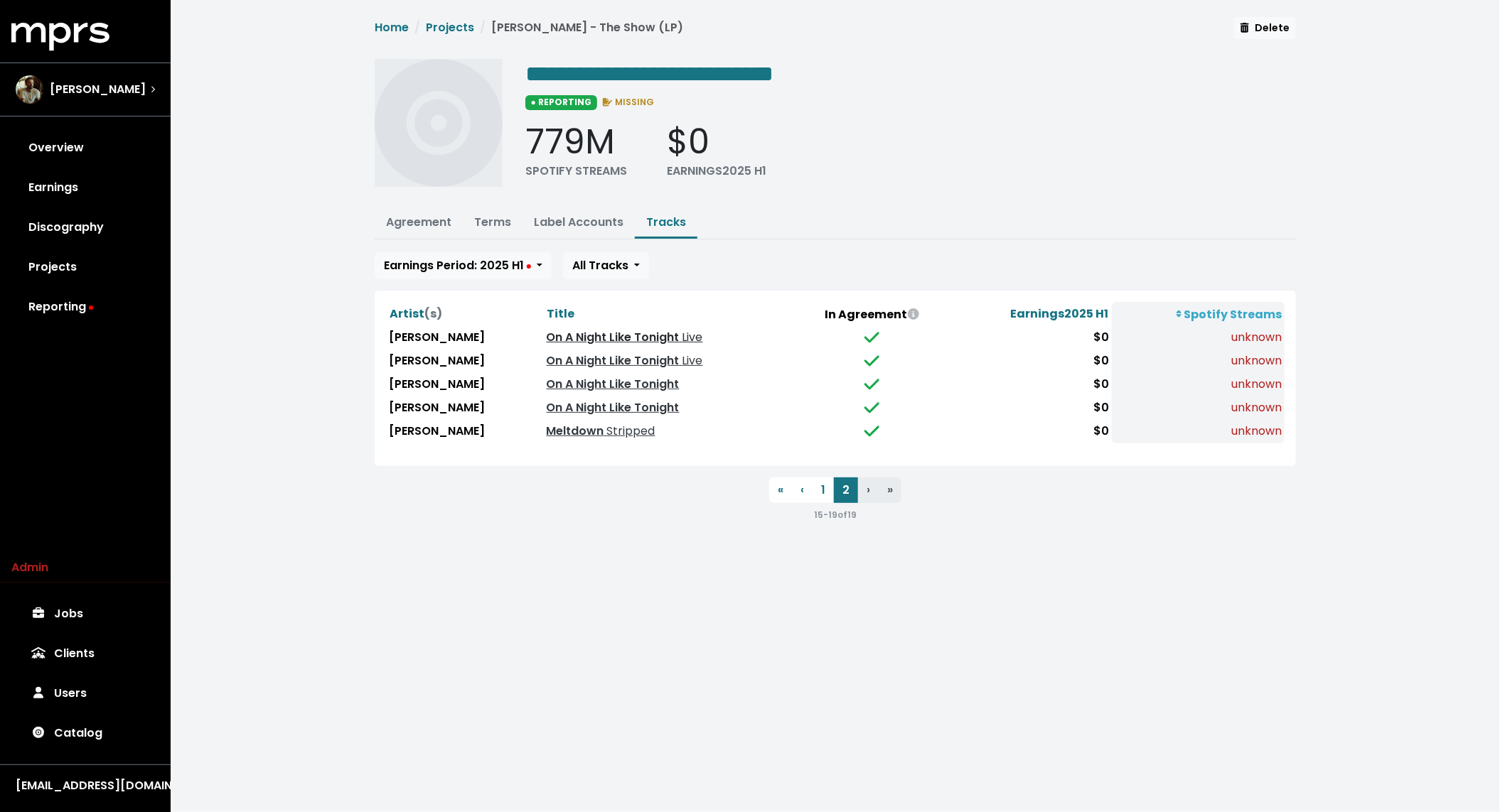
click at [604, 330] on link "On A Night Like Tonight Live" at bounding box center [624, 337] width 156 height 17
click at [592, 353] on link "On A Night Like Tonight Live" at bounding box center [624, 360] width 156 height 17
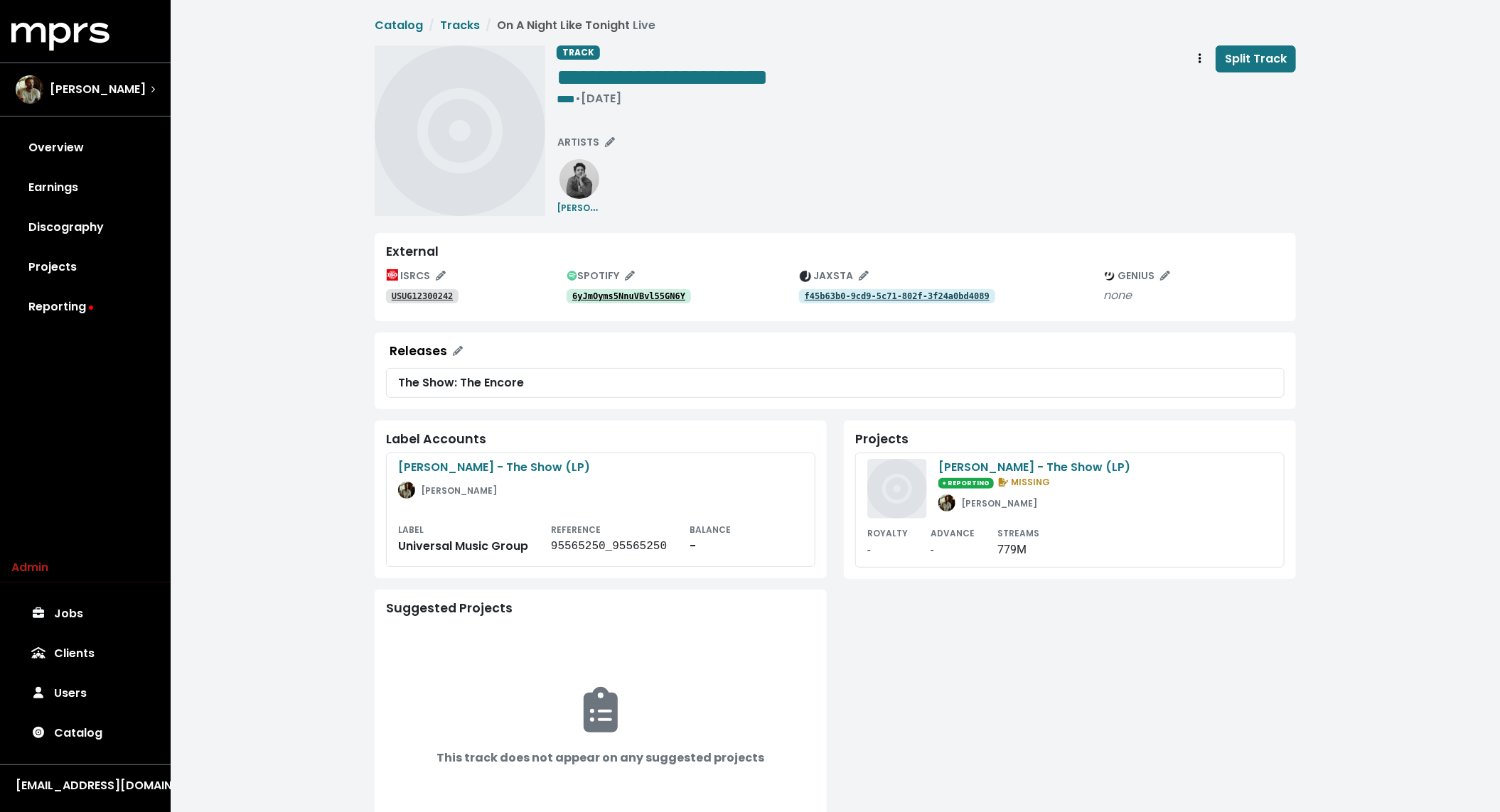
click at [433, 297] on tt "USUG12300242" at bounding box center [423, 296] width 62 height 10
click at [1195, 56] on button "Track actions" at bounding box center [1200, 59] width 31 height 27
click at [1210, 86] on link "Merge" at bounding box center [1240, 90] width 112 height 23
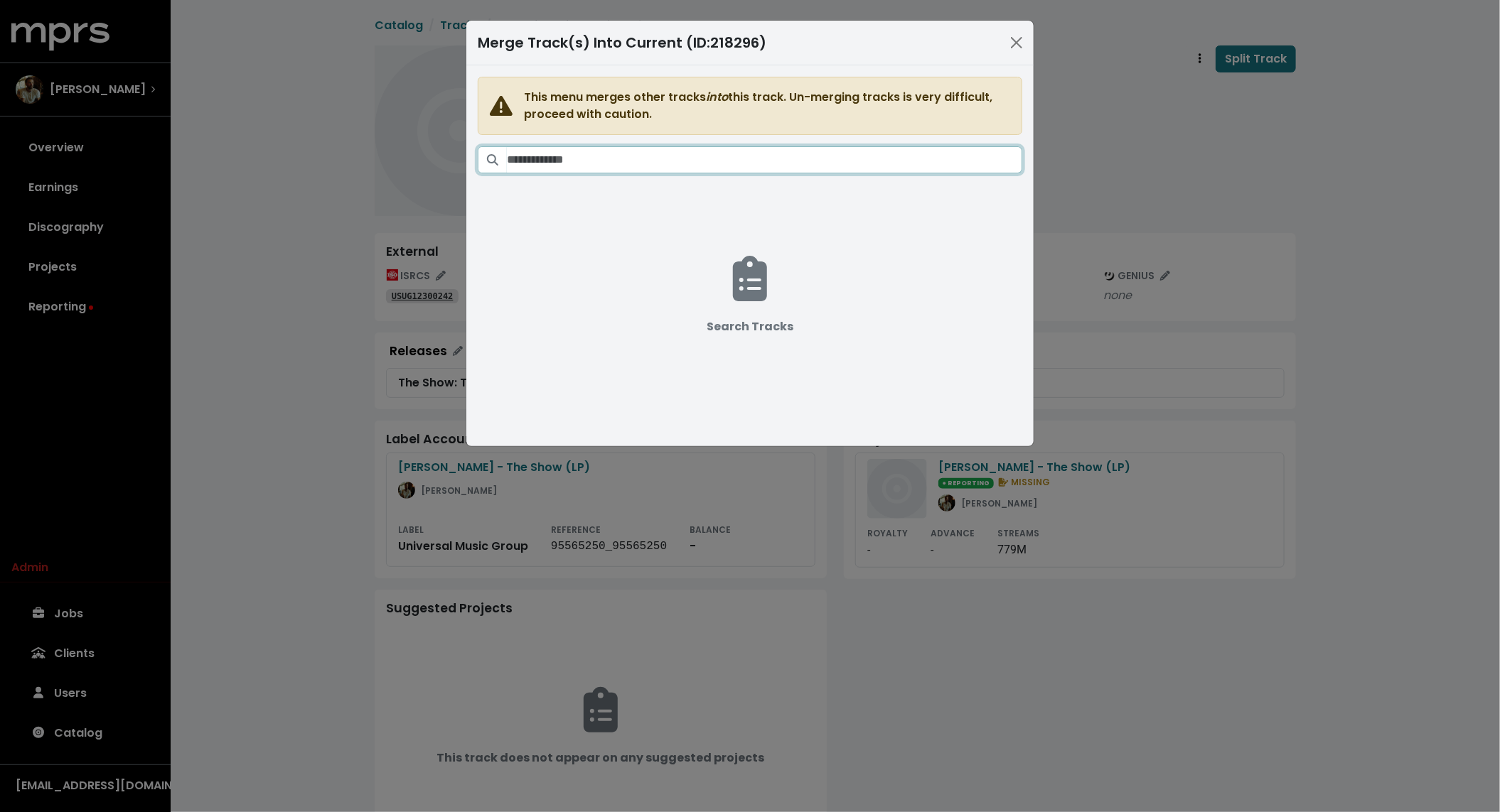
click at [773, 148] on input "Search tracks" at bounding box center [765, 160] width 516 height 27
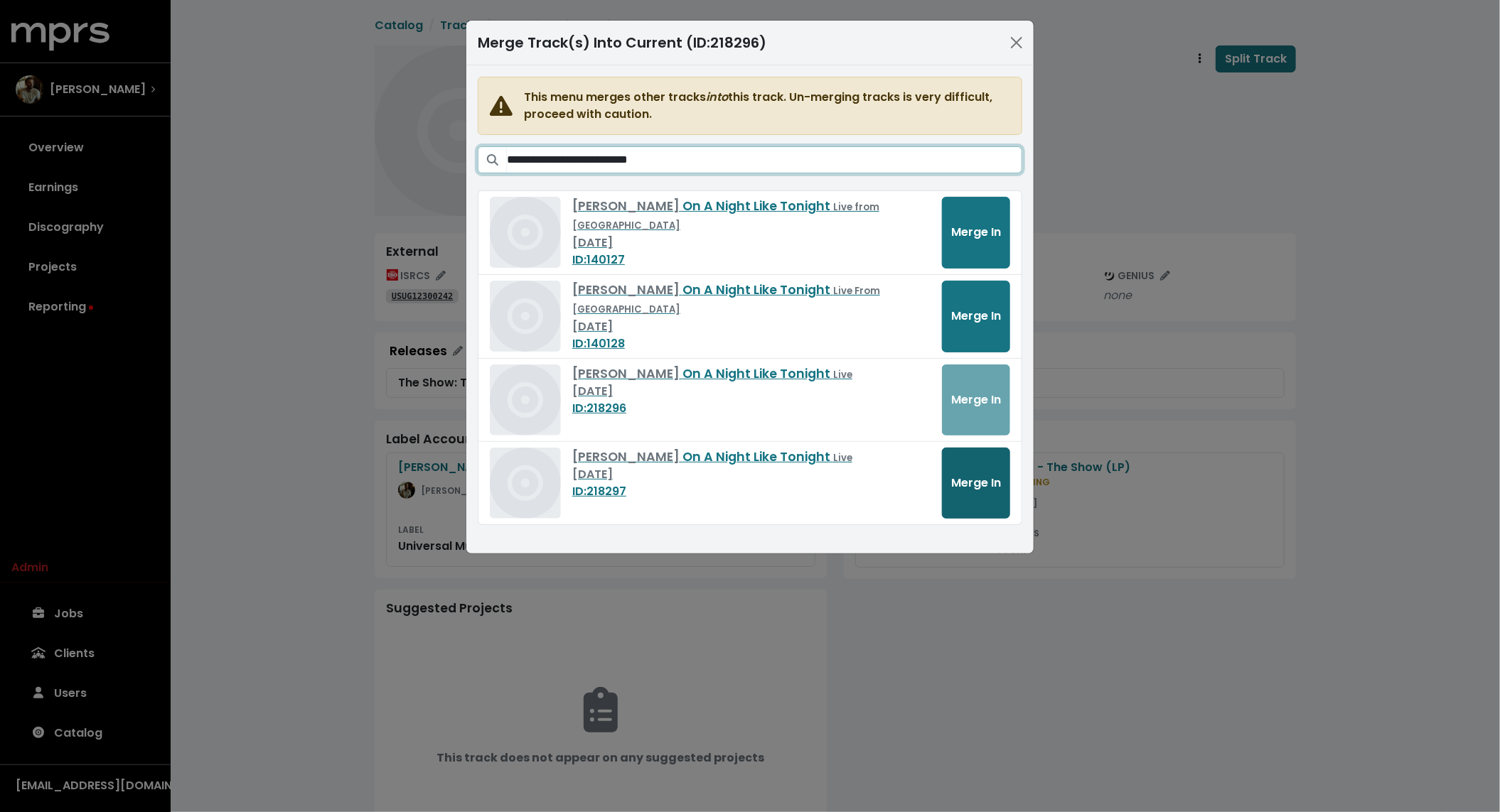
type input "**********"
click at [978, 479] on span "Merge In" at bounding box center [976, 483] width 49 height 17
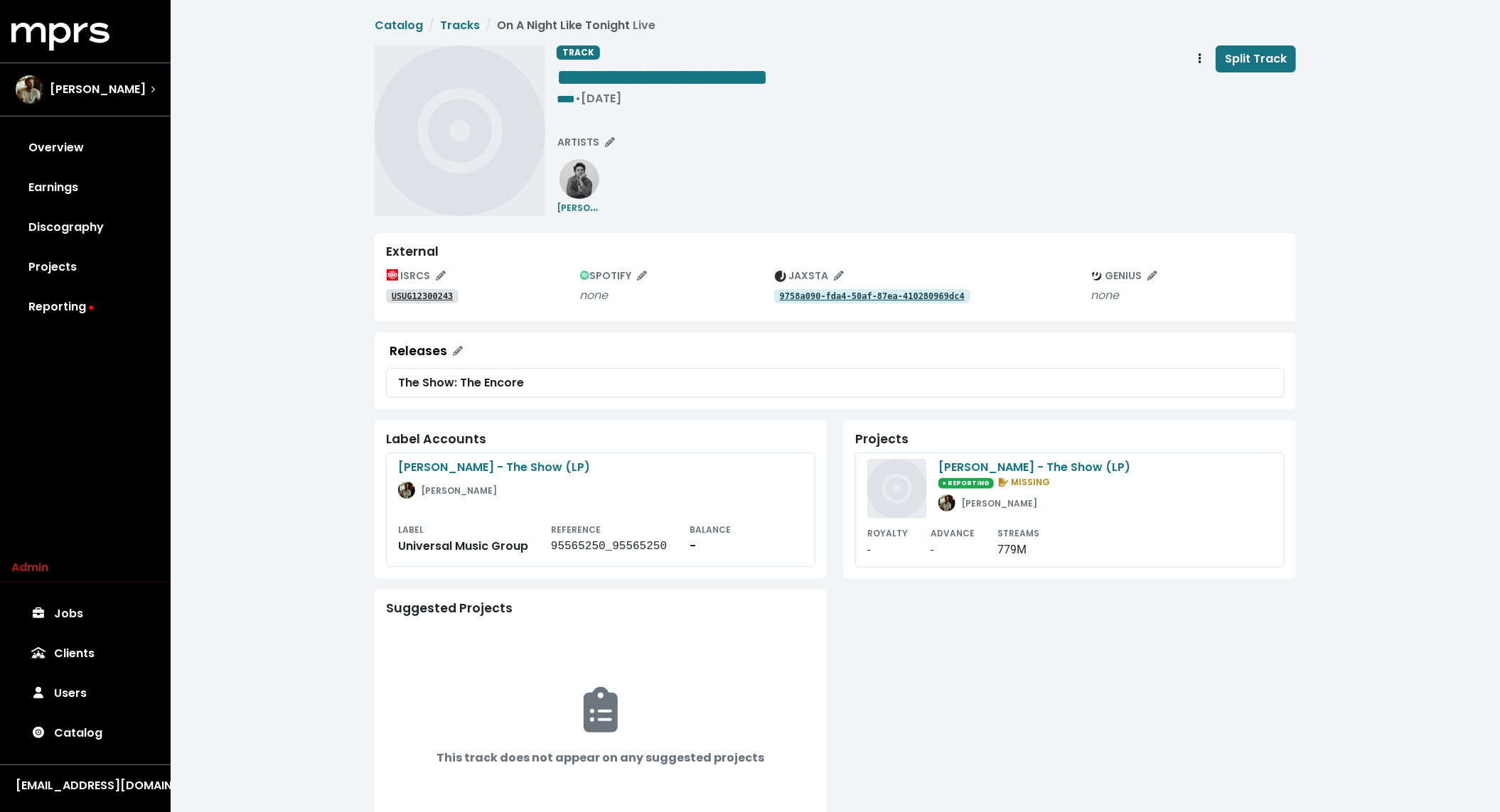
click at [433, 297] on tt "USUG12300243" at bounding box center [423, 296] width 62 height 10
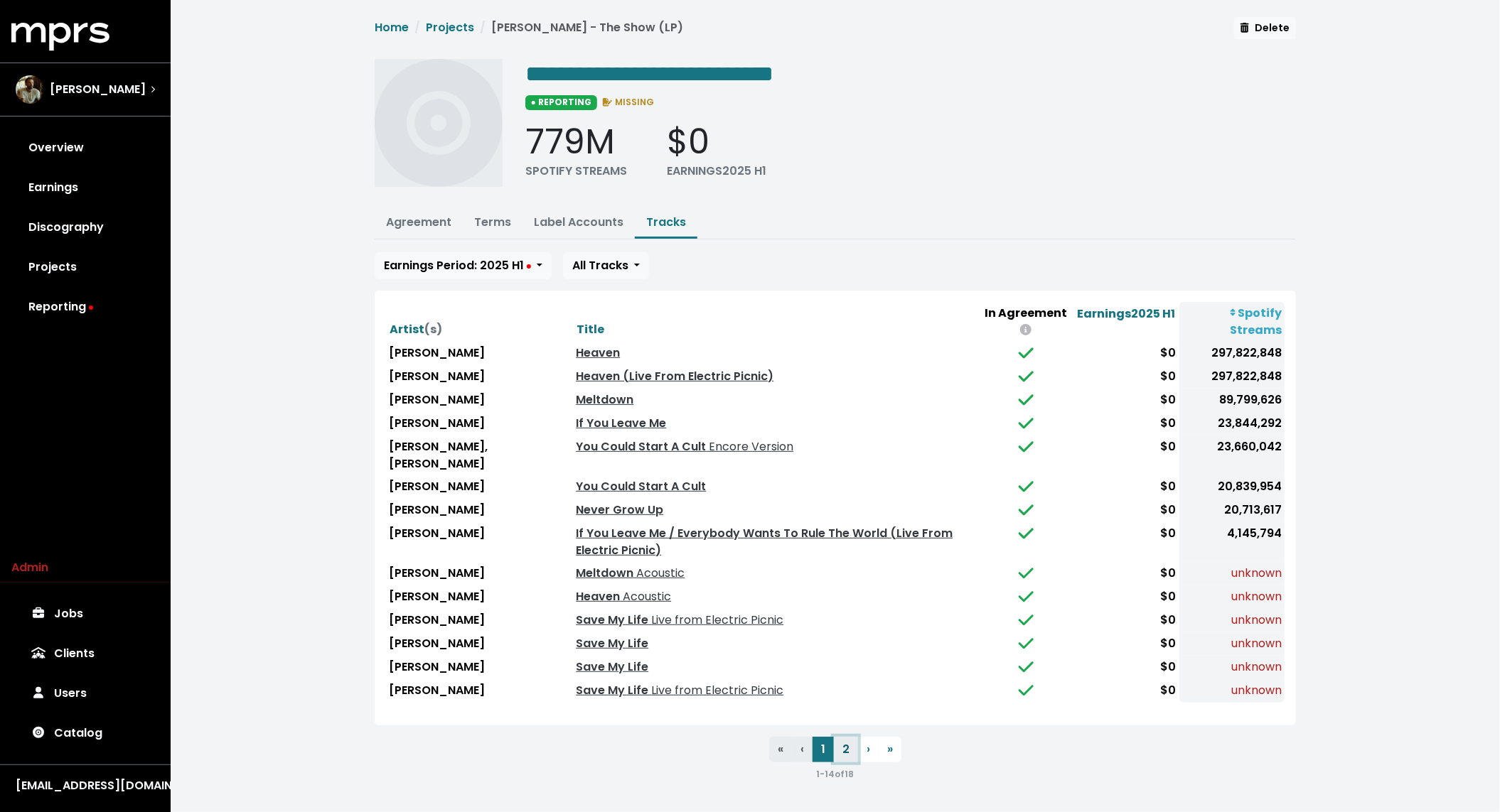
click at [846, 740] on button "2" at bounding box center [846, 749] width 24 height 26
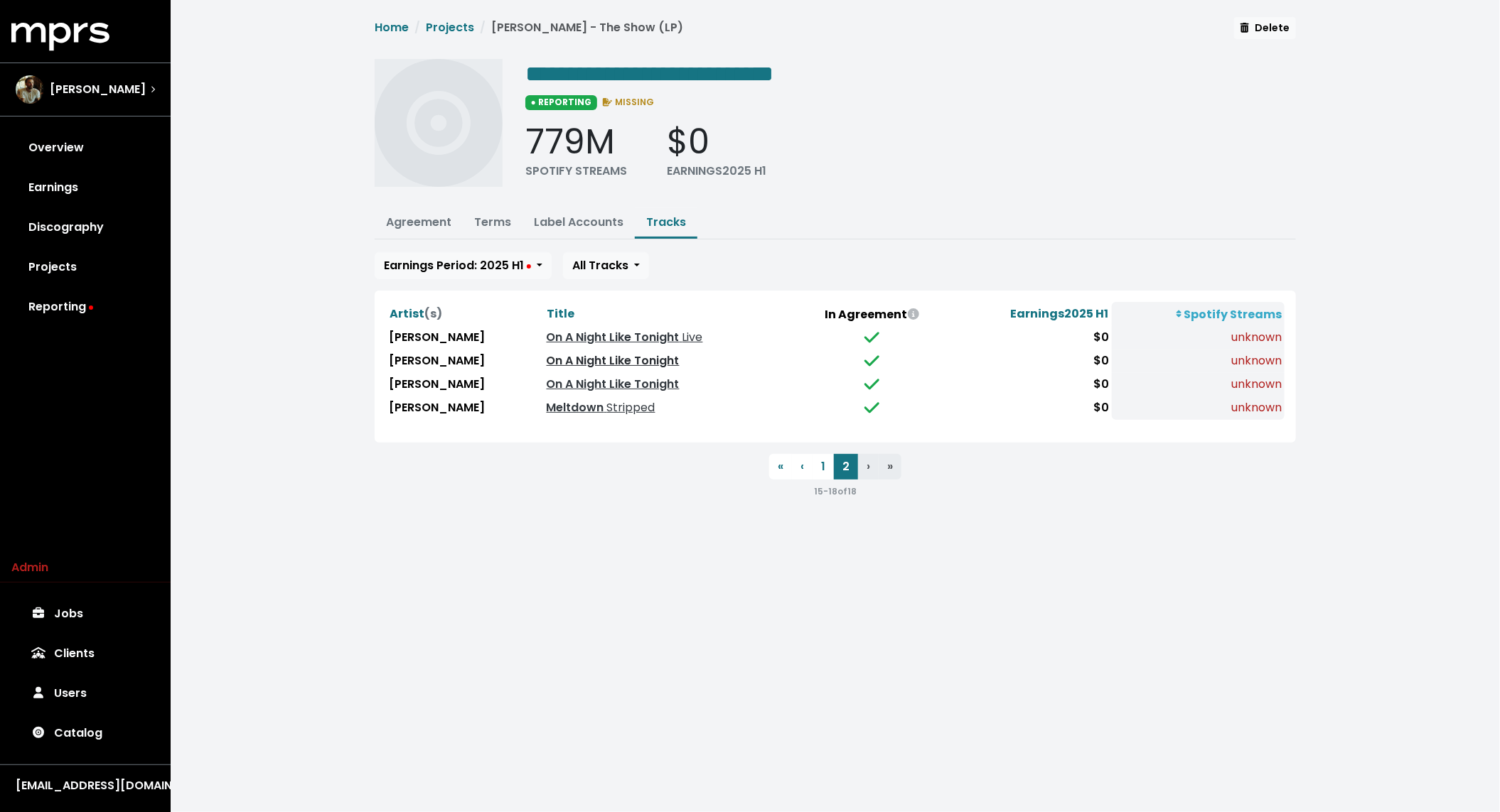
click at [627, 355] on link "On A Night Like Tonight" at bounding box center [613, 360] width 133 height 17
click at [617, 380] on link "On A Night Like Tonight" at bounding box center [613, 384] width 133 height 17
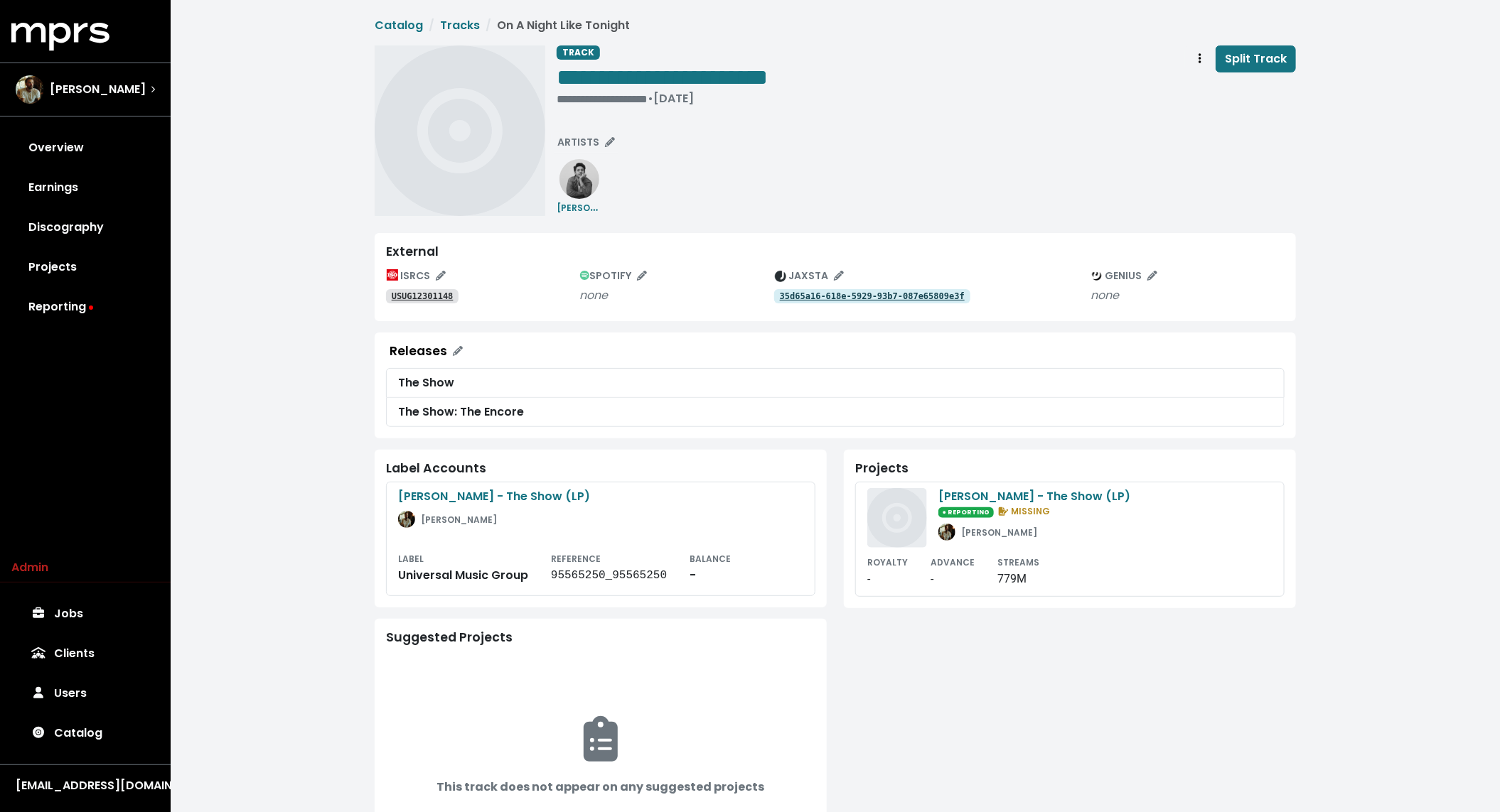
click at [834, 294] on tt "35d65a16-618e-5929-93b7-087e65809e3f" at bounding box center [871, 296] width 185 height 10
click at [1192, 59] on button "Track actions" at bounding box center [1200, 59] width 31 height 27
click at [1220, 93] on link "Merge" at bounding box center [1240, 90] width 112 height 23
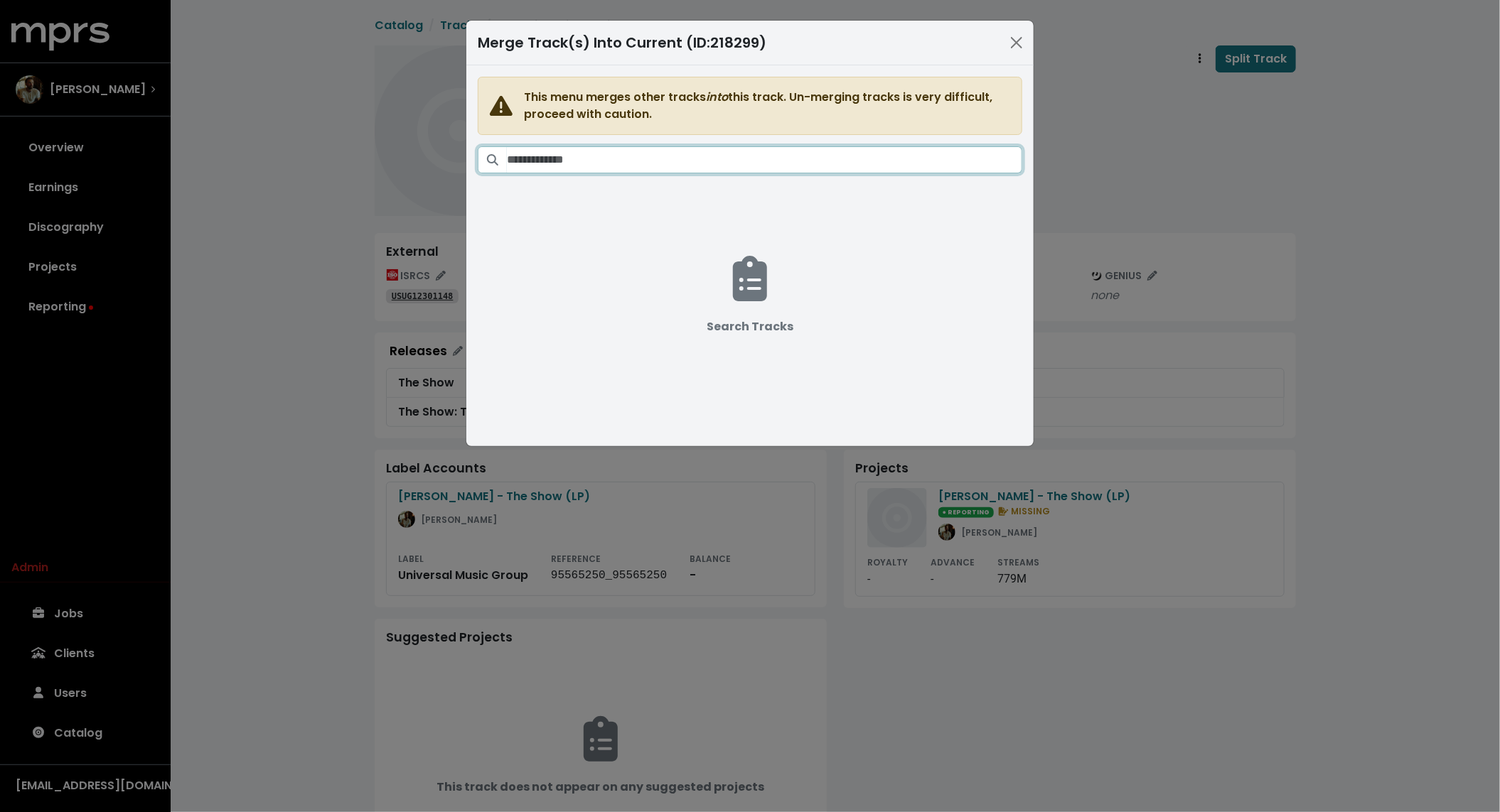
click at [878, 162] on input "Search tracks" at bounding box center [765, 160] width 516 height 27
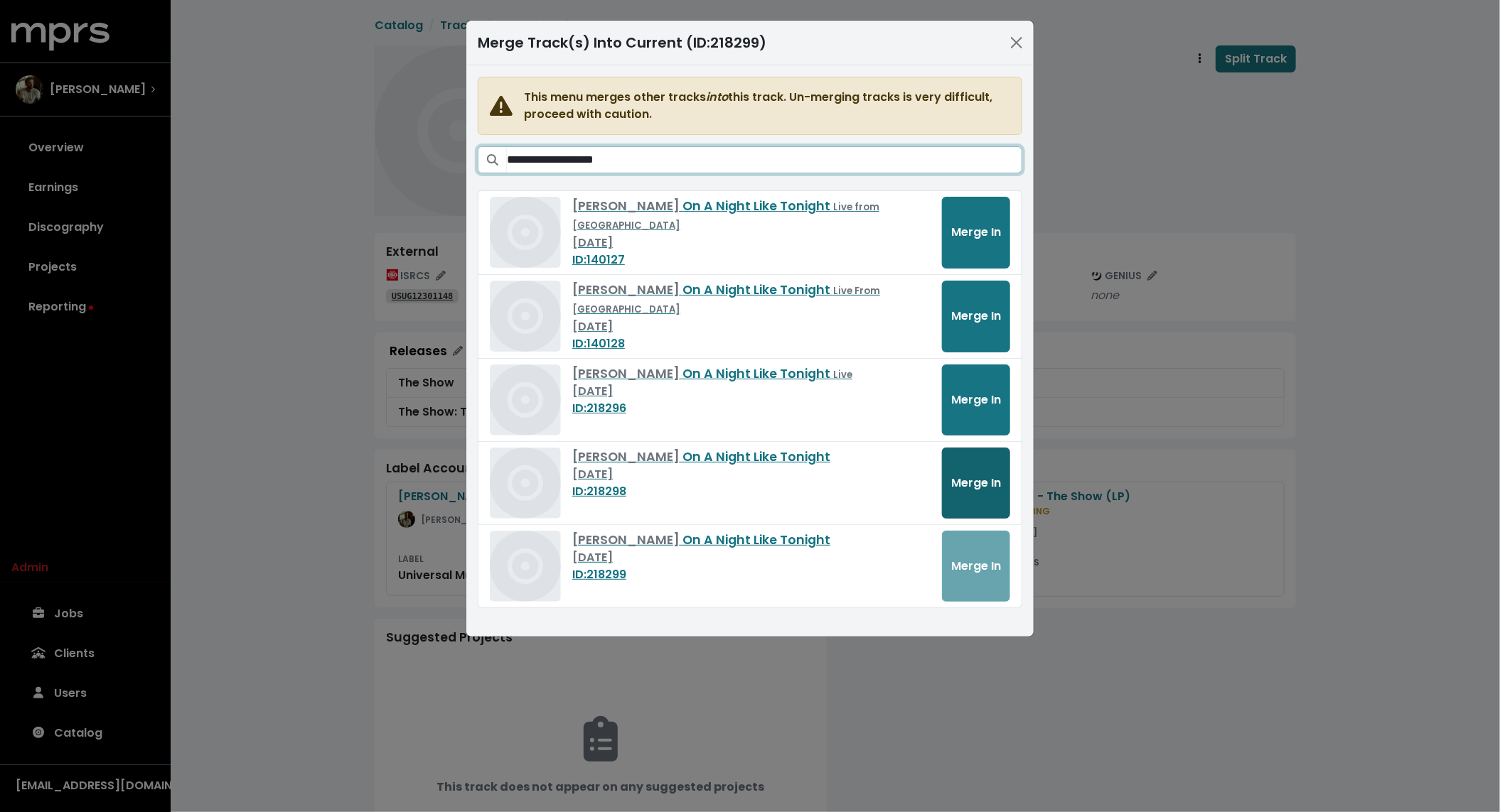
type input "**********"
click at [973, 487] on span "Merge In" at bounding box center [976, 483] width 49 height 17
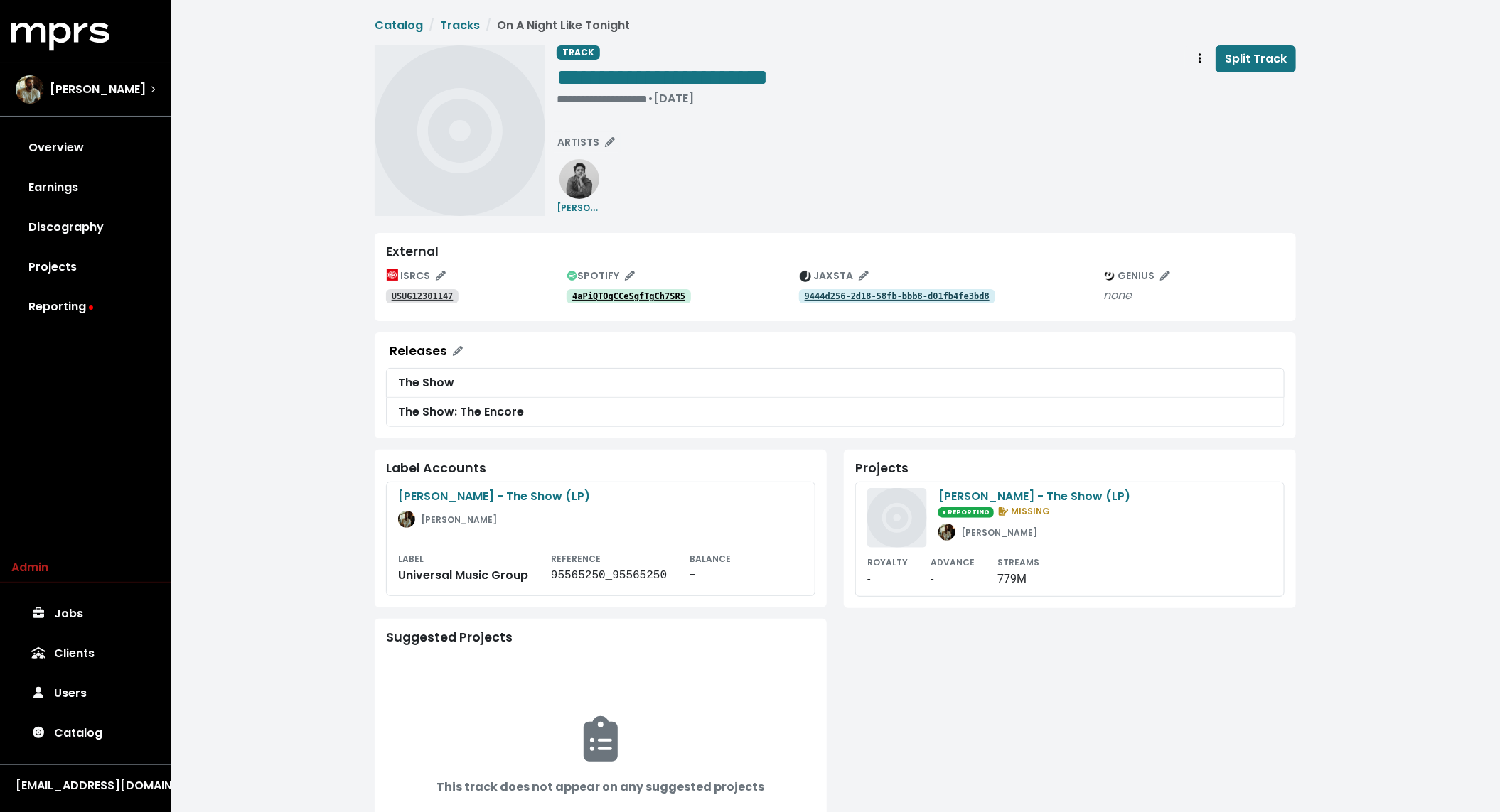
click at [834, 294] on tt "9444d256-2d18-58fb-bbb8-d01fb4fe3bd8" at bounding box center [897, 296] width 185 height 10
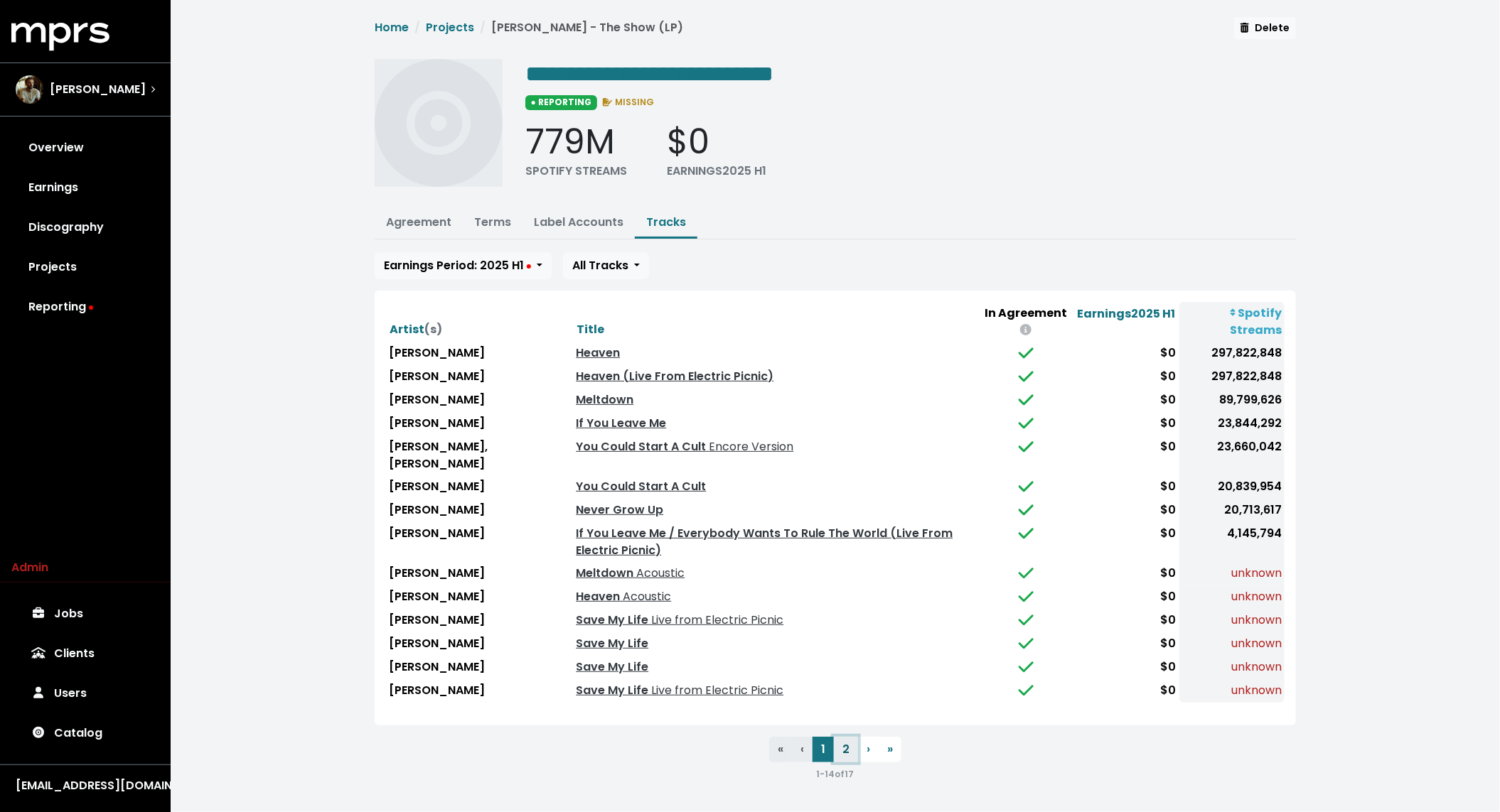
click at [849, 750] on button "2" at bounding box center [846, 749] width 24 height 26
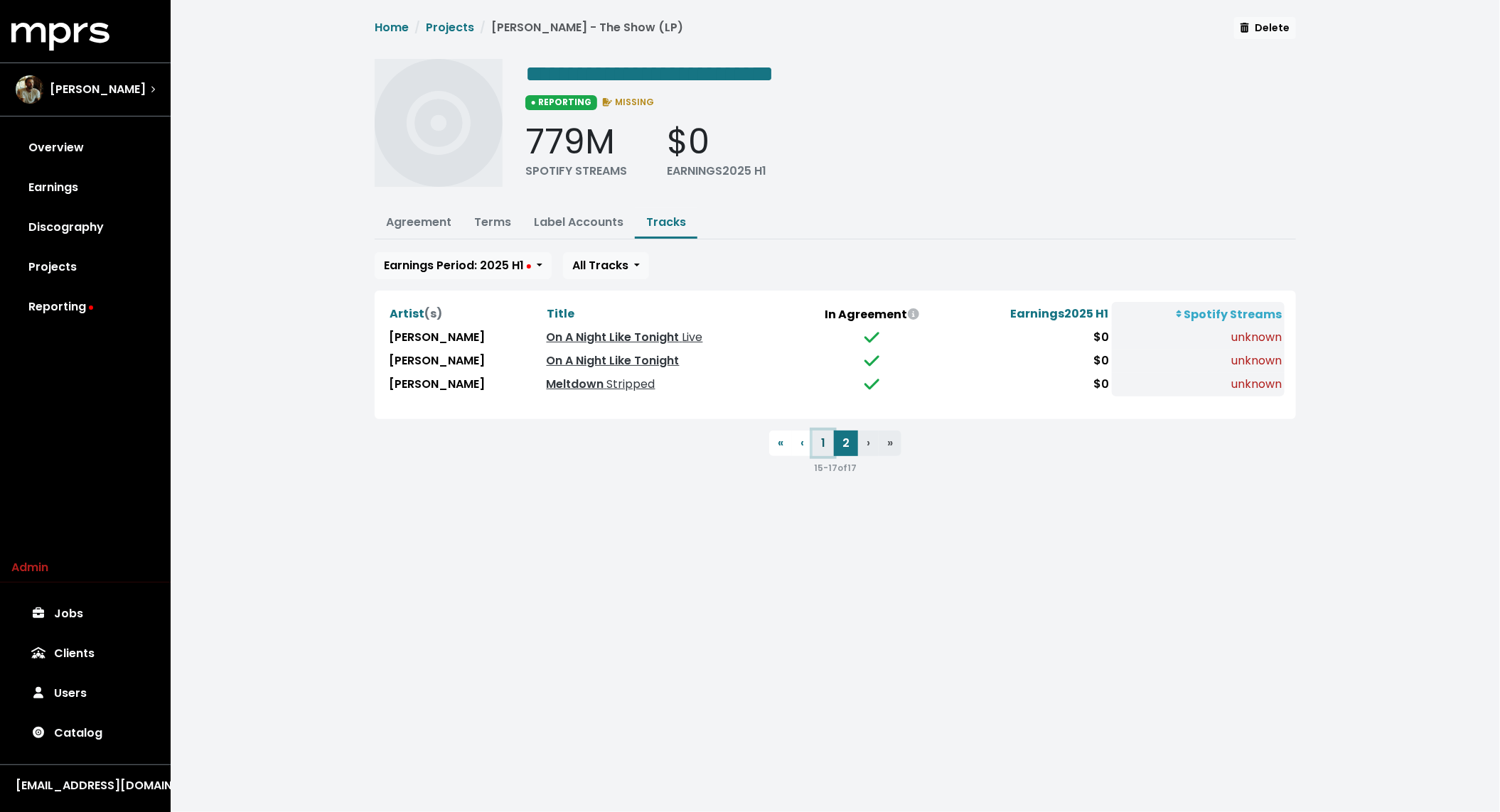
click at [825, 444] on button "1" at bounding box center [823, 443] width 21 height 26
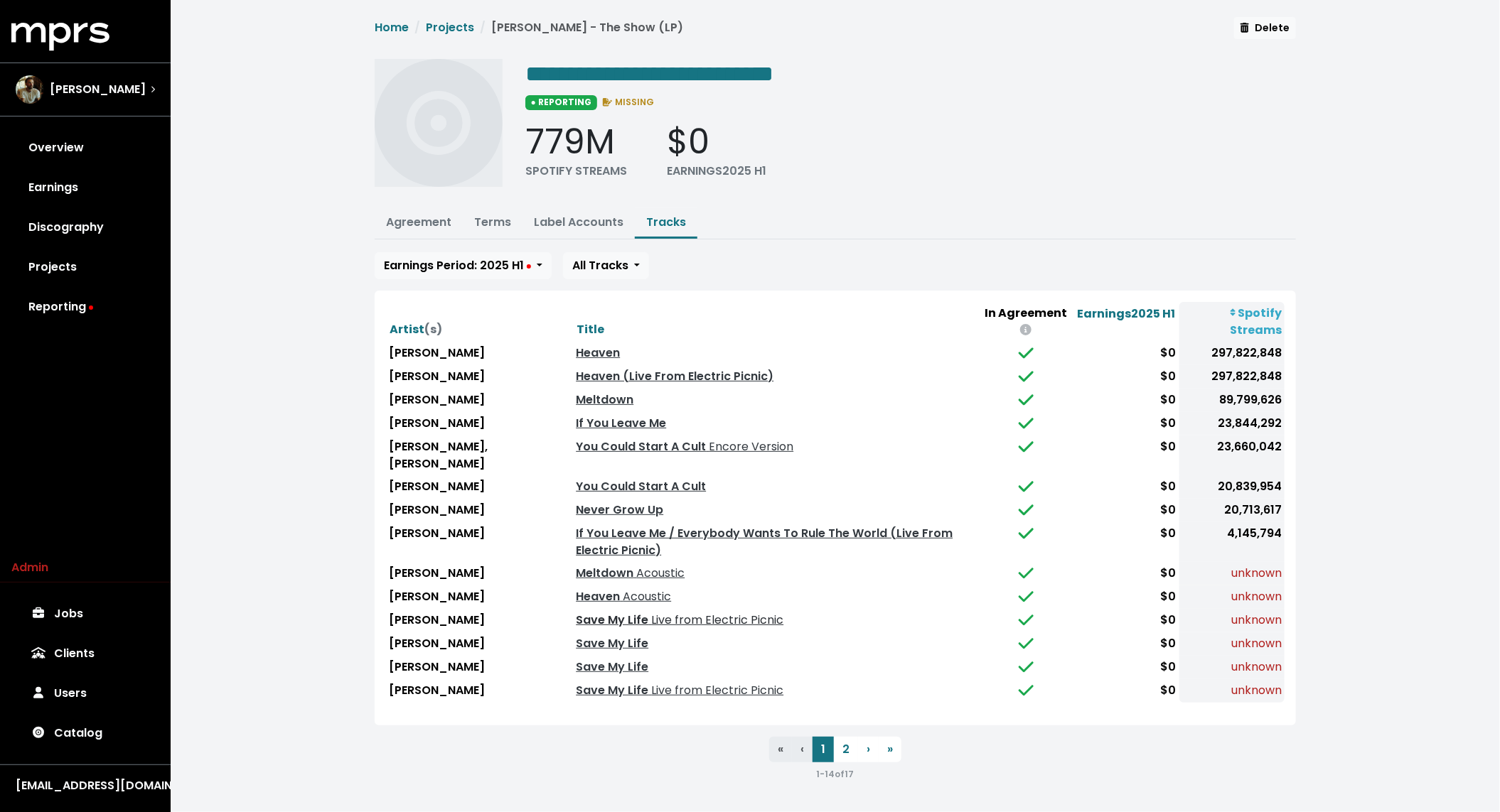
click at [588, 621] on link "Save My Life Live from Electric Picnic" at bounding box center [679, 620] width 207 height 17
click at [648, 684] on span "Live from Electric Picnic" at bounding box center [715, 690] width 135 height 17
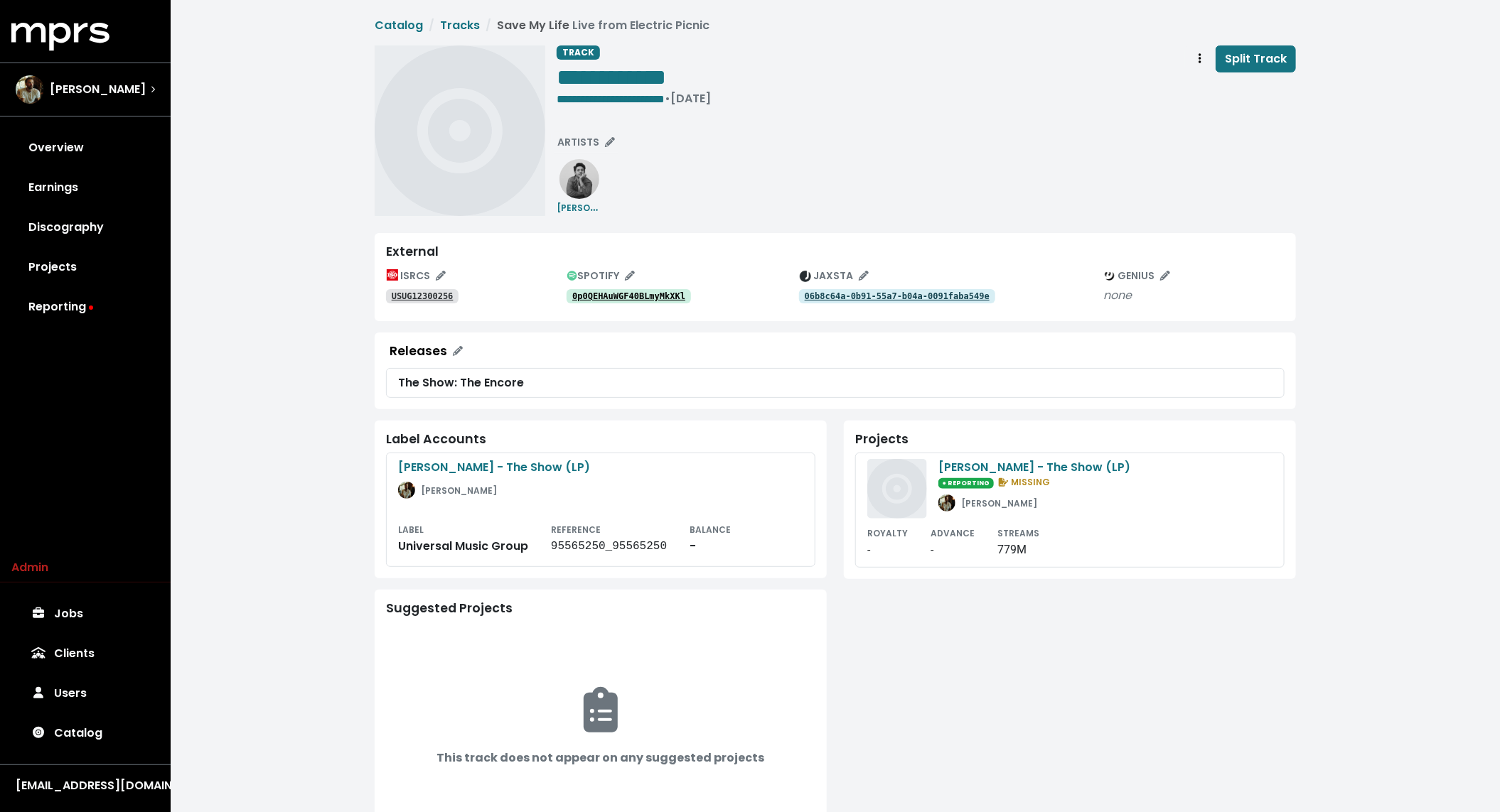
click at [889, 291] on tt "06b8c64a-0b91-55a7-b04a-0091faba549e" at bounding box center [897, 296] width 185 height 10
click at [405, 299] on tt "USUG12300256" at bounding box center [423, 296] width 62 height 10
click at [1198, 51] on span "Track actions" at bounding box center [1200, 58] width 12 height 17
click at [1204, 82] on link "Merge" at bounding box center [1240, 90] width 112 height 23
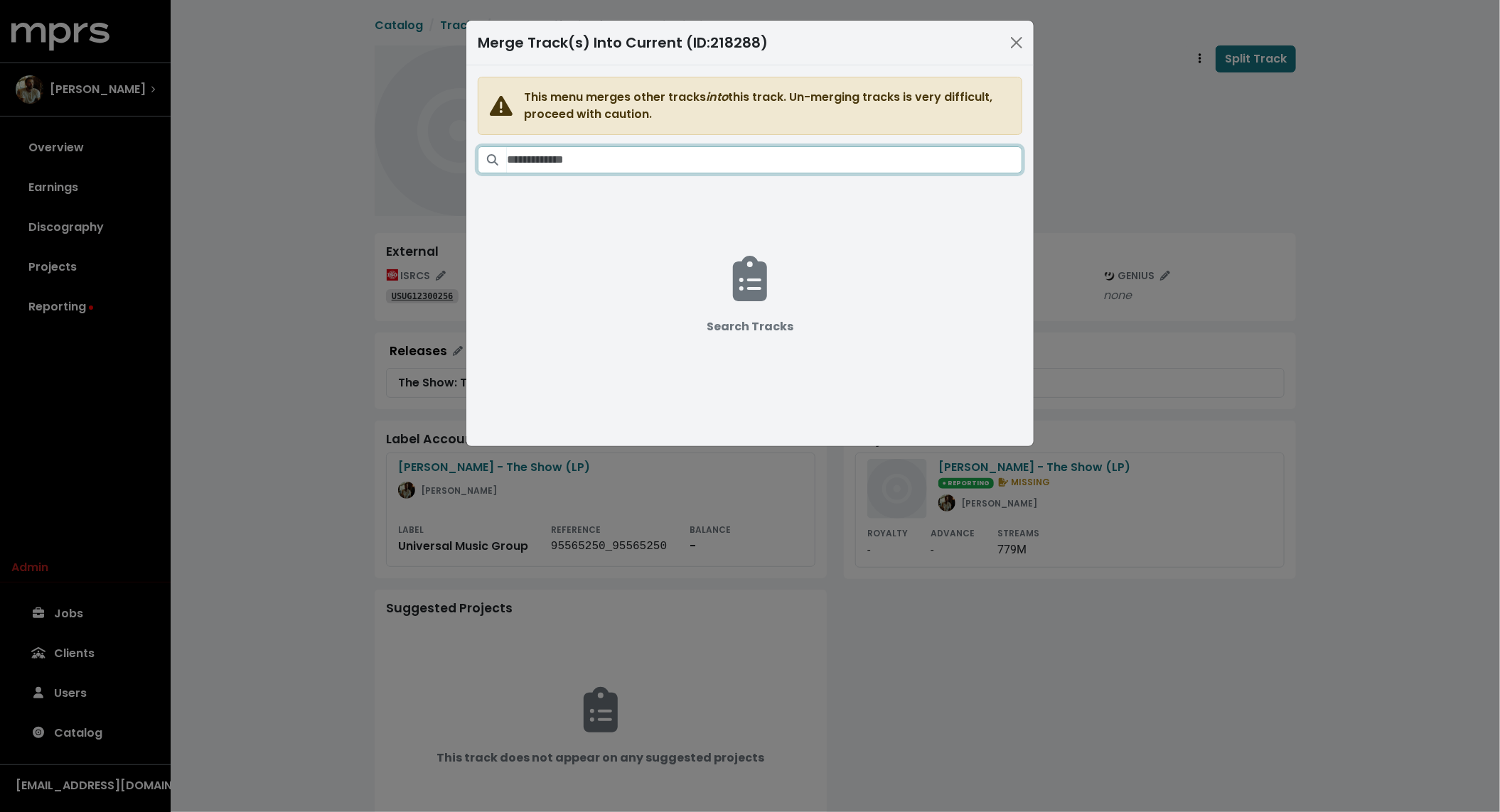
click at [792, 152] on input "Search tracks" at bounding box center [765, 160] width 516 height 27
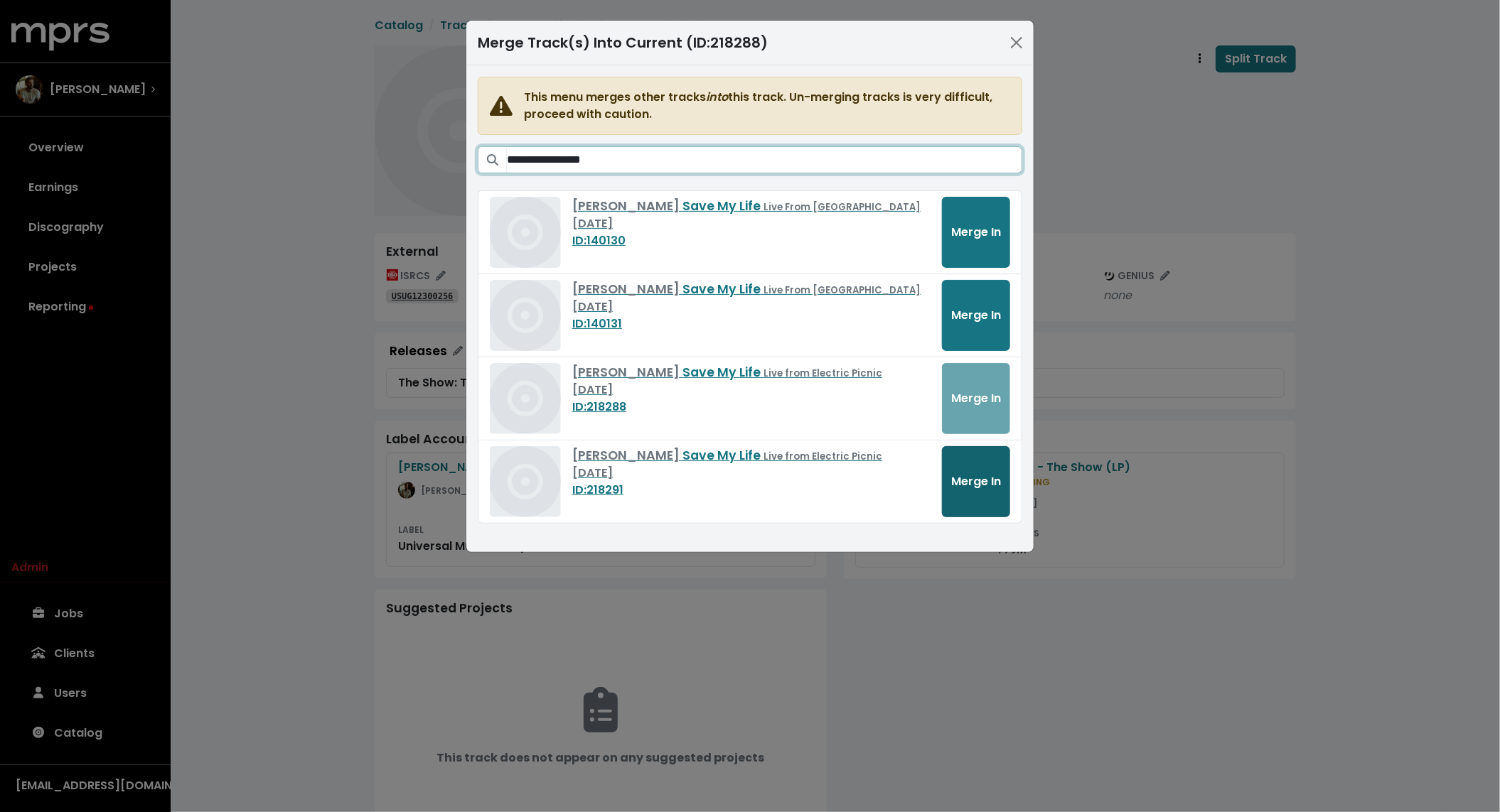
type input "**********"
click at [976, 477] on span "Merge In" at bounding box center [976, 481] width 49 height 17
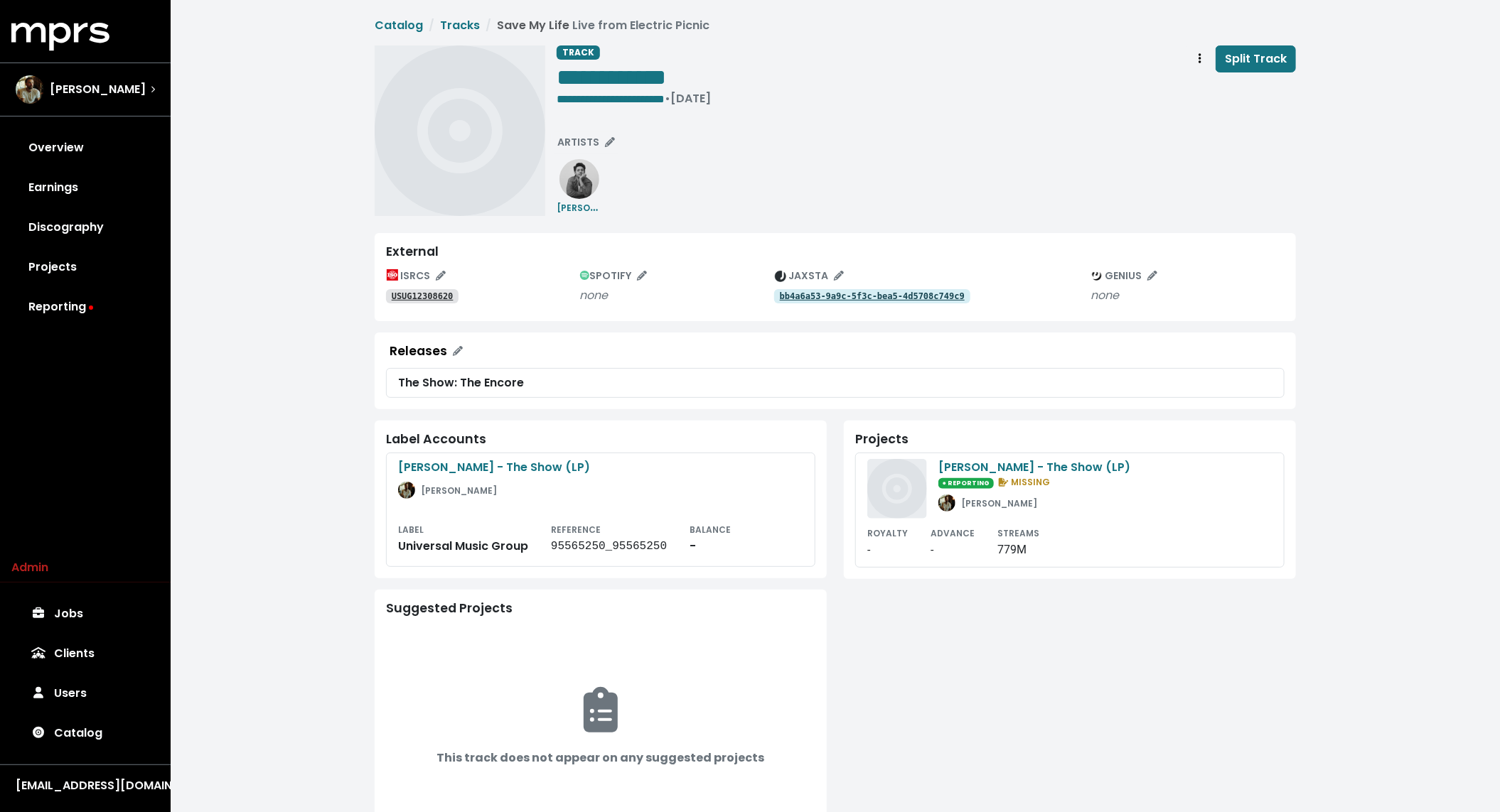
click at [889, 291] on tt "bb4a6a53-9a9c-5f3c-bea5-4d5708c749c9" at bounding box center [871, 296] width 185 height 10
click at [407, 301] on link "USUG12308620" at bounding box center [422, 297] width 72 height 14
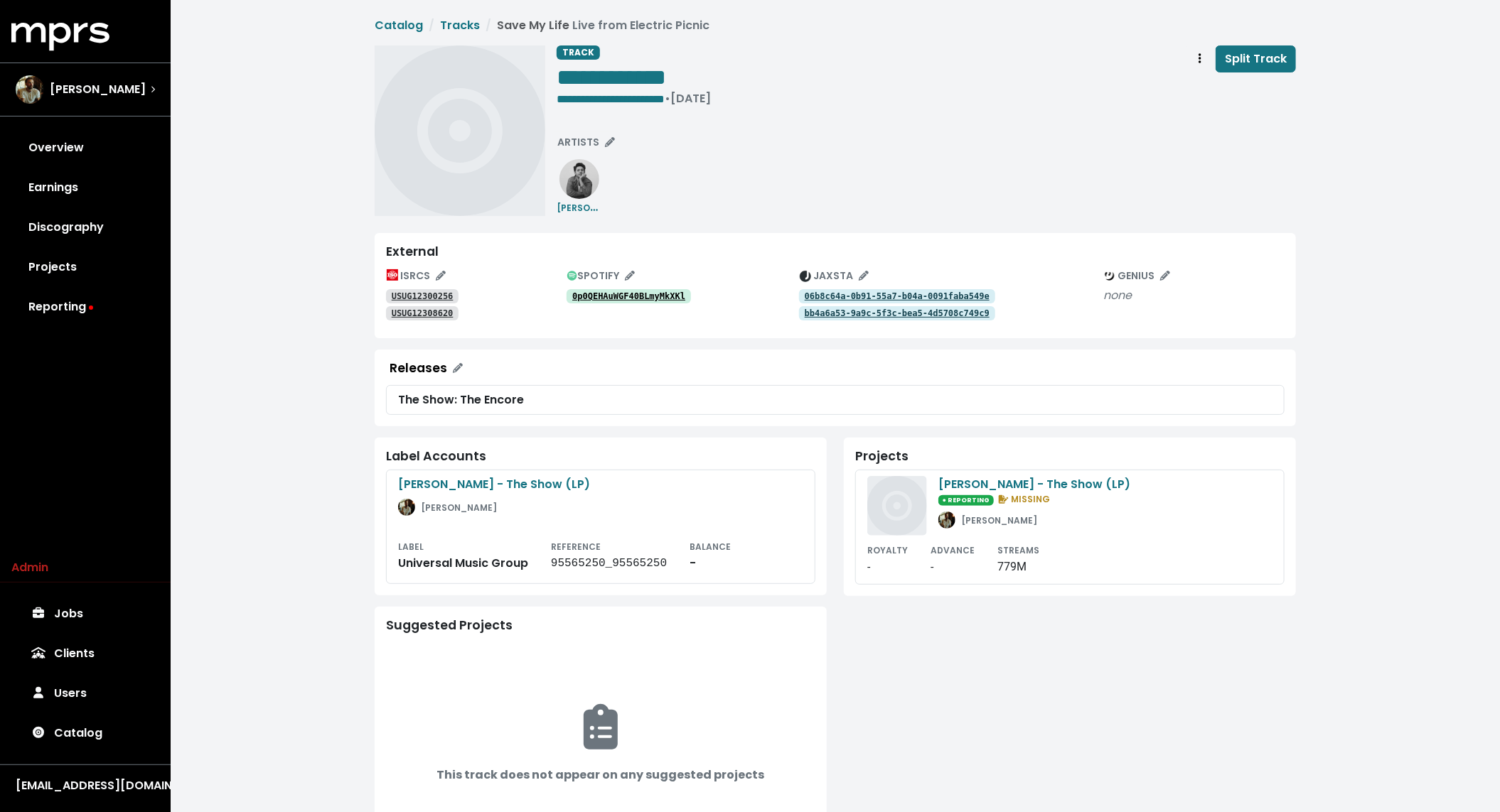
click at [878, 194] on div "**********" at bounding box center [927, 131] width 740 height 170
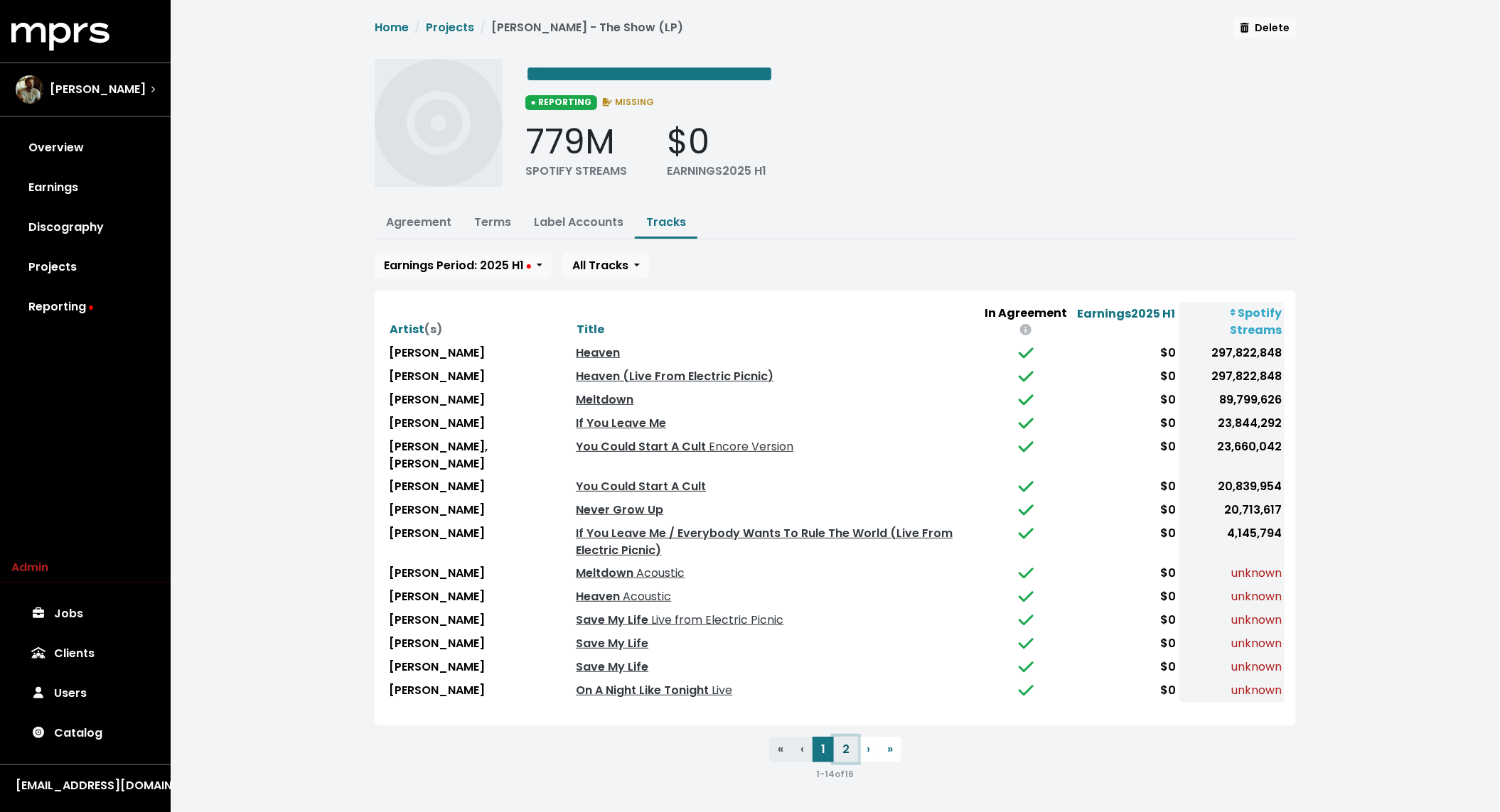
click at [849, 747] on button "2" at bounding box center [846, 749] width 24 height 26
click at [580, 635] on link "Save My Life" at bounding box center [612, 643] width 72 height 17
click at [576, 665] on link "Save My Life" at bounding box center [612, 667] width 72 height 17
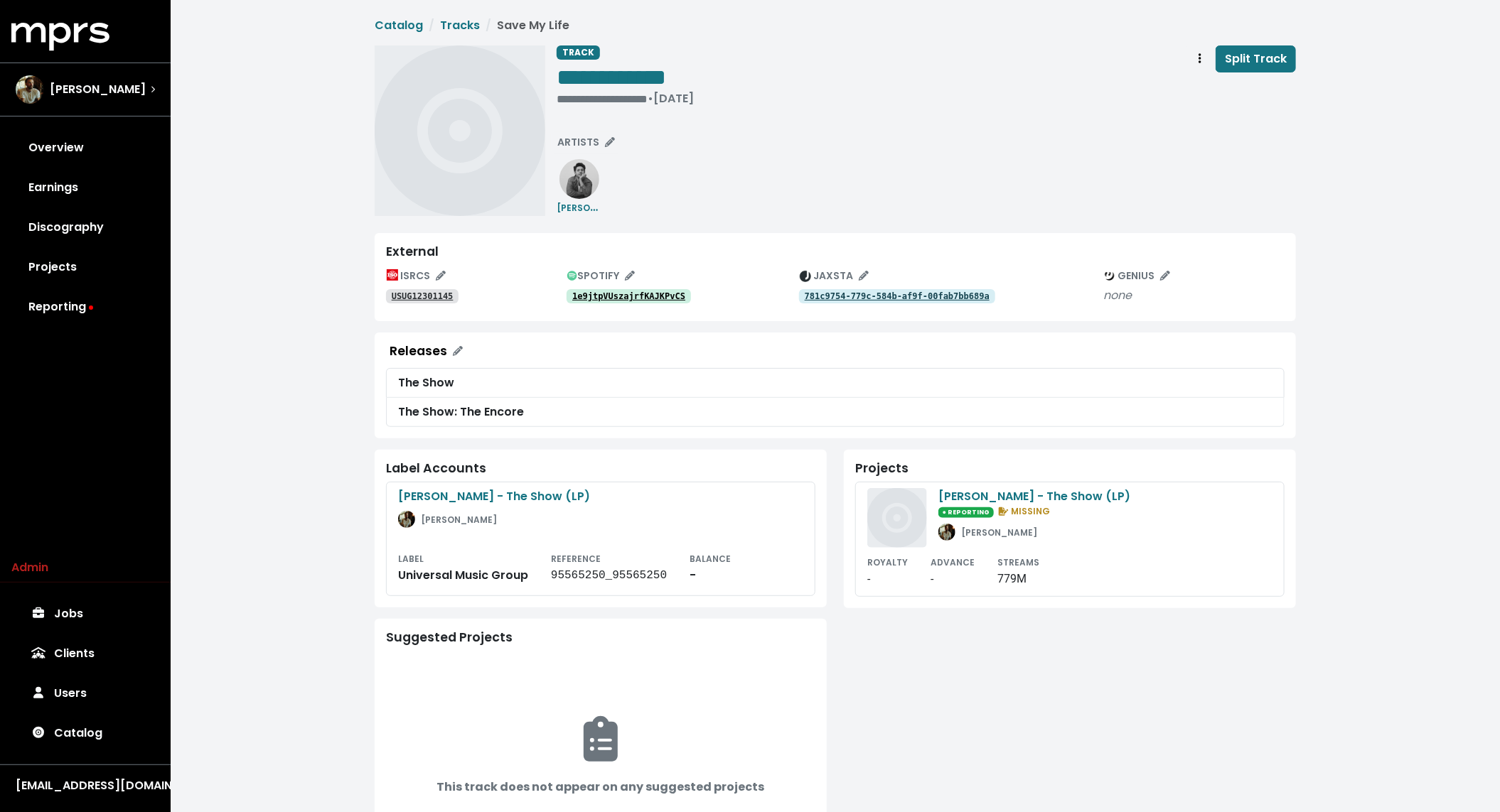
click at [821, 300] on tt "781c9754-779c-584b-af9f-00fab7bb689a" at bounding box center [897, 296] width 185 height 10
click at [1196, 63] on span "Track actions" at bounding box center [1200, 58] width 12 height 17
click at [1214, 95] on link "Merge" at bounding box center [1240, 90] width 112 height 23
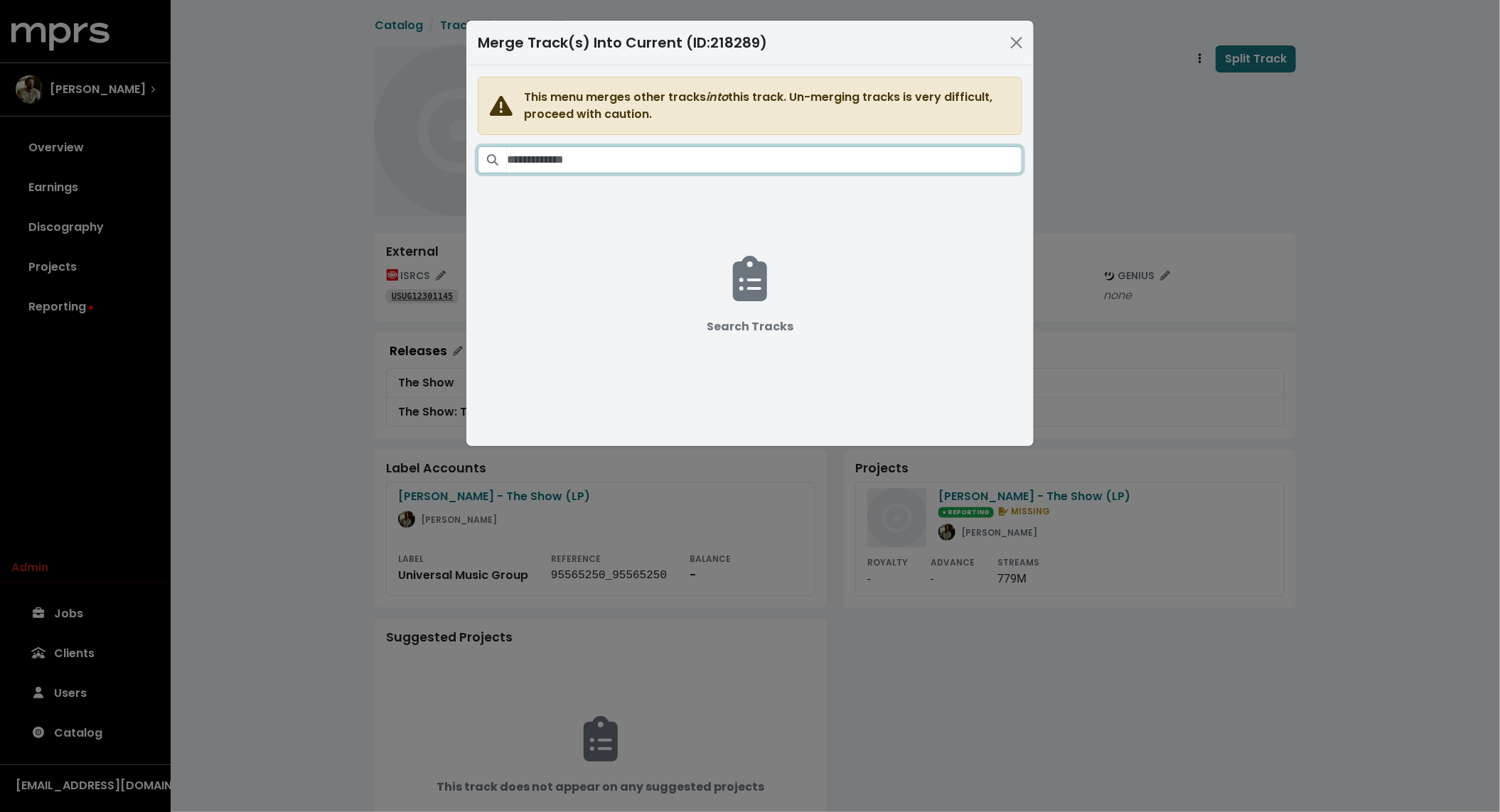
click at [725, 168] on input "Search tracks" at bounding box center [765, 160] width 516 height 27
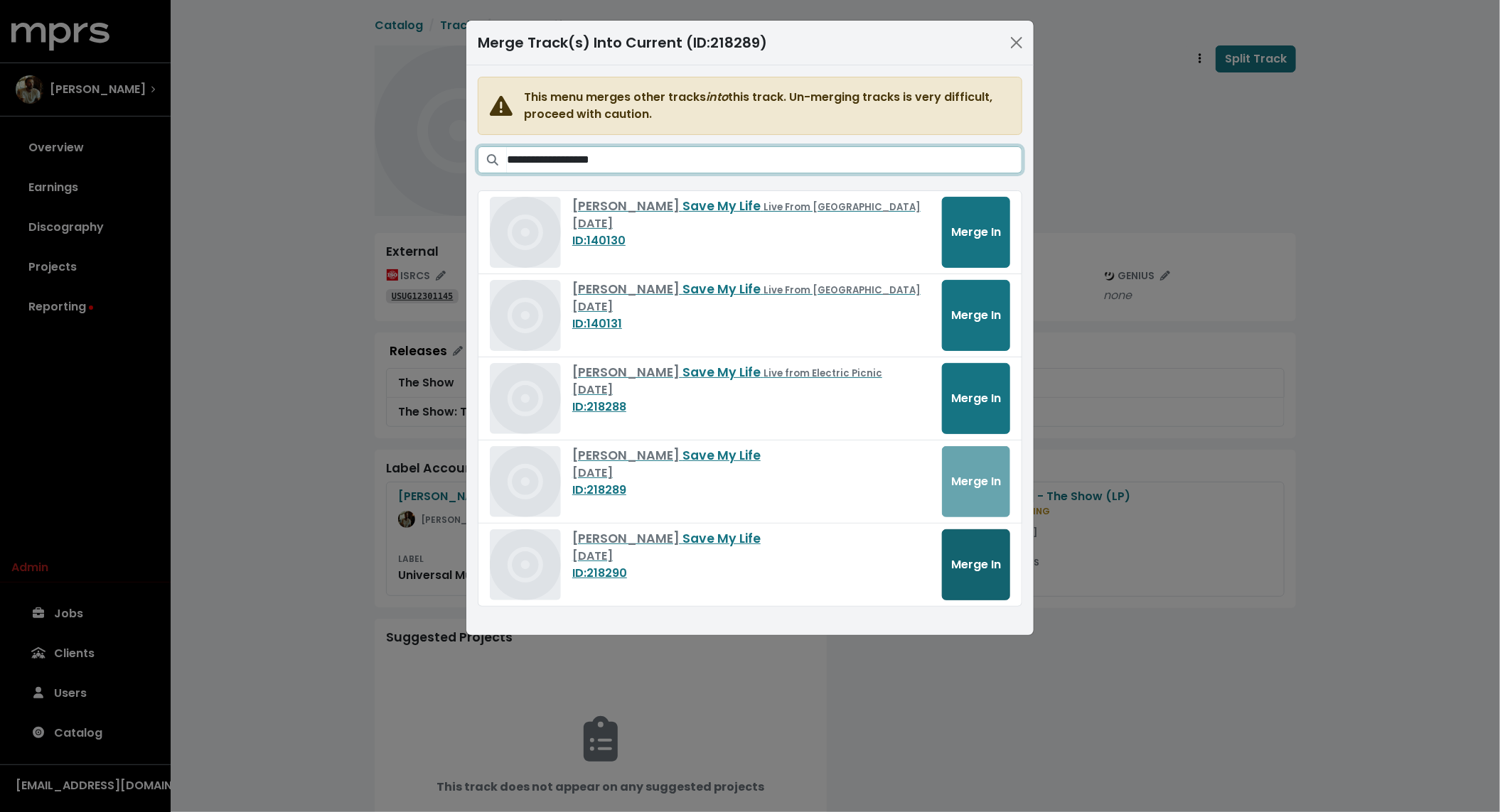
type input "**********"
click at [963, 574] on button "Merge In" at bounding box center [976, 565] width 68 height 71
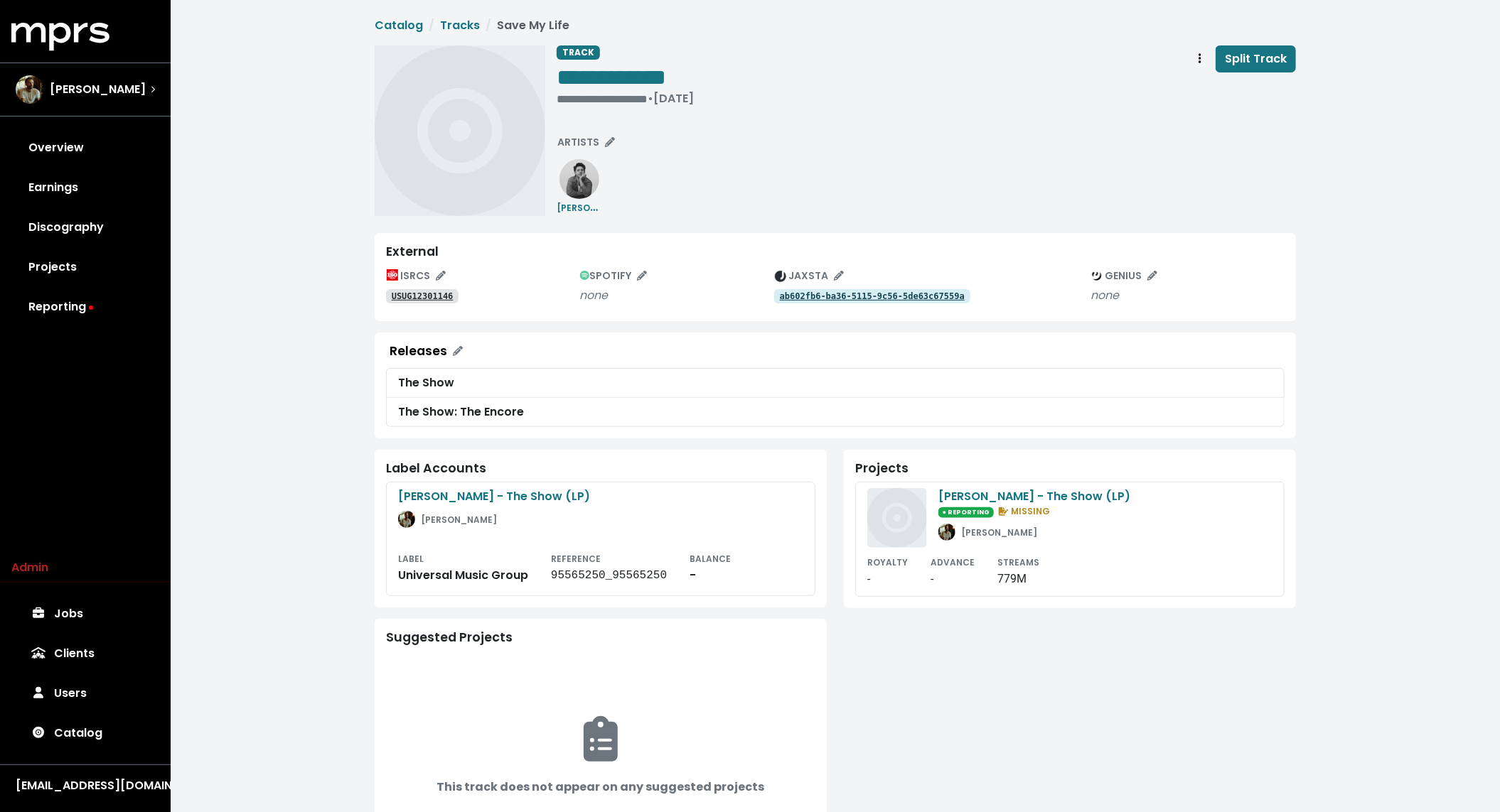
click at [821, 300] on tt "ab602fb6-ba36-5115-9c56-5de63c67559a" at bounding box center [871, 296] width 185 height 10
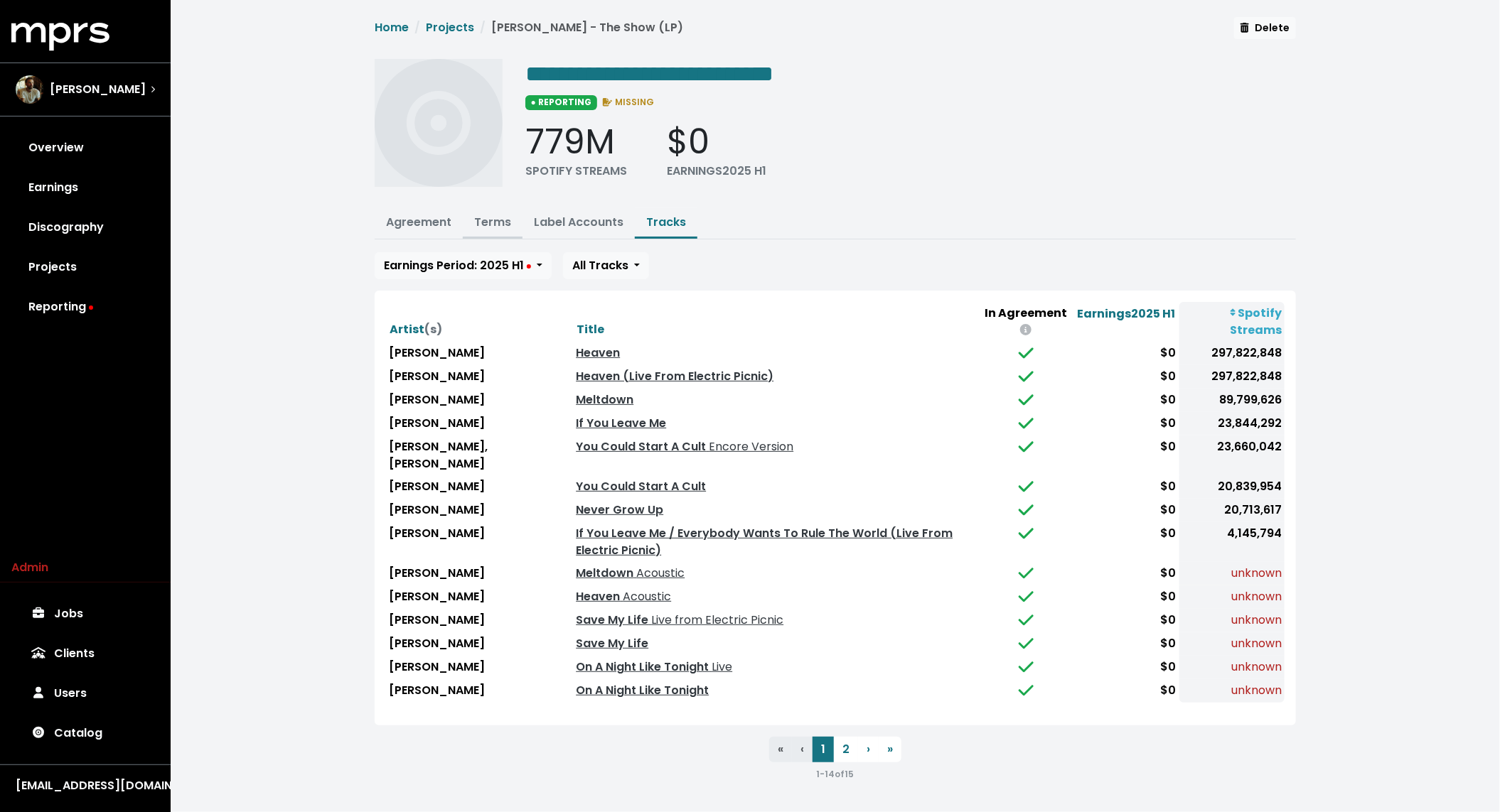
click at [492, 220] on link "Terms" at bounding box center [493, 222] width 37 height 17
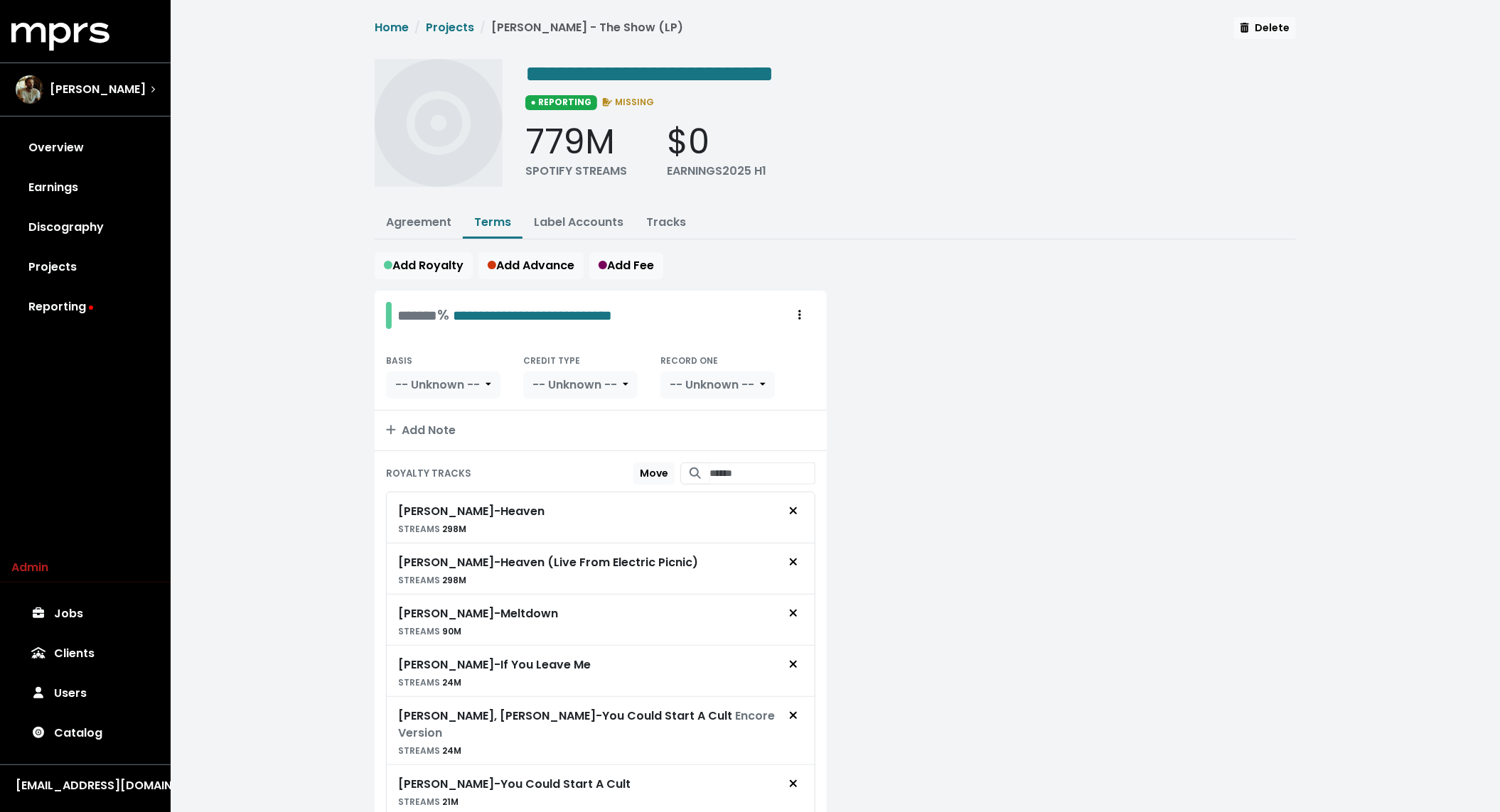
click at [562, 549] on div "[PERSON_NAME] - Heaven (Live From Electric Picnic) STREAMS 298M" at bounding box center [600, 568] width 405 height 39
click at [672, 219] on link "Tracks" at bounding box center [666, 222] width 40 height 17
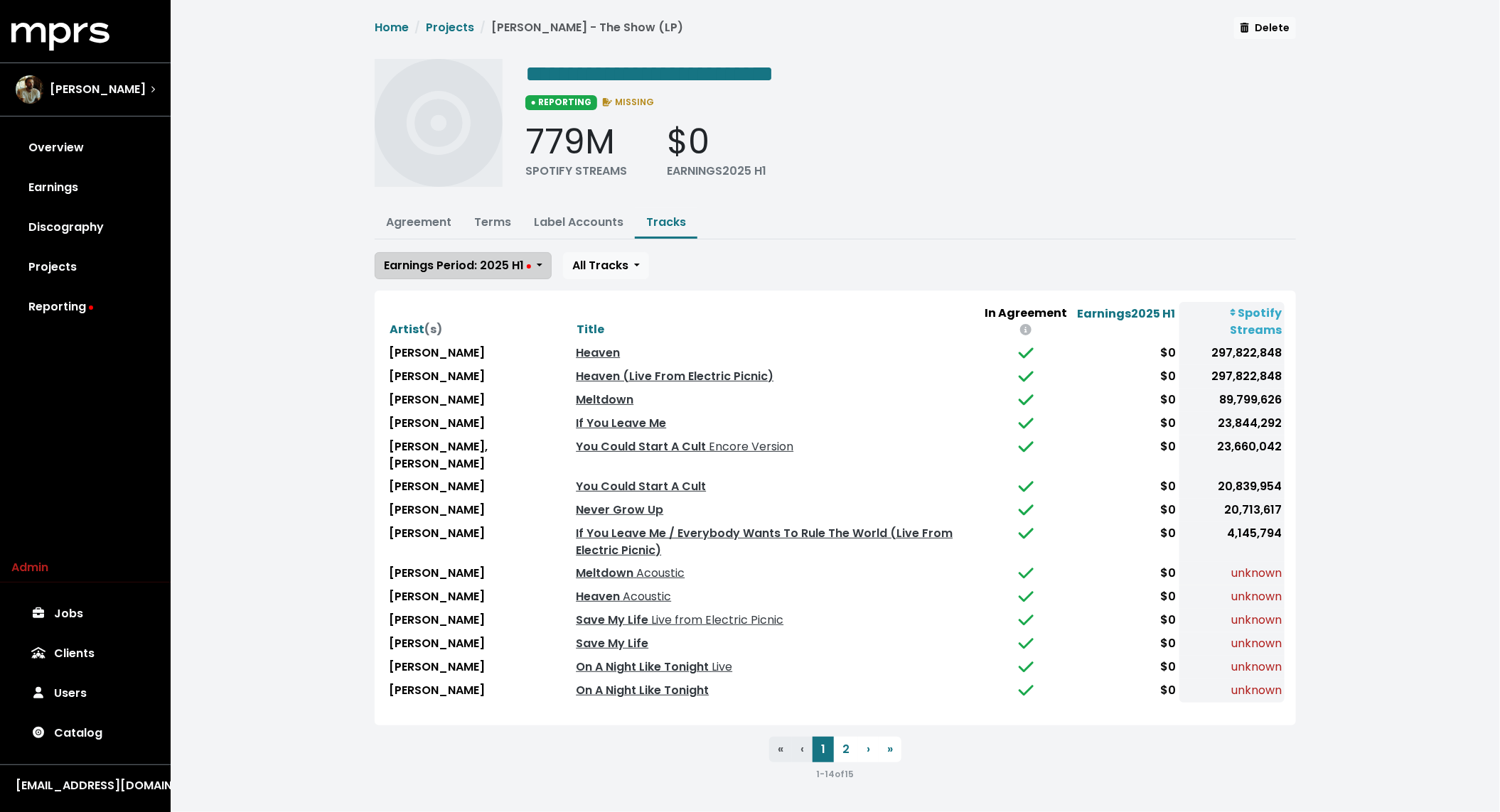
click at [527, 266] on span "Earnings Period: 2025 H1" at bounding box center [457, 266] width 147 height 17
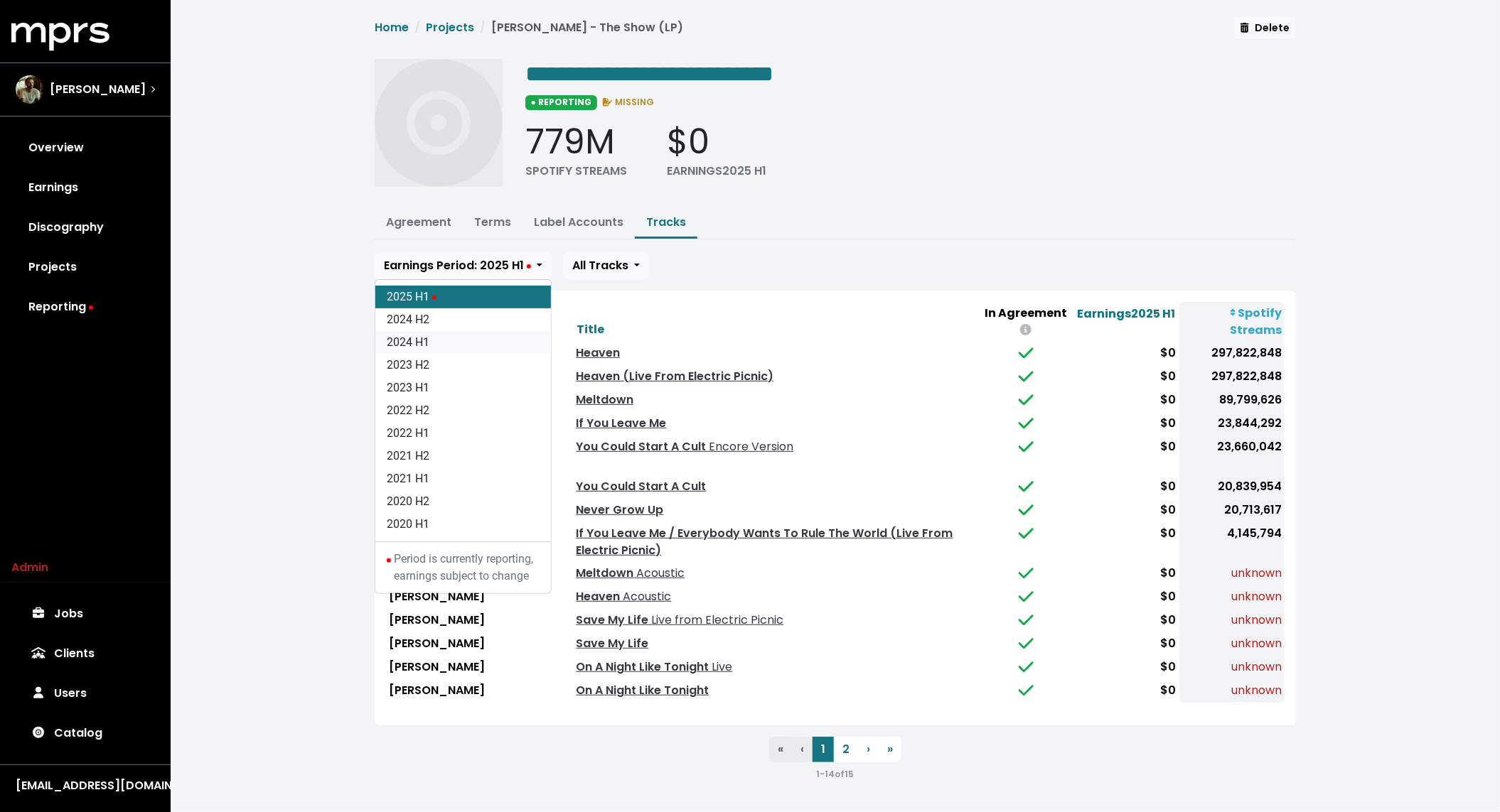
click at [475, 342] on link "2024 H1" at bounding box center [463, 342] width 176 height 23
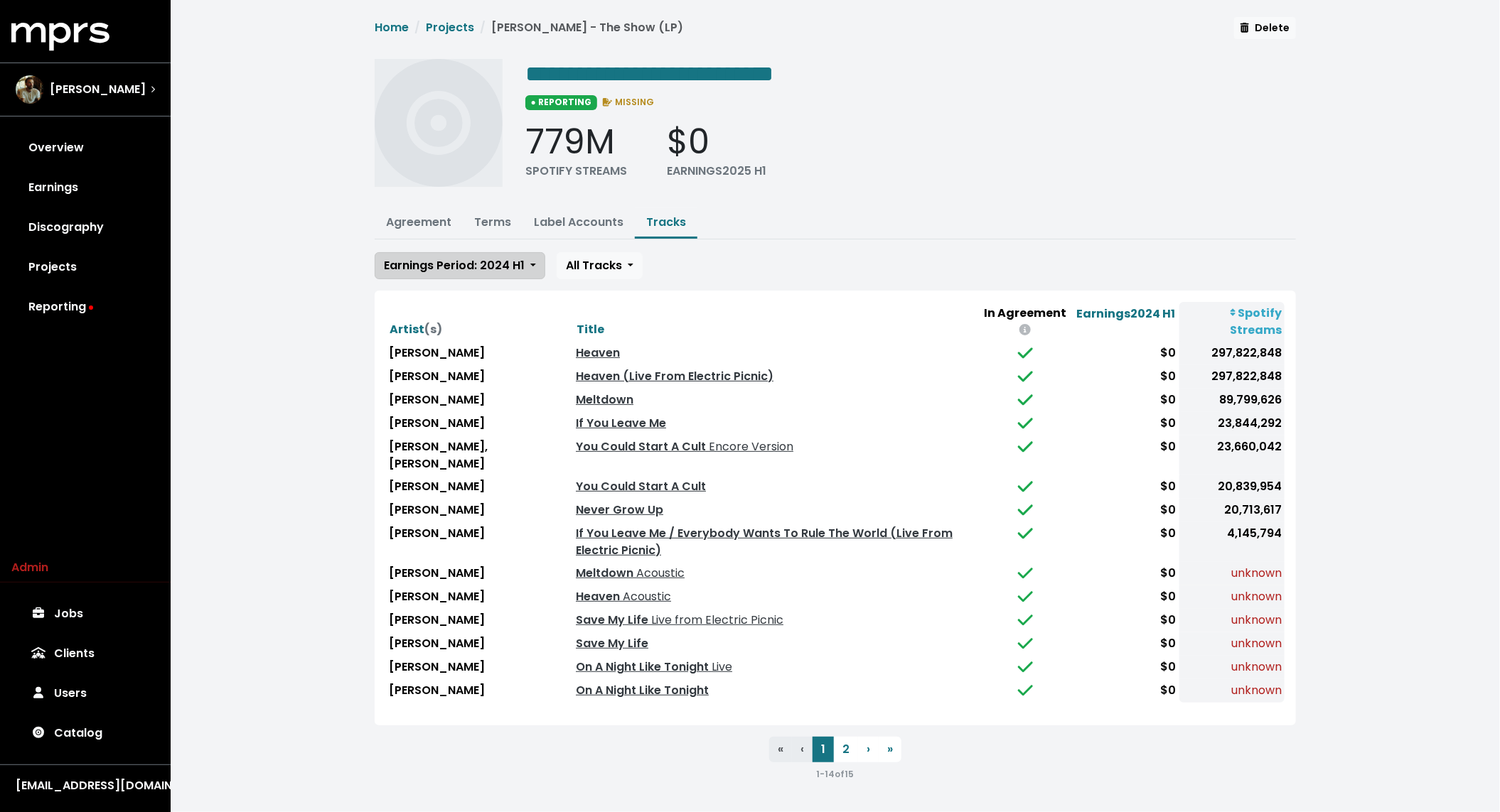
click at [458, 272] on button "Earnings Period: 2024 H1" at bounding box center [459, 266] width 170 height 27
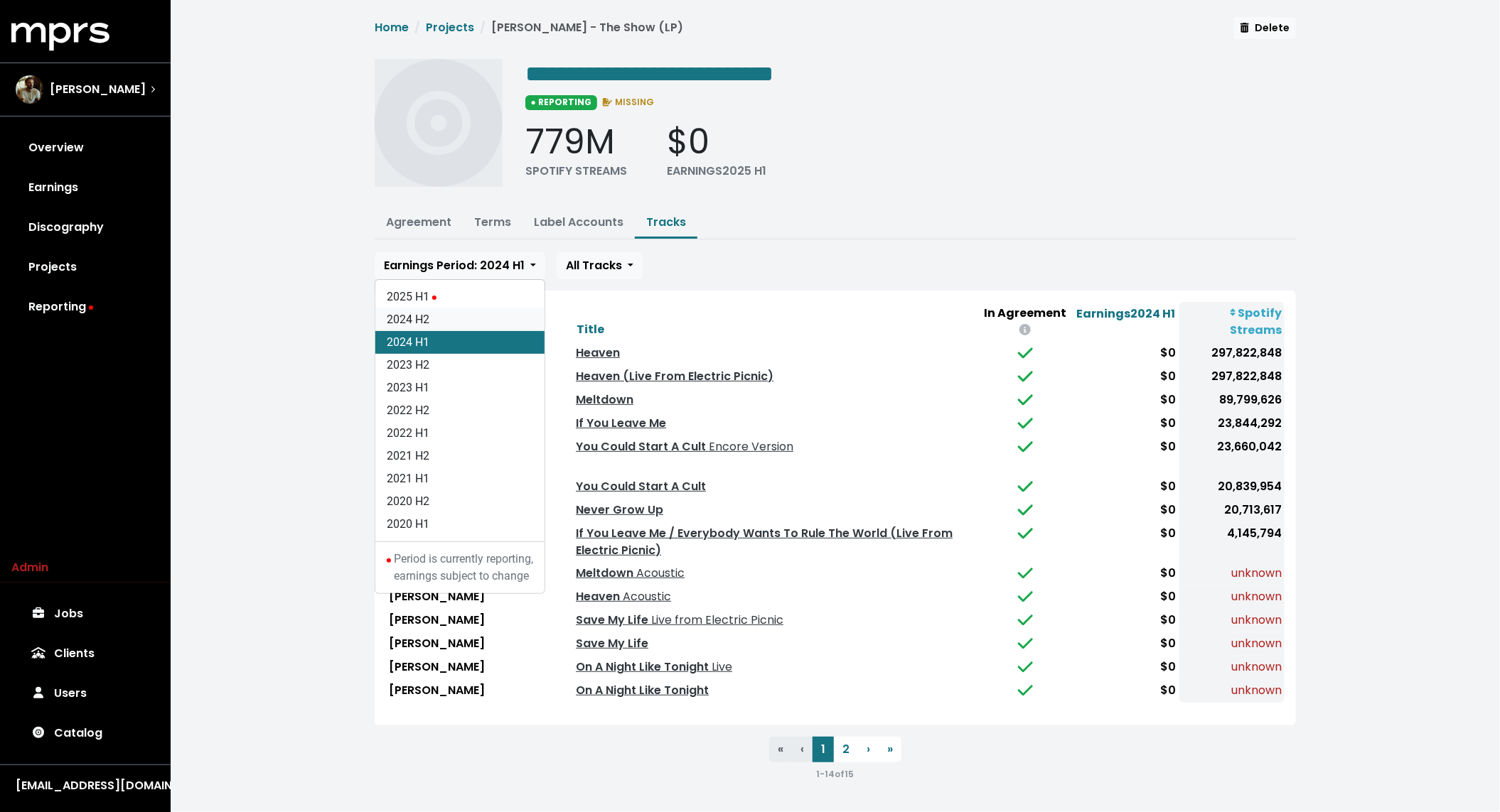
click at [444, 314] on link "2024 H2" at bounding box center [460, 320] width 170 height 23
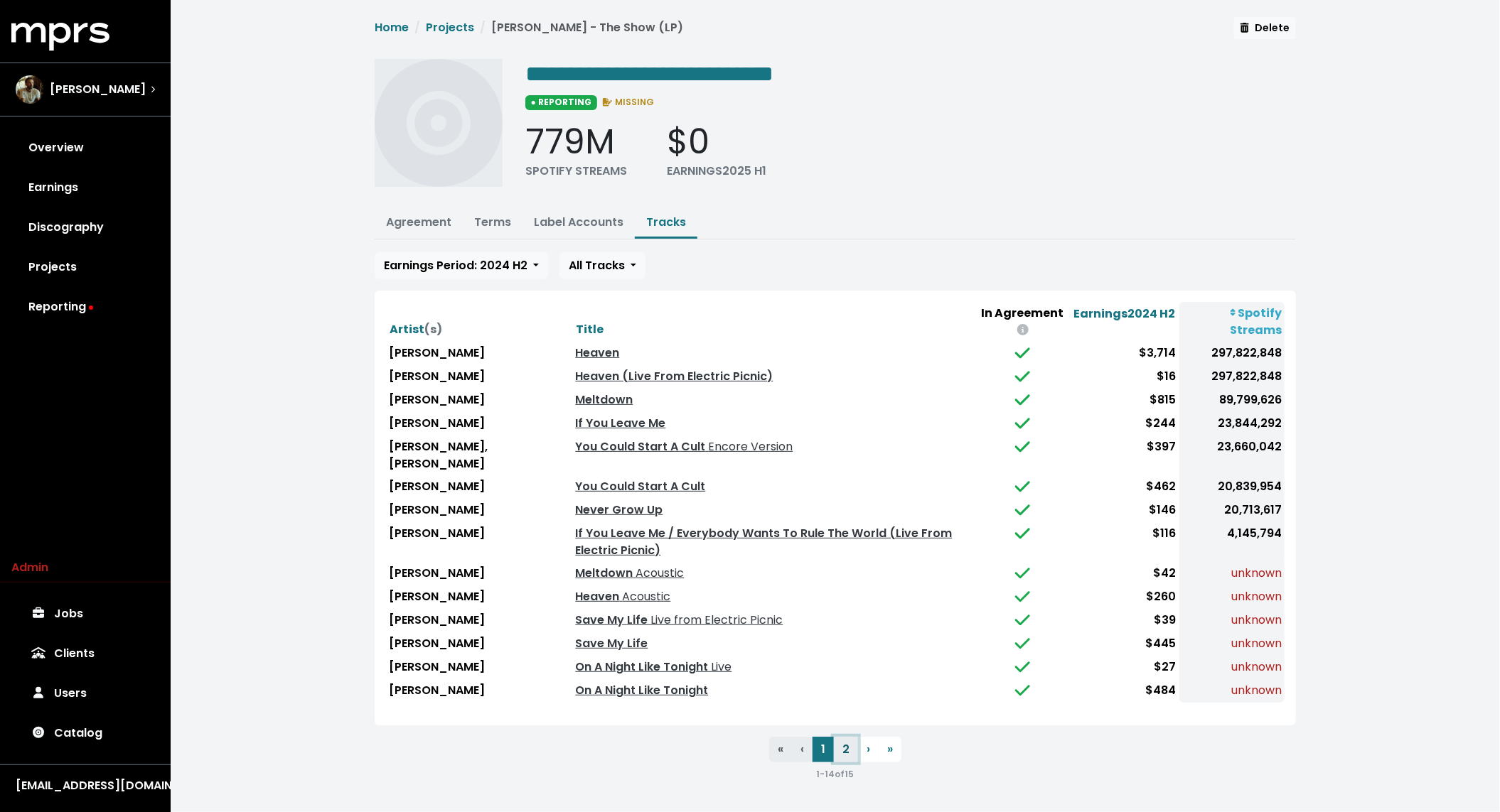
click at [838, 743] on button "2" at bounding box center [846, 749] width 24 height 26
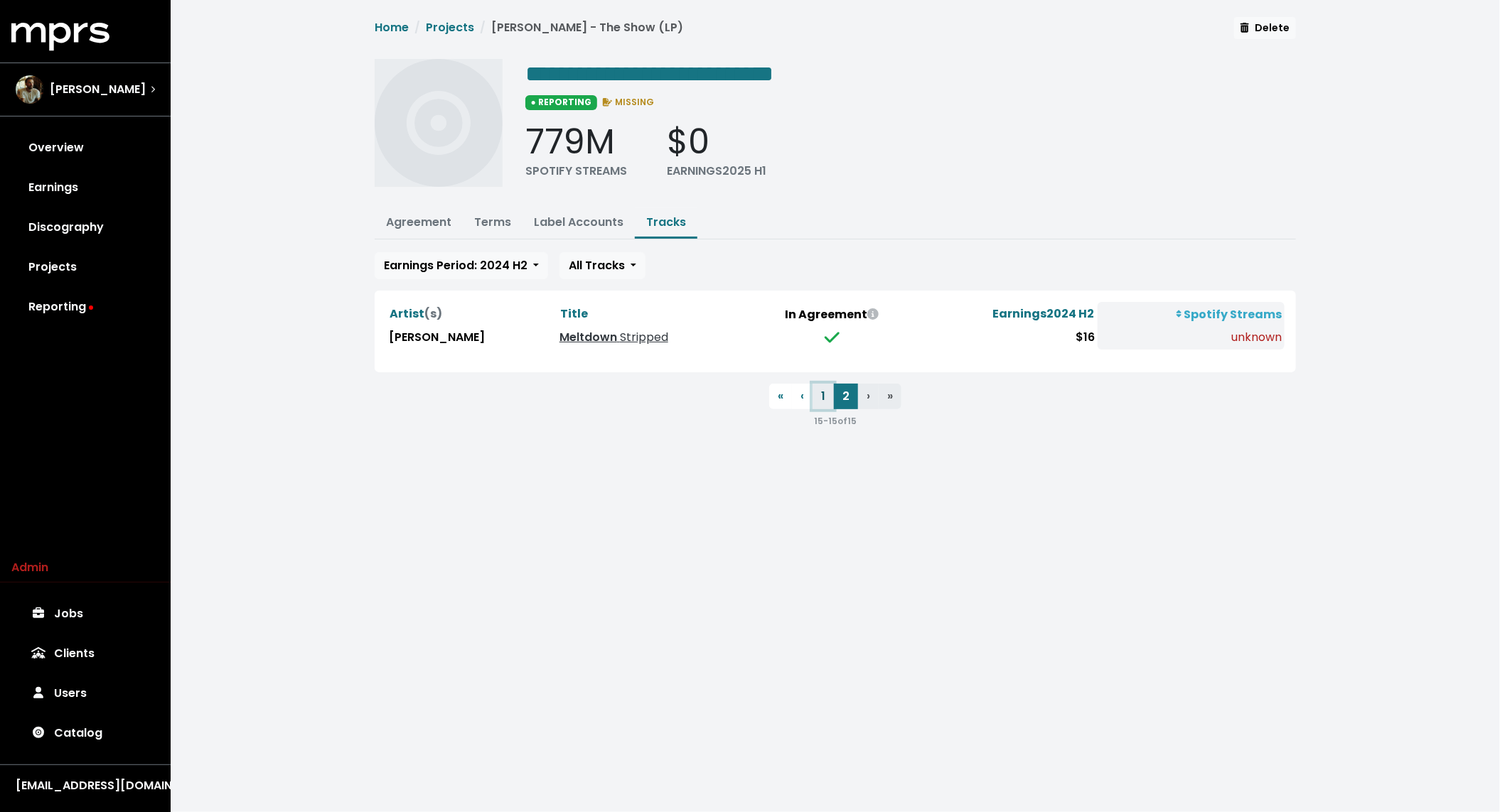
click at [823, 400] on button "1" at bounding box center [823, 396] width 21 height 26
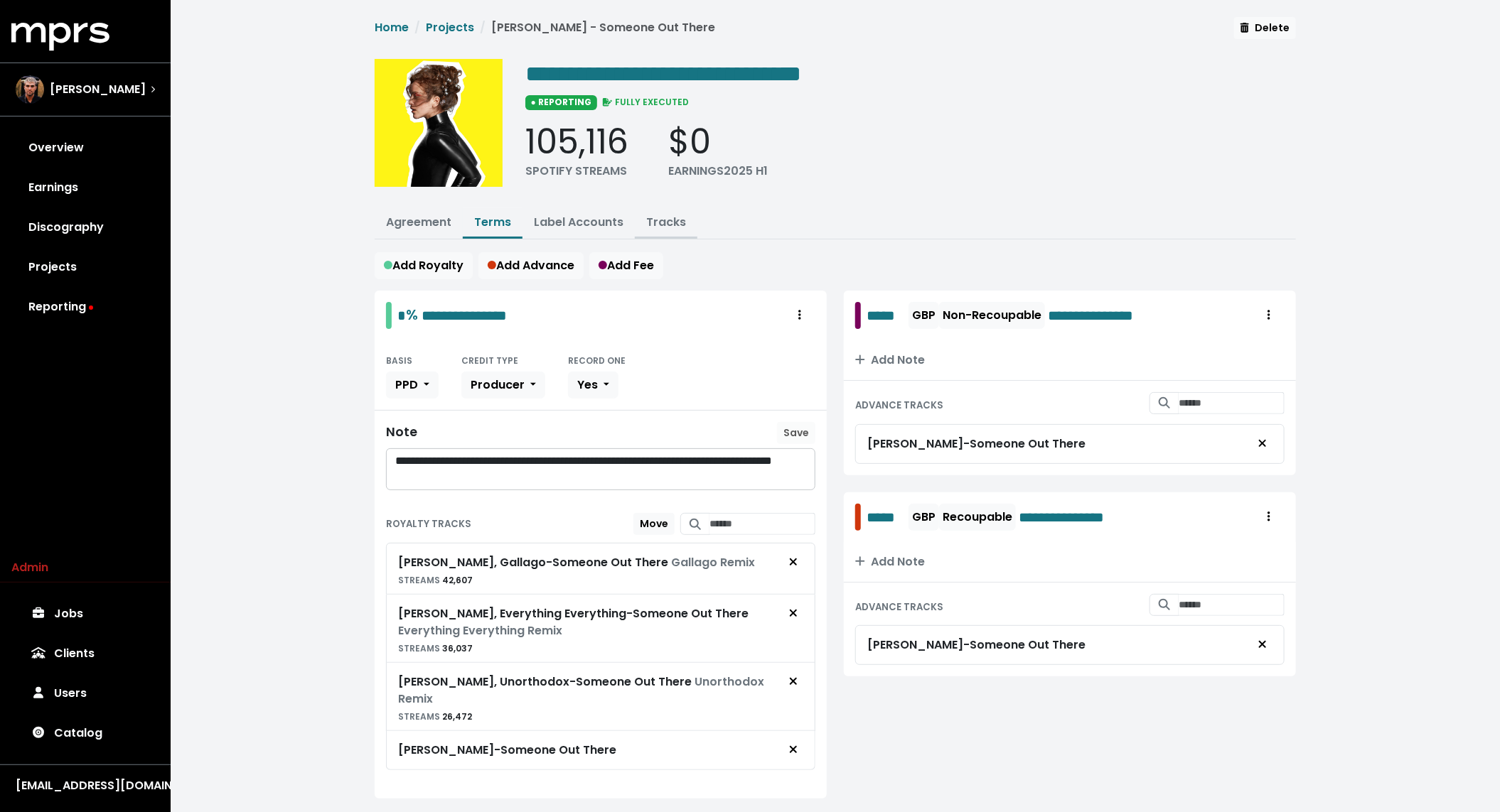
click at [660, 221] on link "Tracks" at bounding box center [666, 222] width 40 height 17
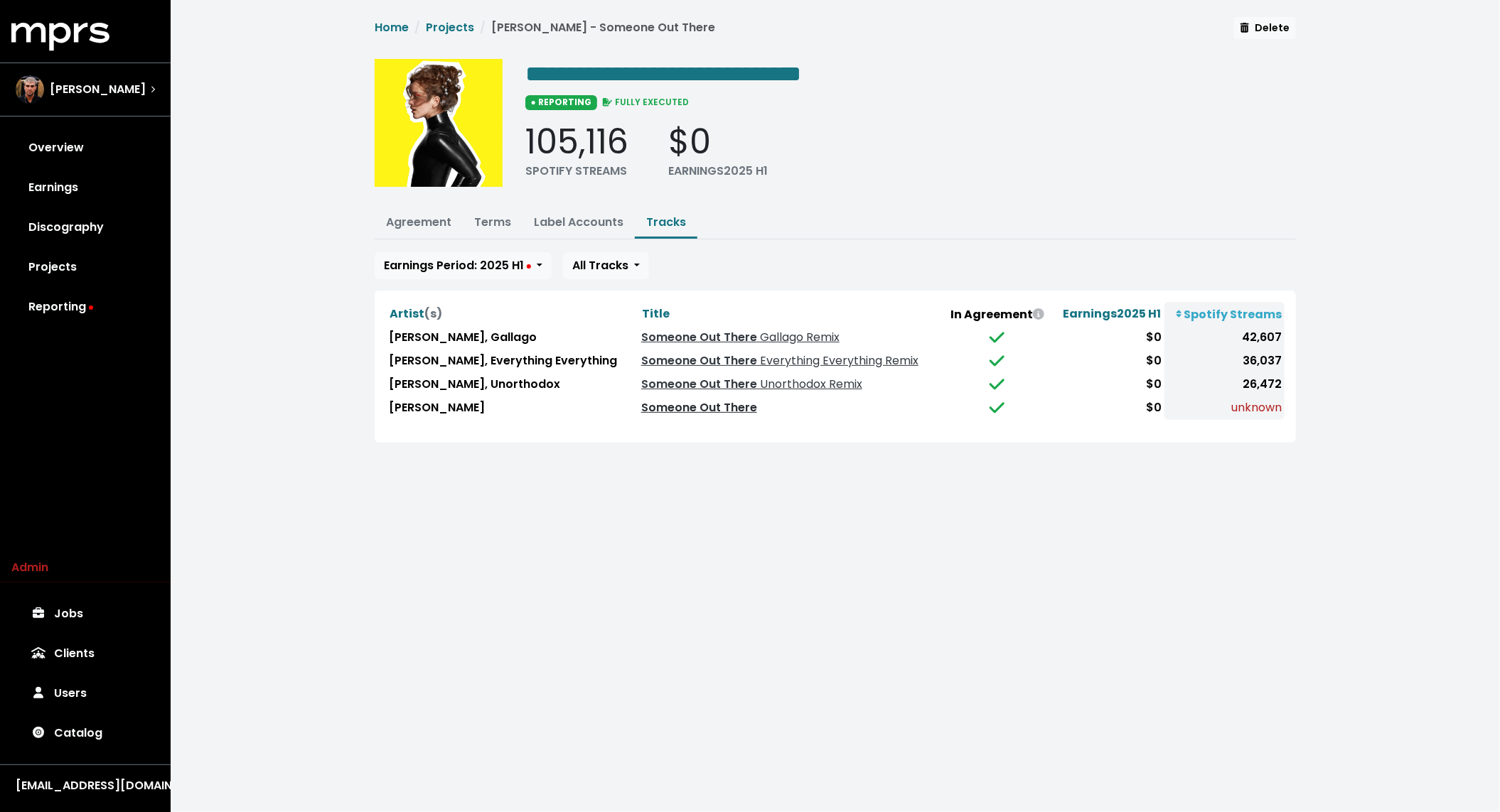
click at [685, 404] on link "Someone Out There" at bounding box center [698, 408] width 116 height 17
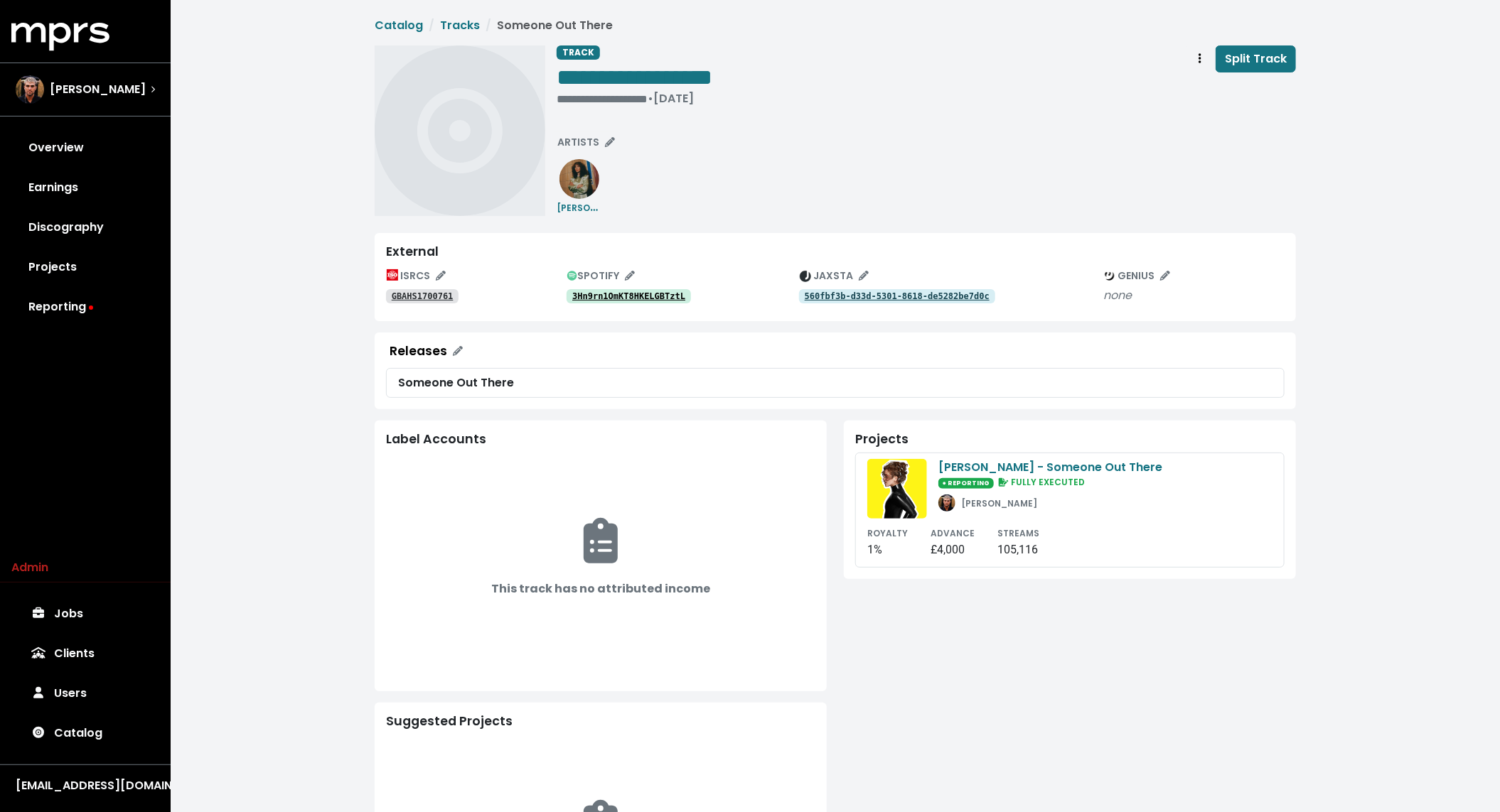
click at [644, 304] on div "ISRCS GBAHS1700761 SPOTIFY 3Hn9rn1OmKT8HKELGBTztL JAXSTA 560fbf3b-d33d-5301-861…" at bounding box center [835, 287] width 899 height 45
click at [644, 295] on tt "3Hn9rn1OmKT8HKELGBTztL" at bounding box center [629, 296] width 113 height 10
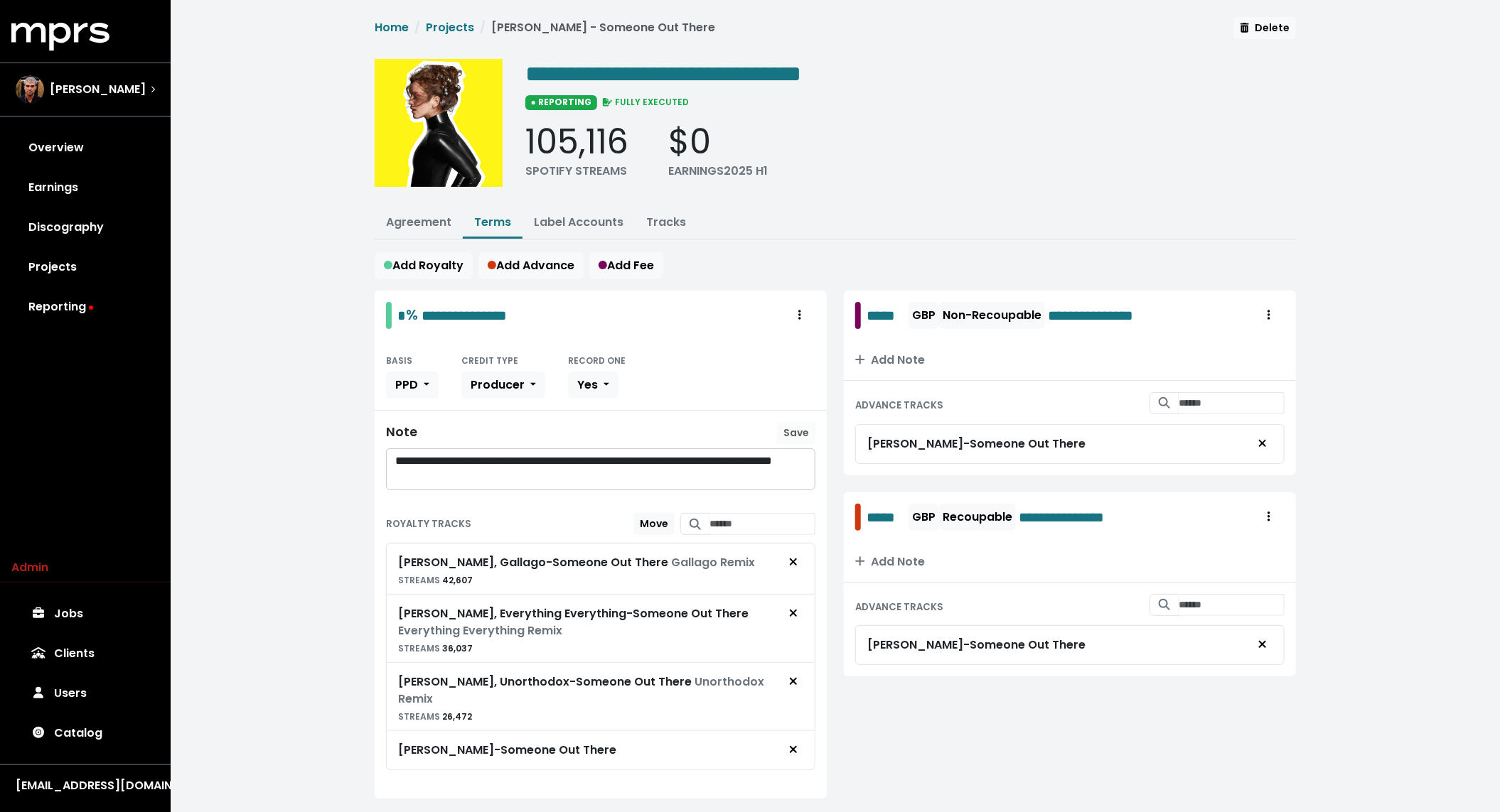
click at [294, 436] on div "**********" at bounding box center [835, 425] width 1330 height 850
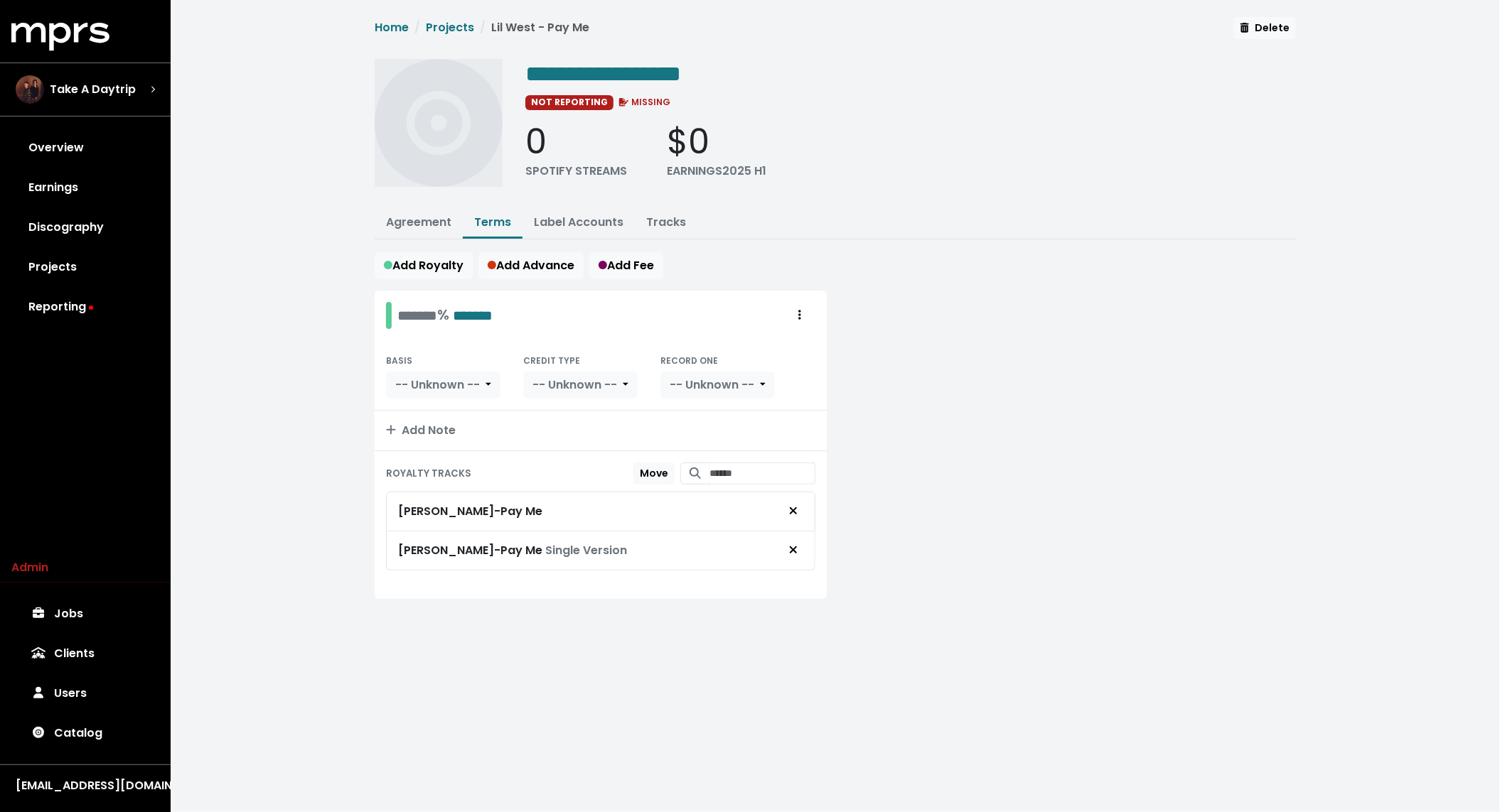
click at [269, 391] on div "**********" at bounding box center [835, 325] width 1330 height 650
